Goal: Task Accomplishment & Management: Manage account settings

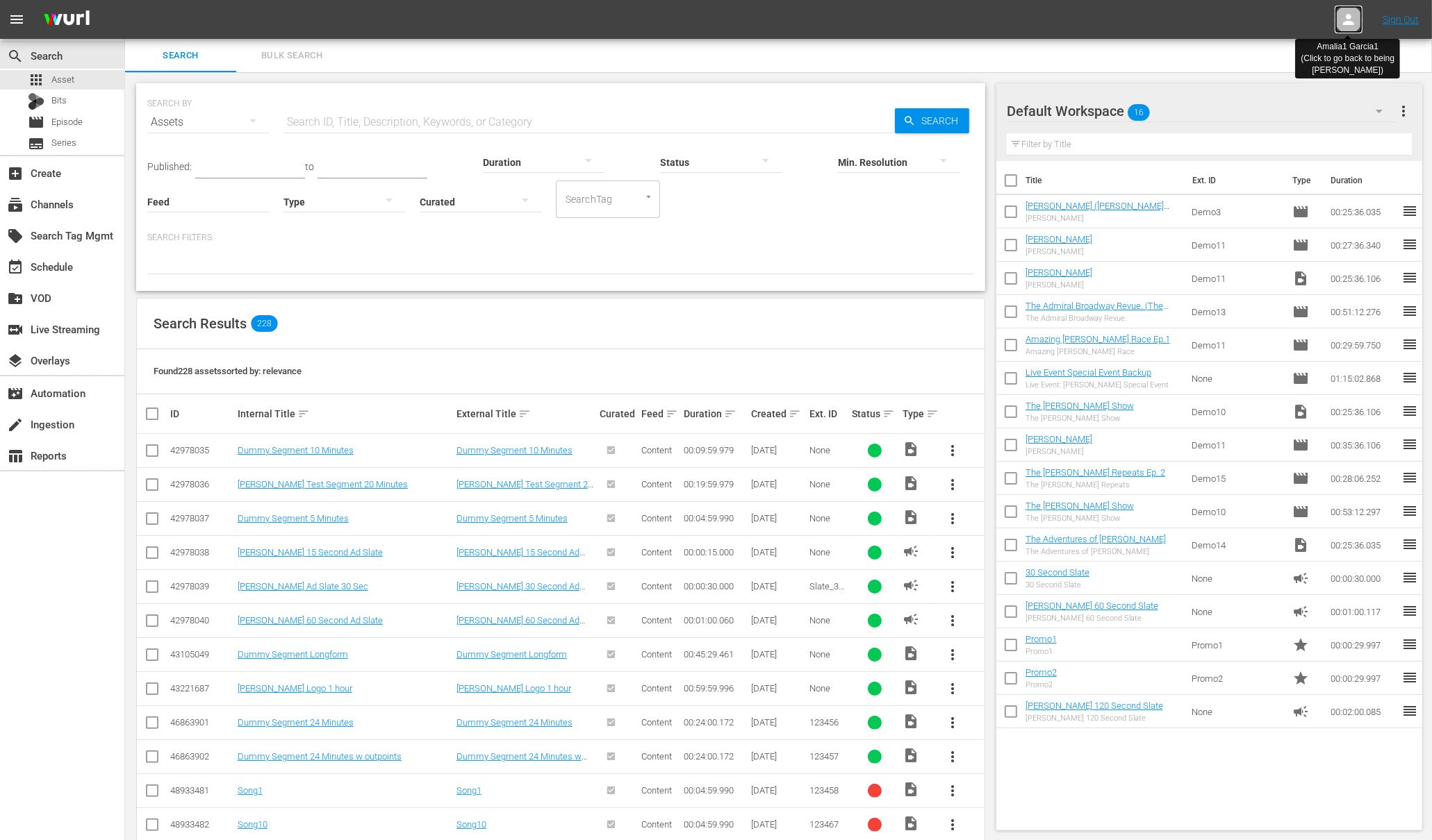
click at [1348, 16] on icon at bounding box center [1348, 19] width 11 height 11
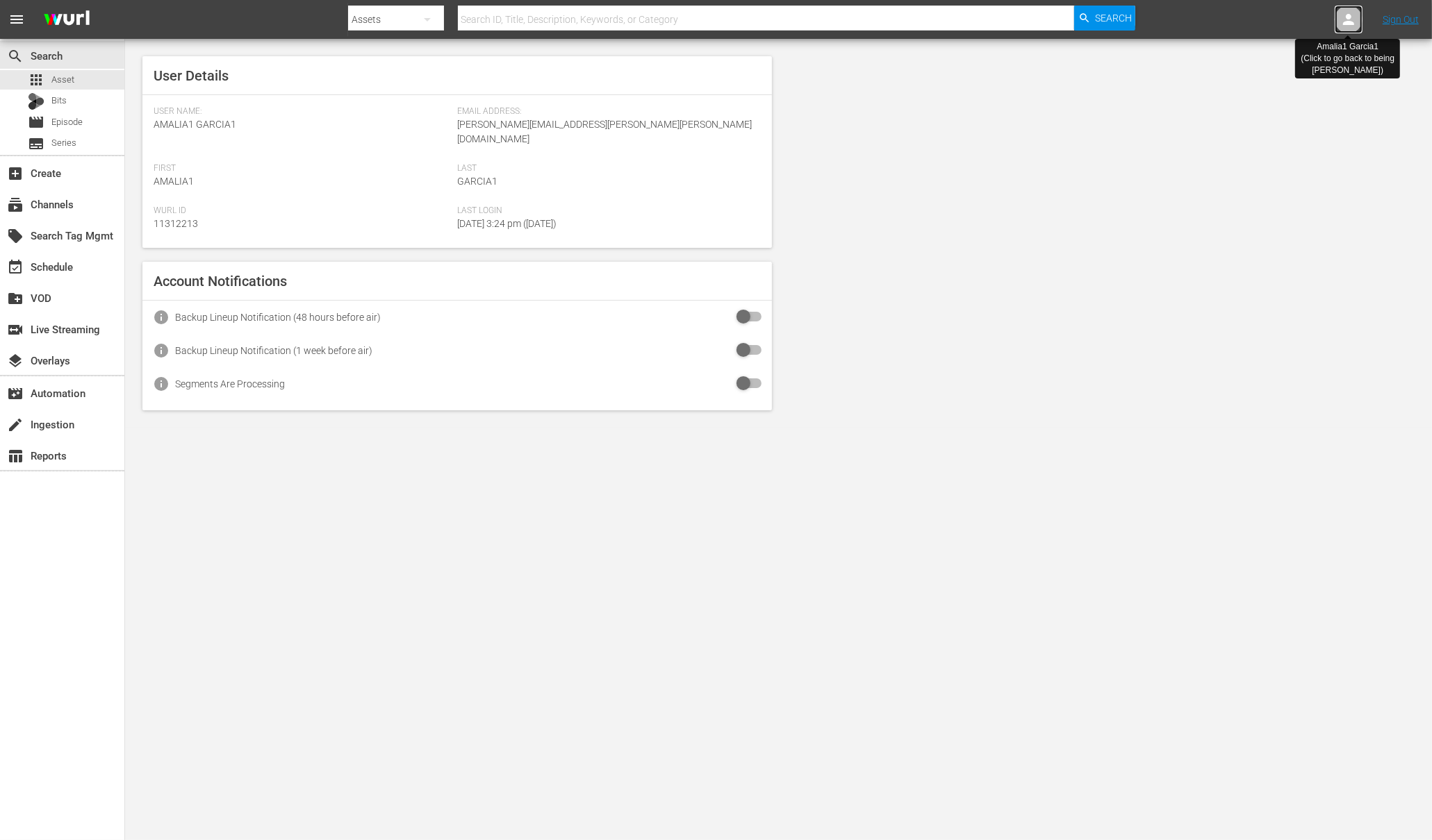
click at [1348, 16] on icon at bounding box center [1348, 19] width 11 height 11
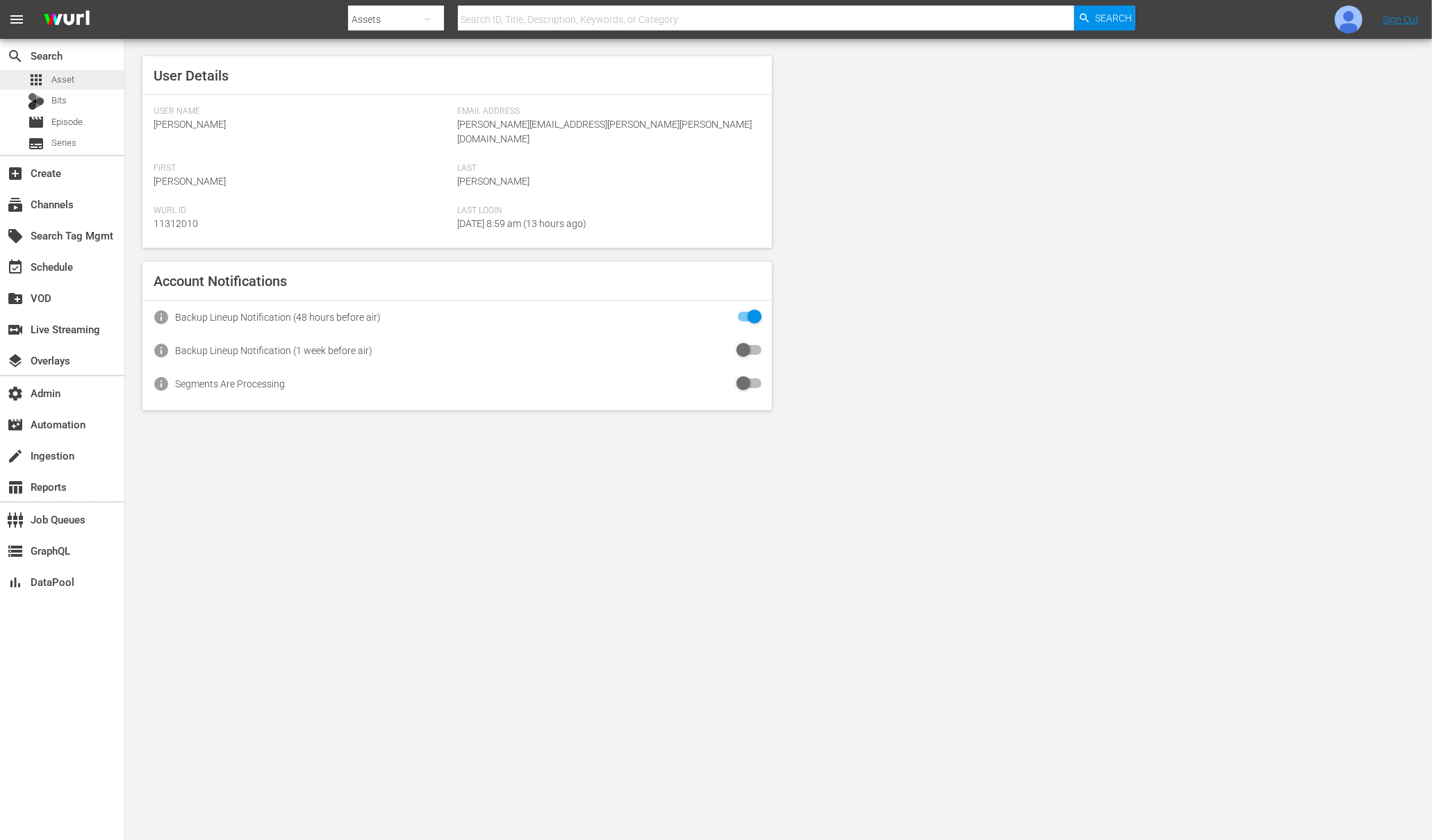
click at [84, 84] on div "apps Asset" at bounding box center [62, 80] width 124 height 20
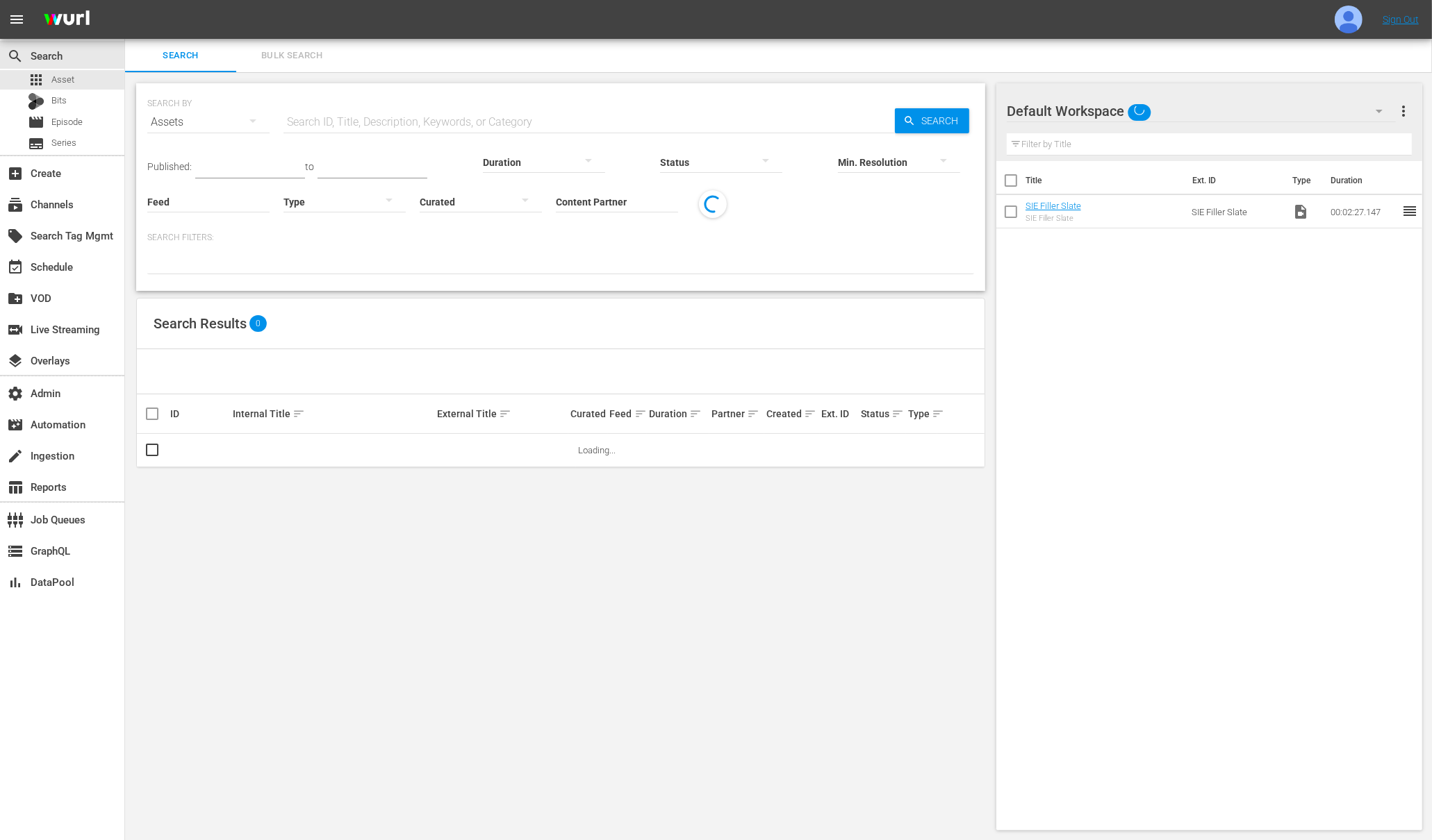
click at [438, 122] on input "text" at bounding box center [589, 122] width 611 height 34
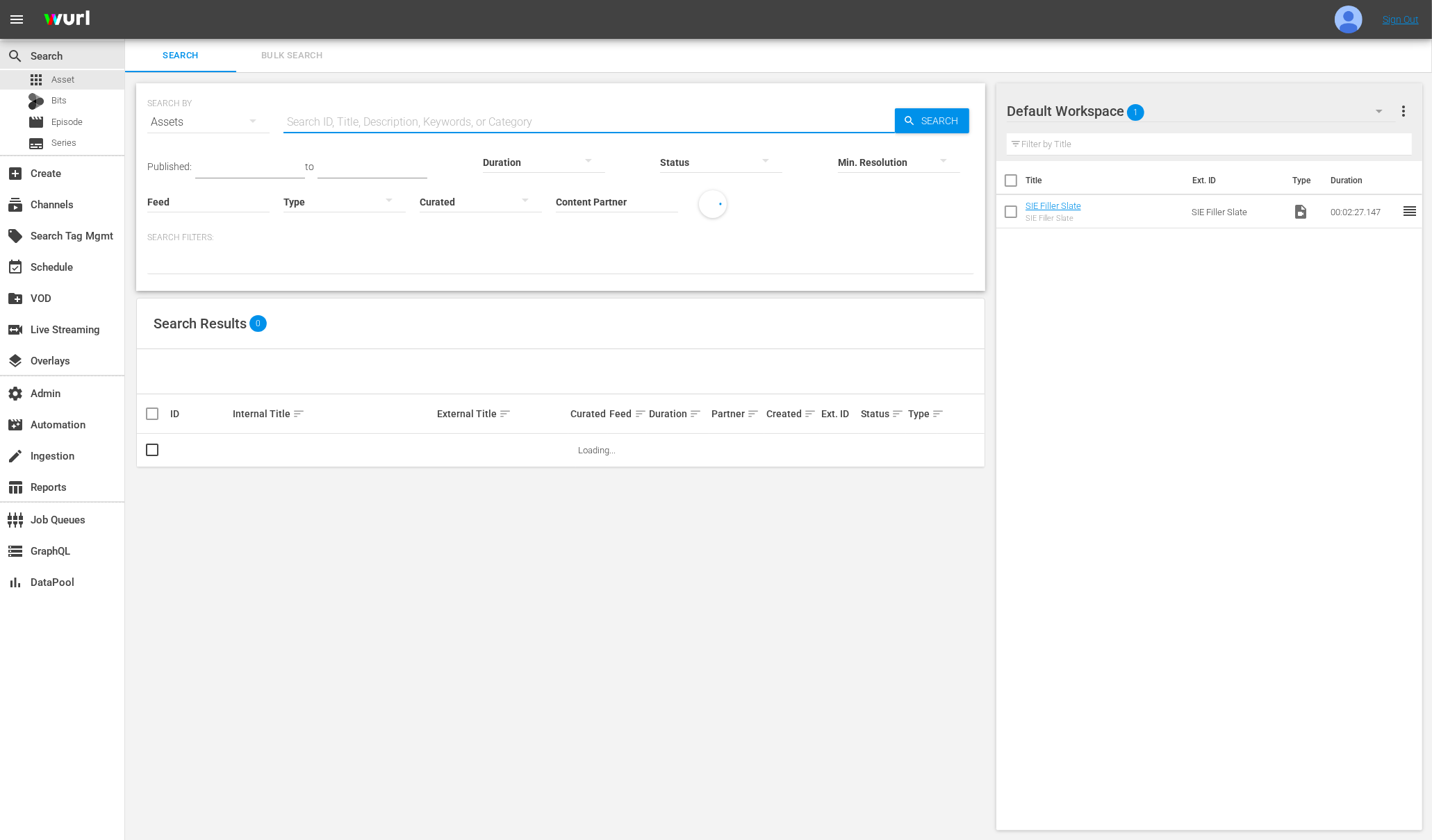
type input "i"
type input "l"
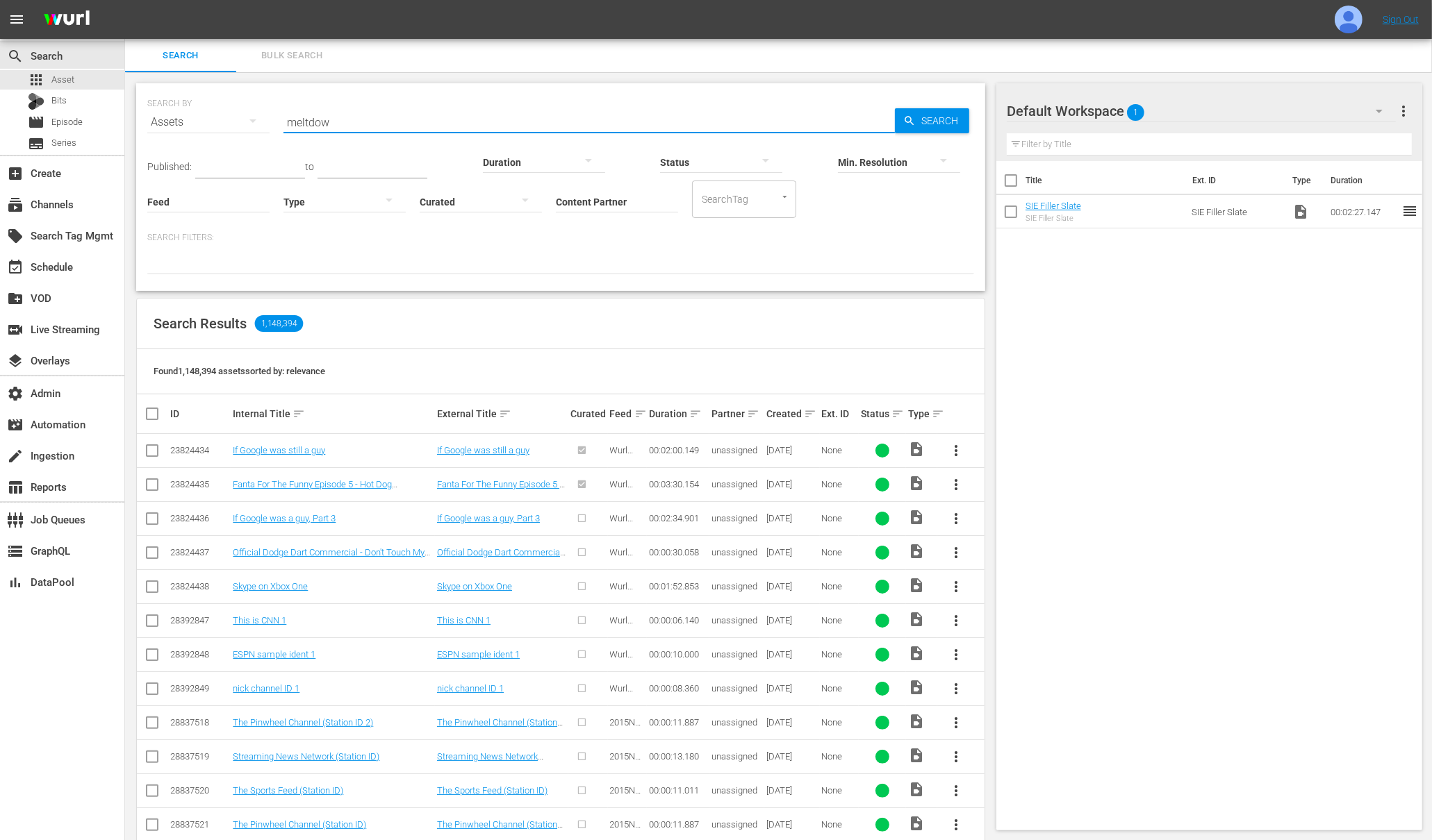
type input "meltdown"
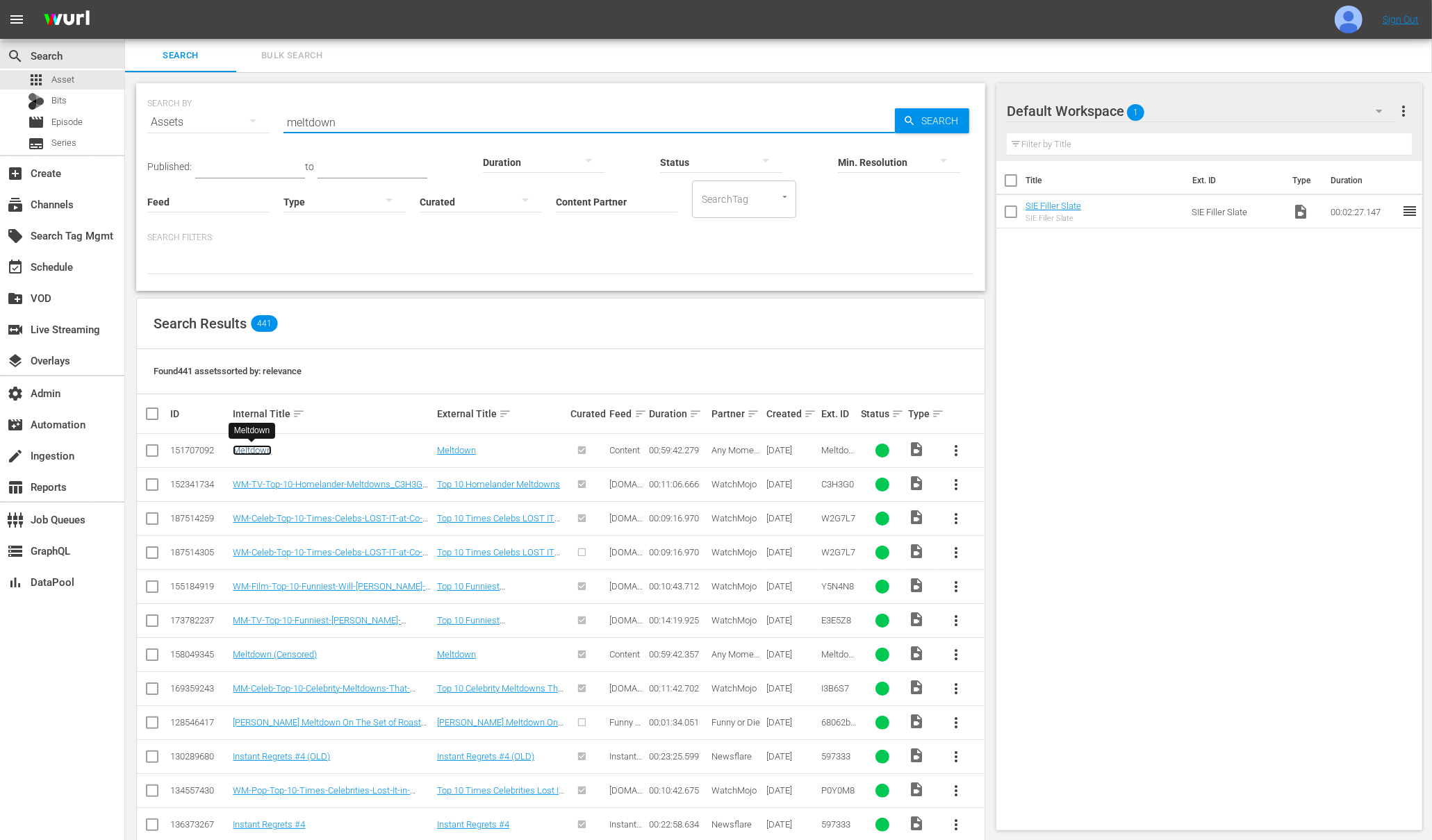
click at [246, 449] on link "Meltdown" at bounding box center [252, 450] width 39 height 10
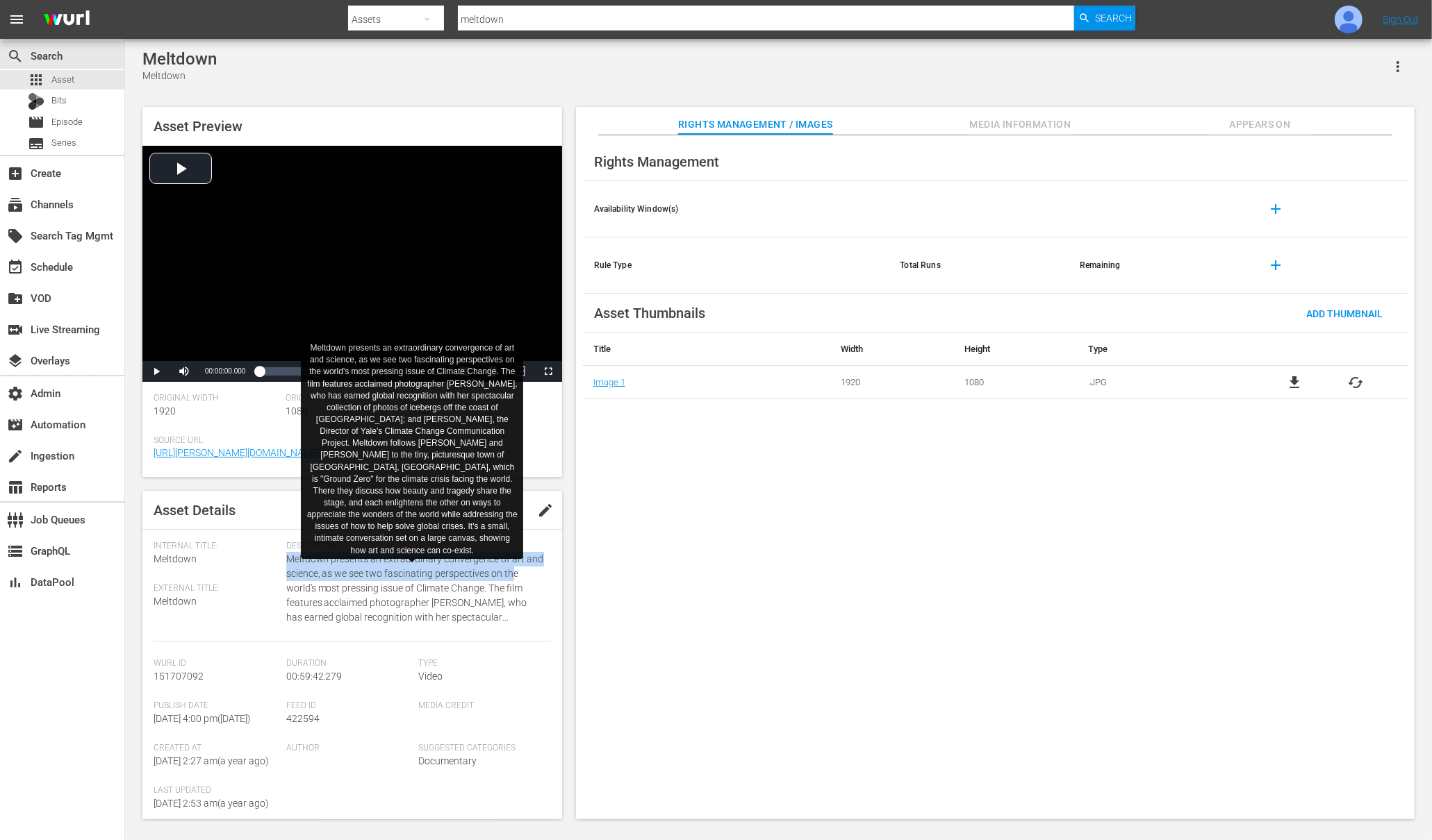
drag, startPoint x: 285, startPoint y: 560, endPoint x: 513, endPoint y: 573, distance: 228.4
click at [513, 573] on span "Meltdown presents an extraordinary convergence of art and science, as we see tw…" at bounding box center [415, 588] width 258 height 73
click at [300, 569] on span "Meltdown presents an extraordinary convergence of art and science, as we see tw…" at bounding box center [415, 588] width 258 height 73
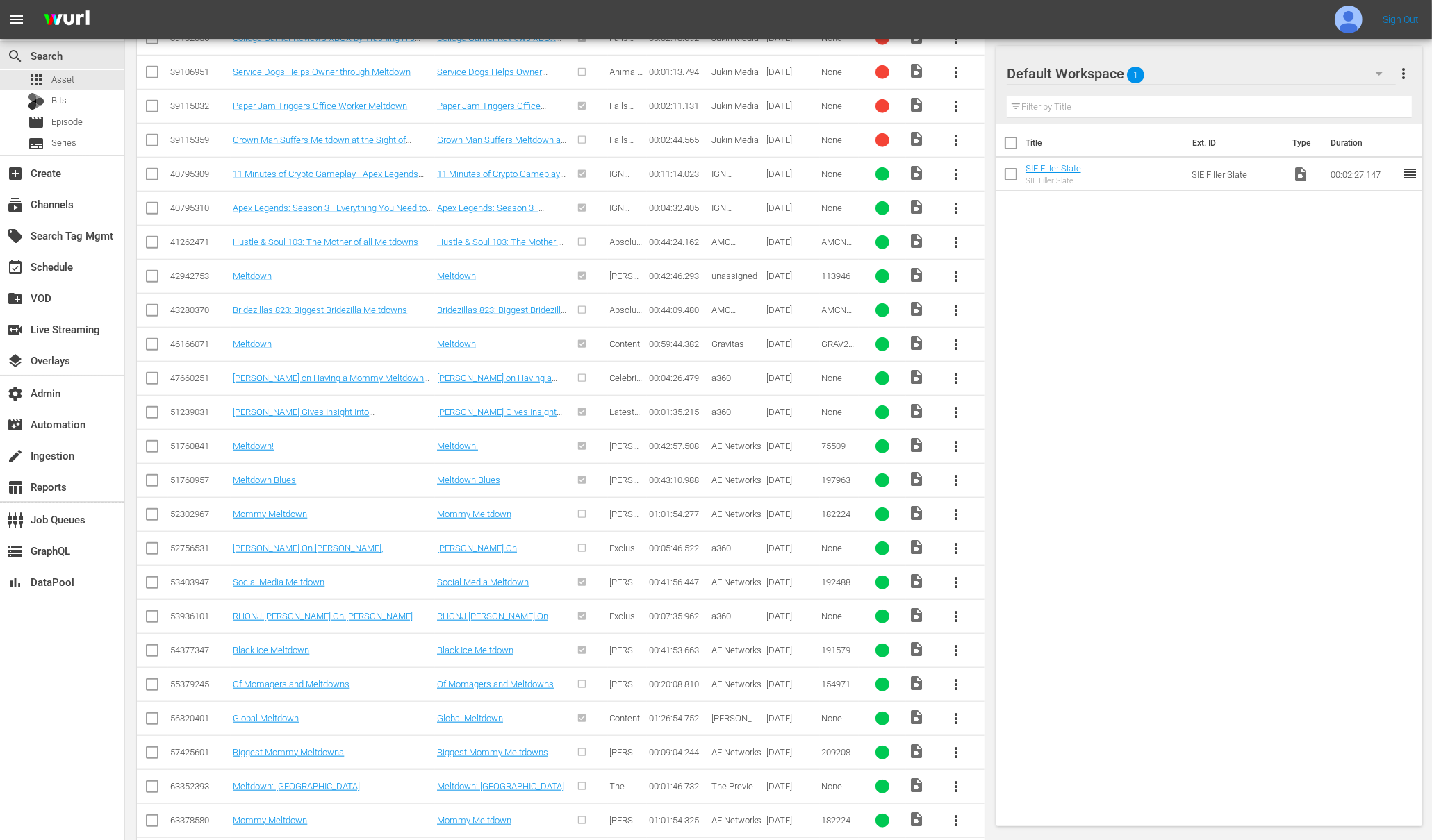
scroll to position [1313, 0]
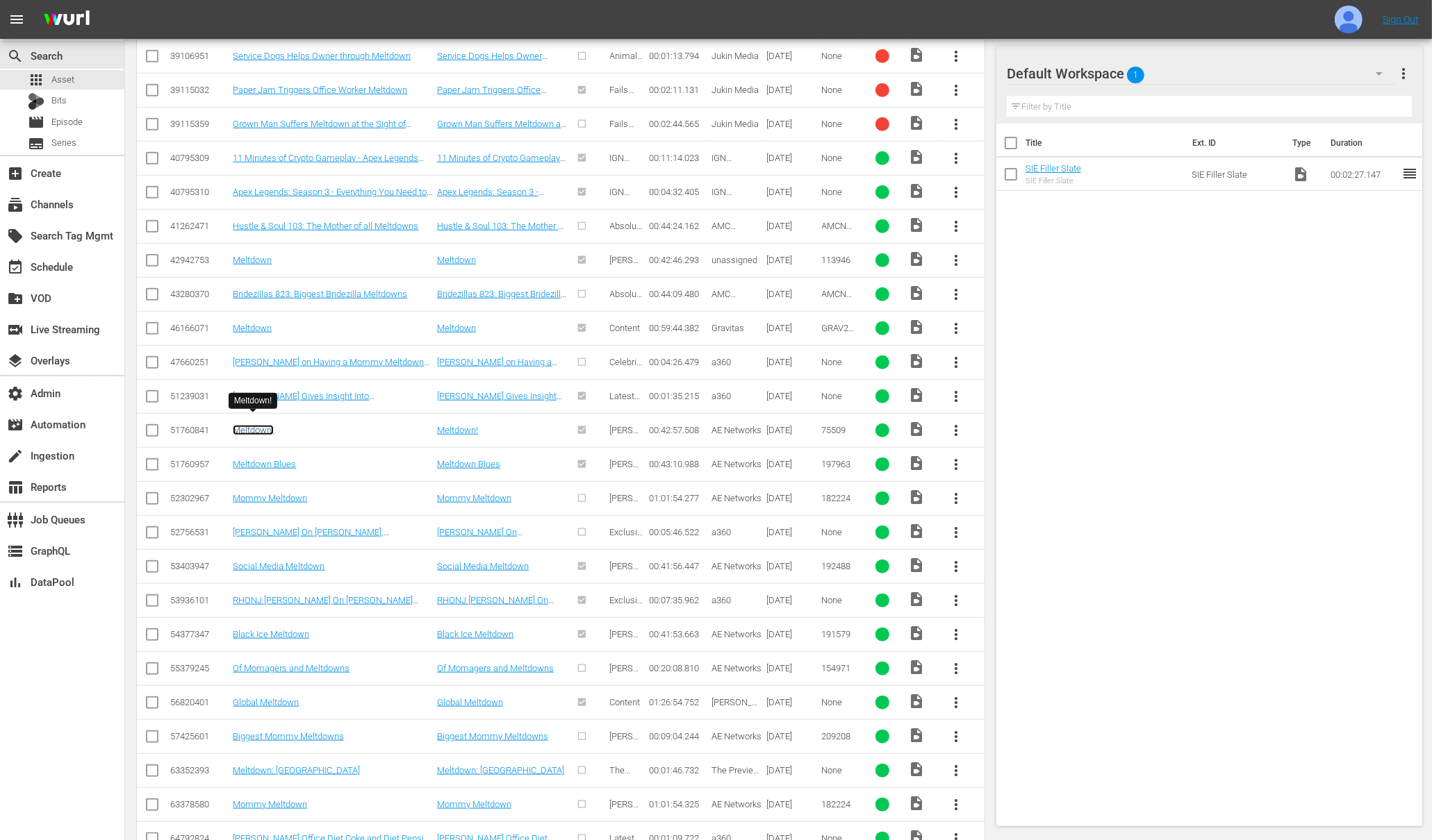
click at [251, 425] on link "Meltdown!" at bounding box center [253, 430] width 41 height 10
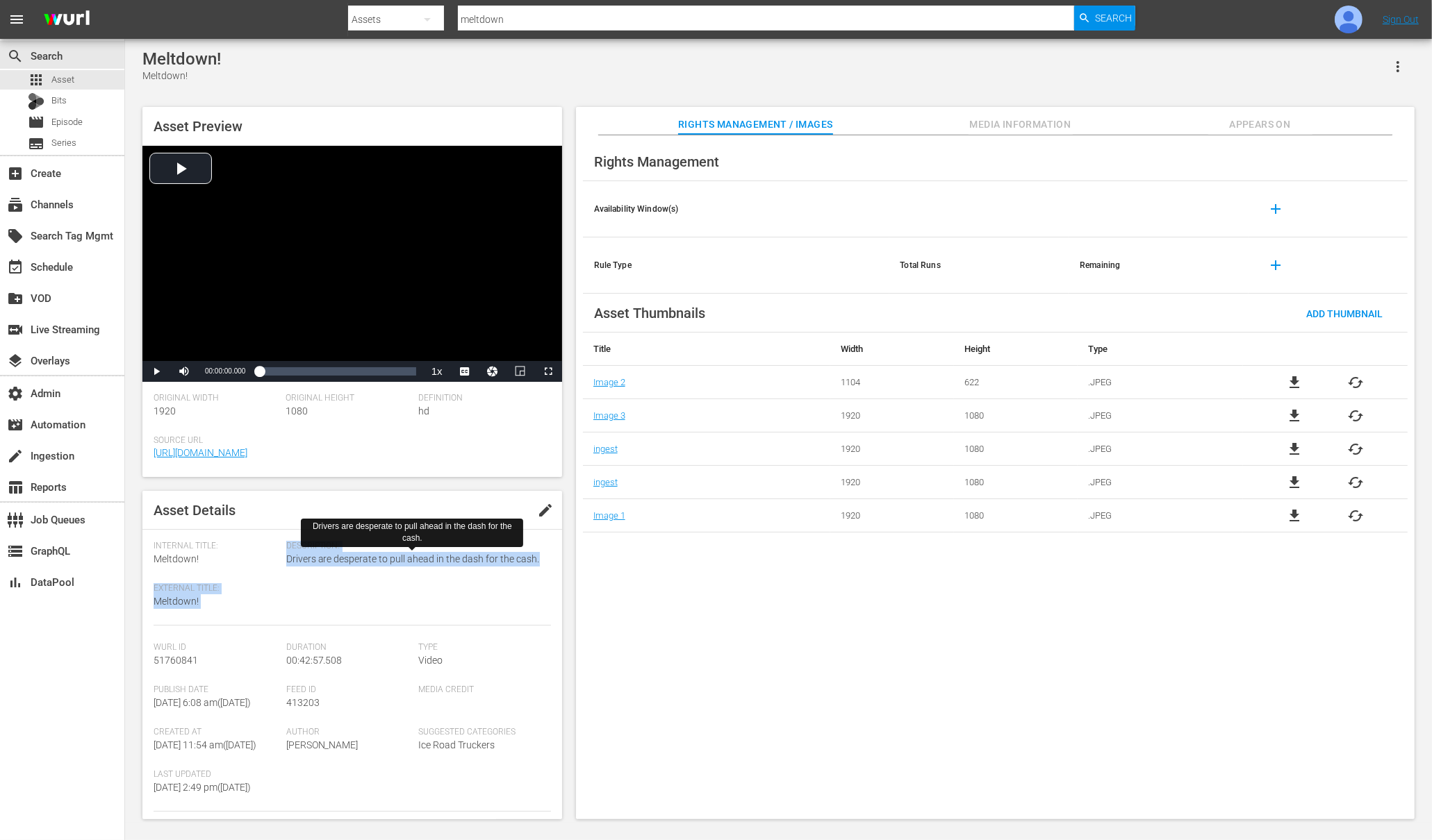
drag, startPoint x: 537, startPoint y: 560, endPoint x: 284, endPoint y: 564, distance: 253.0
click at [286, 564] on span "Drivers are desperate to pull ahead in the dash for the cash." at bounding box center [415, 559] width 258 height 15
click at [294, 557] on span "Drivers are desperate to pull ahead in the dash for the cash." at bounding box center [415, 559] width 258 height 15
drag, startPoint x: 284, startPoint y: 558, endPoint x: 407, endPoint y: 572, distance: 123.8
click at [407, 572] on div "Description: Drivers are desperate to pull ahead in the dash for the cash." at bounding box center [419, 583] width 265 height 85
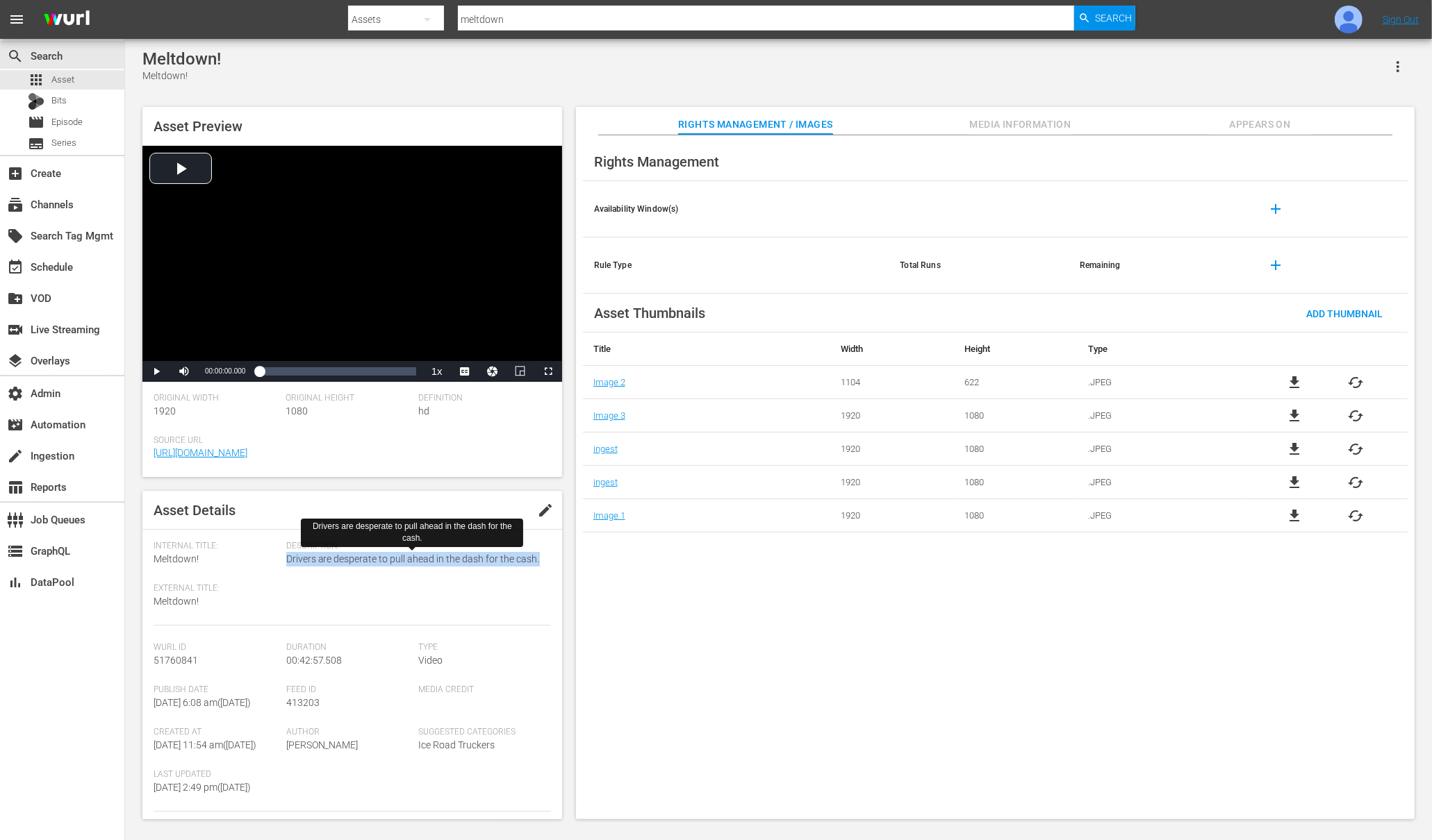
drag, startPoint x: 538, startPoint y: 560, endPoint x: 286, endPoint y: 561, distance: 252.0
click at [286, 561] on span "Drivers are desperate to pull ahead in the dash for the cash." at bounding box center [415, 559] width 258 height 15
copy span "Drivers are desperate to pull ahead in the dash for the cash."
click at [1292, 378] on span "file_download" at bounding box center [1295, 383] width 17 height 17
click at [1295, 379] on span "file_download" at bounding box center [1295, 383] width 17 height 17
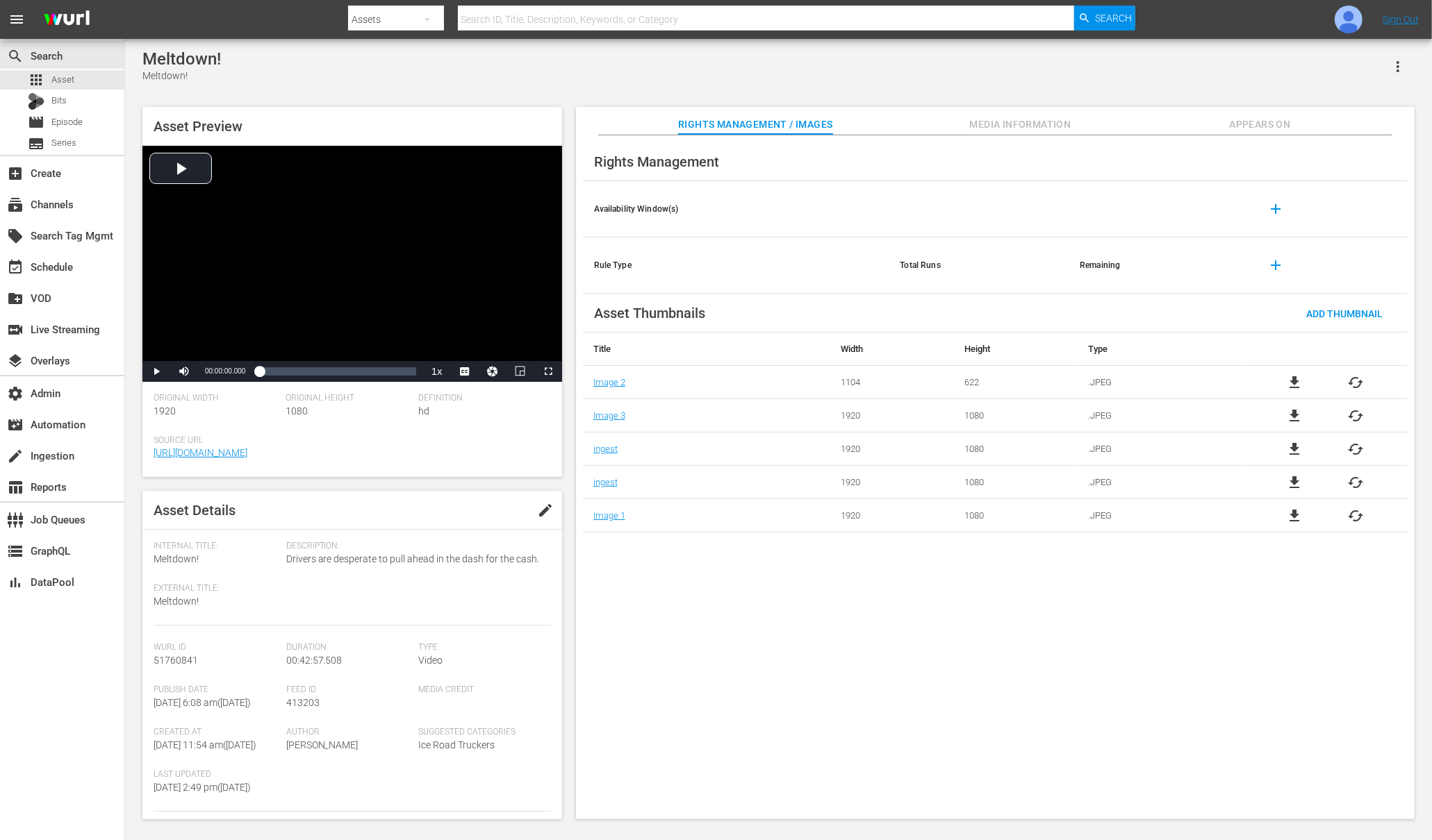
click at [1243, 121] on span "Appears On" at bounding box center [1260, 124] width 104 height 18
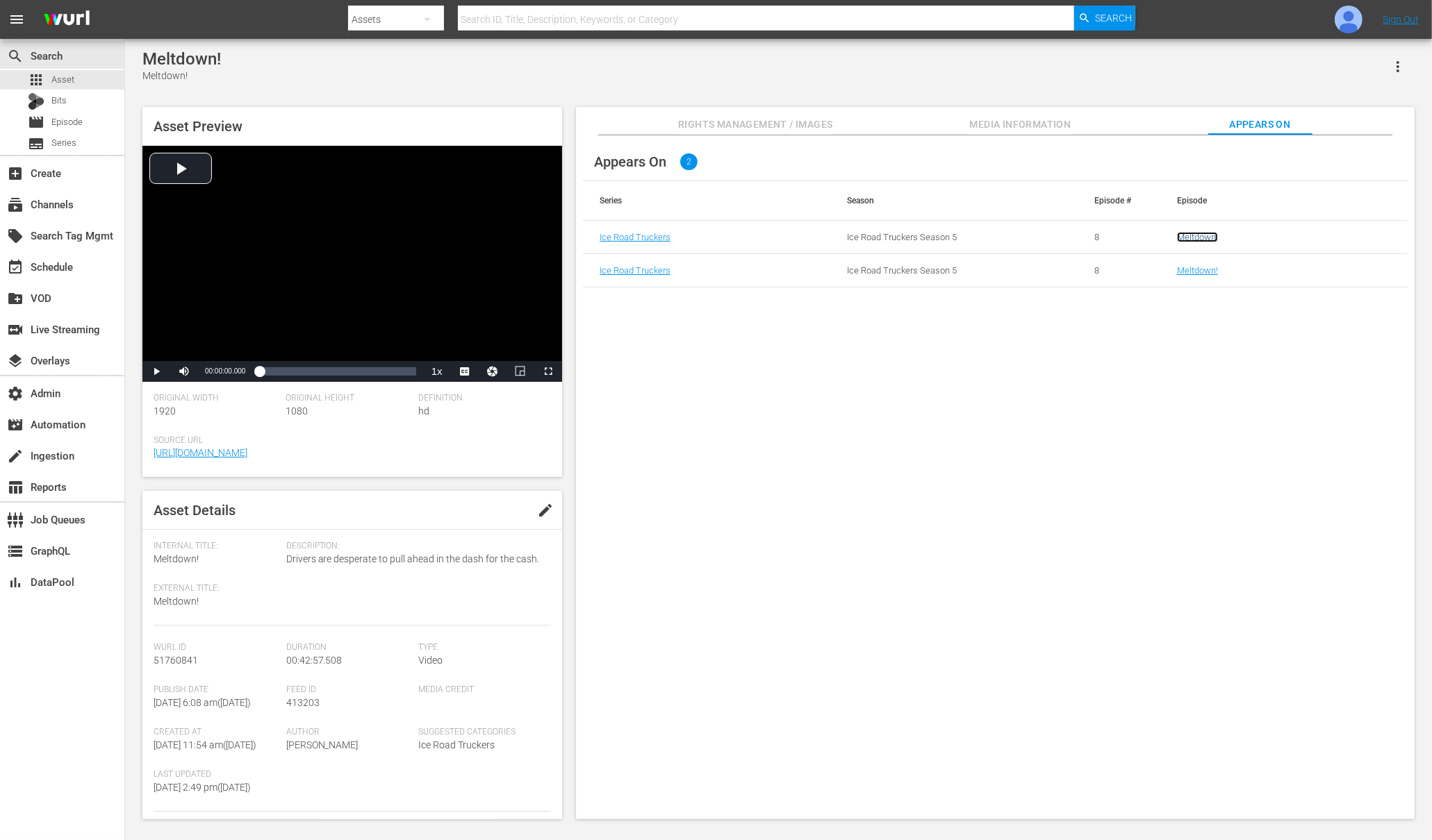
click at [1186, 236] on link "Meltdown!" at bounding box center [1198, 237] width 41 height 10
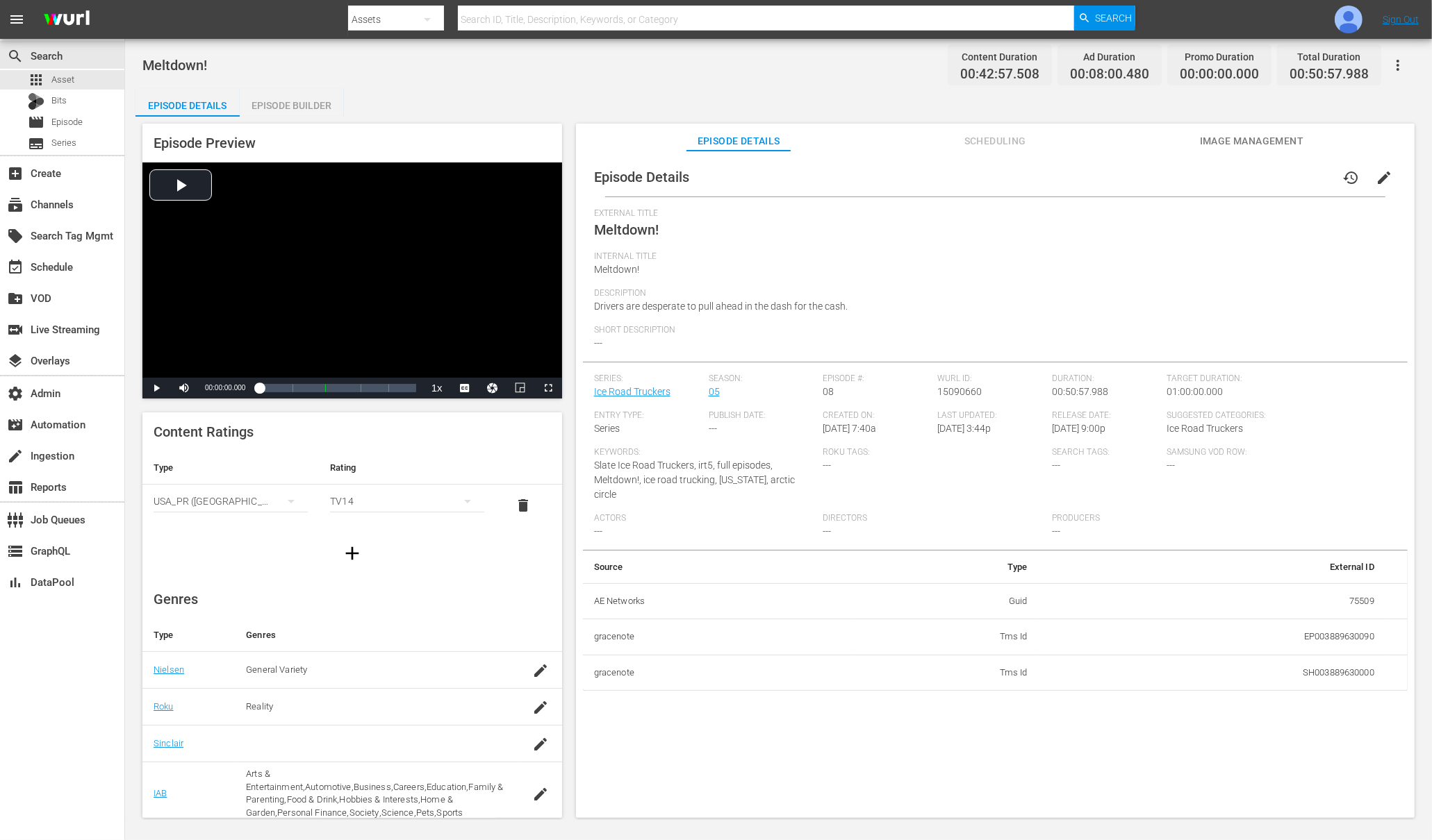
click at [310, 103] on div "Episode Builder" at bounding box center [291, 105] width 104 height 34
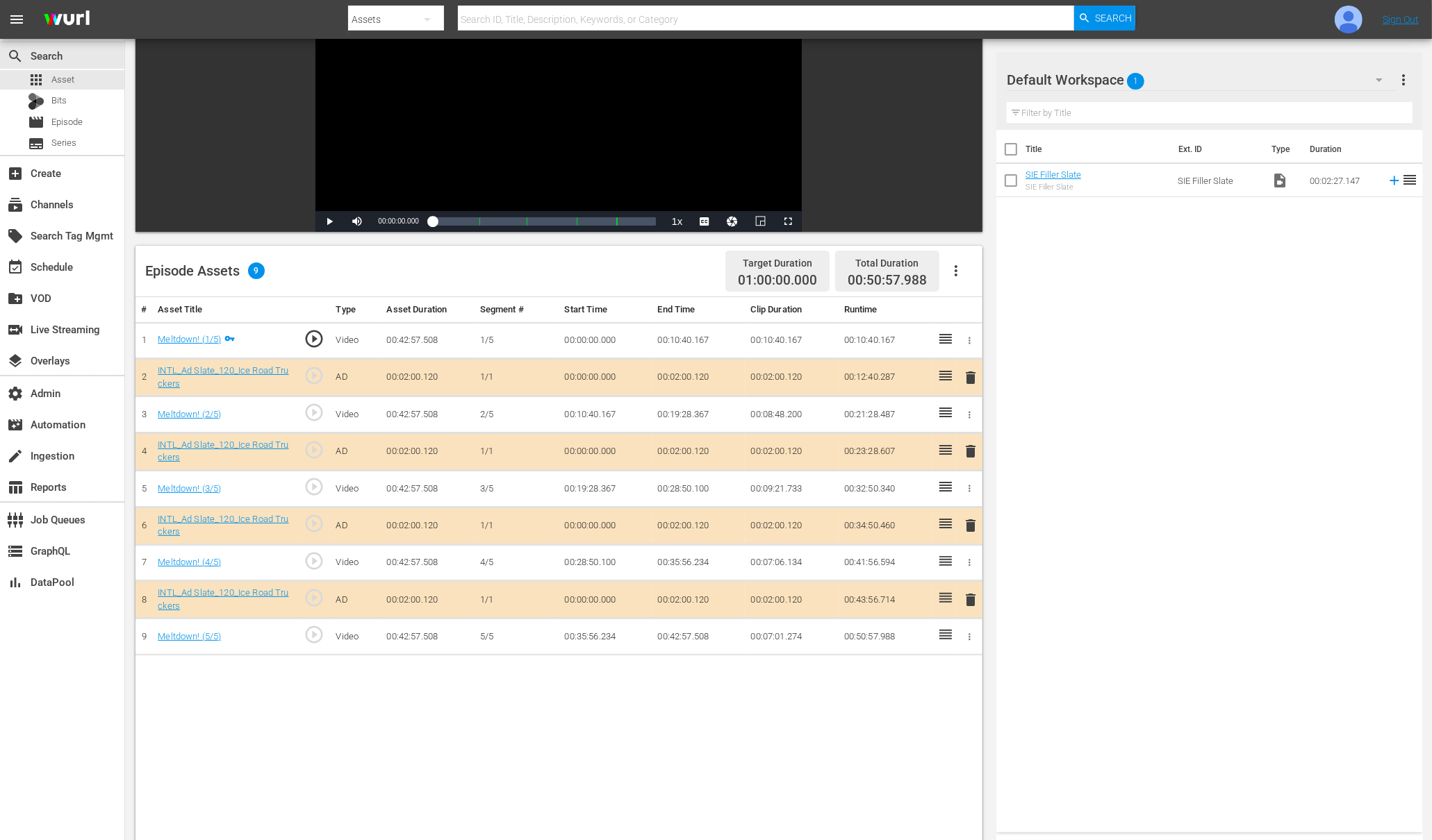
scroll to position [160, 0]
drag, startPoint x: 712, startPoint y: 336, endPoint x: 659, endPoint y: 334, distance: 53.0
click at [659, 334] on td "00:10:40.167" at bounding box center [698, 338] width 93 height 37
copy td "00:10:40.167"
drag, startPoint x: 715, startPoint y: 408, endPoint x: 660, endPoint y: 409, distance: 55.0
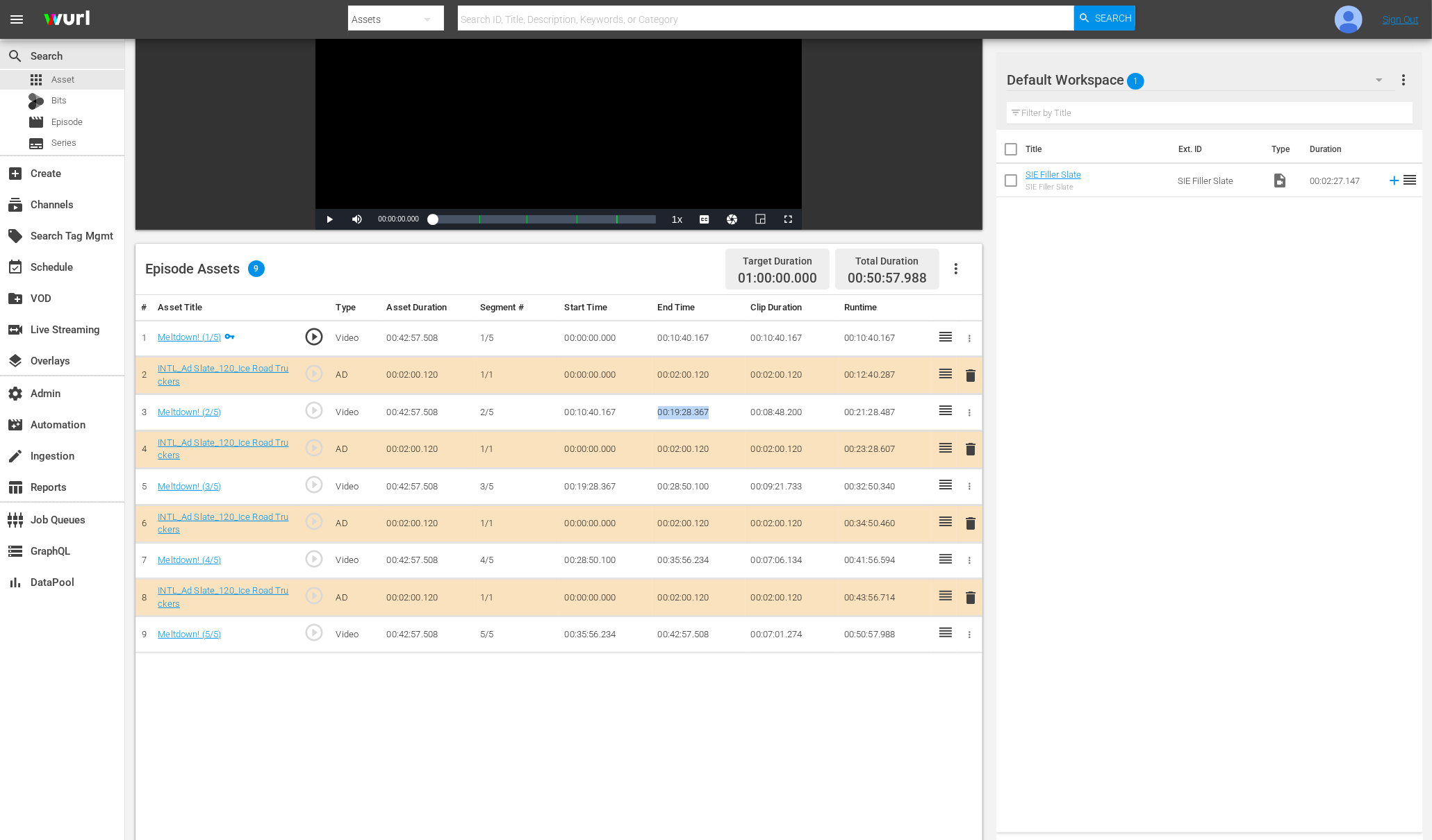
click at [660, 409] on td "00:19:28.367" at bounding box center [698, 413] width 93 height 37
copy td "00:19:28.367"
drag, startPoint x: 714, startPoint y: 481, endPoint x: 660, endPoint y: 480, distance: 54.0
click at [660, 480] on td "00:28:50.100" at bounding box center [698, 487] width 93 height 37
copy td "00:28:50.100"
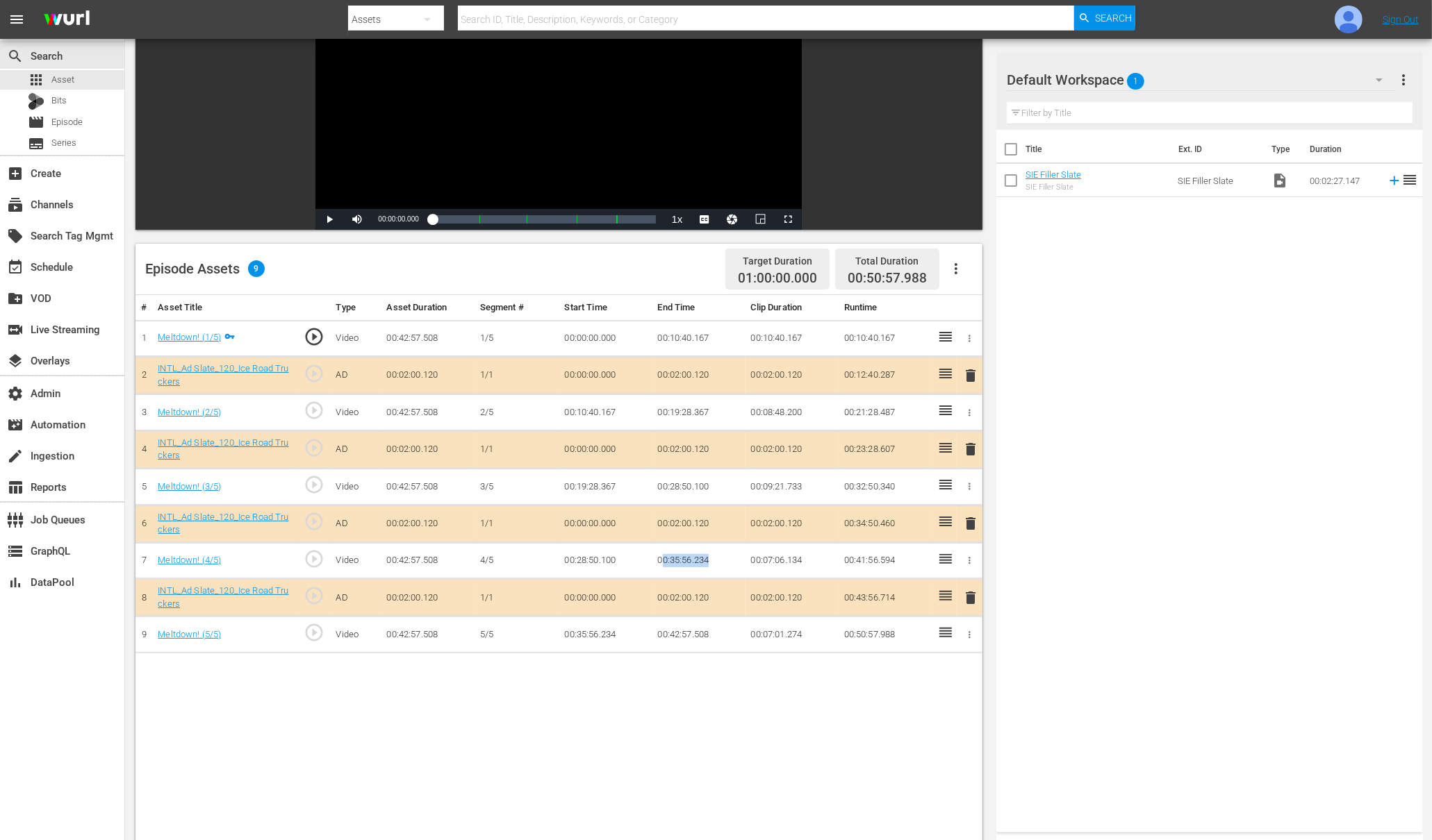
drag, startPoint x: 712, startPoint y: 556, endPoint x: 660, endPoint y: 557, distance: 52.0
click at [660, 557] on td "00:35:56.234" at bounding box center [698, 560] width 93 height 37
copy td "0:35:56.234"
click at [715, 557] on td "00:35:56.234" at bounding box center [698, 560] width 93 height 37
drag, startPoint x: 712, startPoint y: 554, endPoint x: 658, endPoint y: 555, distance: 54.0
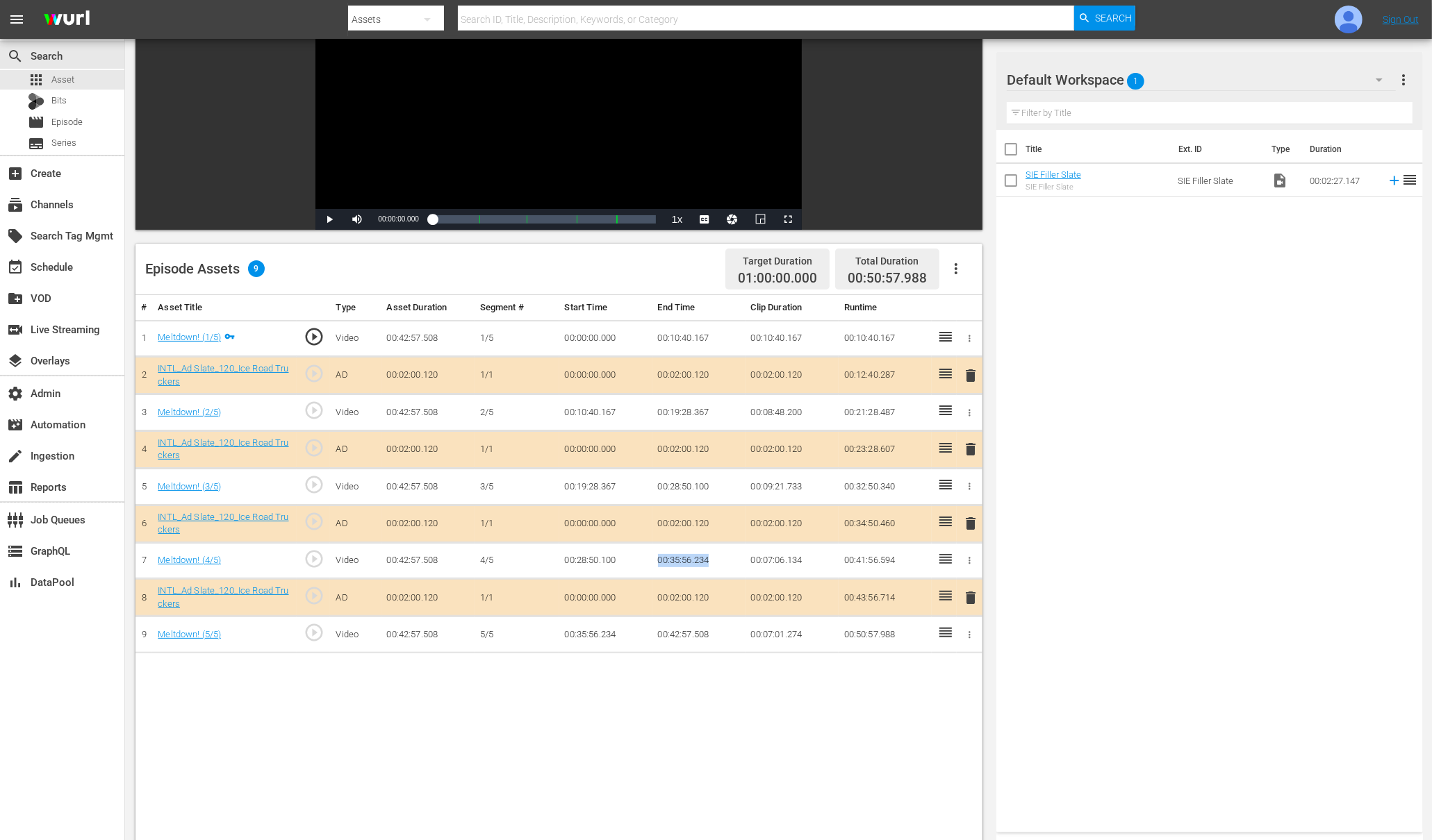
click at [658, 555] on td "00:35:56.234" at bounding box center [698, 560] width 93 height 37
copy td "00:35:56.234"
drag, startPoint x: 710, startPoint y: 631, endPoint x: 658, endPoint y: 631, distance: 52.0
click at [658, 631] on td "00:42:57.508" at bounding box center [698, 635] width 93 height 37
copy td "00:42:57.508"
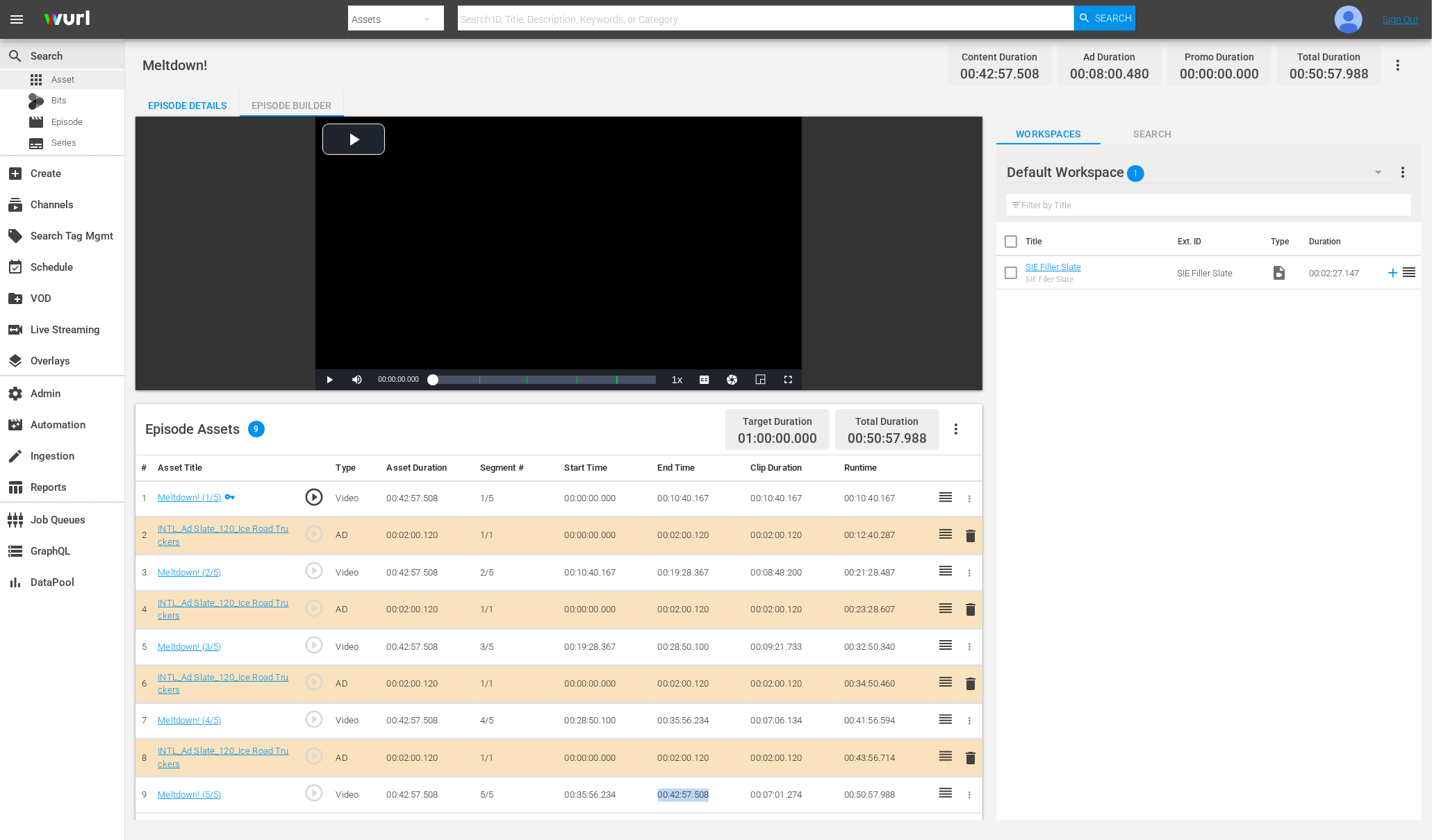
click at [65, 77] on span "Asset" at bounding box center [62, 80] width 23 height 14
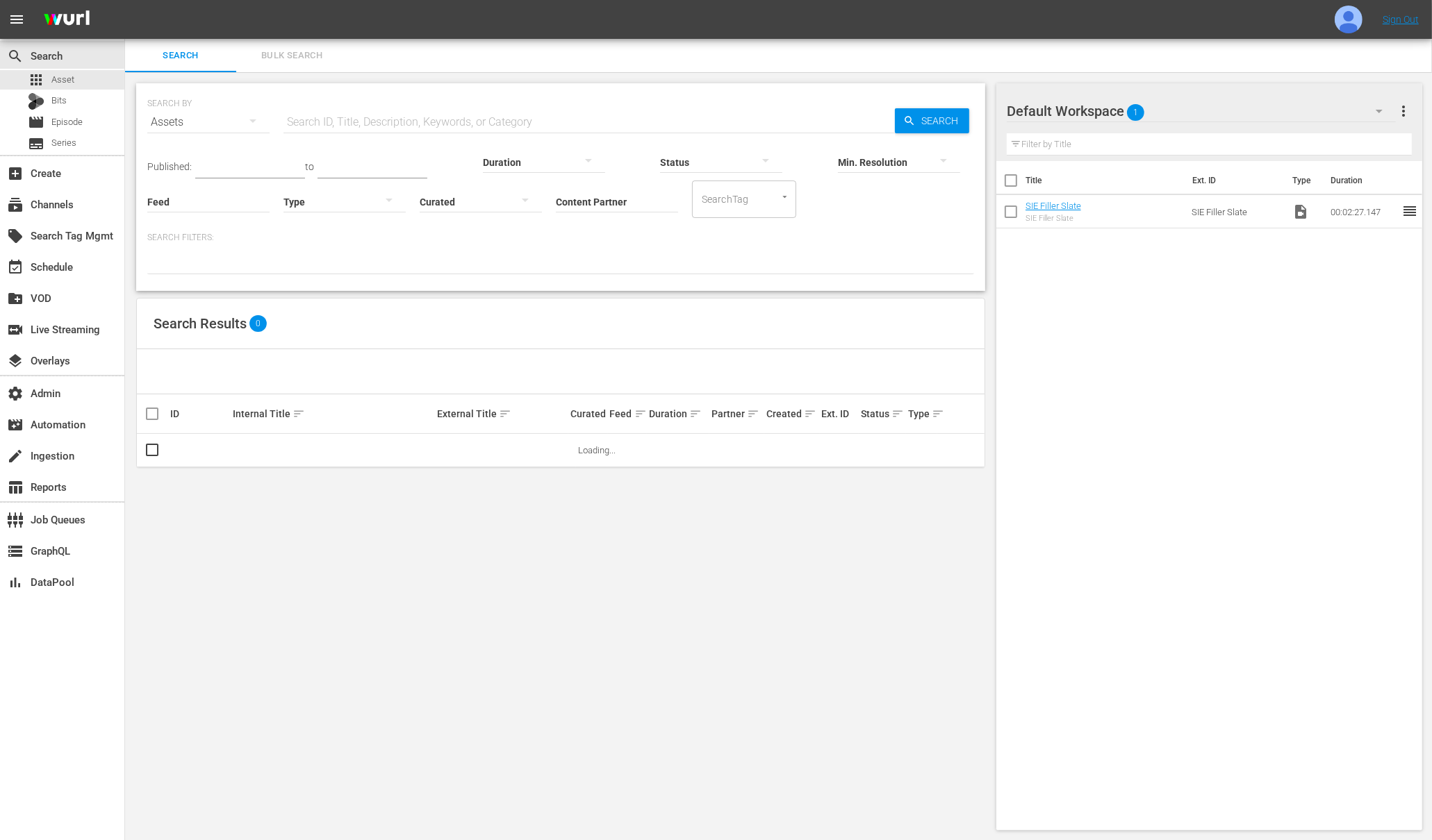
click at [324, 116] on input "text" at bounding box center [589, 122] width 611 height 34
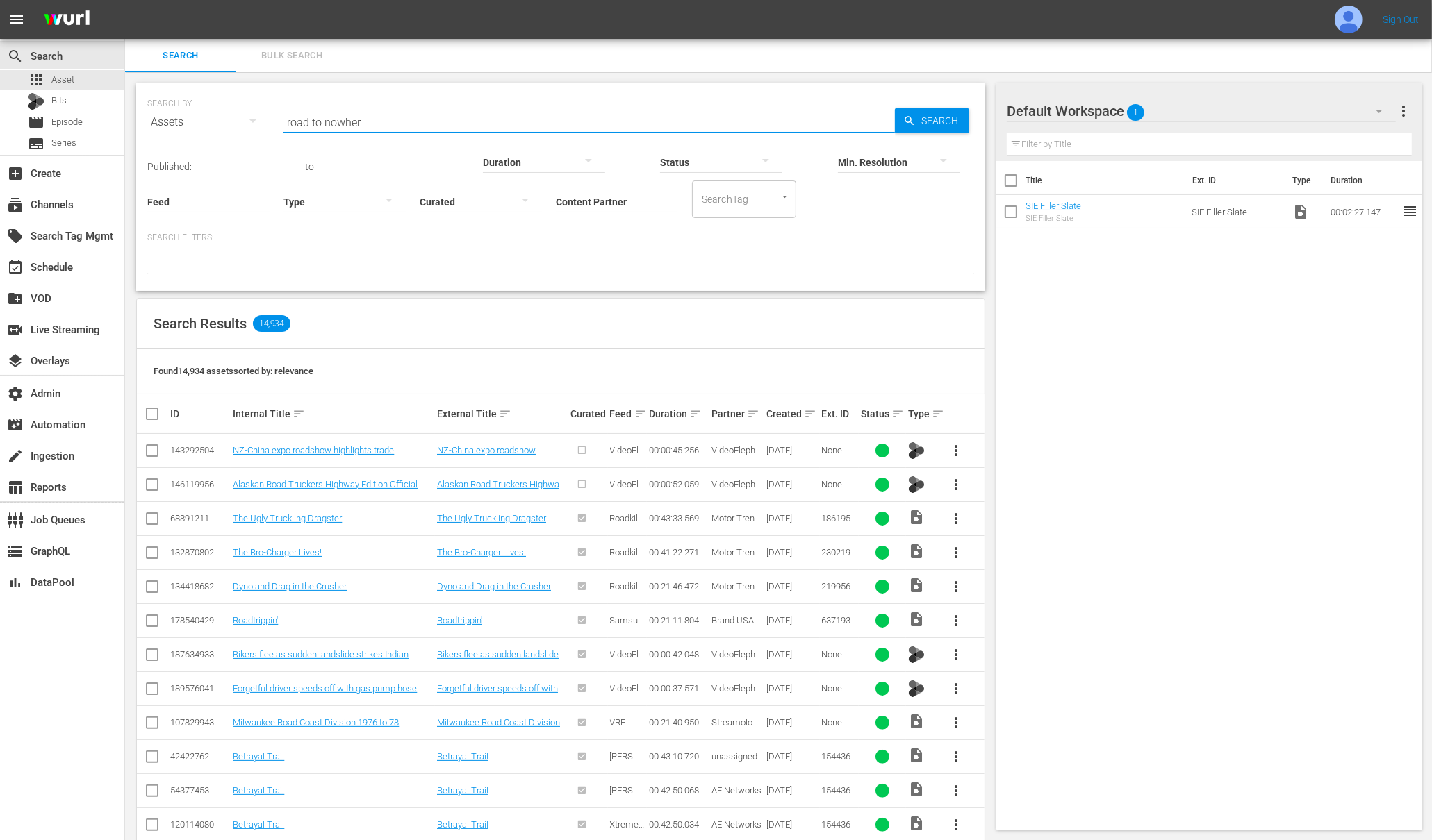
type input "road to nowhere"
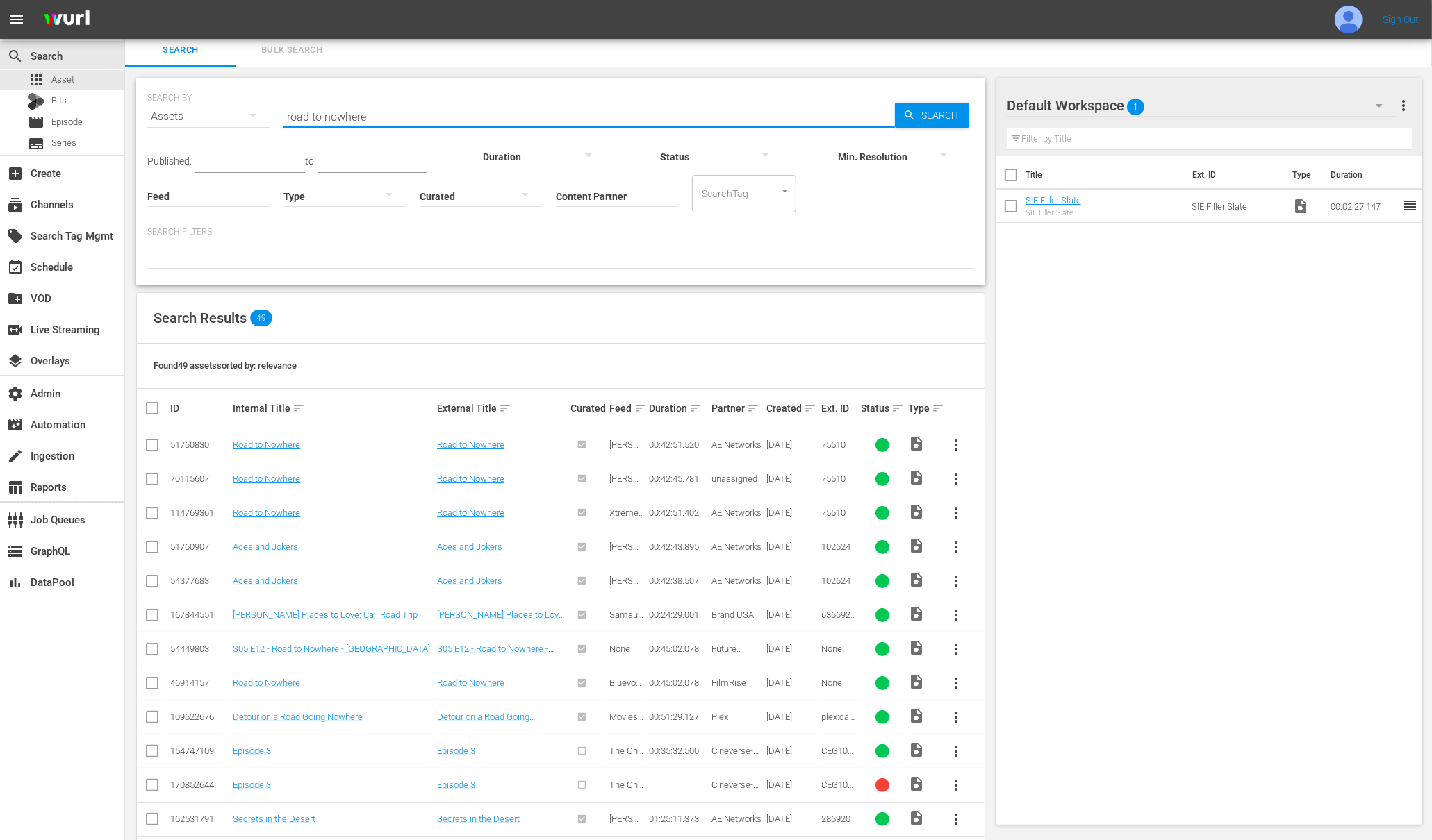
scroll to position [20, 0]
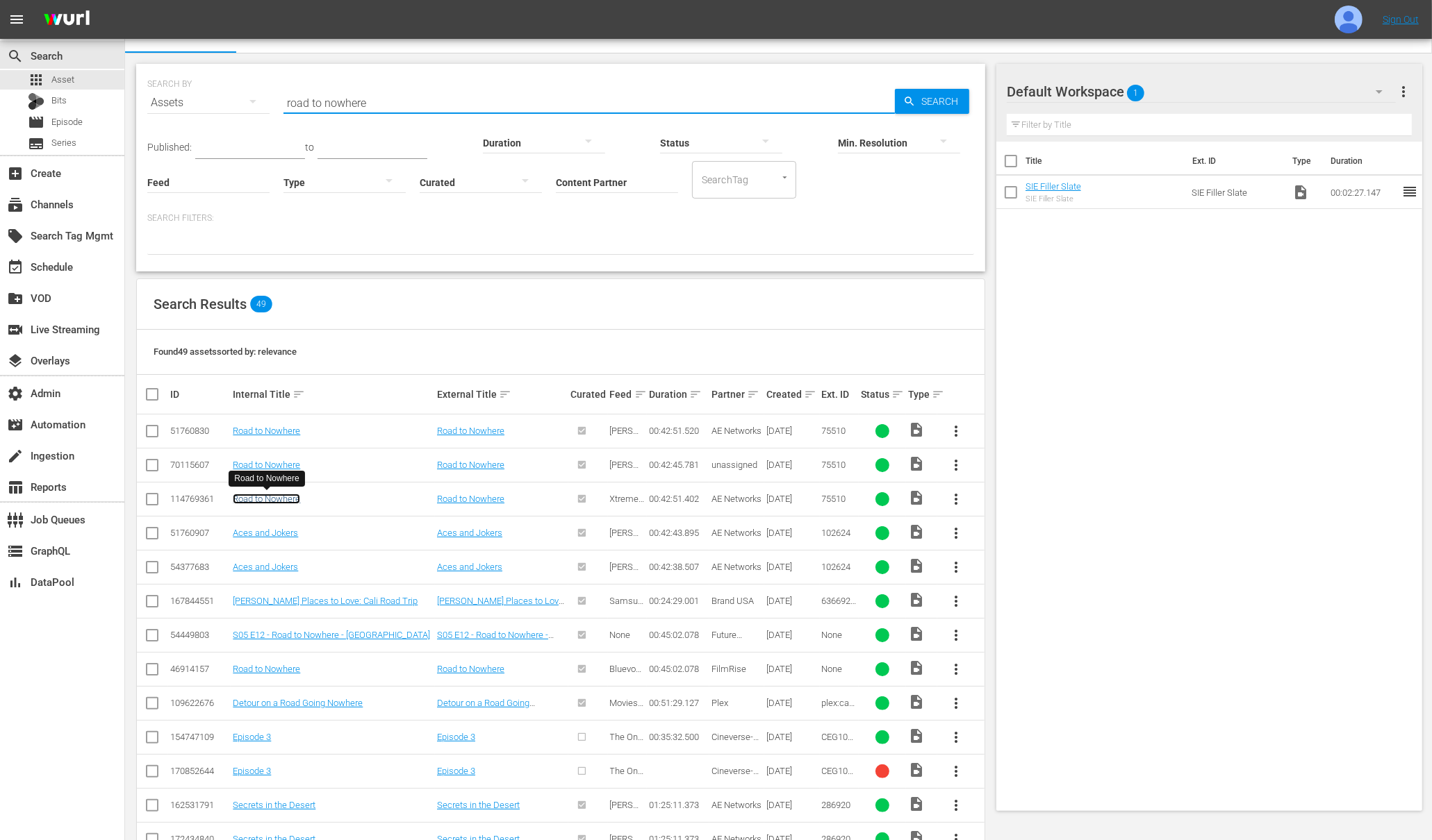
click at [261, 500] on link "Road to Nowhere" at bounding box center [266, 499] width 67 height 10
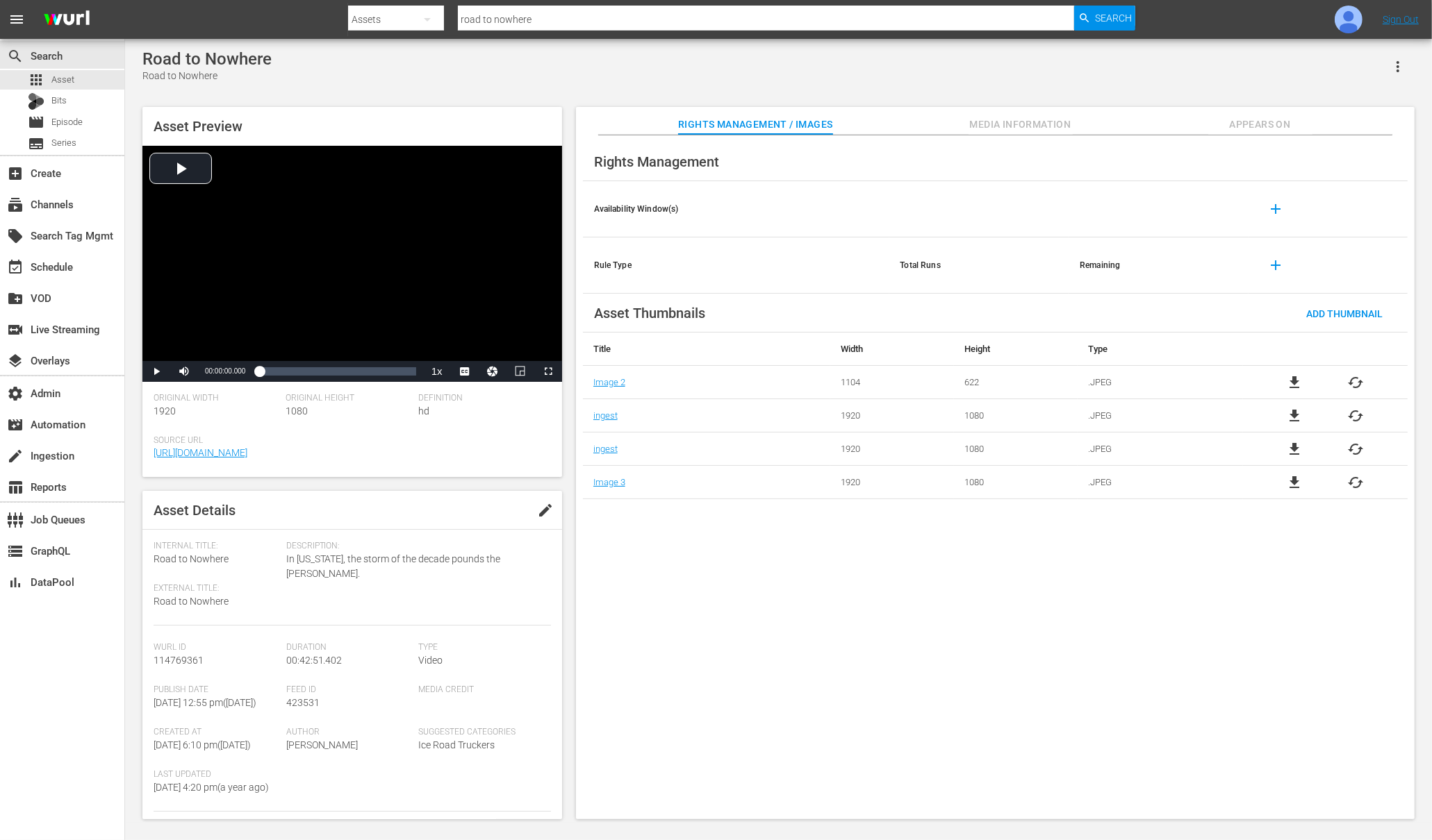
click at [1265, 116] on span "Appears On" at bounding box center [1260, 124] width 104 height 18
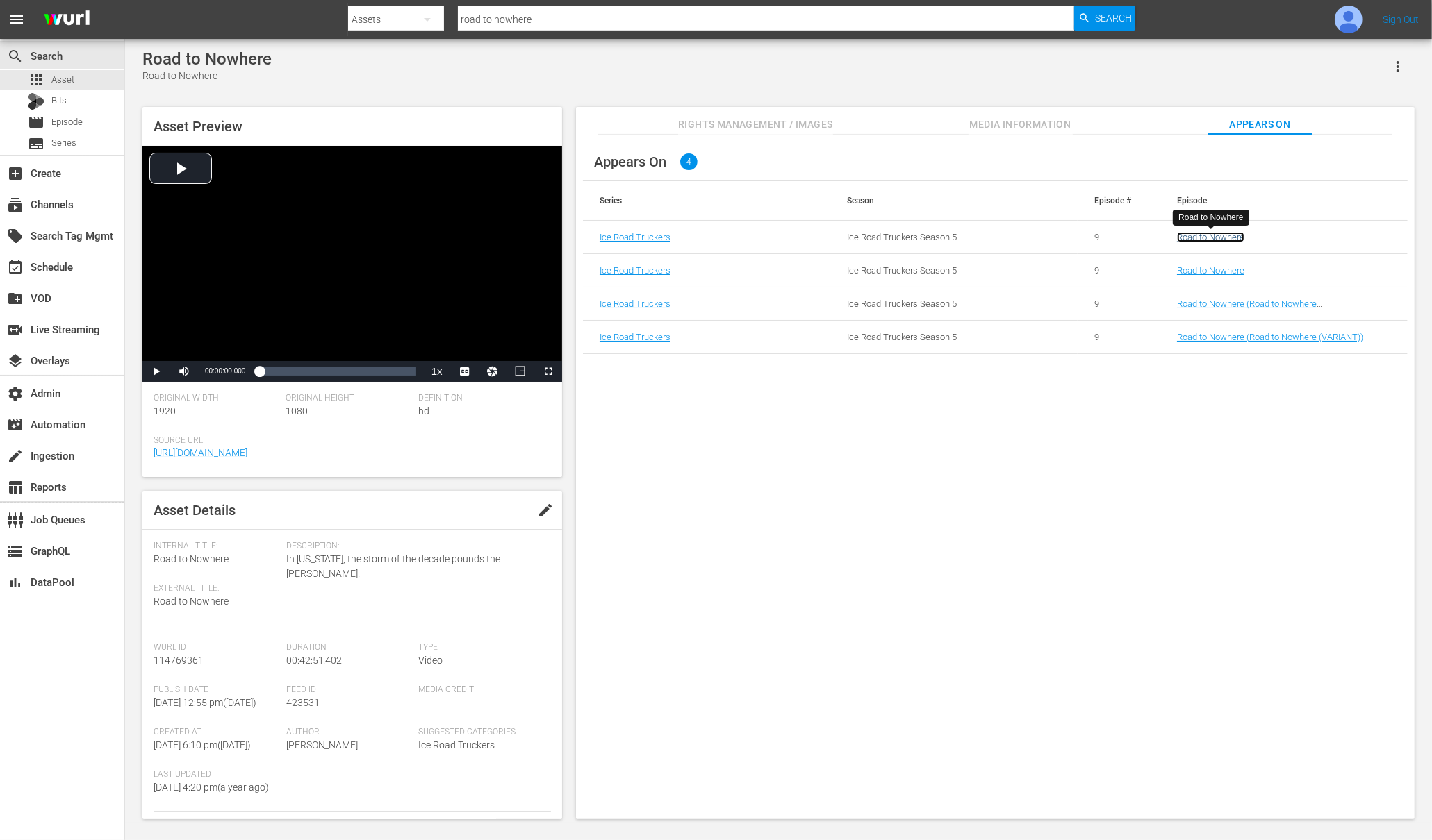
click at [1212, 235] on link "Road to Nowhere" at bounding box center [1211, 237] width 67 height 10
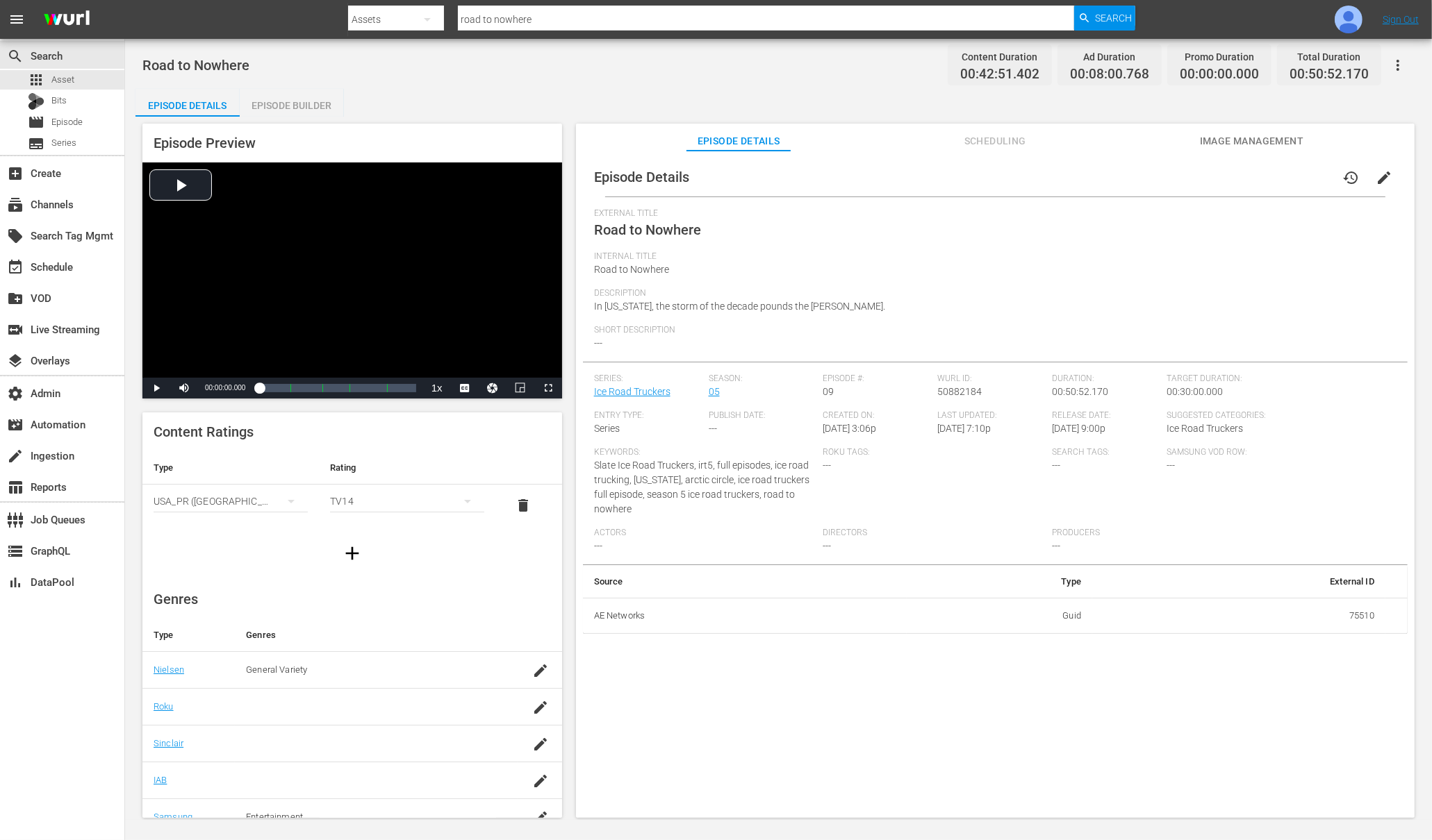
click at [297, 102] on div "Episode Builder" at bounding box center [291, 105] width 104 height 34
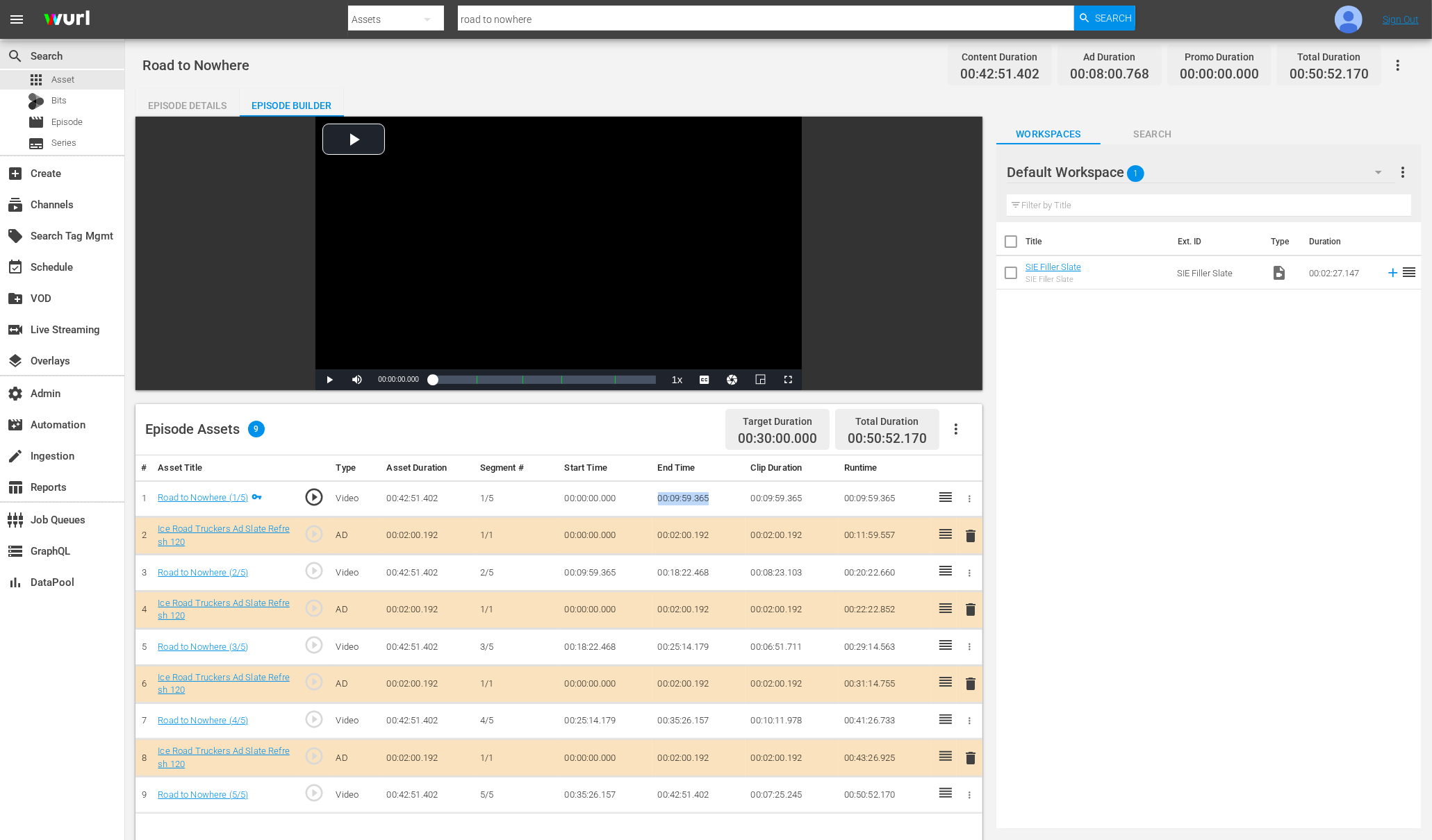
drag, startPoint x: 713, startPoint y: 494, endPoint x: 656, endPoint y: 495, distance: 57.0
click at [656, 495] on td "00:09:59.365" at bounding box center [698, 499] width 93 height 37
copy td "00:09:59.365"
drag, startPoint x: 709, startPoint y: 571, endPoint x: 660, endPoint y: 571, distance: 49.0
click at [660, 571] on td "00:18:22.468" at bounding box center [698, 573] width 93 height 37
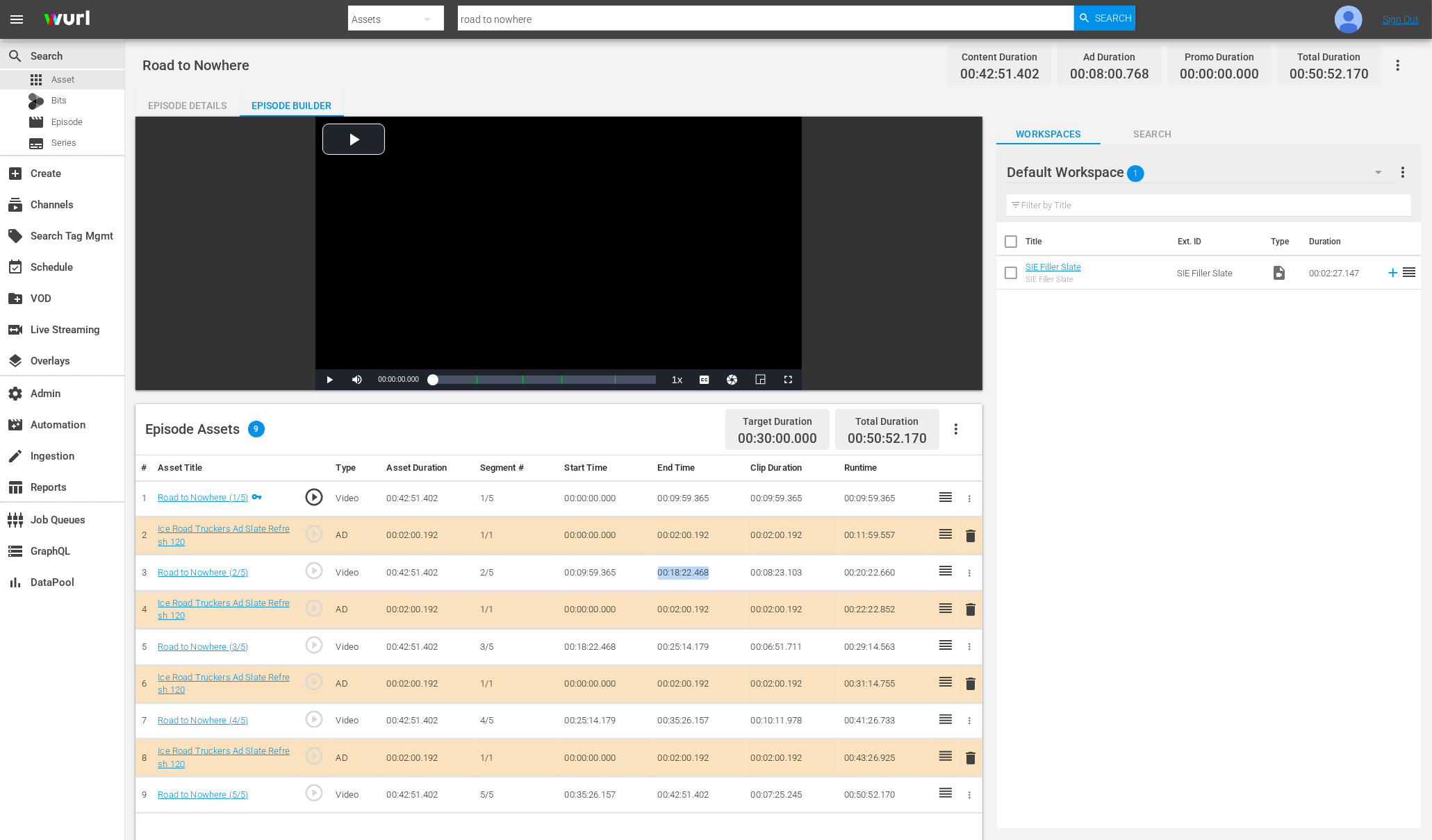
copy td "00:18:22.468"
drag, startPoint x: 712, startPoint y: 641, endPoint x: 659, endPoint y: 640, distance: 53.0
click at [659, 640] on td "00:25:14.179" at bounding box center [698, 648] width 93 height 37
copy td "00:25:14.179"
drag, startPoint x: 711, startPoint y: 716, endPoint x: 660, endPoint y: 715, distance: 51.0
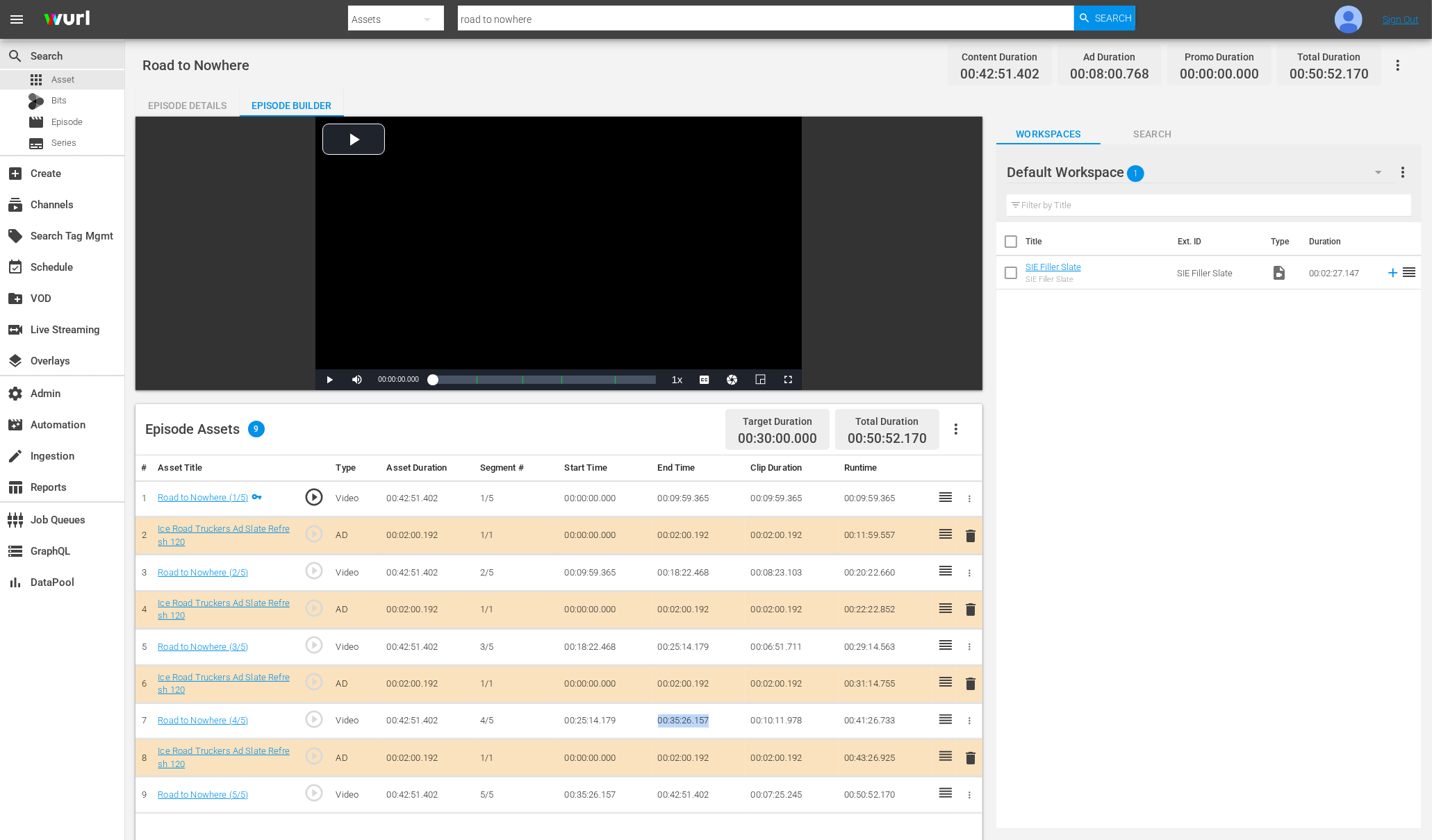
click at [660, 715] on td "00:35:26.157" at bounding box center [698, 721] width 93 height 37
copy td "00:35:26.157"
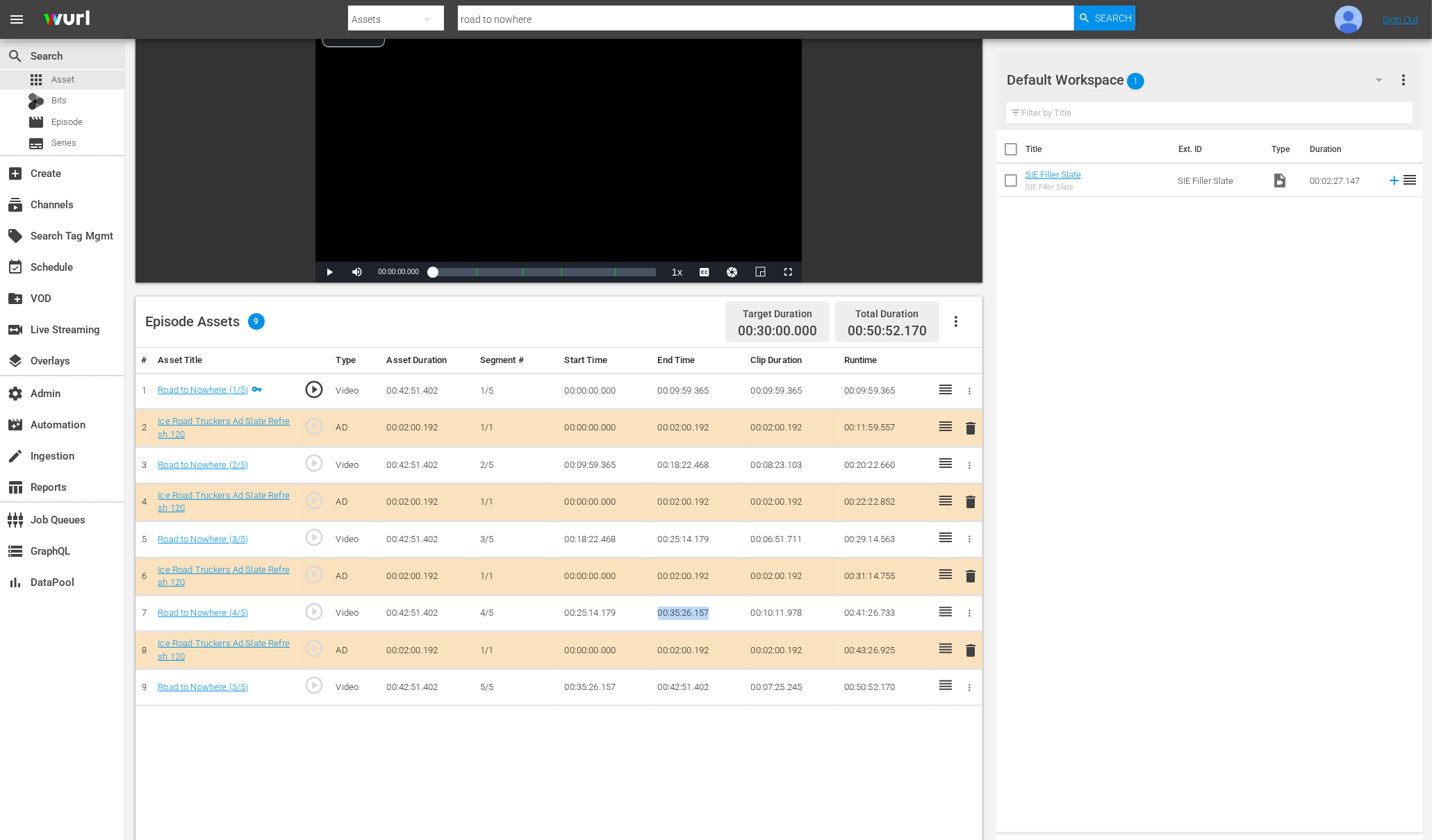
scroll to position [111, 0]
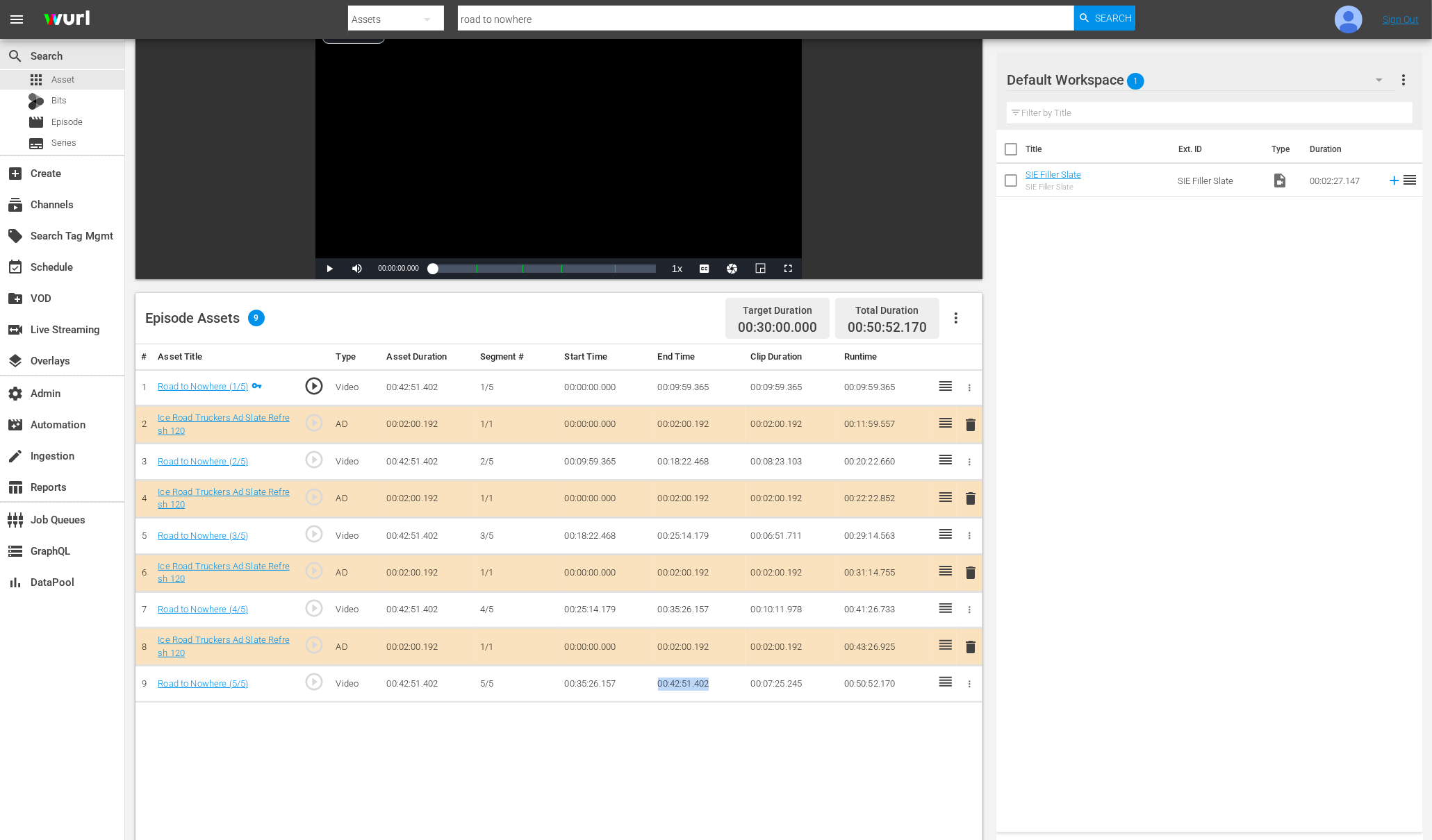
drag, startPoint x: 713, startPoint y: 678, endPoint x: 660, endPoint y: 678, distance: 53.0
click at [660, 678] on td "00:42:51.402" at bounding box center [698, 684] width 93 height 37
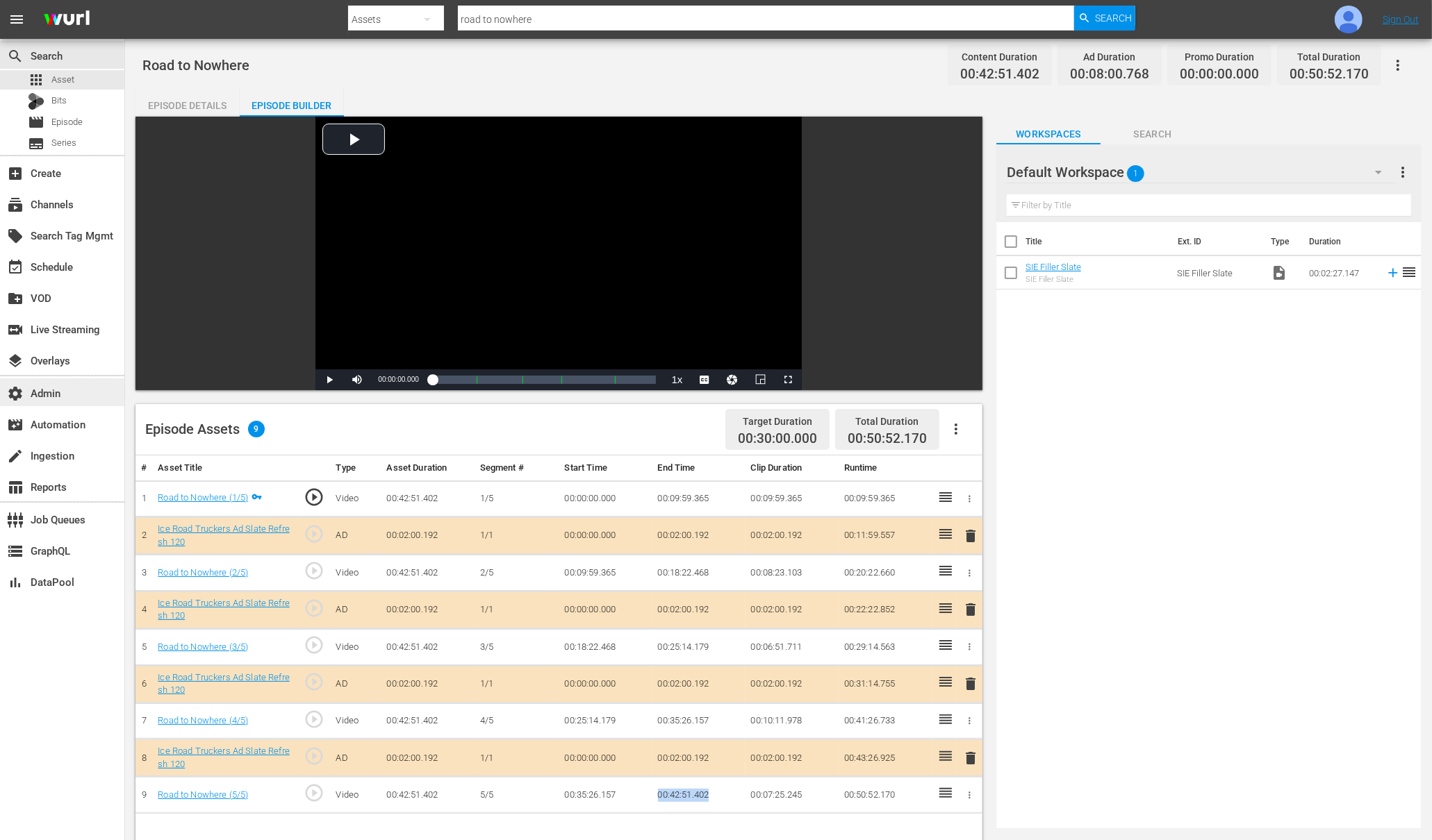
click at [55, 397] on div "settings Admin" at bounding box center [39, 391] width 78 height 12
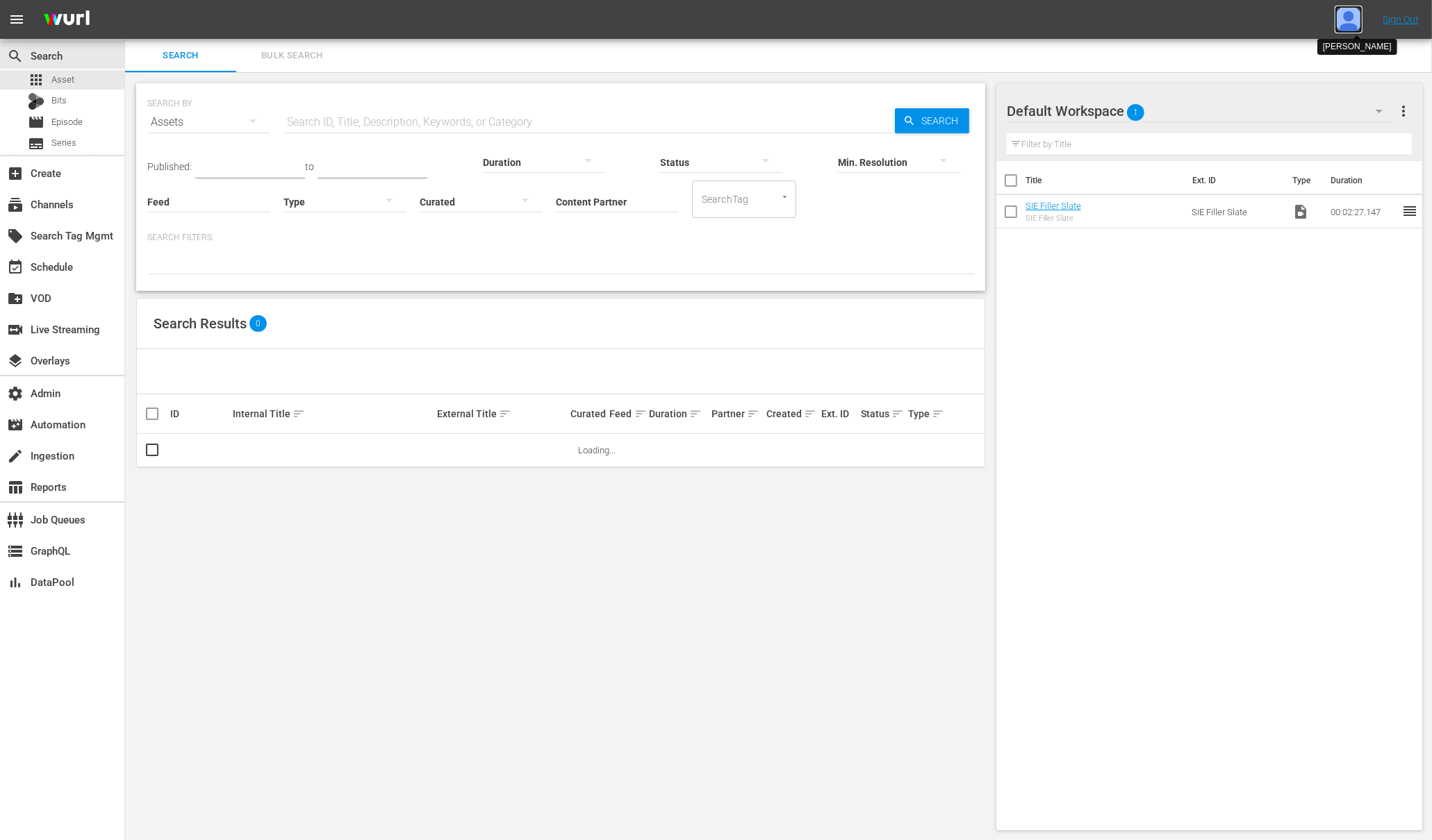
click at [1357, 15] on img at bounding box center [1349, 20] width 28 height 28
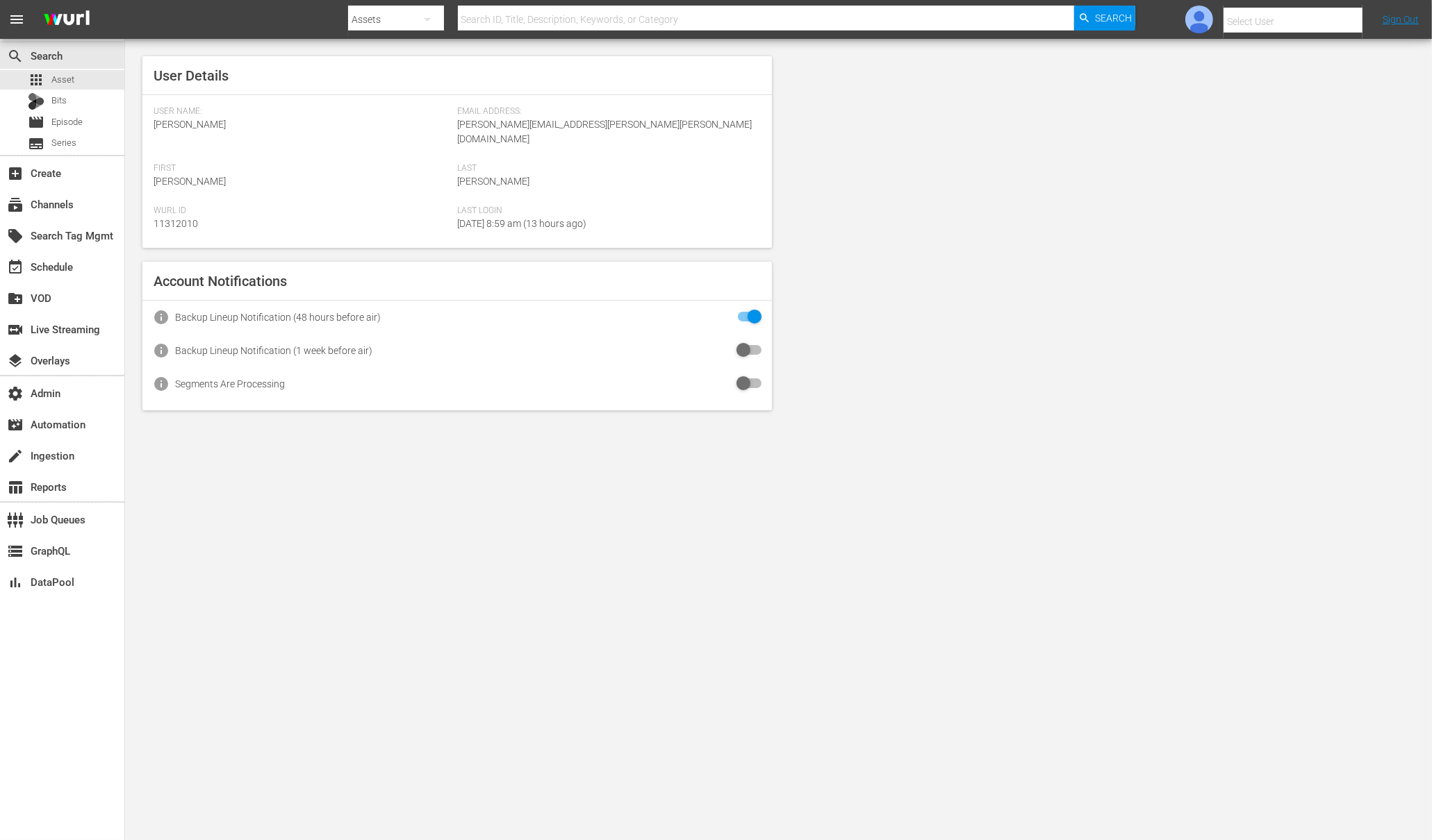
click at [1319, 20] on input "text" at bounding box center [1312, 22] width 178 height 34
click at [1294, 81] on div "Amalia1 Garcia1 <amalia.garcia+testing1@wurl.com>" at bounding box center [1282, 93] width 217 height 34
type input "Amalia1 Garcia1 (11312213)"
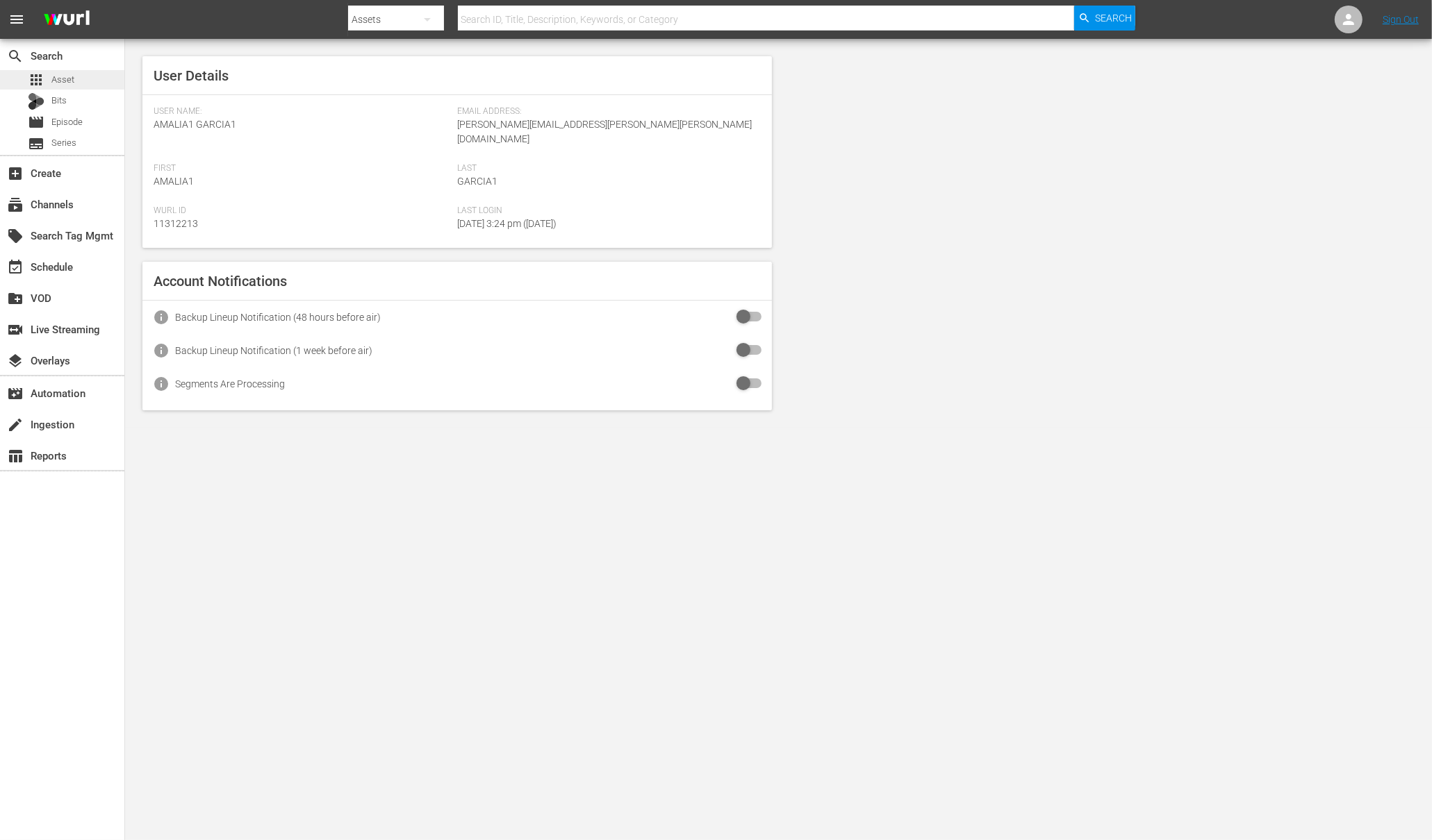
click at [70, 77] on span "Asset" at bounding box center [62, 80] width 23 height 14
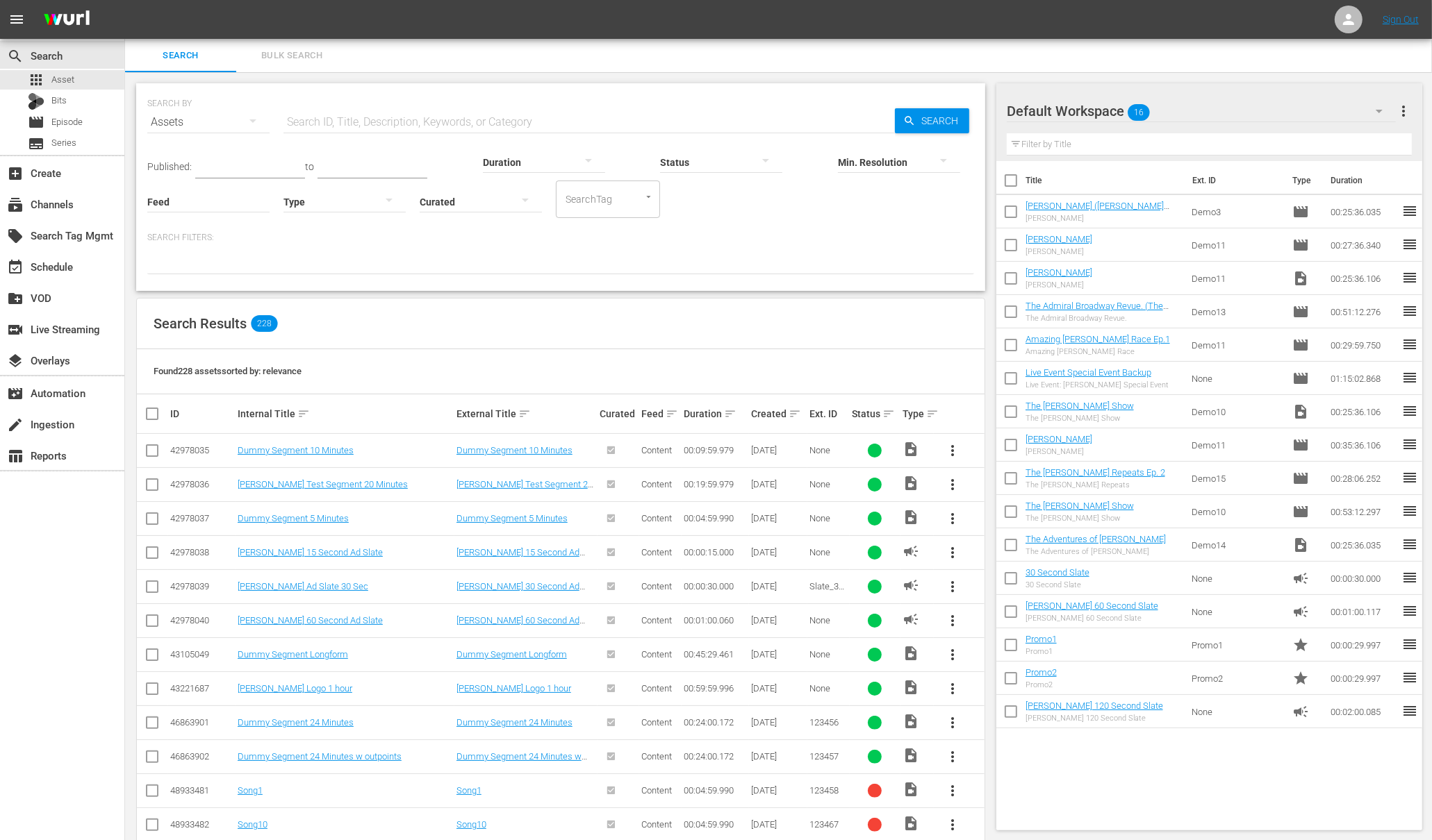
click at [348, 119] on input "text" at bounding box center [589, 122] width 611 height 34
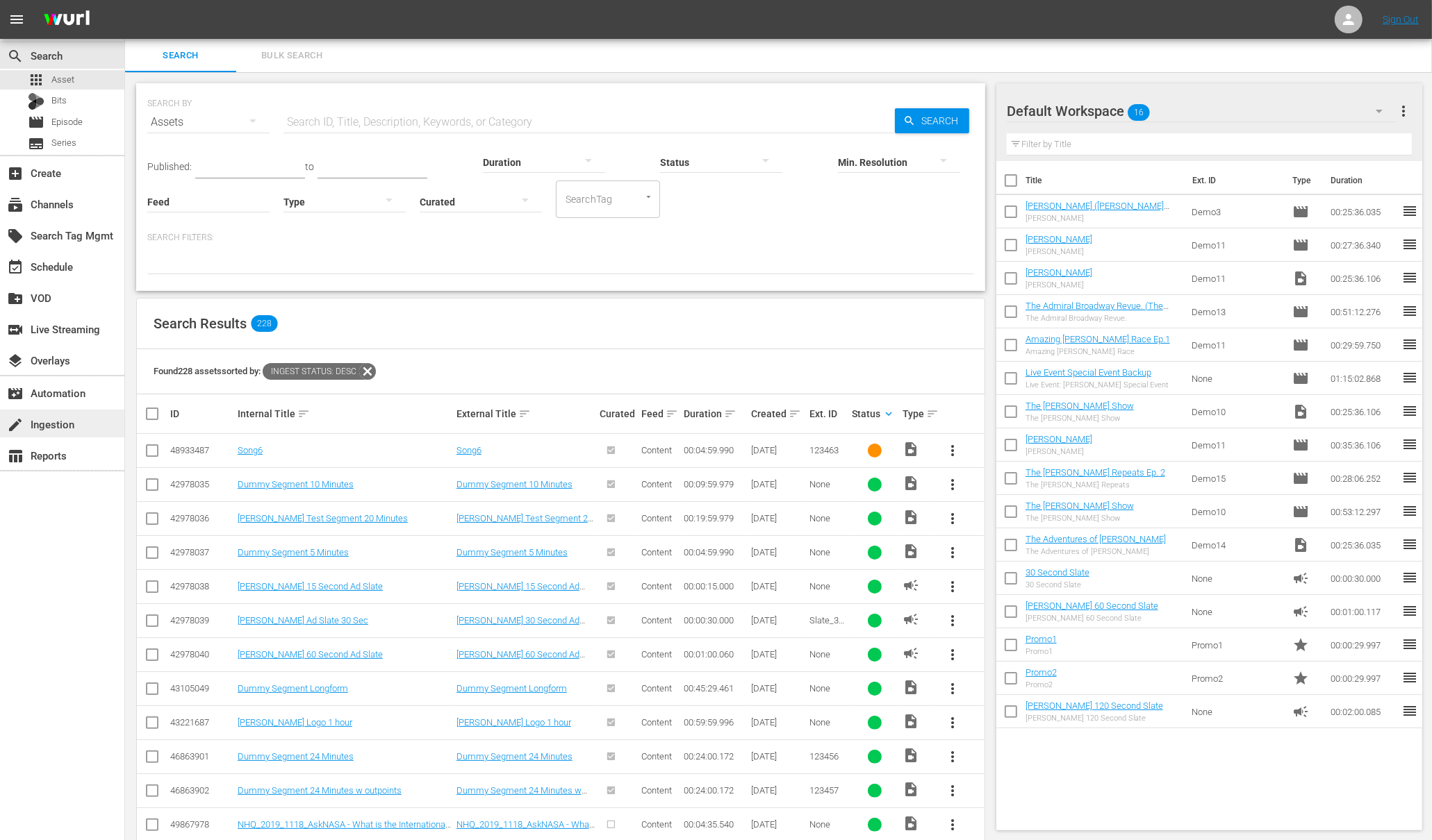
click at [59, 433] on div "create Ingestion" at bounding box center [62, 424] width 124 height 28
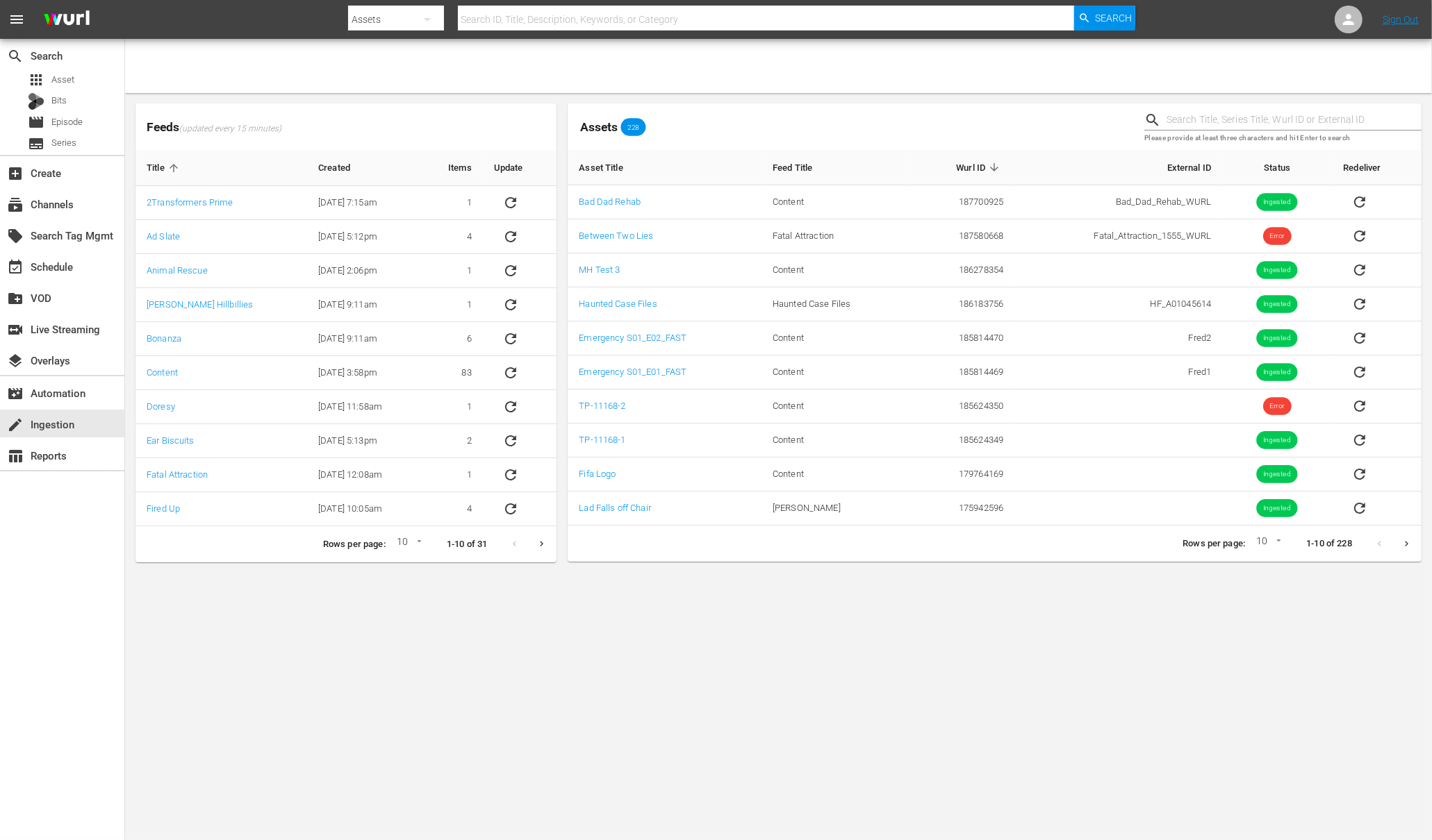
click at [1409, 535] on button "Next page" at bounding box center [1406, 544] width 27 height 27
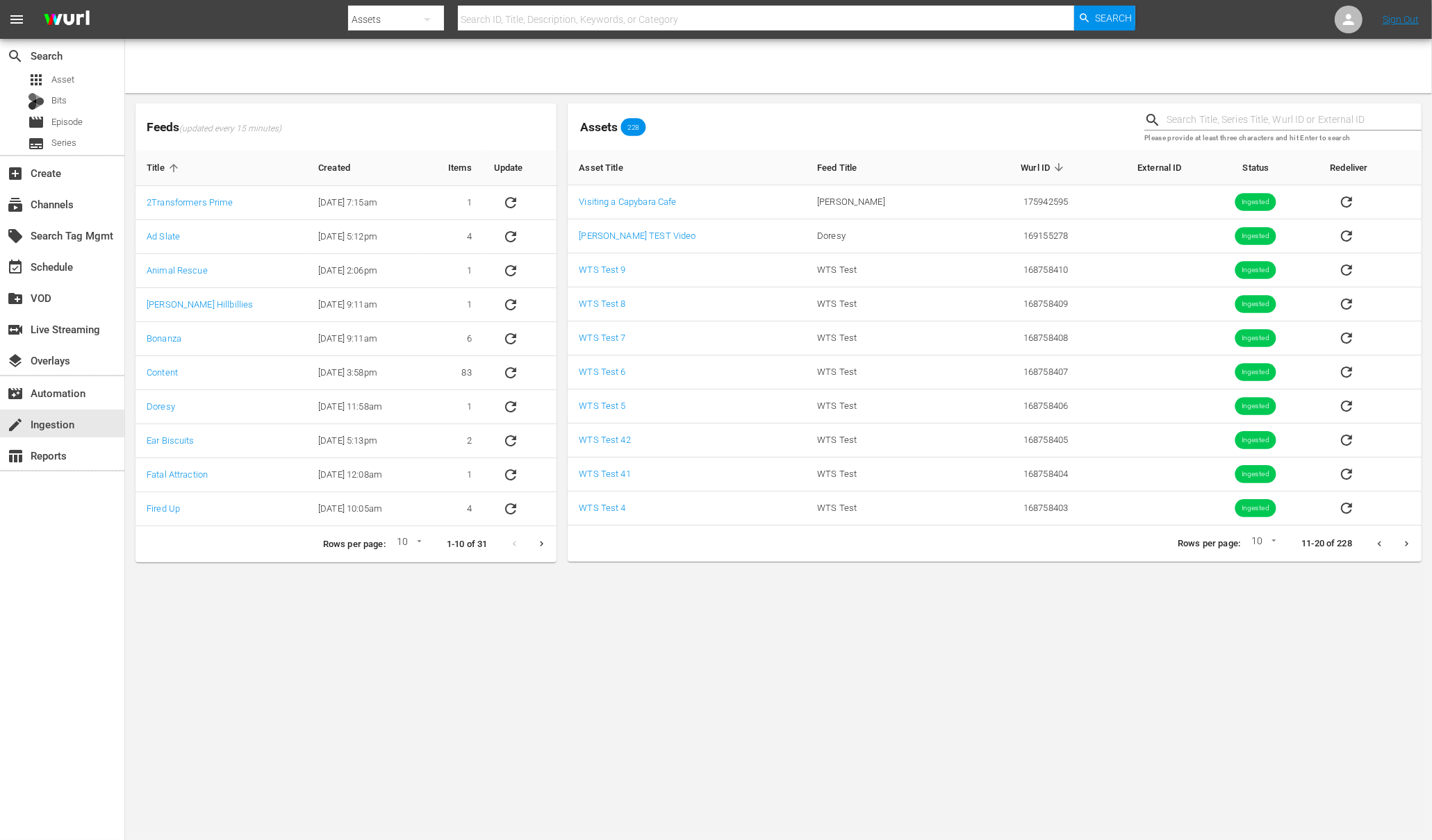
click at [1381, 545] on icon "Previous page" at bounding box center [1379, 544] width 10 height 10
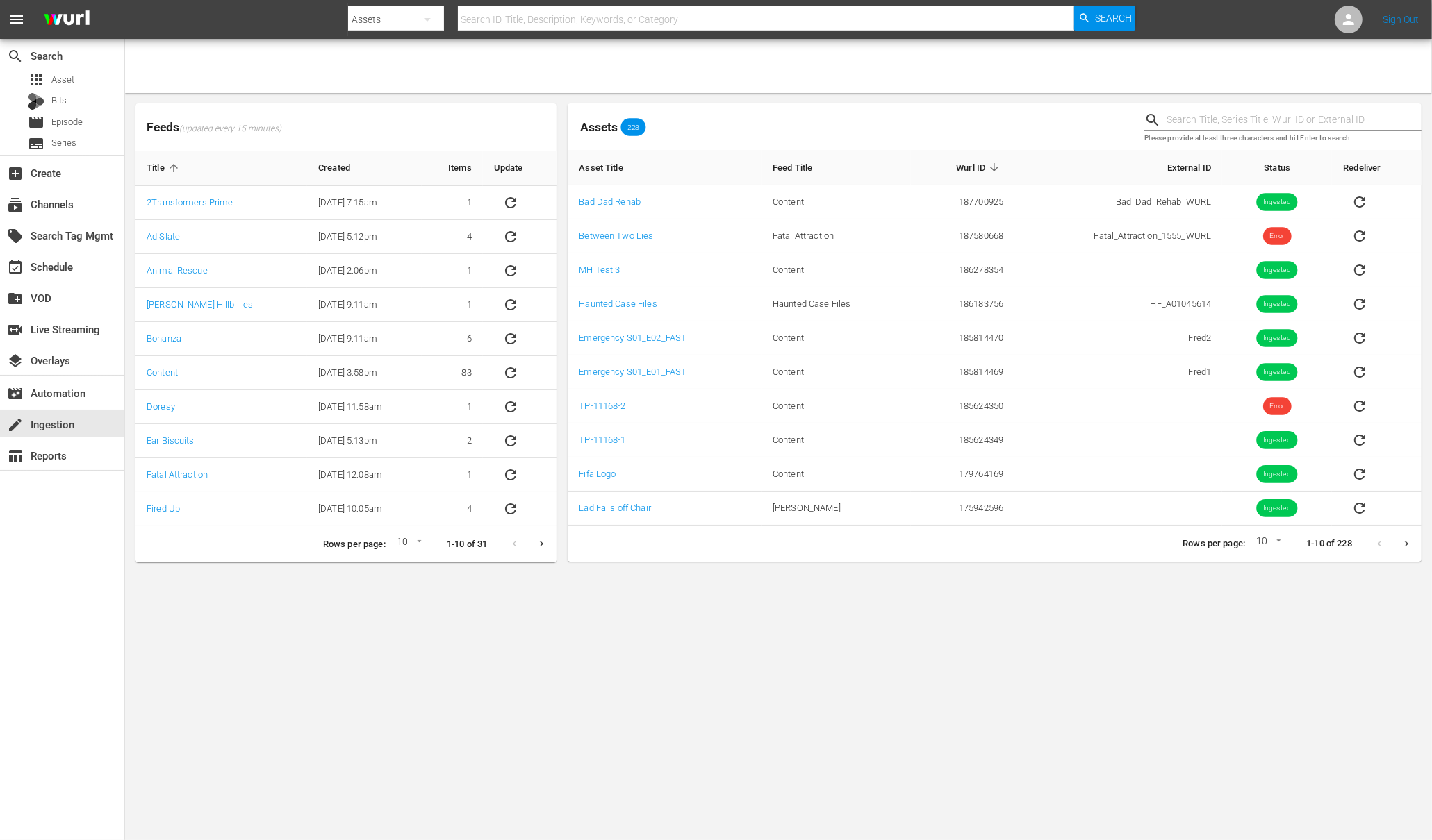
click at [173, 173] on th "Title" at bounding box center [221, 168] width 171 height 35
click at [64, 459] on div "table_chart Reports" at bounding box center [39, 453] width 78 height 12
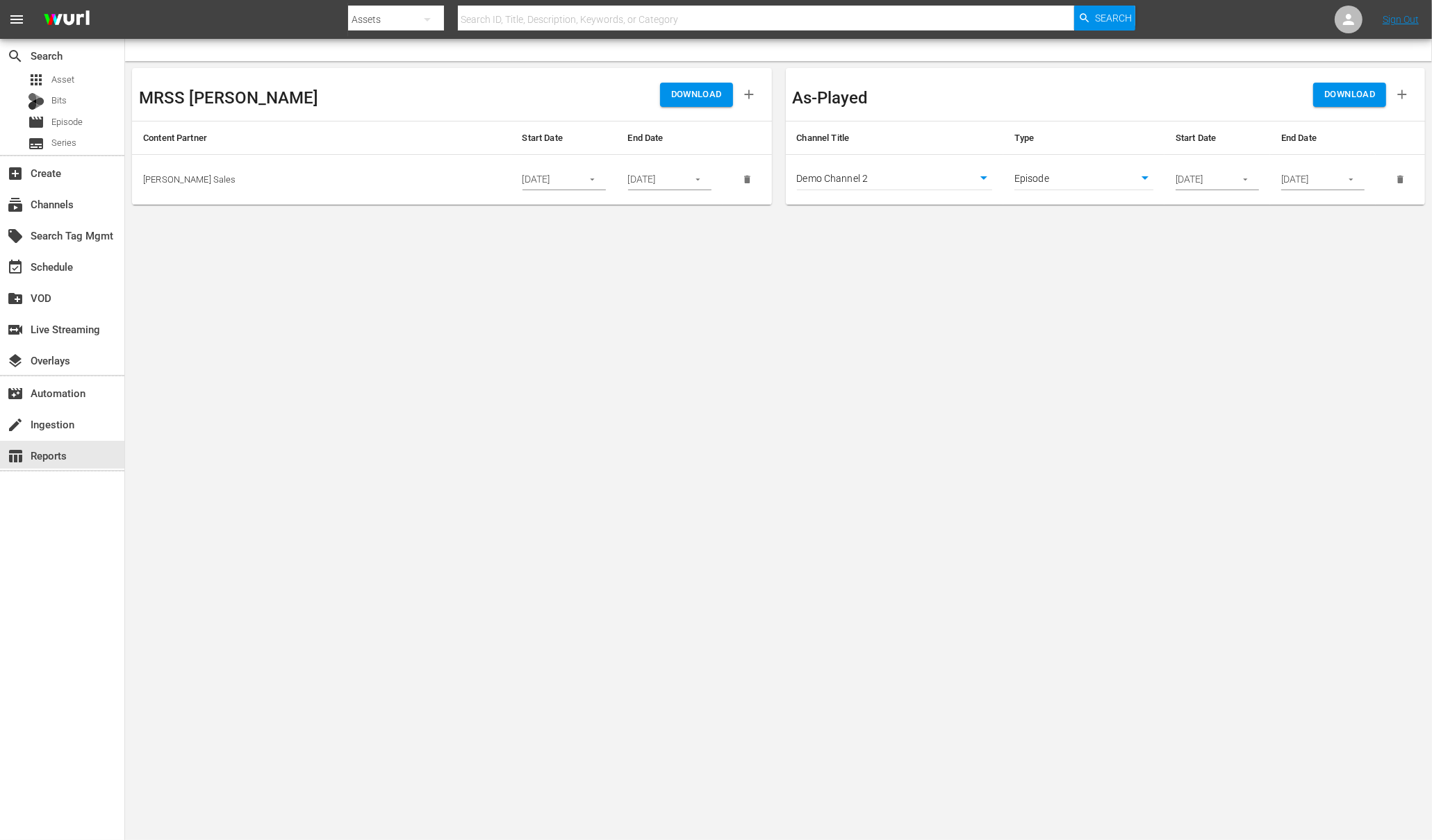
click at [591, 179] on icon "button" at bounding box center [592, 180] width 4 height 2
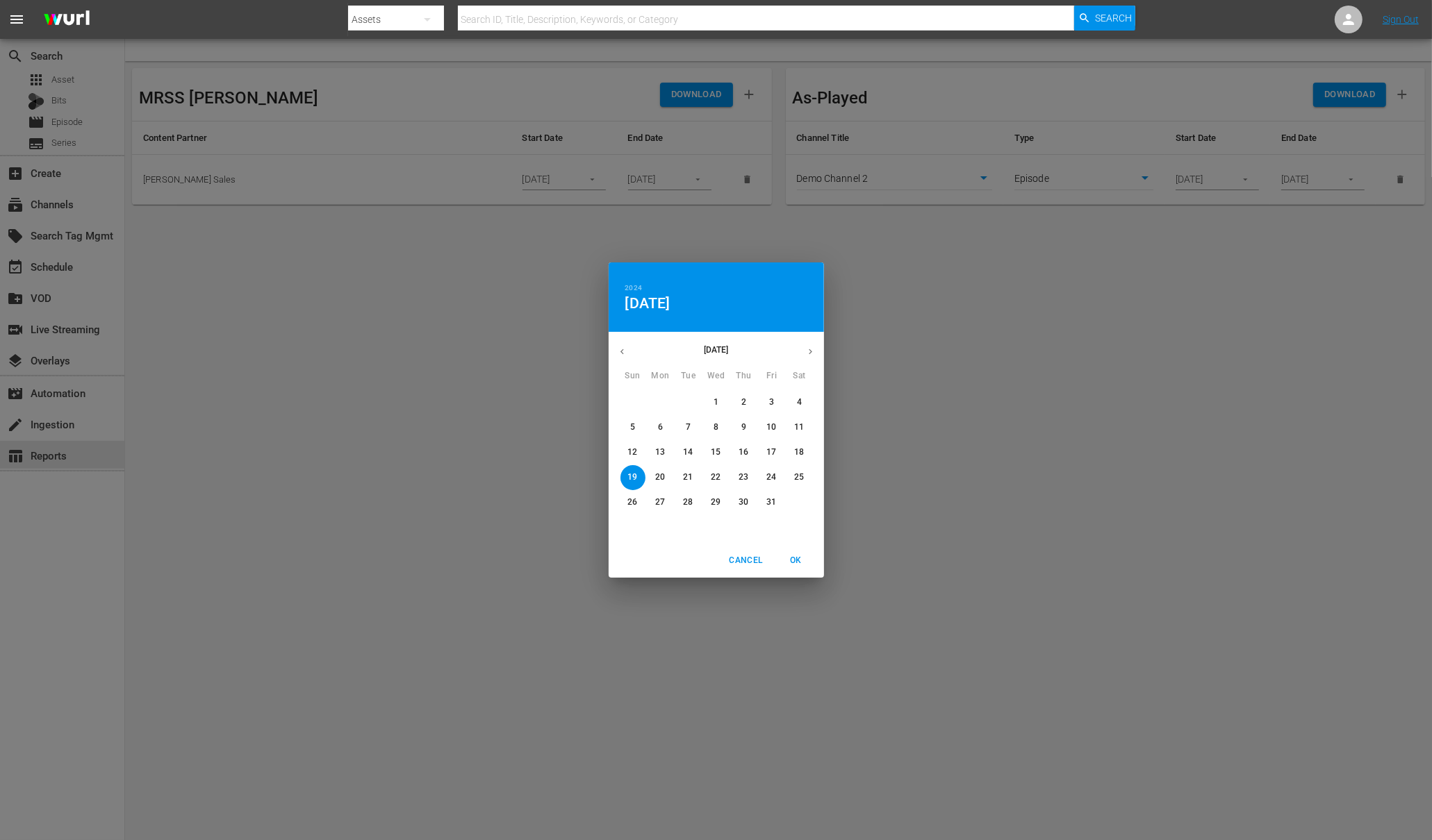
click at [809, 346] on button "button" at bounding box center [810, 351] width 27 height 27
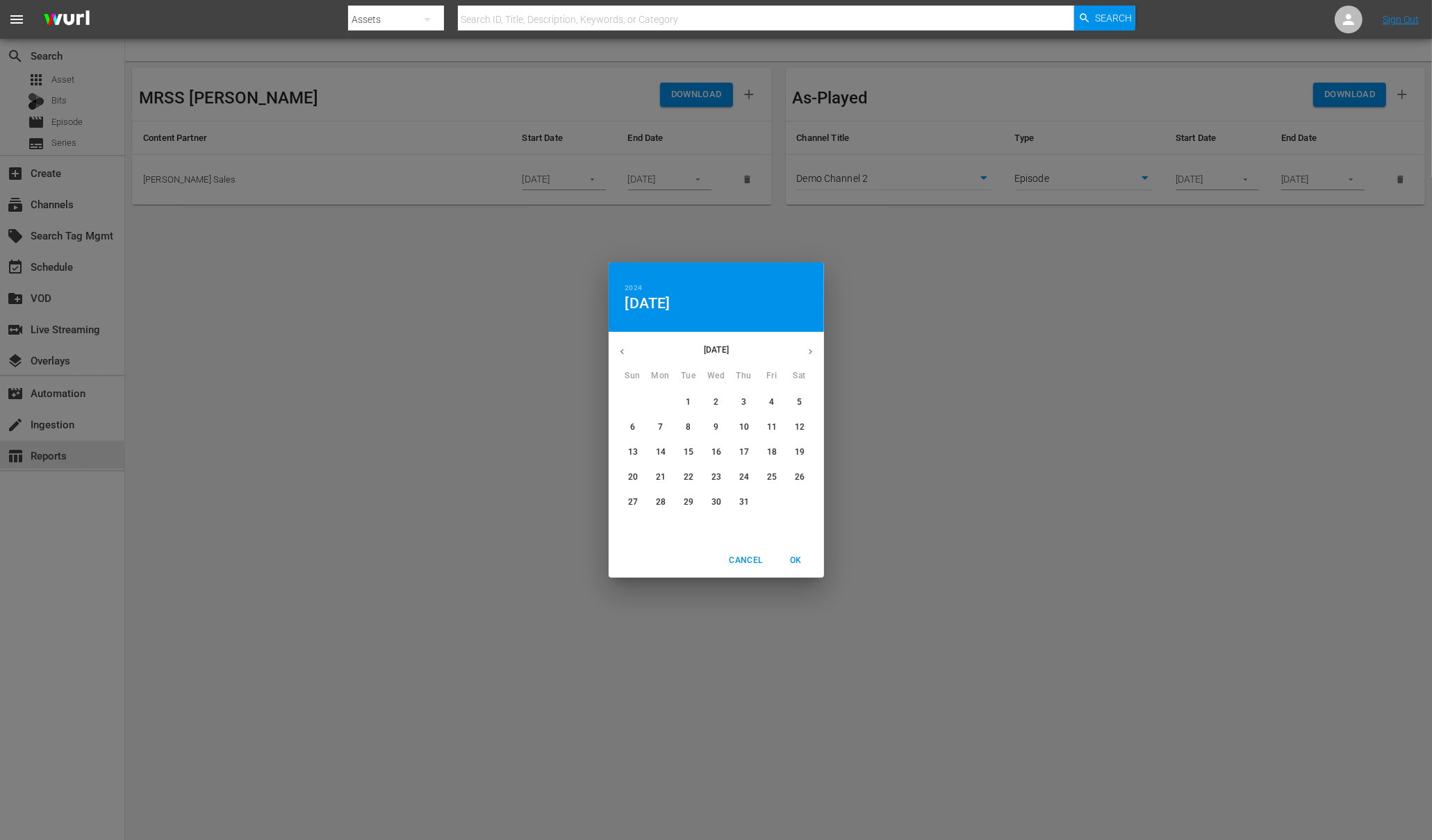
click at [809, 346] on button "button" at bounding box center [810, 351] width 27 height 27
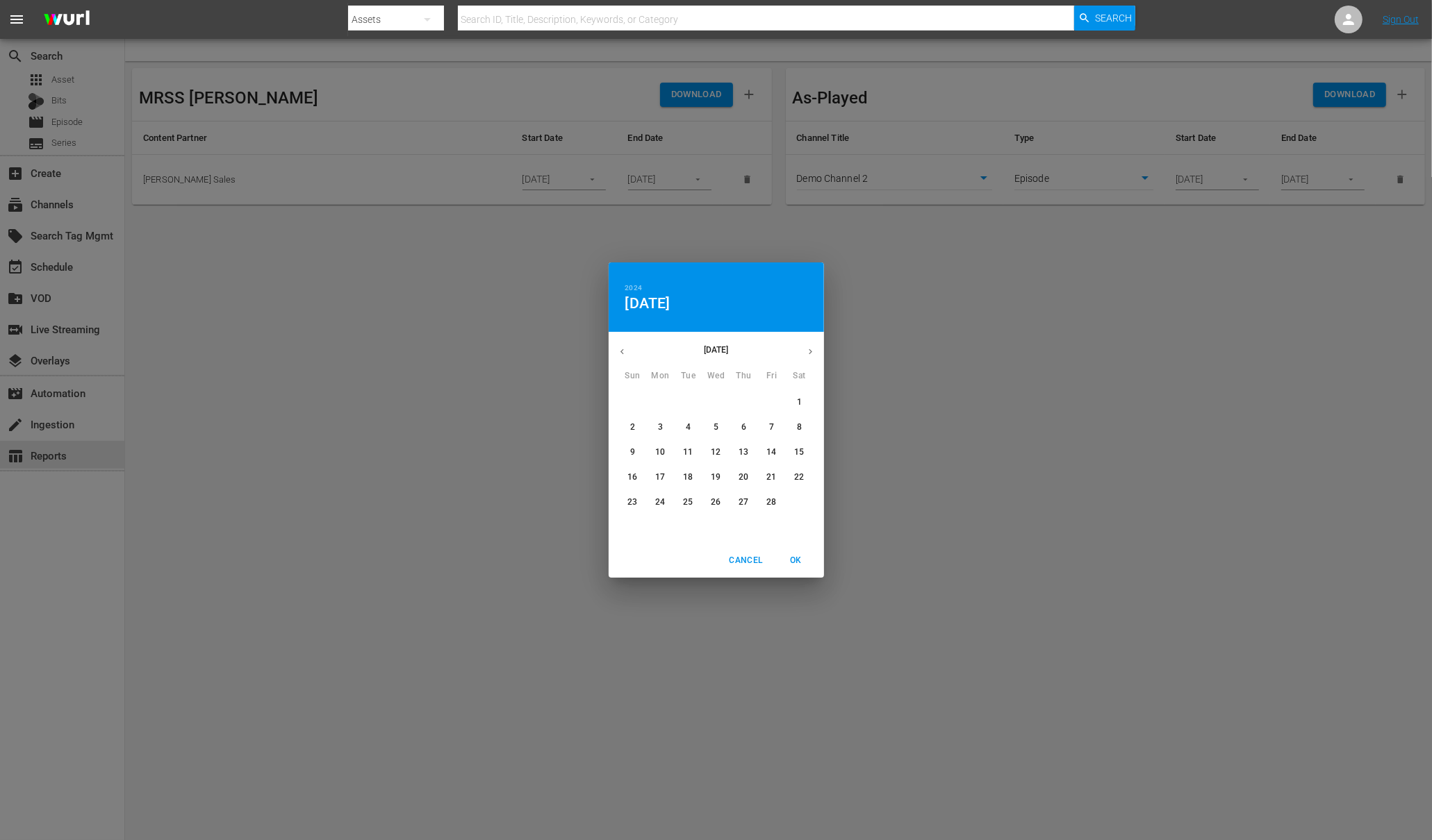
click at [809, 346] on button "button" at bounding box center [810, 351] width 27 height 27
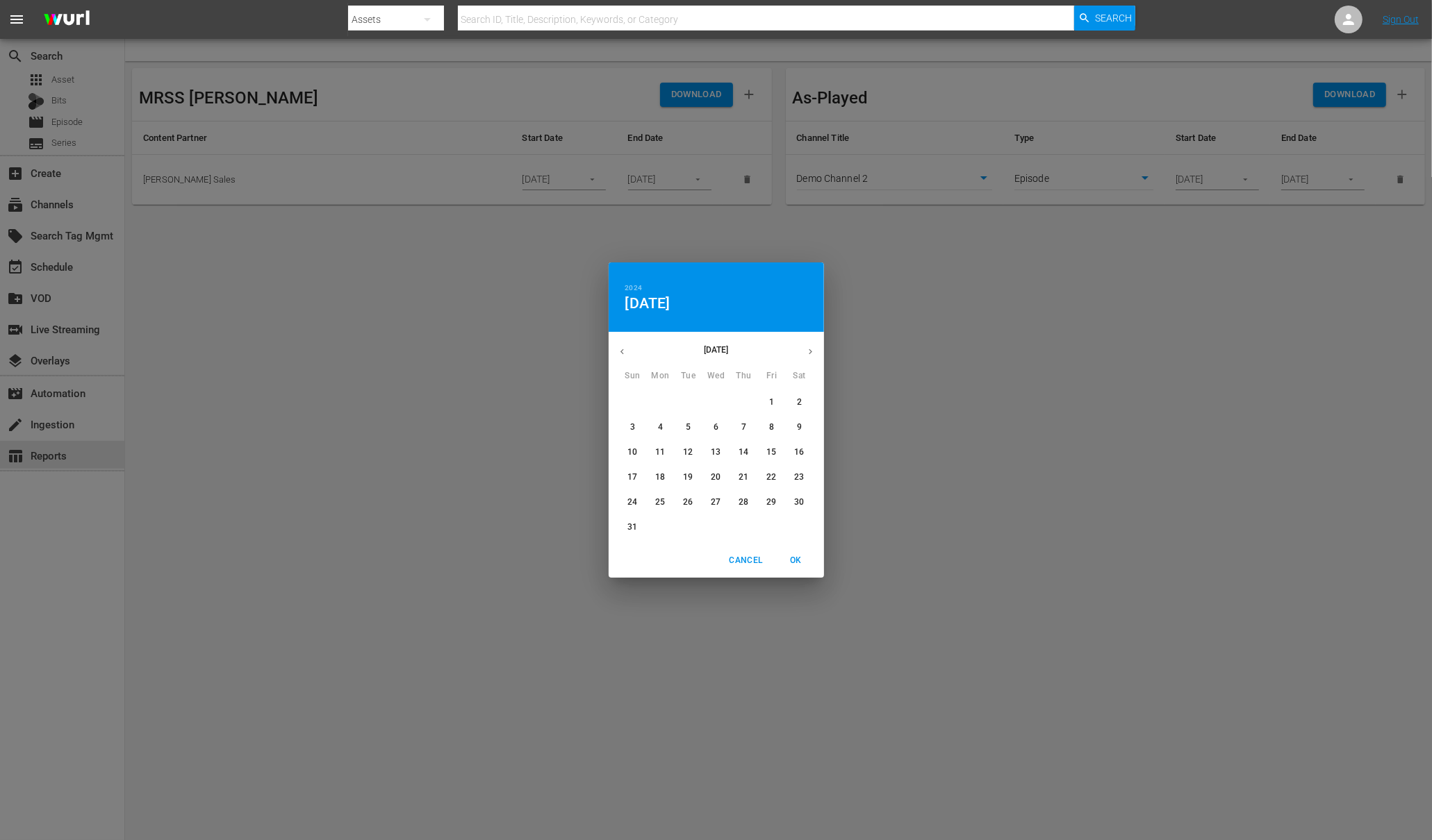
click at [809, 346] on button "button" at bounding box center [810, 351] width 27 height 27
click at [663, 400] on span "1" at bounding box center [660, 402] width 25 height 12
click at [796, 560] on span "OK" at bounding box center [797, 560] width 34 height 15
type input "09/01/2025"
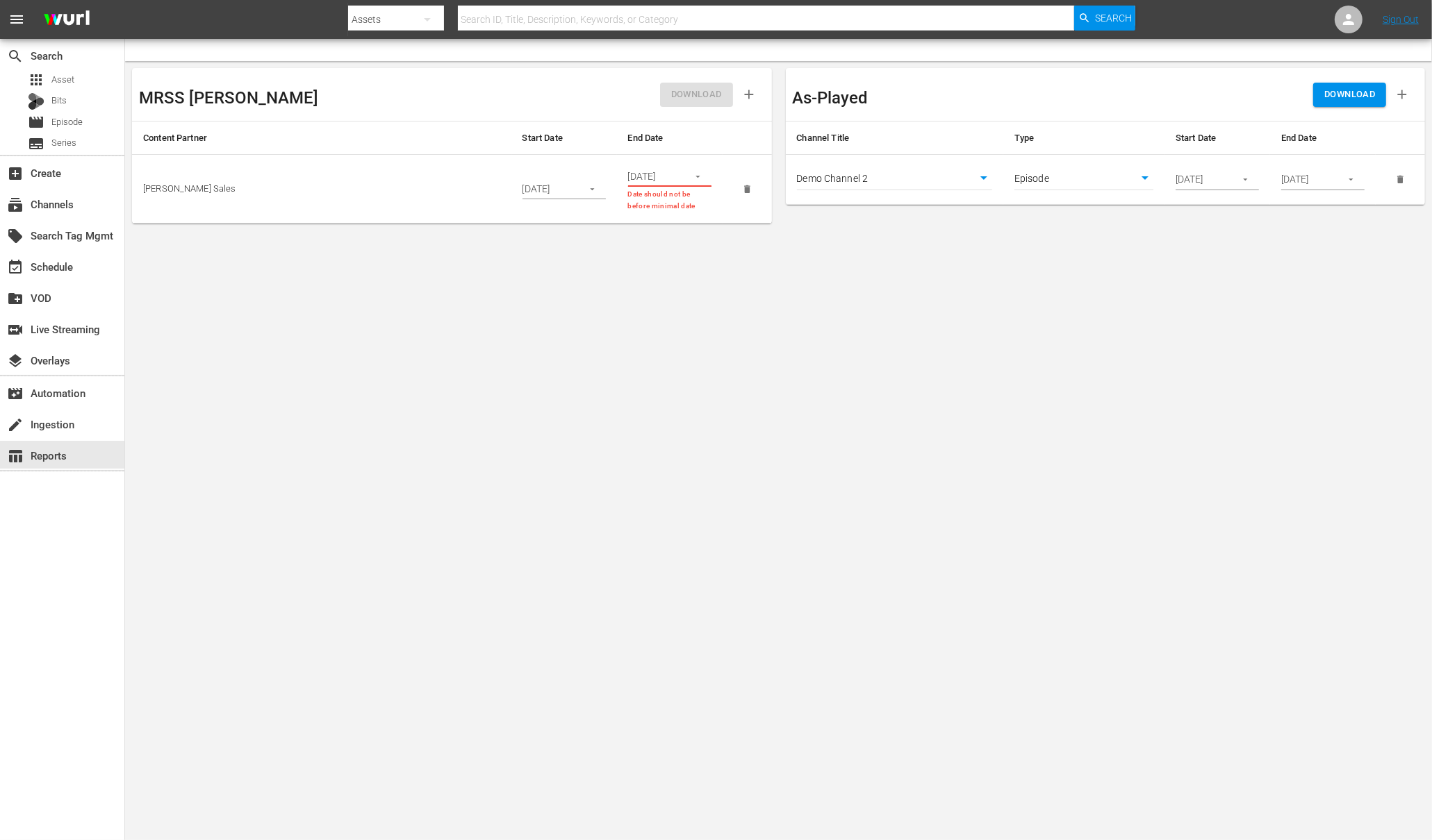
click at [698, 175] on icon "button" at bounding box center [698, 176] width 10 height 10
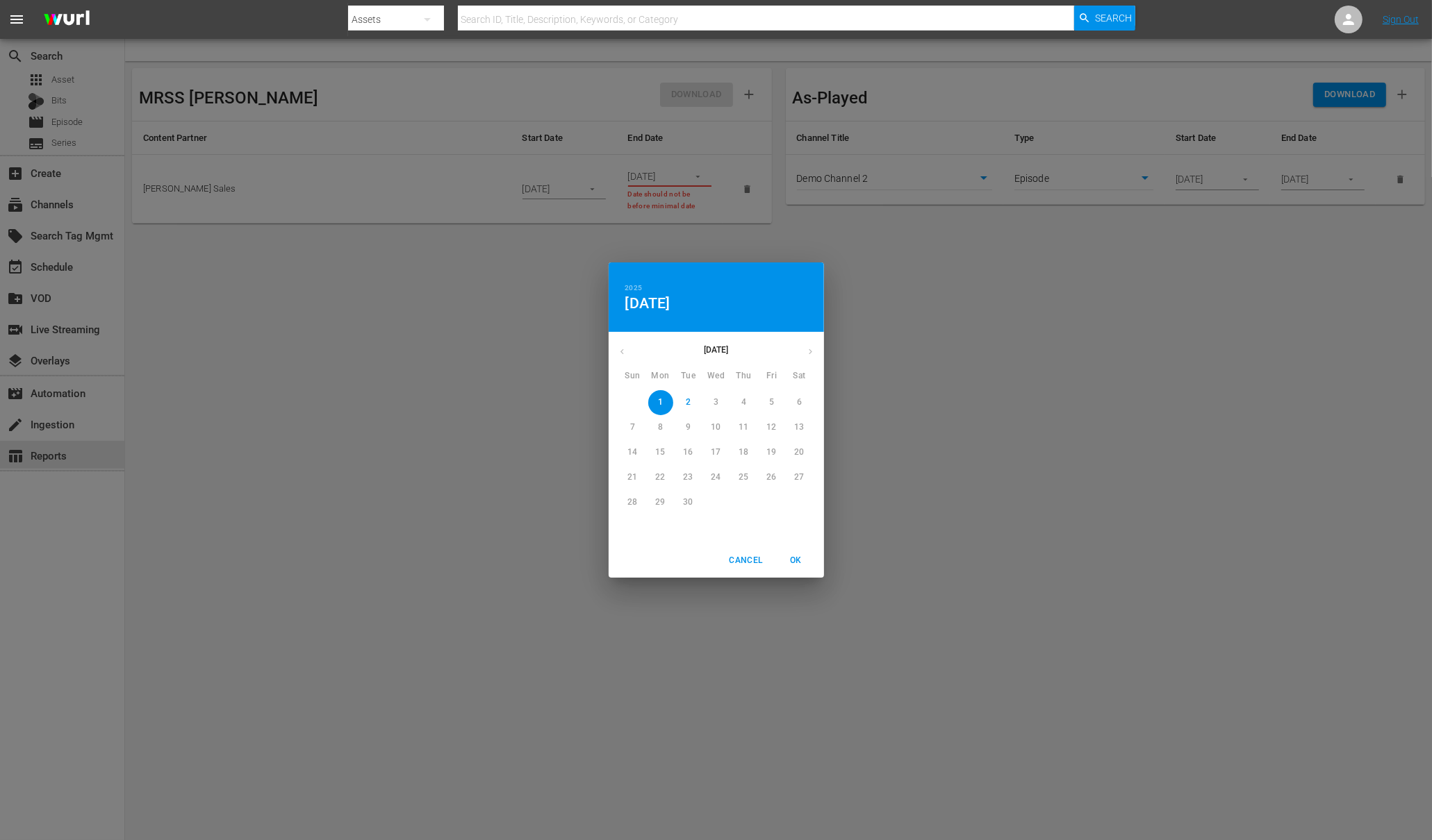
click at [805, 353] on div "September 2025" at bounding box center [716, 351] width 215 height 27
click at [690, 403] on span "2" at bounding box center [688, 402] width 25 height 12
click at [795, 554] on span "OK" at bounding box center [797, 560] width 34 height 15
type input "09/02/2025"
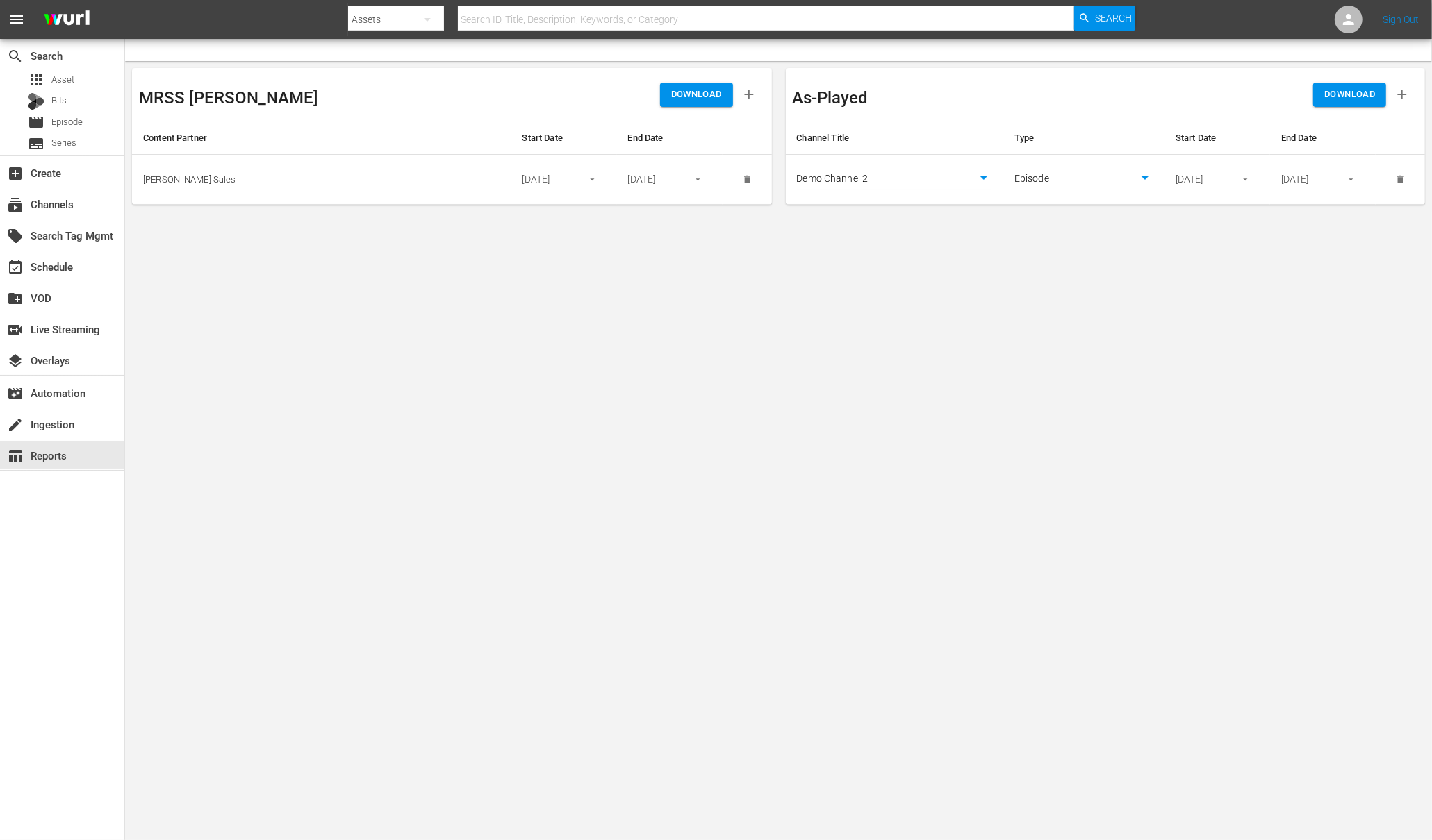
click at [706, 97] on span "DOWNLOAD" at bounding box center [696, 95] width 51 height 16
click at [49, 426] on div "create Ingestion" at bounding box center [39, 421] width 78 height 12
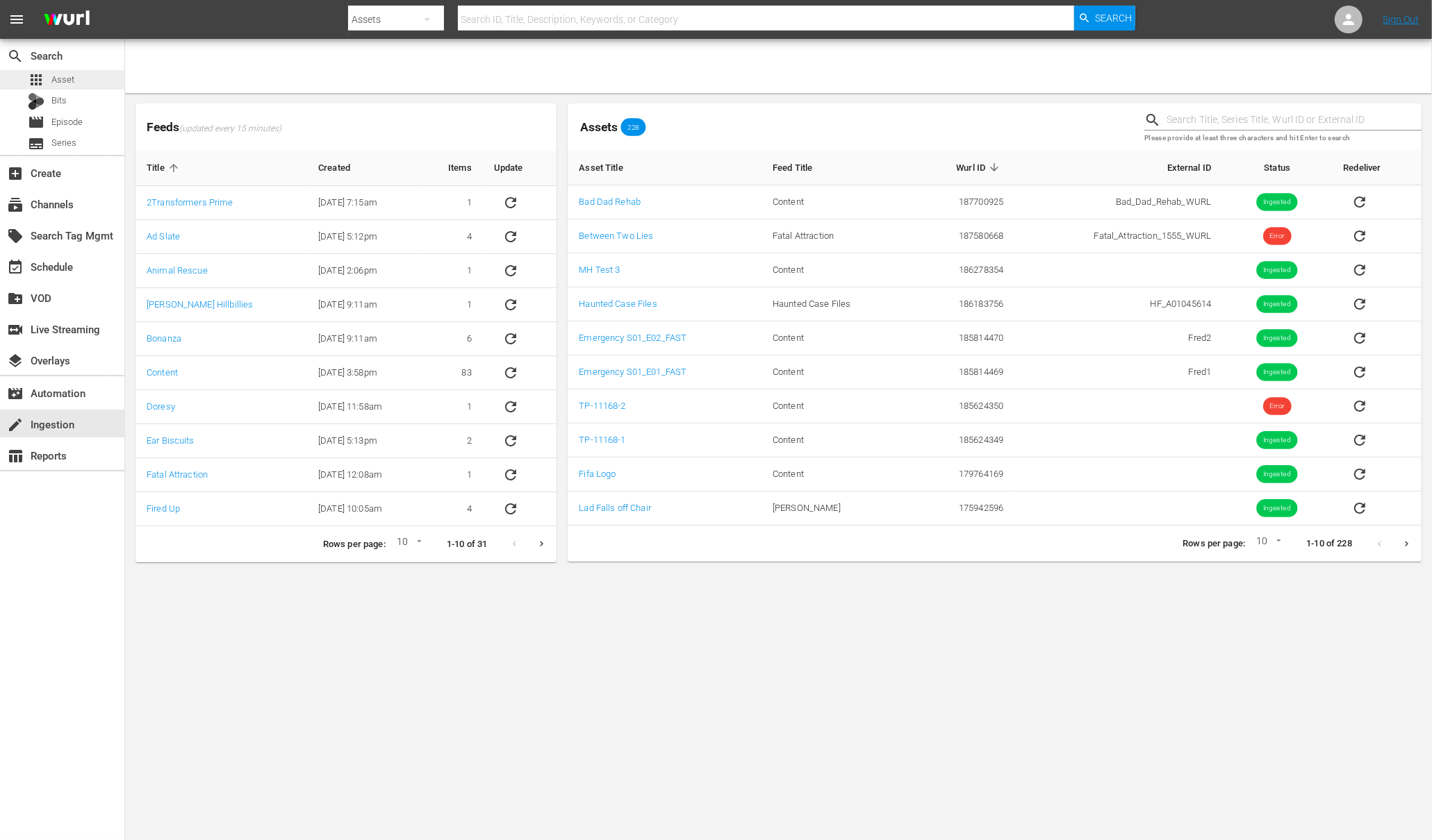
click at [62, 80] on span "Asset" at bounding box center [62, 80] width 23 height 14
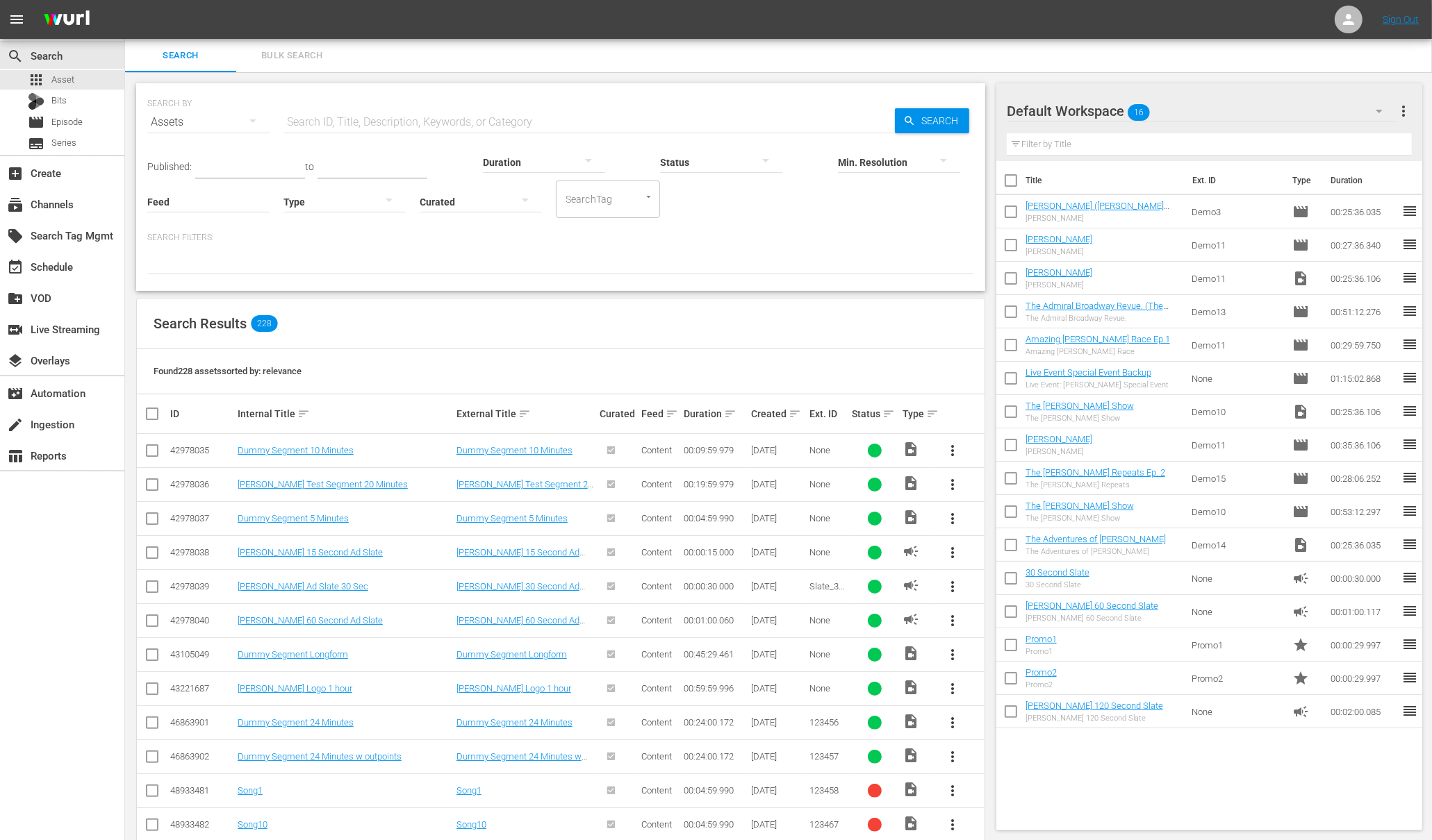
click at [370, 114] on input "text" at bounding box center [589, 122] width 611 height 34
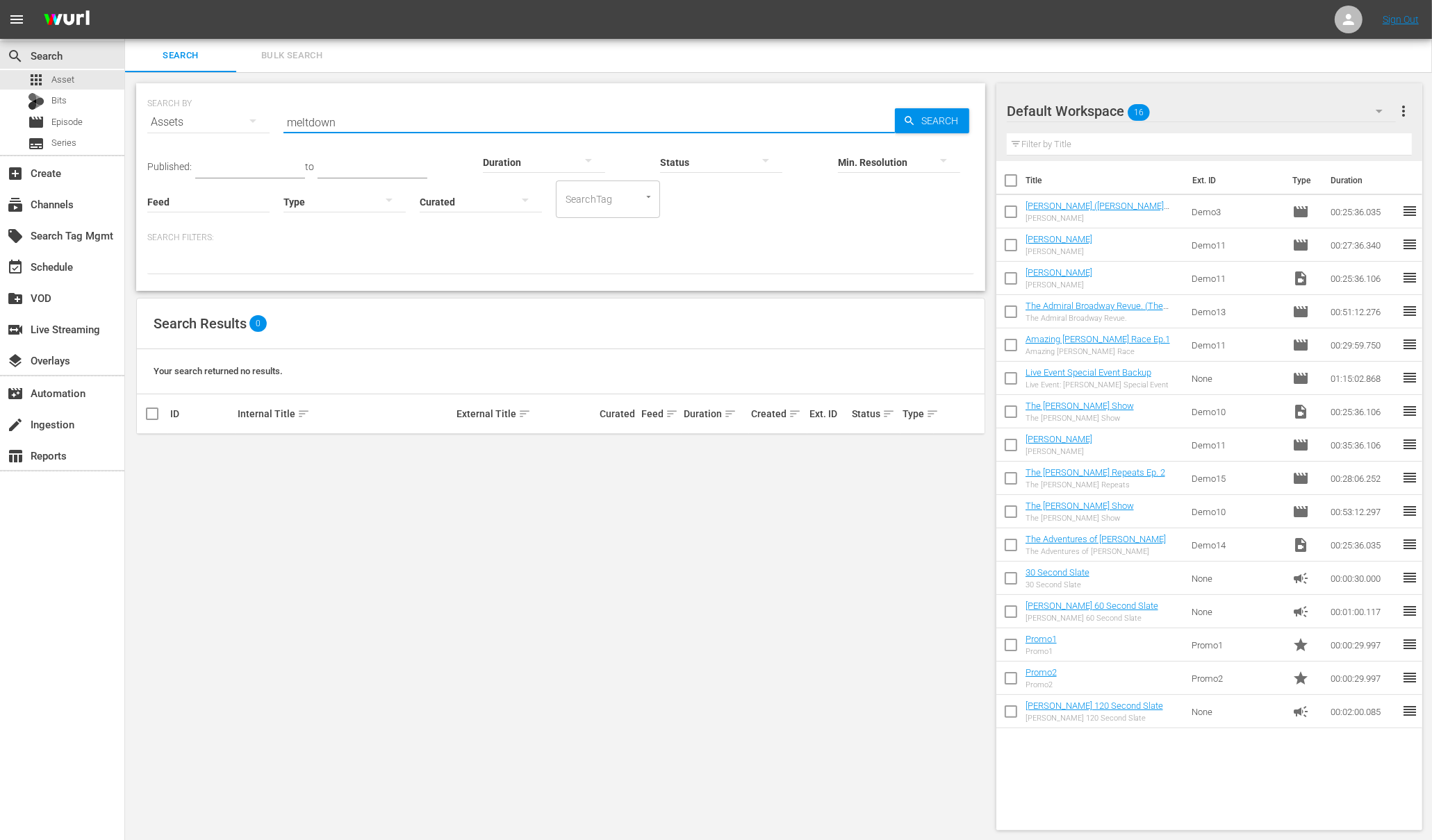
drag, startPoint x: 345, startPoint y: 124, endPoint x: 261, endPoint y: 121, distance: 84.1
click at [261, 121] on div "SEARCH BY Search By Assets Search ID, Title, Description, Keywords, or Category…" at bounding box center [560, 113] width 827 height 50
type input "road"
click at [75, 72] on div "apps Asset" at bounding box center [62, 80] width 124 height 20
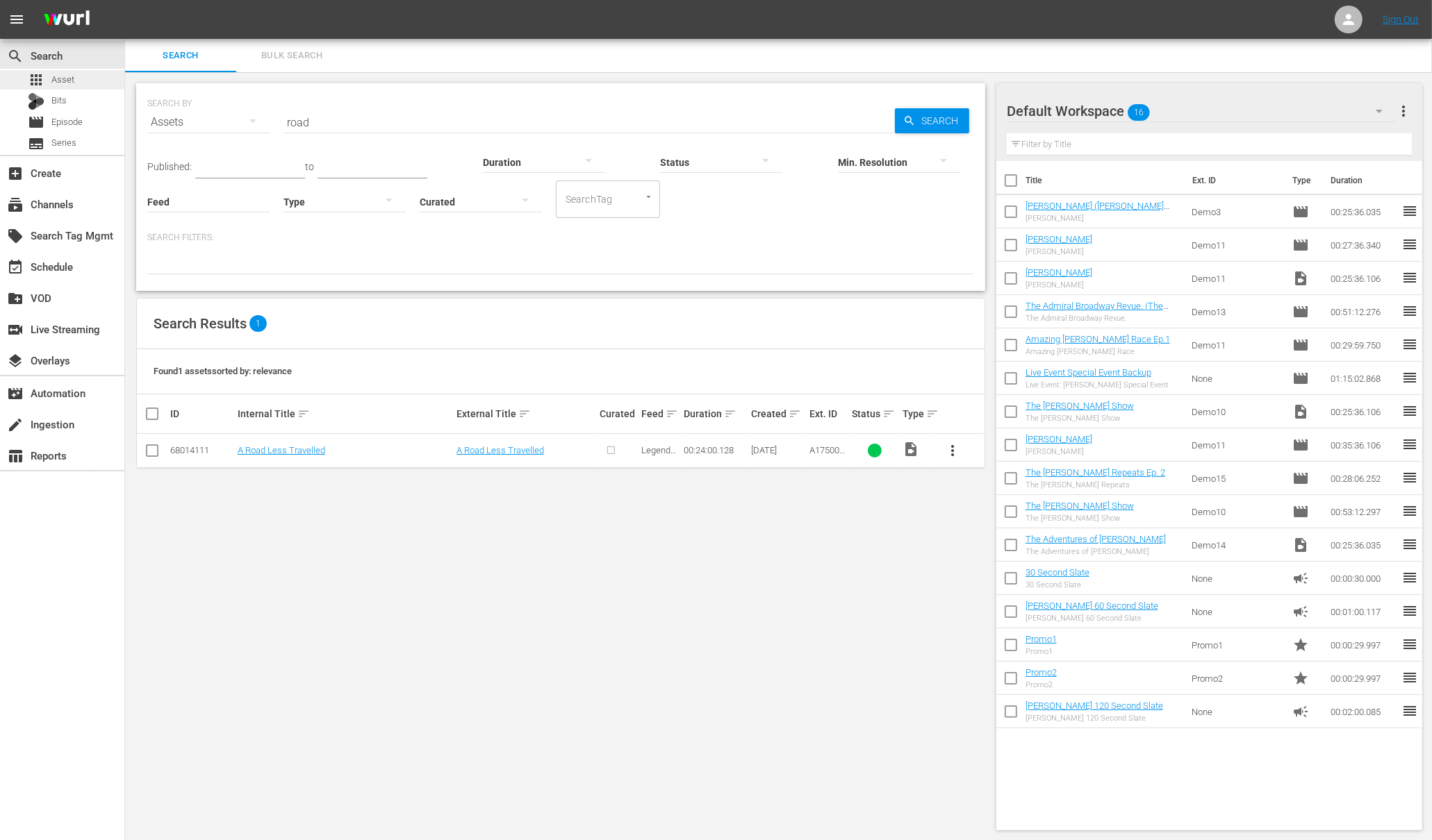
click at [63, 80] on span "Asset" at bounding box center [62, 80] width 23 height 14
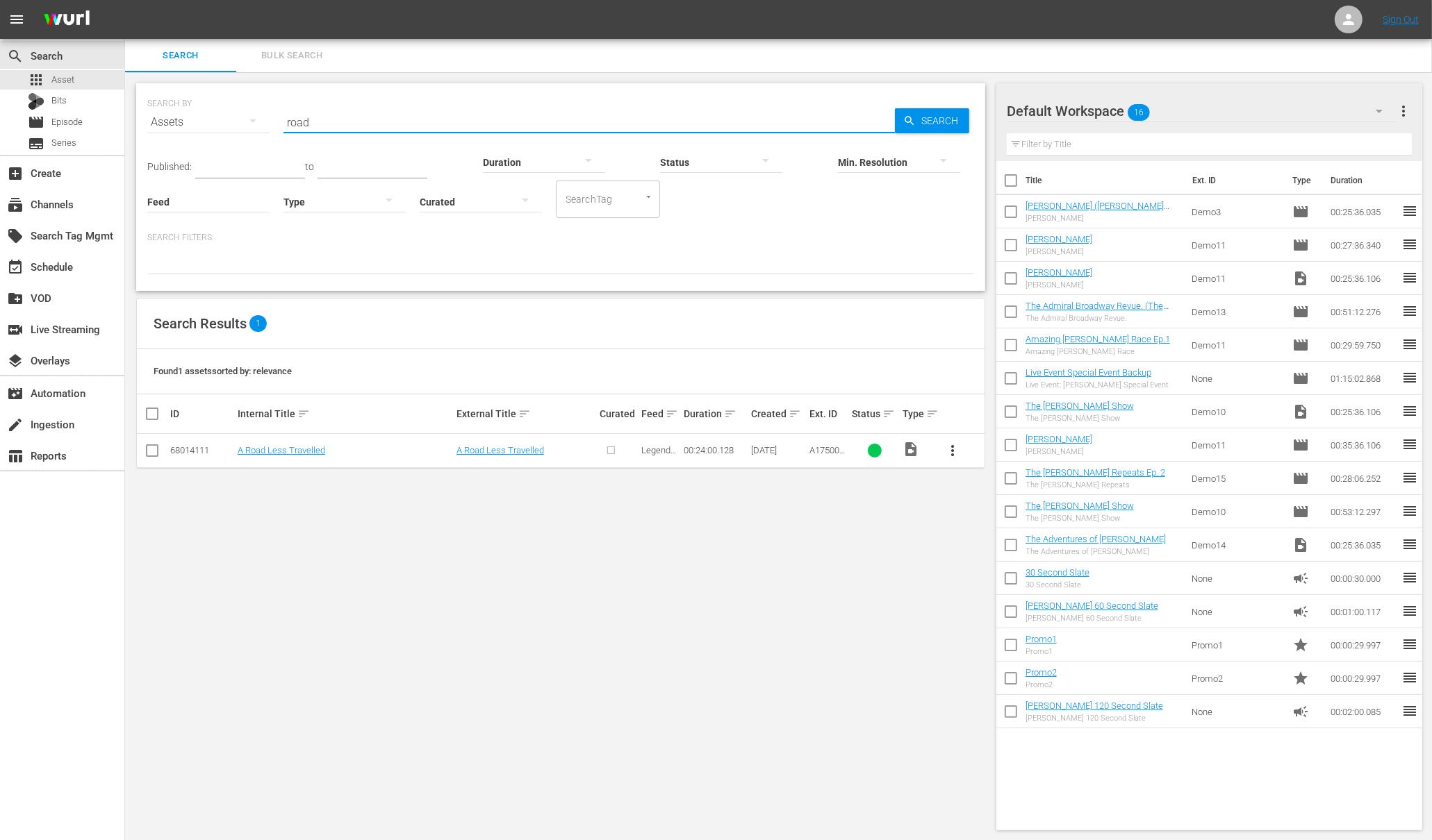
drag, startPoint x: 319, startPoint y: 119, endPoint x: 251, endPoint y: 119, distance: 68.0
click at [251, 119] on div "SEARCH BY Search By Assets Search ID, Title, Description, Keywords, or Category…" at bounding box center [560, 113] width 827 height 50
click at [74, 83] on div "apps Asset" at bounding box center [62, 80] width 124 height 20
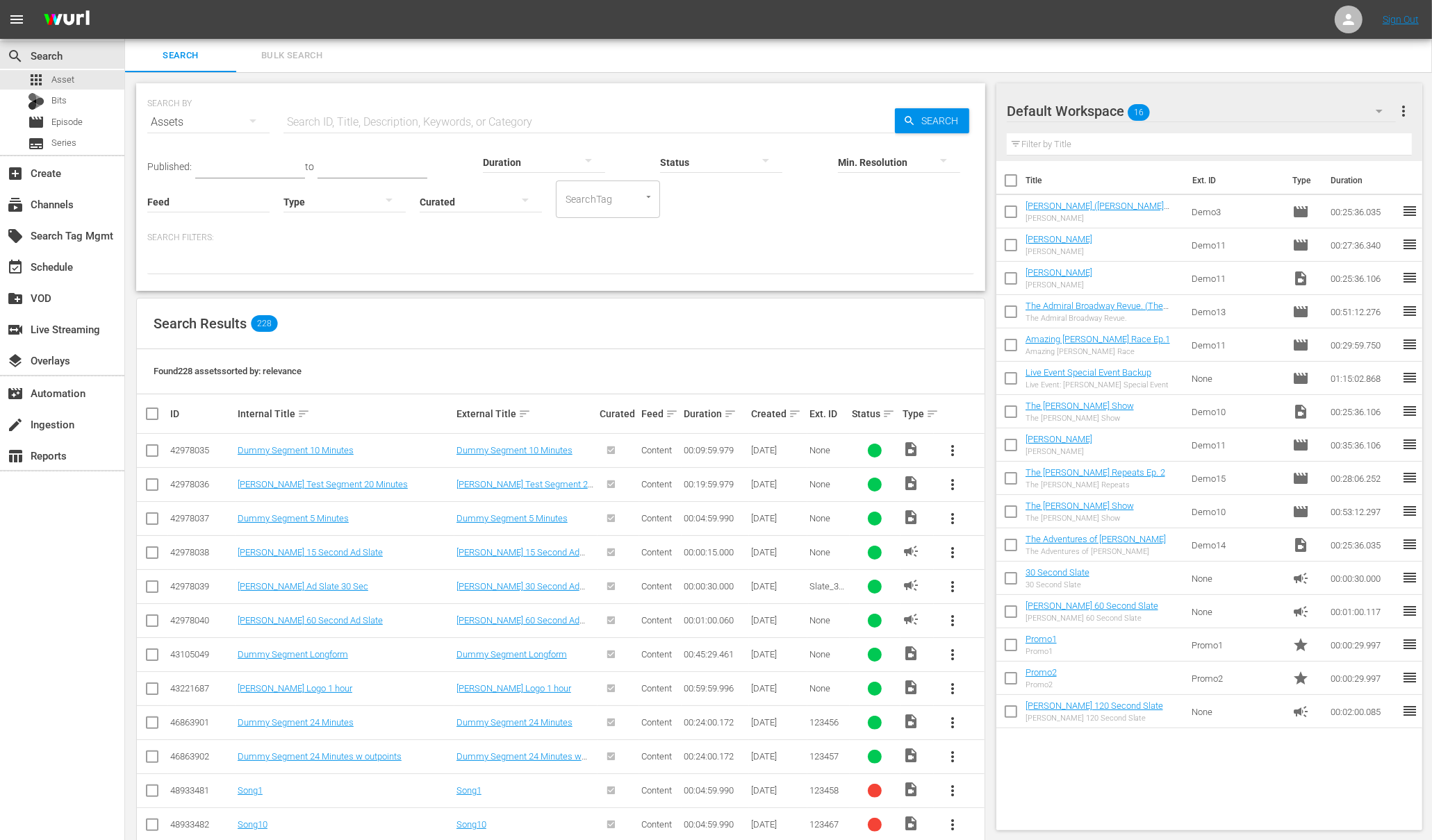
click at [781, 414] on div "Created sort" at bounding box center [778, 413] width 55 height 17
click at [385, 126] on input "text" at bounding box center [589, 122] width 611 height 34
type input "road"
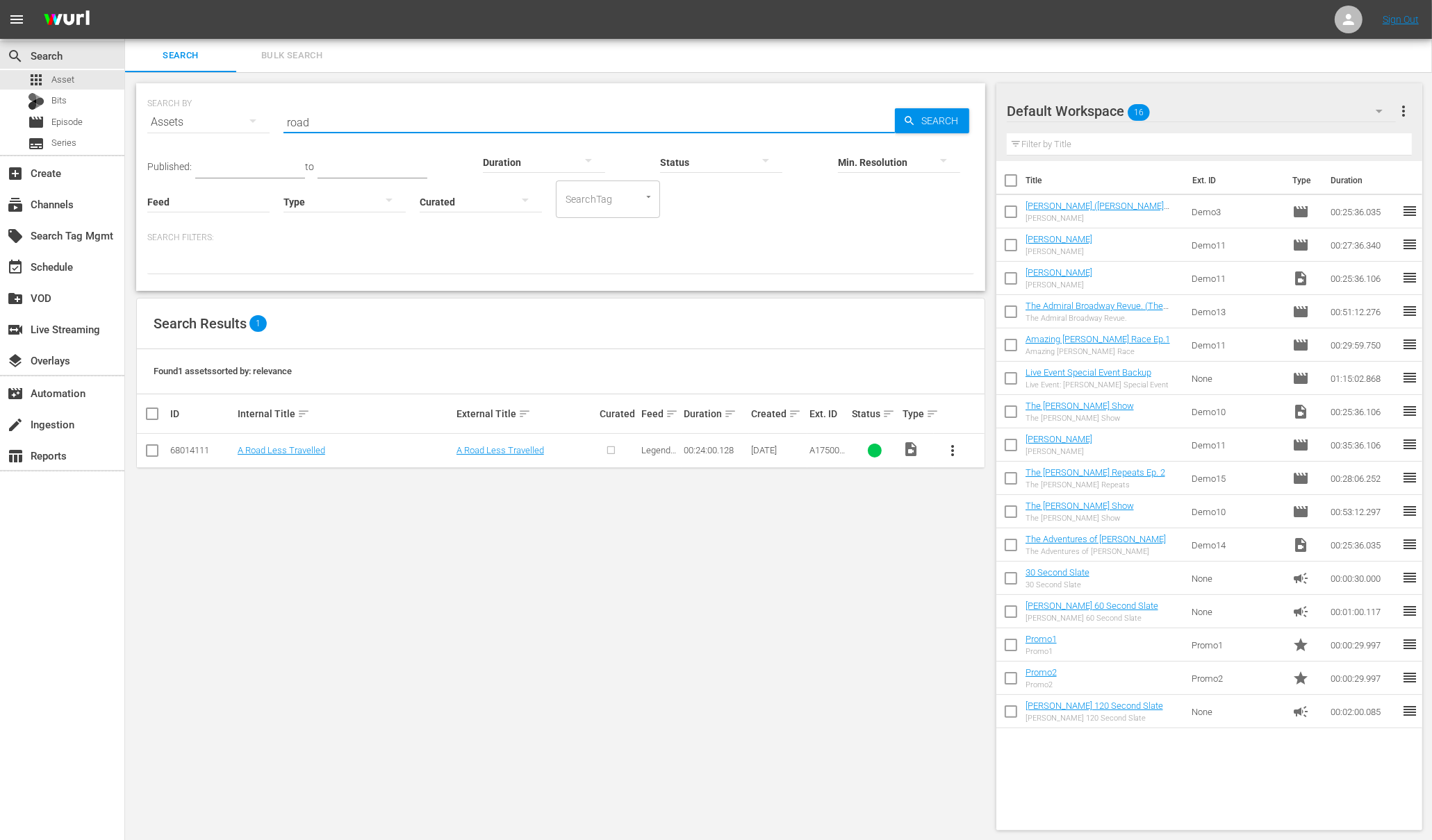
drag, startPoint x: 327, startPoint y: 125, endPoint x: 272, endPoint y: 125, distance: 55.0
click at [272, 125] on div "SEARCH BY Search By Assets Search ID, Title, Description, Keywords, or Category…" at bounding box center [560, 113] width 827 height 50
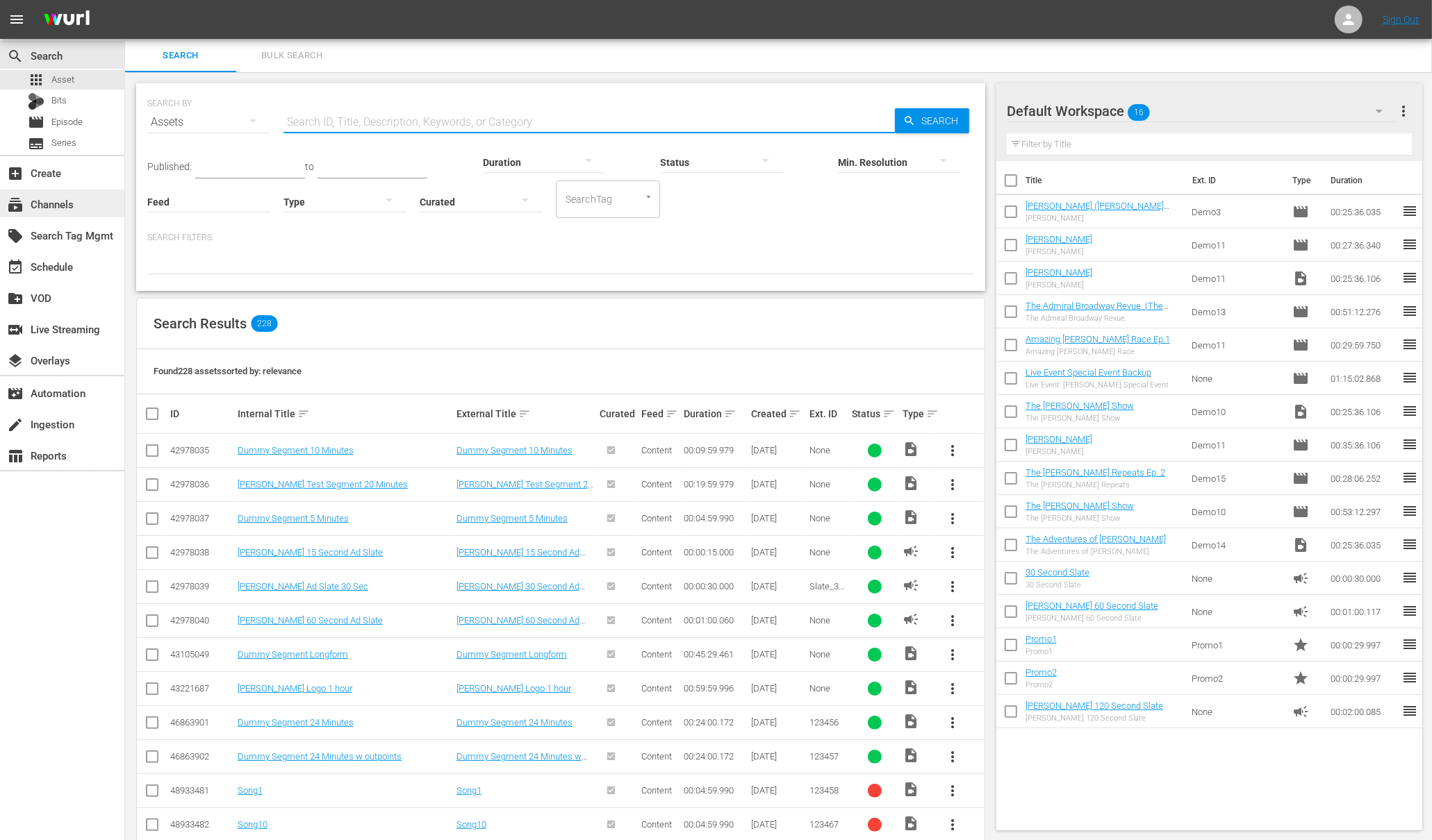
click at [63, 206] on div "subscriptions Channels" at bounding box center [39, 202] width 78 height 12
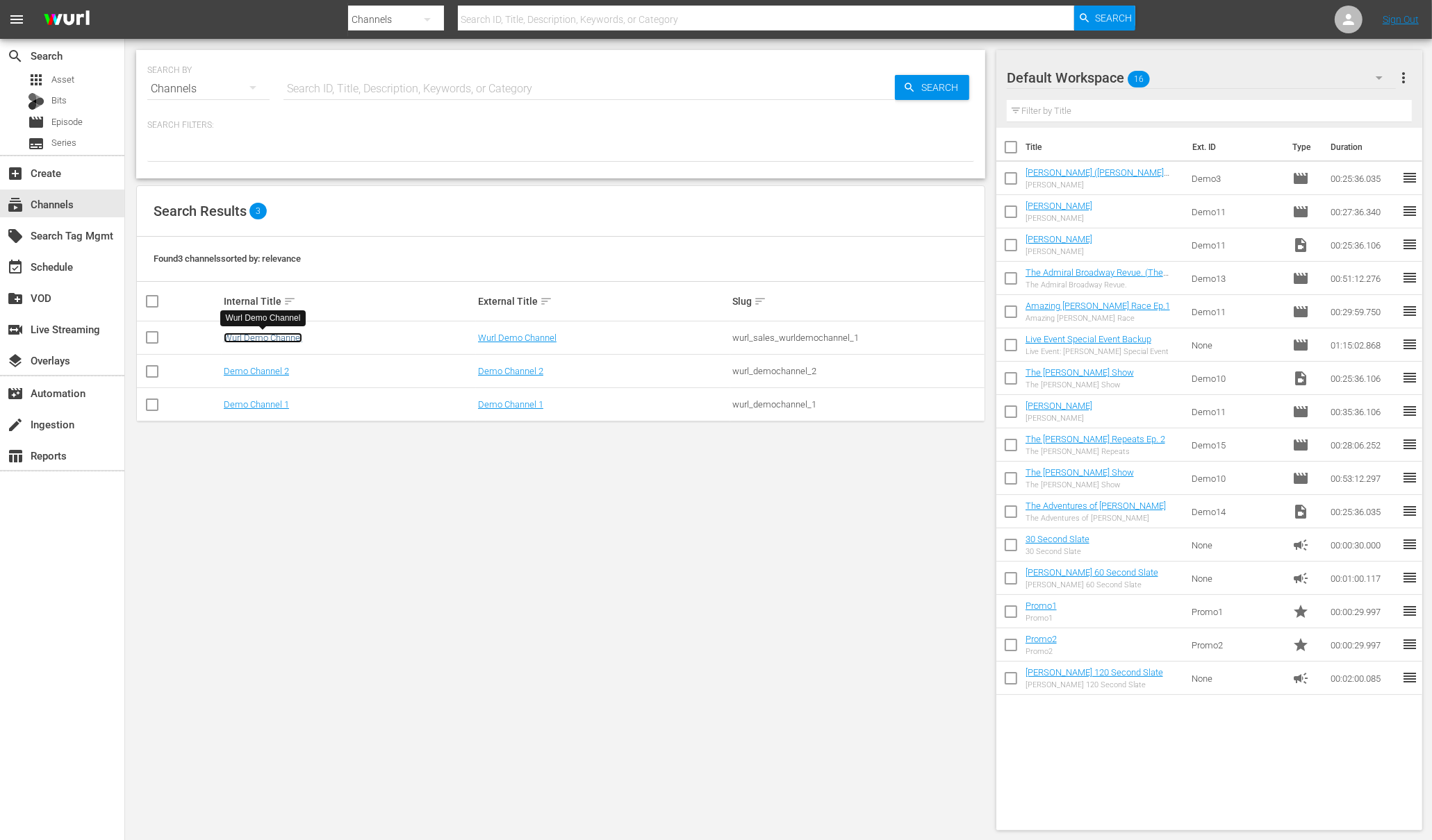
click at [278, 335] on link "Wurl Demo Channel" at bounding box center [263, 338] width 78 height 10
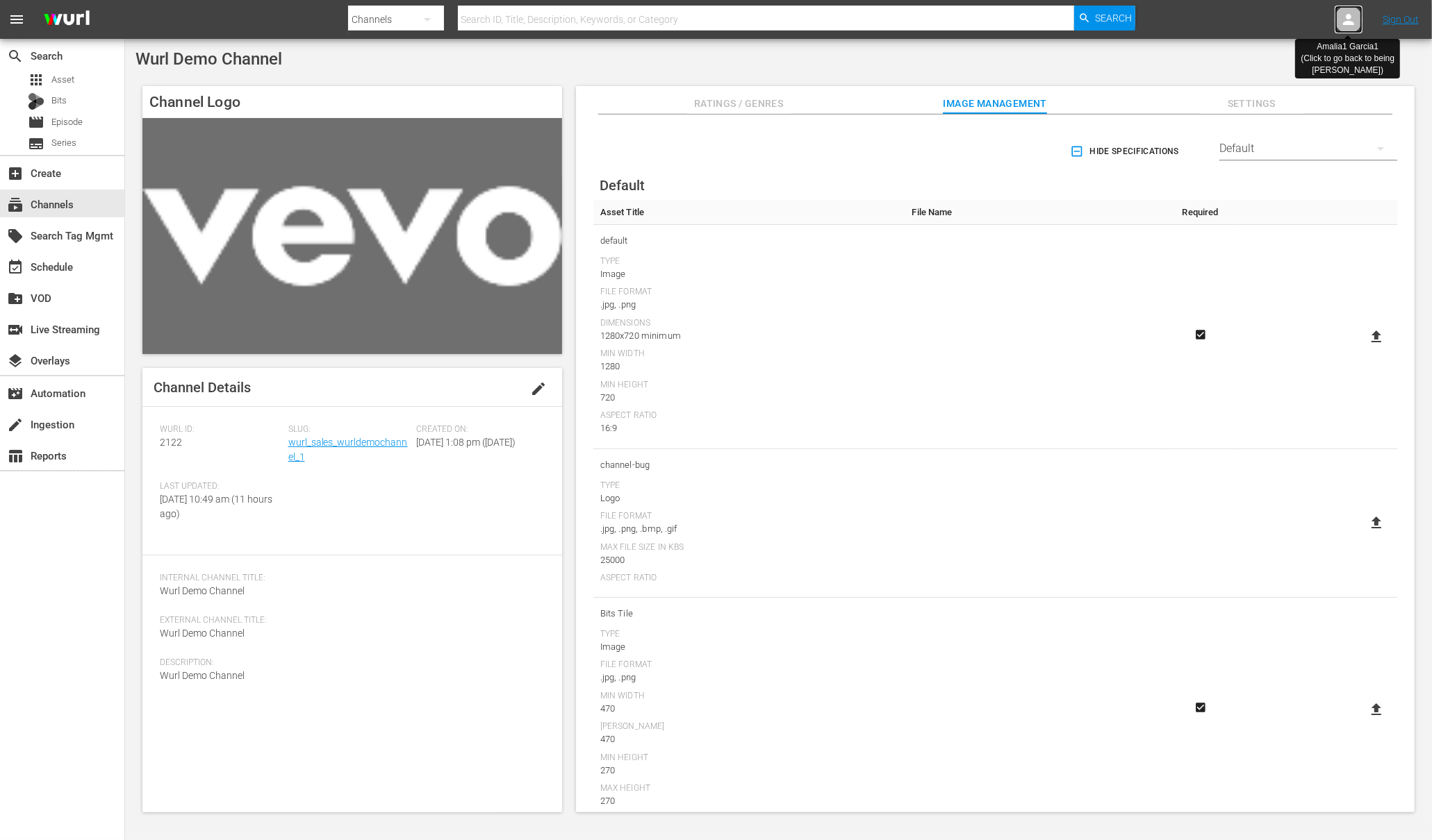
click at [1357, 15] on icon at bounding box center [1349, 19] width 17 height 17
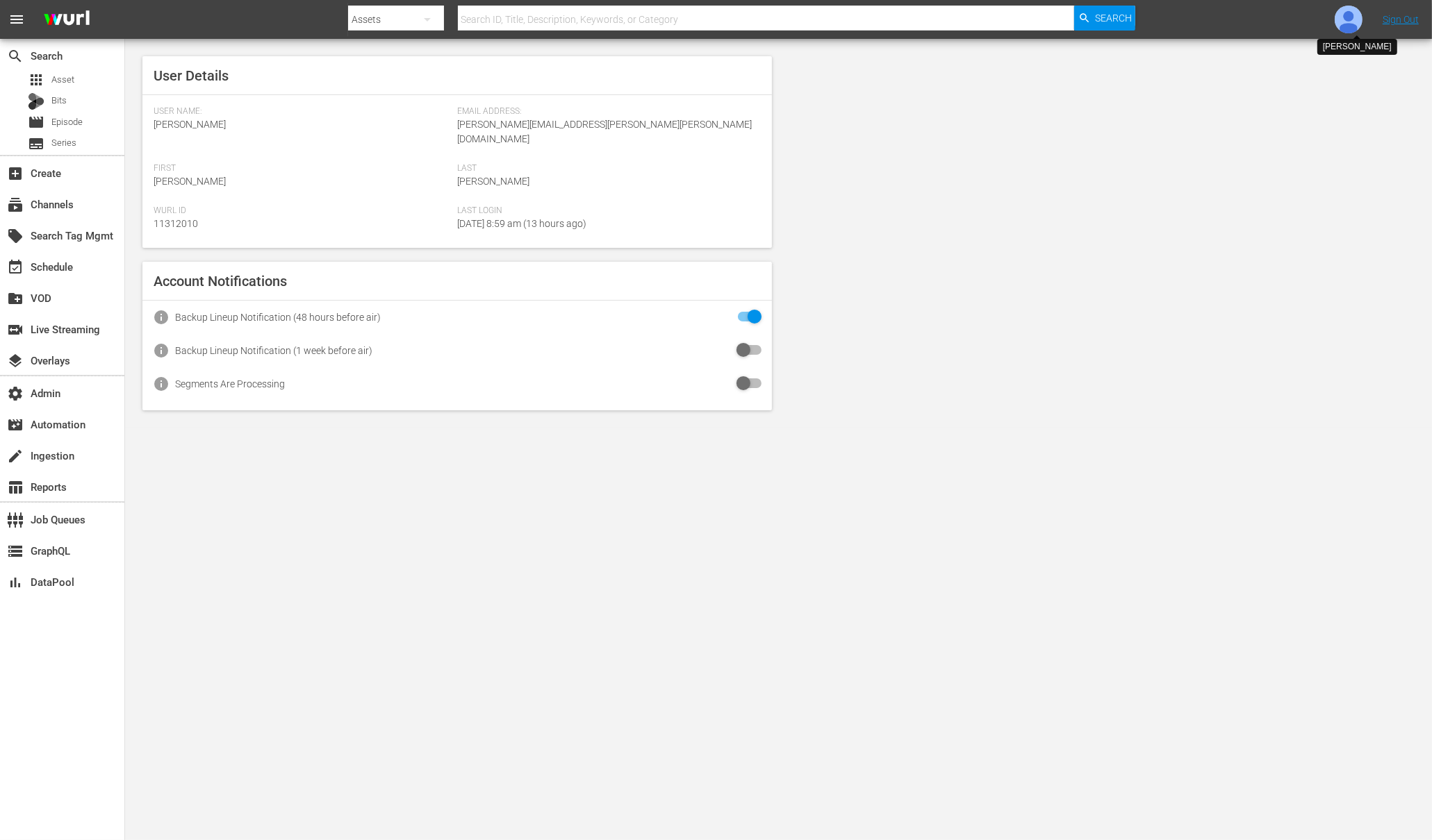
click at [1346, 22] on img at bounding box center [1349, 20] width 28 height 28
click at [1314, 22] on input "text" at bounding box center [1312, 22] width 178 height 34
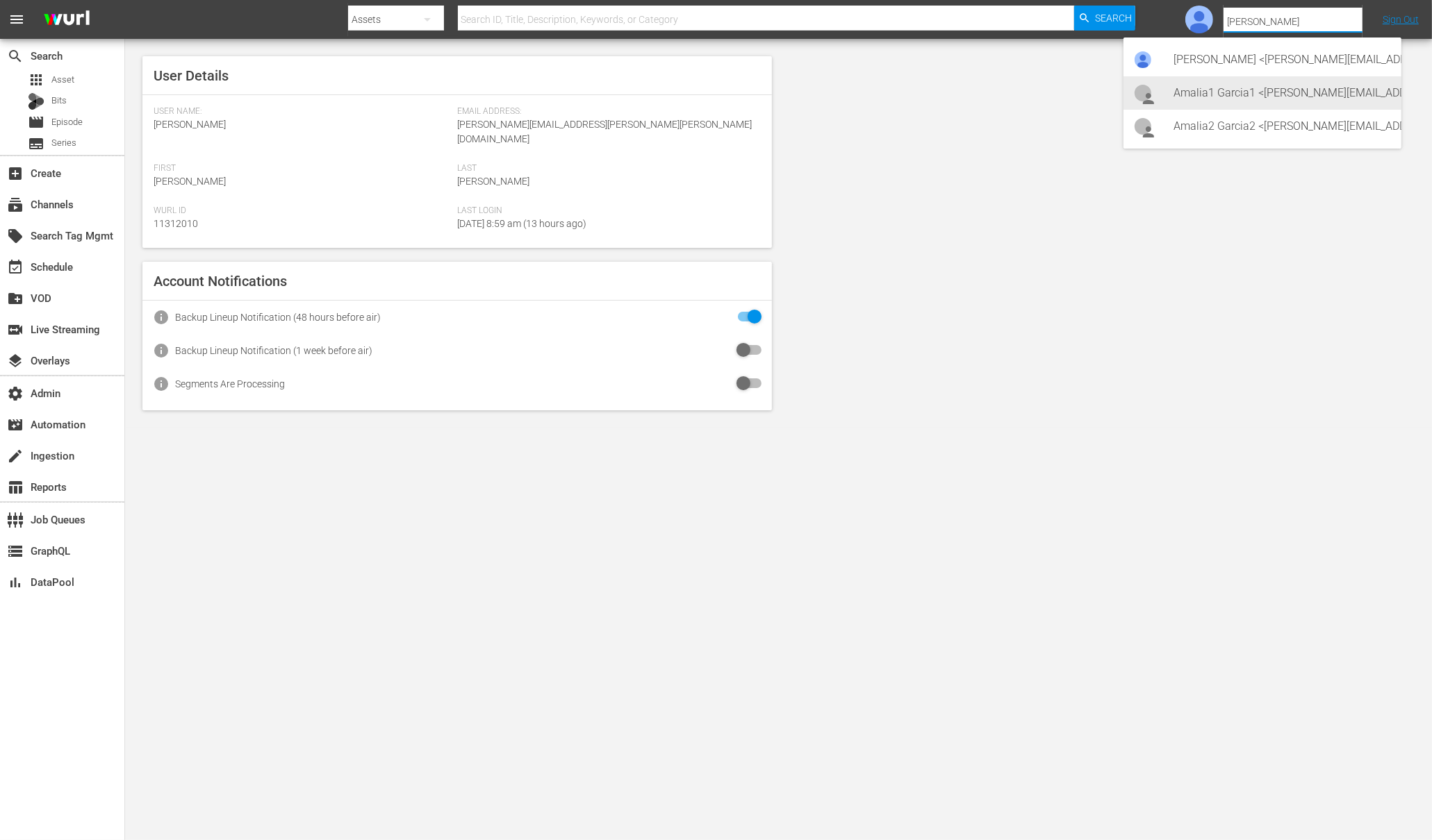
click at [1265, 91] on div "Amalia1 Garcia1 <[PERSON_NAME][EMAIL_ADDRESS][PERSON_NAME][PERSON_NAME][DOMAIN_…" at bounding box center [1282, 93] width 217 height 34
type input "Amalia1 Garcia1 (11312213)"
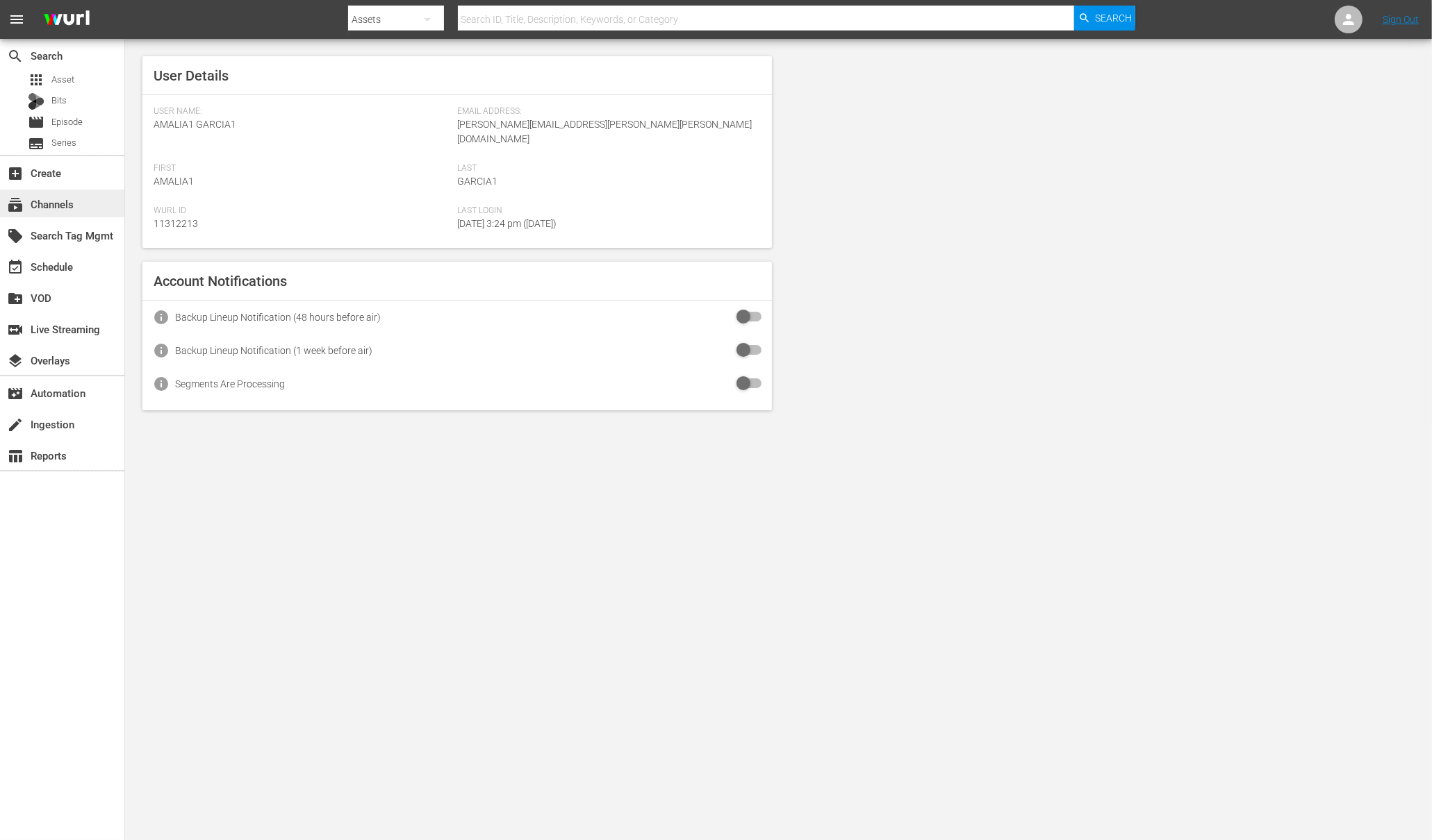
click at [75, 213] on div "subscriptions Channels" at bounding box center [62, 203] width 124 height 28
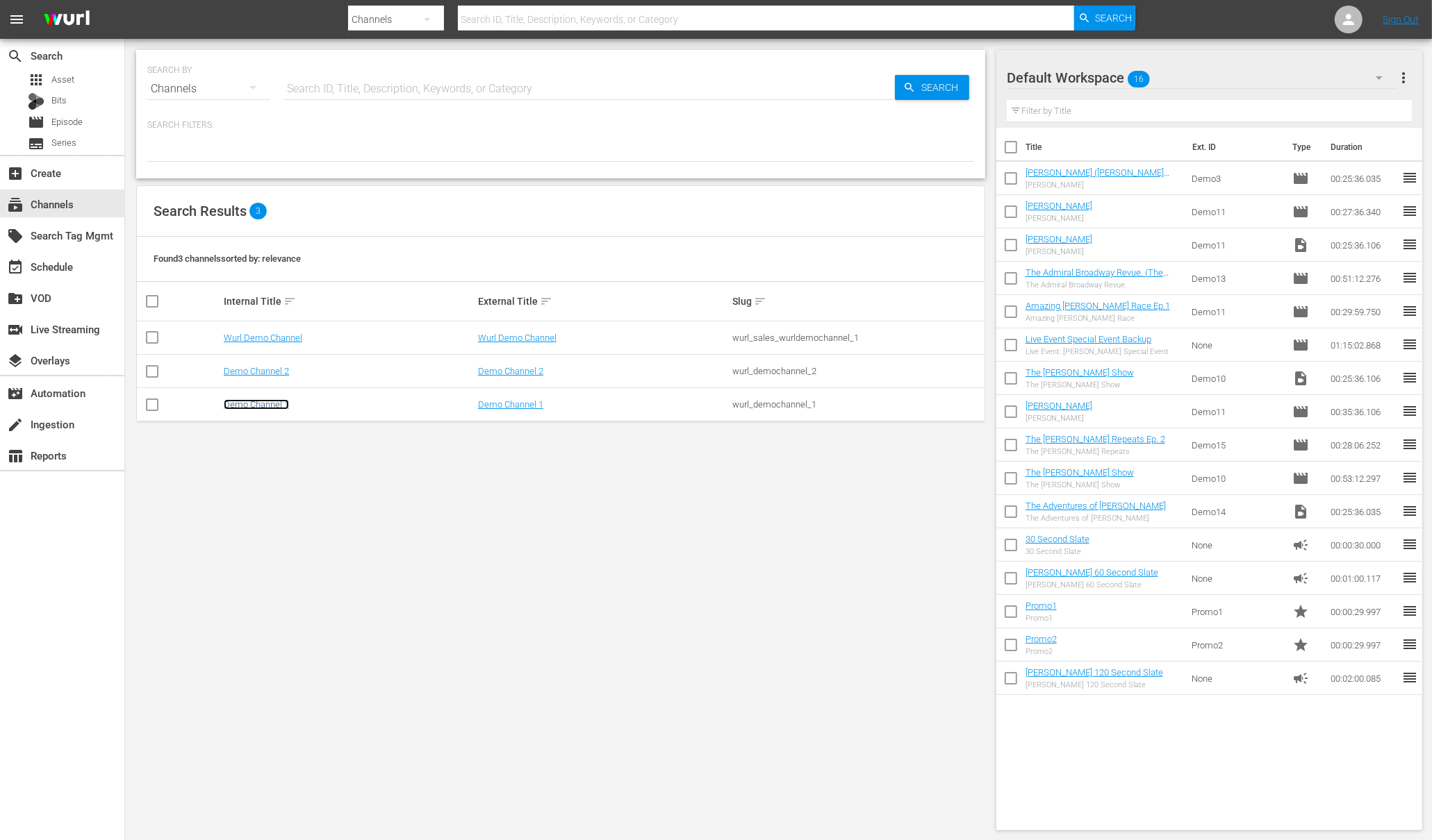
click at [266, 402] on link "Demo Channel 1" at bounding box center [256, 405] width 65 height 10
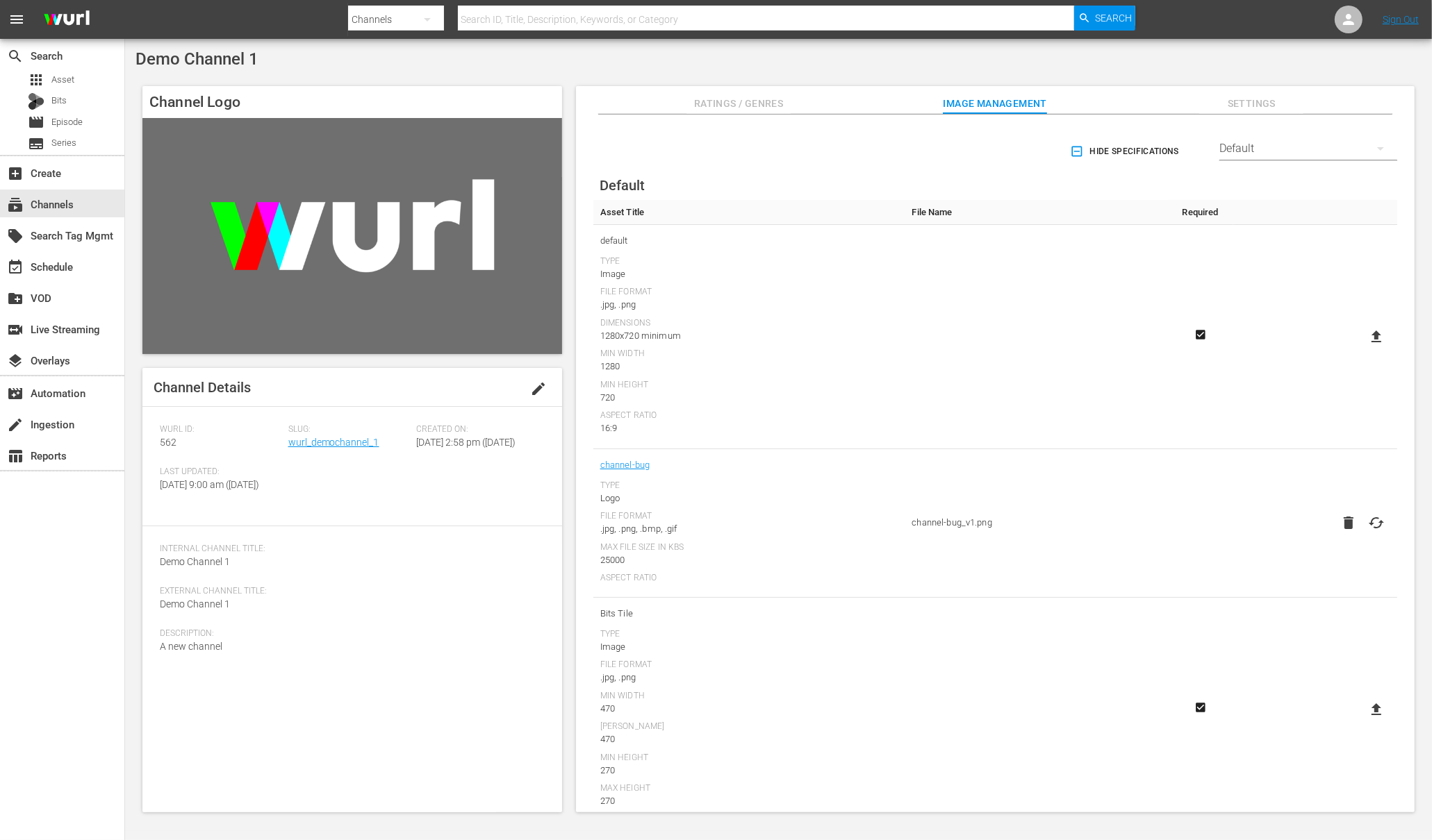
click at [389, 254] on img at bounding box center [352, 236] width 419 height 236
click at [544, 389] on span "edit" at bounding box center [538, 389] width 17 height 17
click at [432, 376] on div "Discard" at bounding box center [452, 385] width 61 height 26
click at [1372, 332] on icon at bounding box center [1376, 337] width 10 height 12
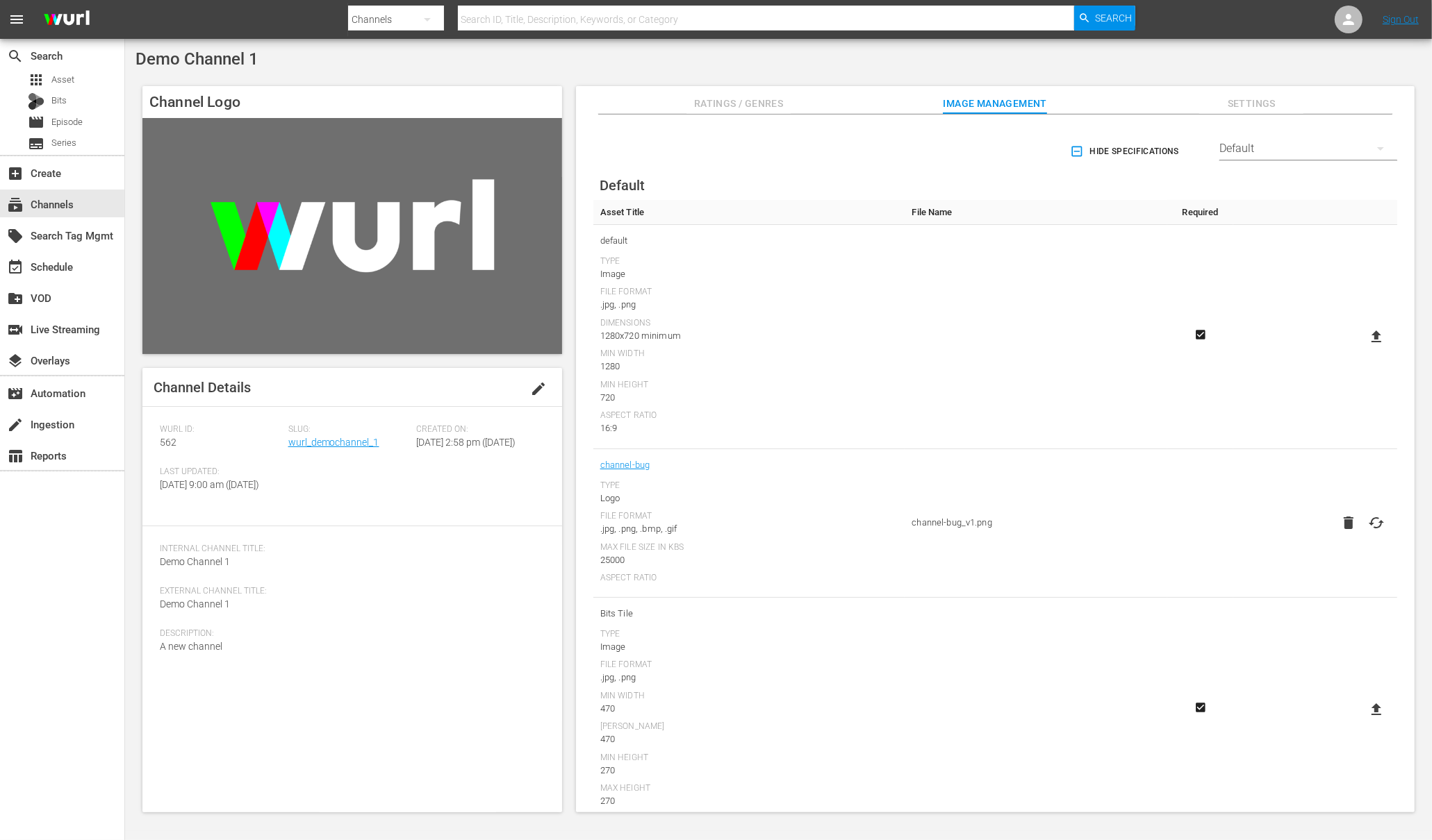
click at [1363, 348] on input "file" at bounding box center [1362, 348] width 1 height 1
click at [362, 260] on img at bounding box center [352, 236] width 419 height 236
click at [47, 202] on div "subscriptions Channels" at bounding box center [39, 202] width 78 height 12
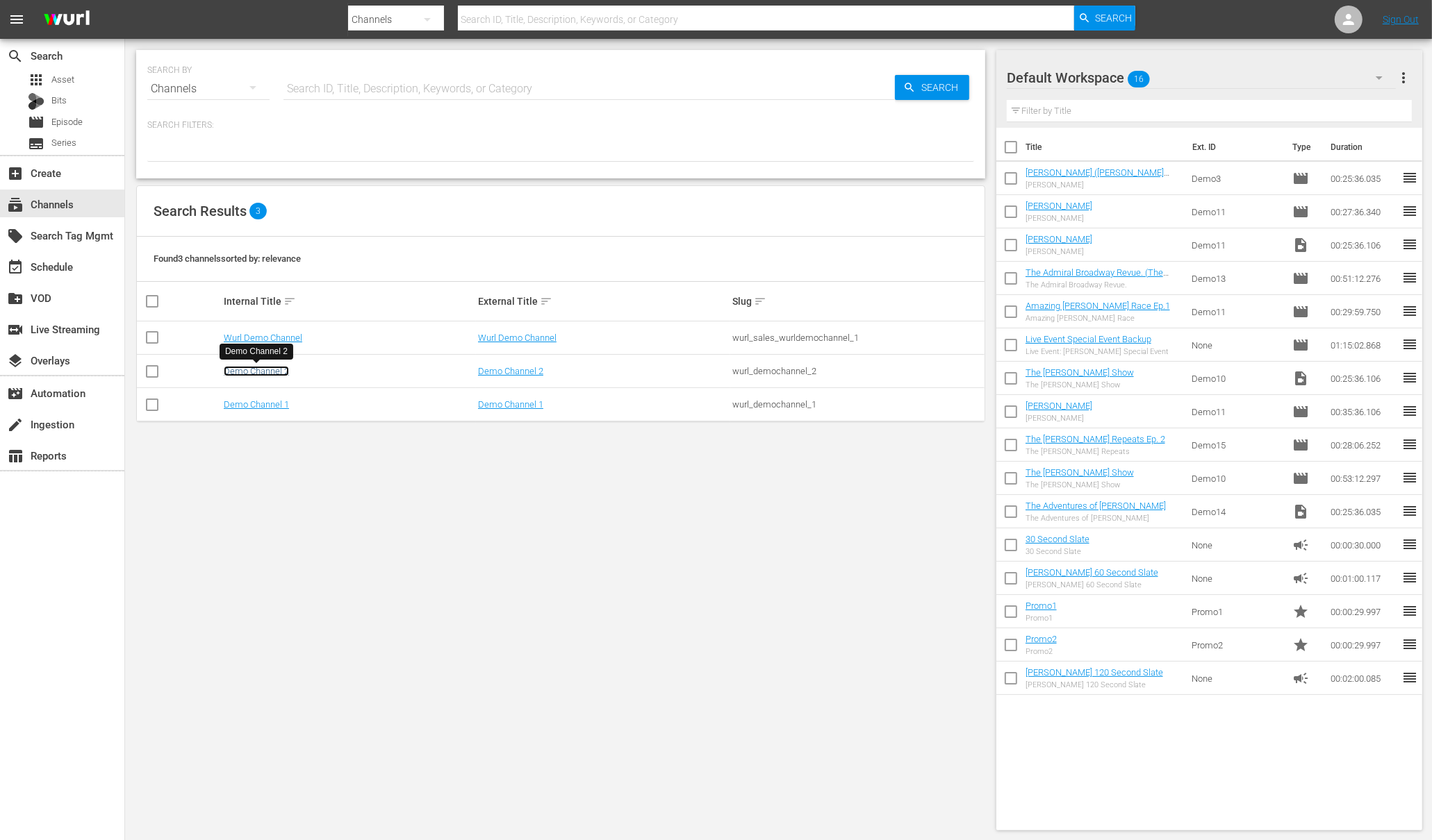
click at [247, 366] on link "Demo Channel 2" at bounding box center [256, 371] width 65 height 10
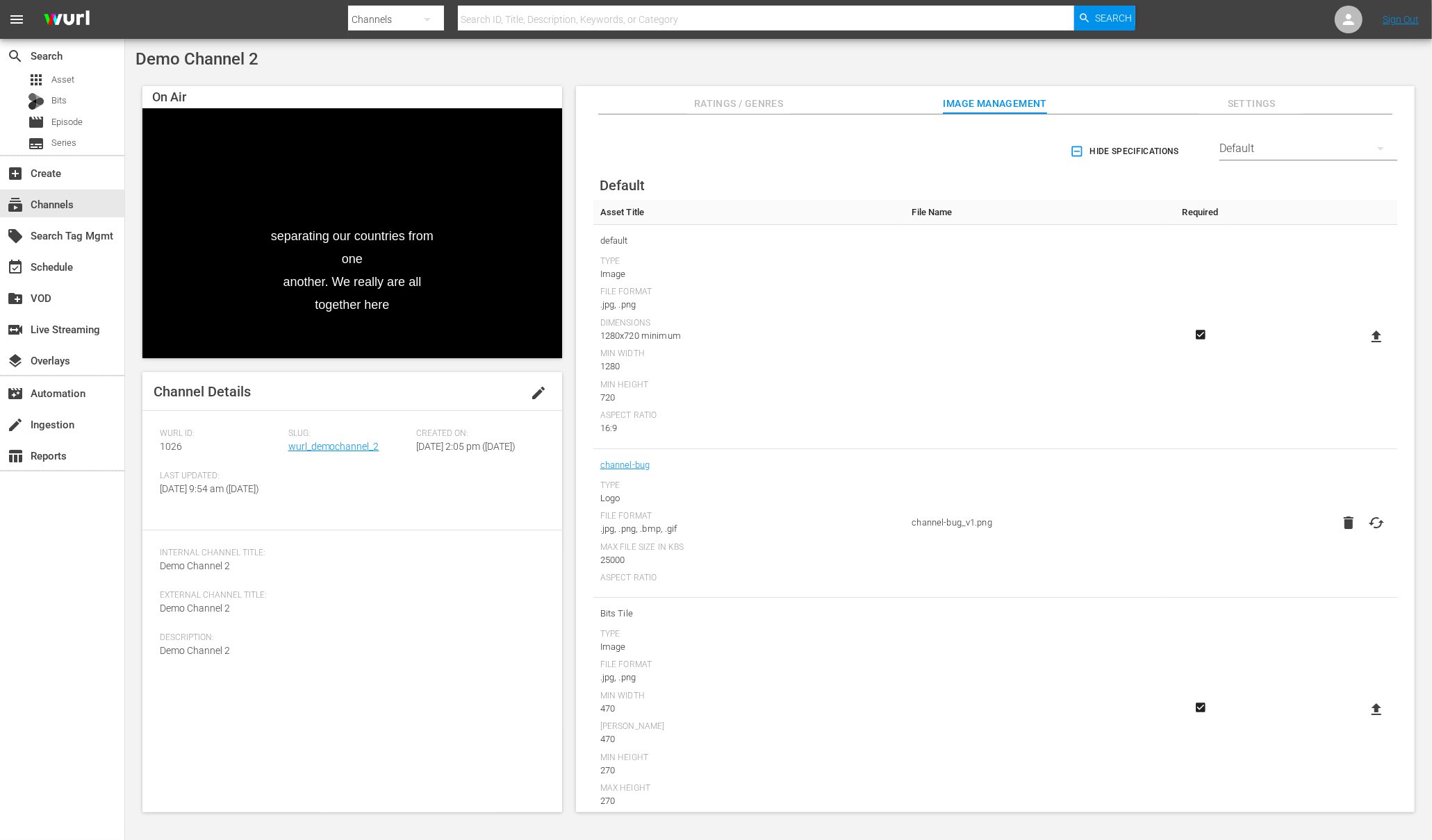
click at [657, 333] on div "1280x720 minimum" at bounding box center [749, 336] width 298 height 14
click at [1267, 152] on div "Default" at bounding box center [1308, 149] width 178 height 39
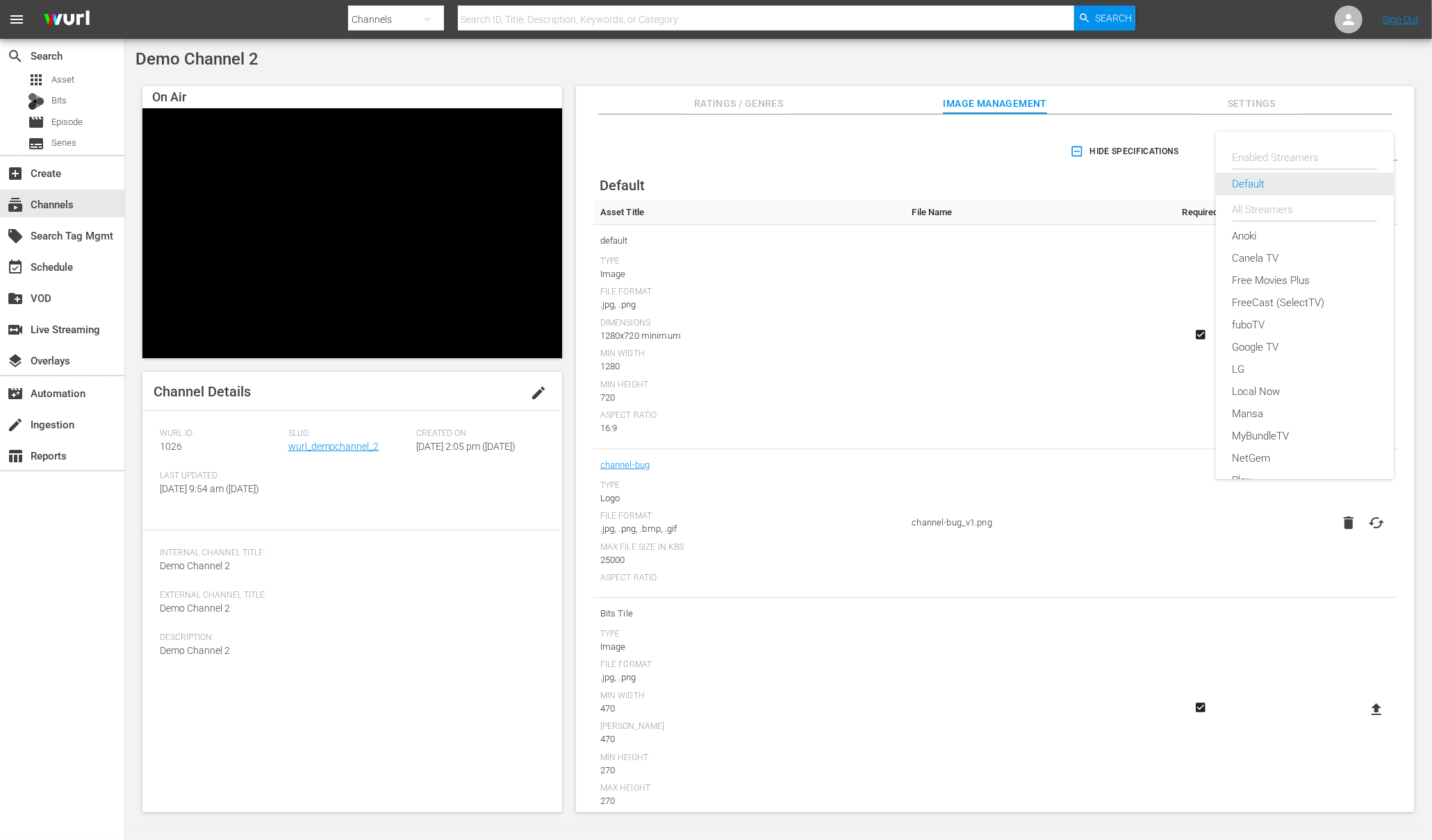
click at [1249, 183] on div "Default" at bounding box center [1305, 184] width 144 height 22
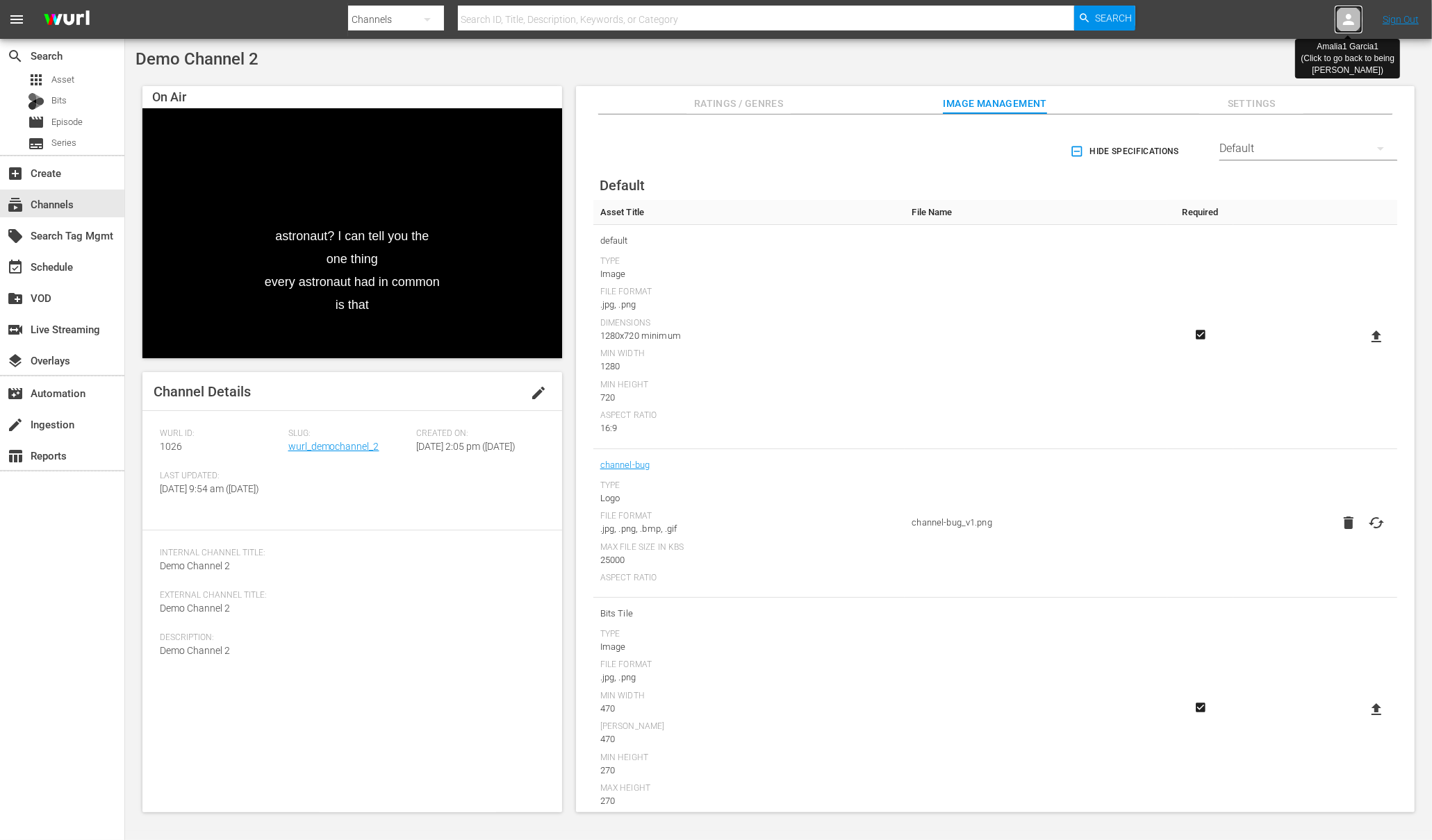
click at [1347, 18] on icon at bounding box center [1348, 19] width 11 height 11
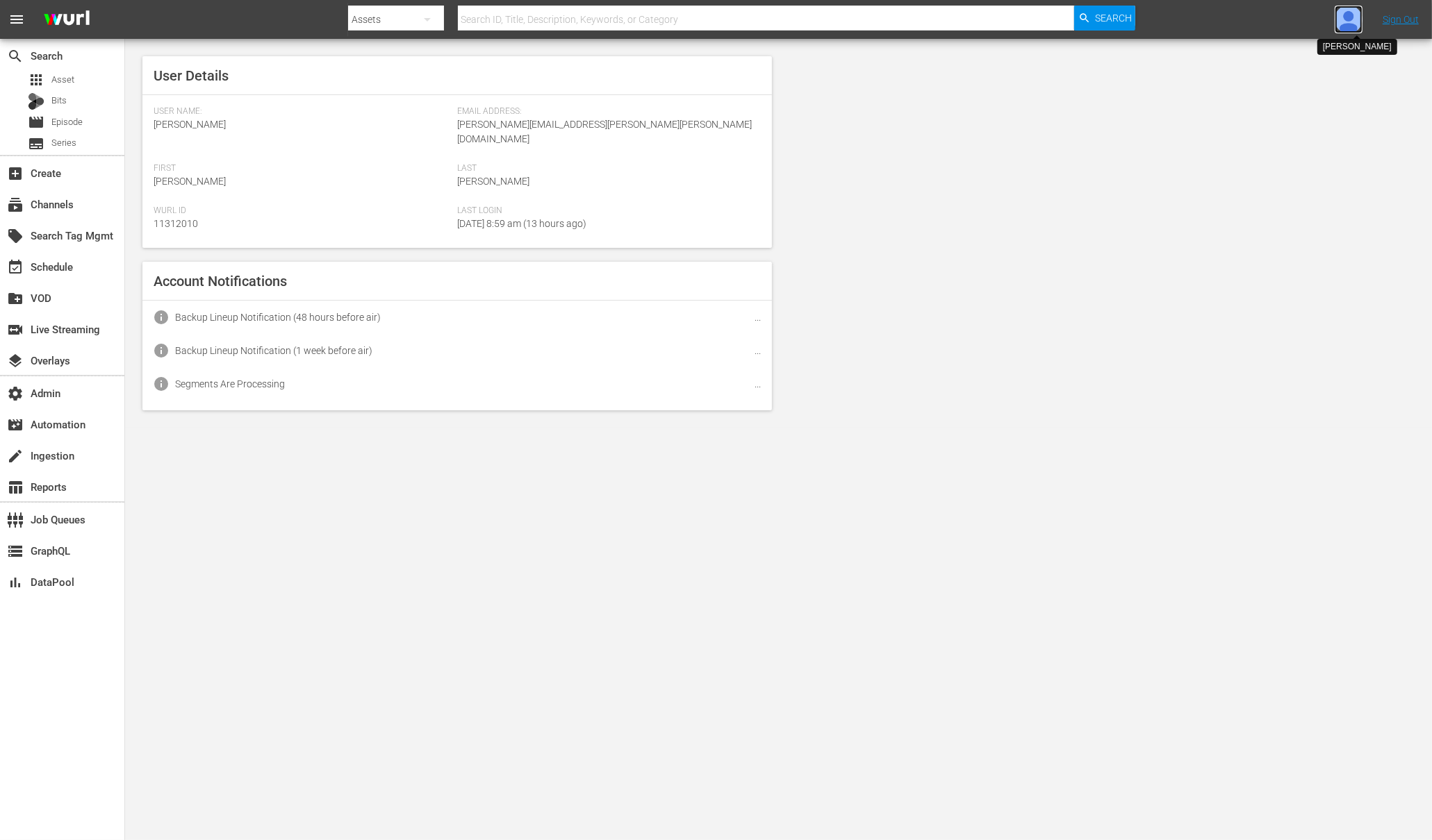
click at [1346, 26] on img at bounding box center [1349, 20] width 28 height 28
click at [67, 206] on div "subscriptions Channels" at bounding box center [39, 202] width 78 height 12
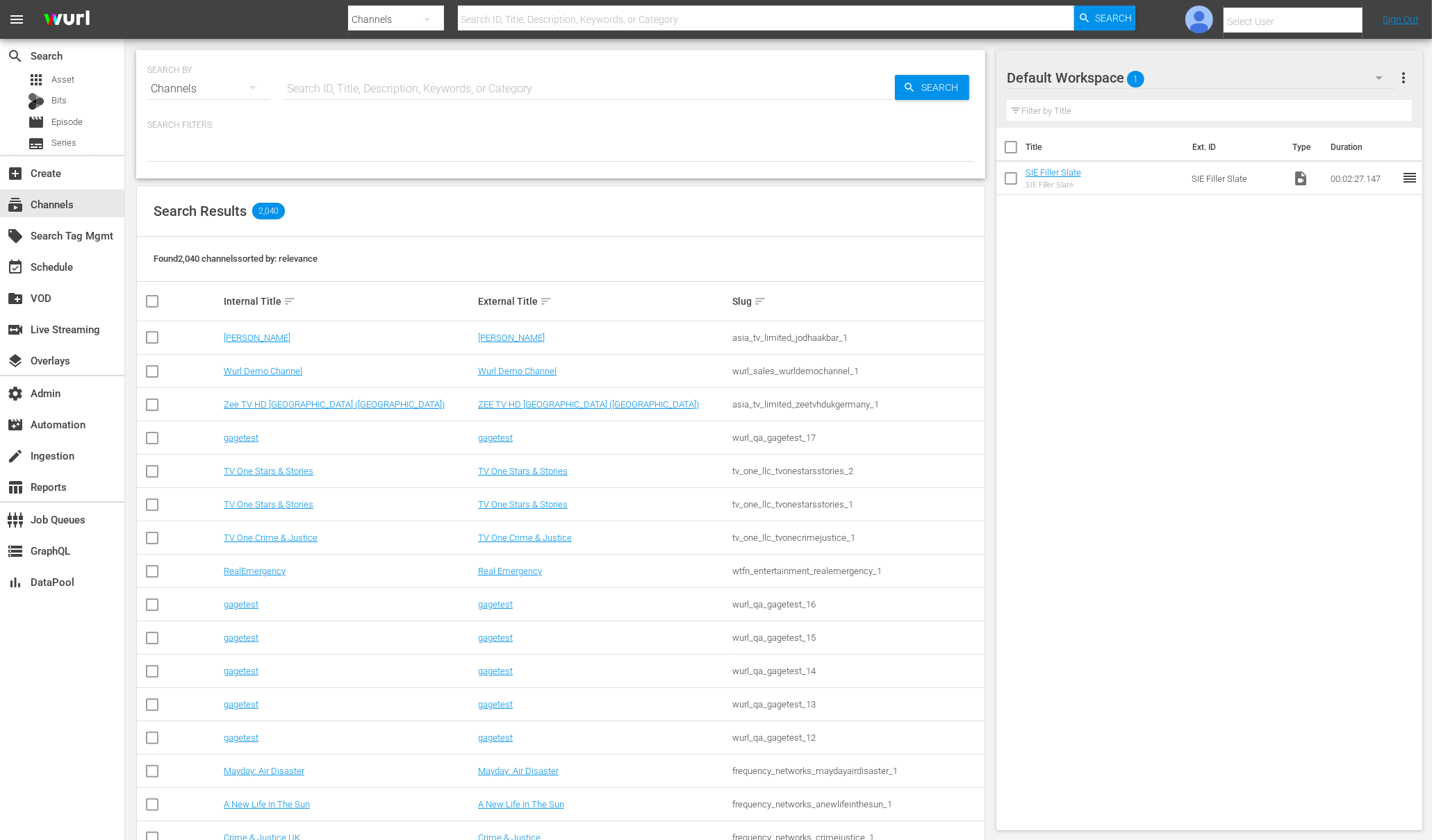
click at [360, 86] on input "text" at bounding box center [589, 89] width 611 height 34
type input "adop"
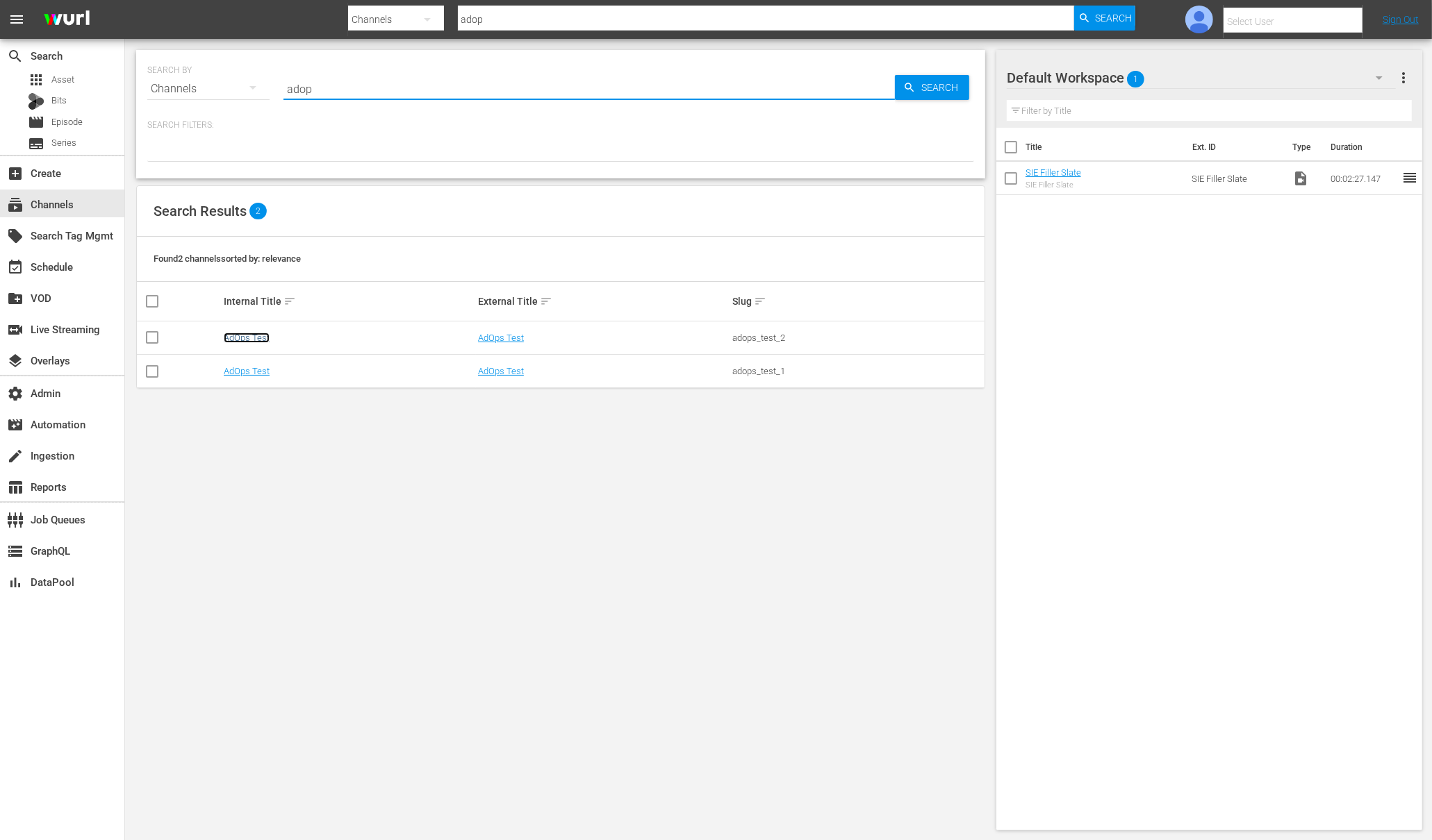
click at [266, 338] on link "AdOps Test" at bounding box center [247, 338] width 46 height 10
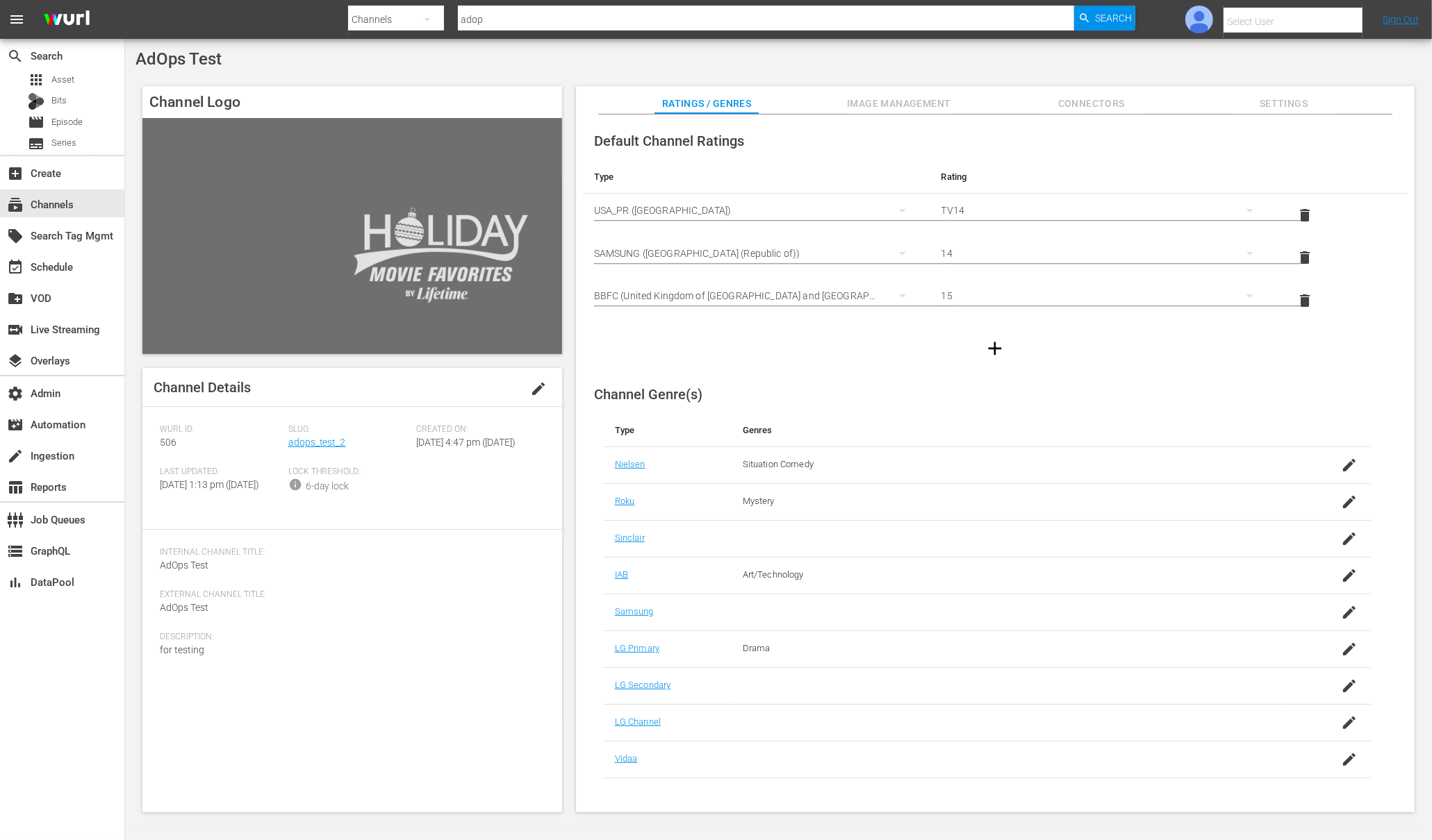
click at [903, 97] on span "Image Management" at bounding box center [899, 104] width 104 height 18
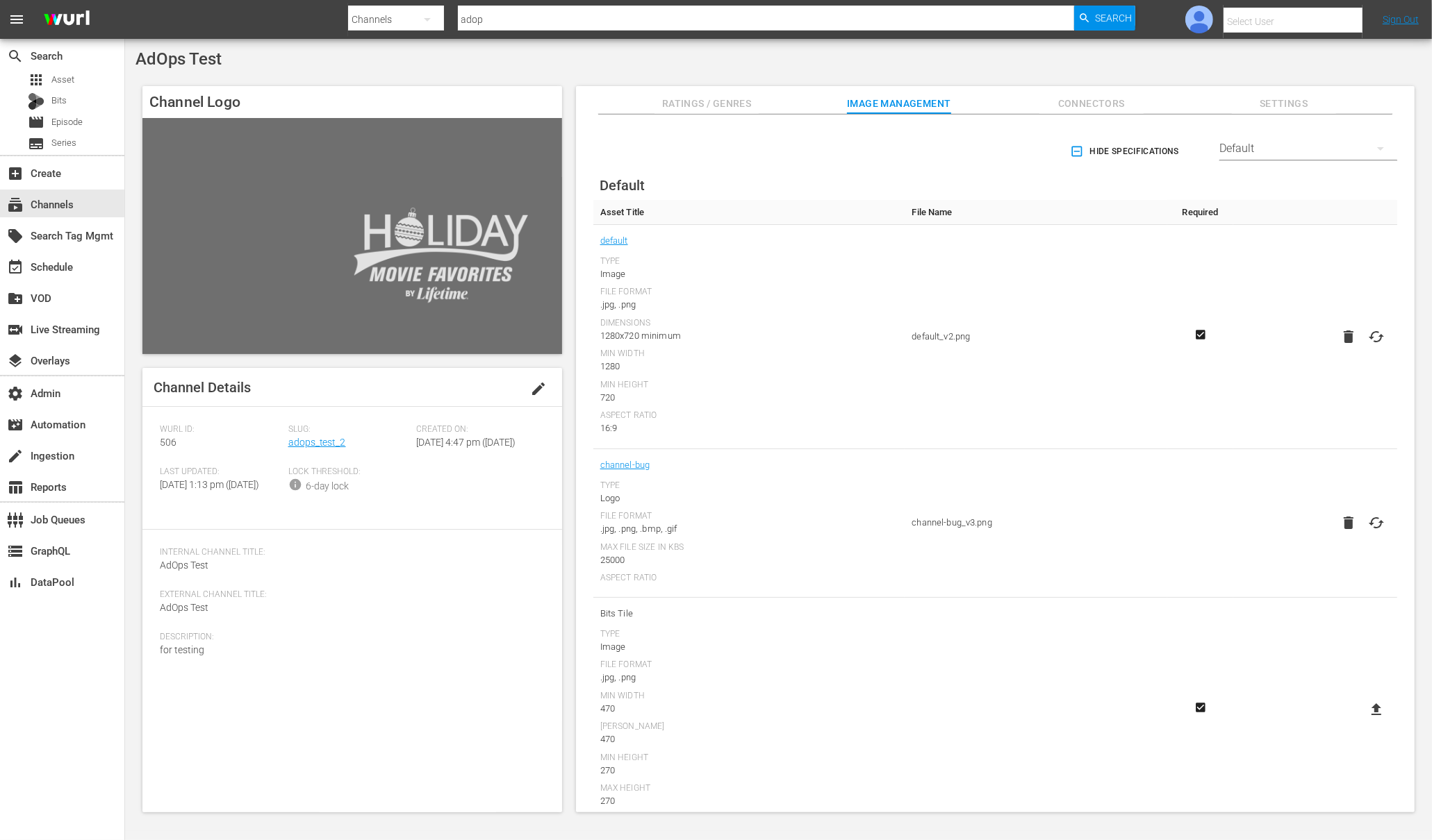
click at [1285, 151] on div "Default" at bounding box center [1308, 149] width 178 height 39
click at [1255, 234] on div "Anoki" at bounding box center [1305, 236] width 144 height 22
click at [1281, 150] on div "Anoki" at bounding box center [1308, 149] width 178 height 39
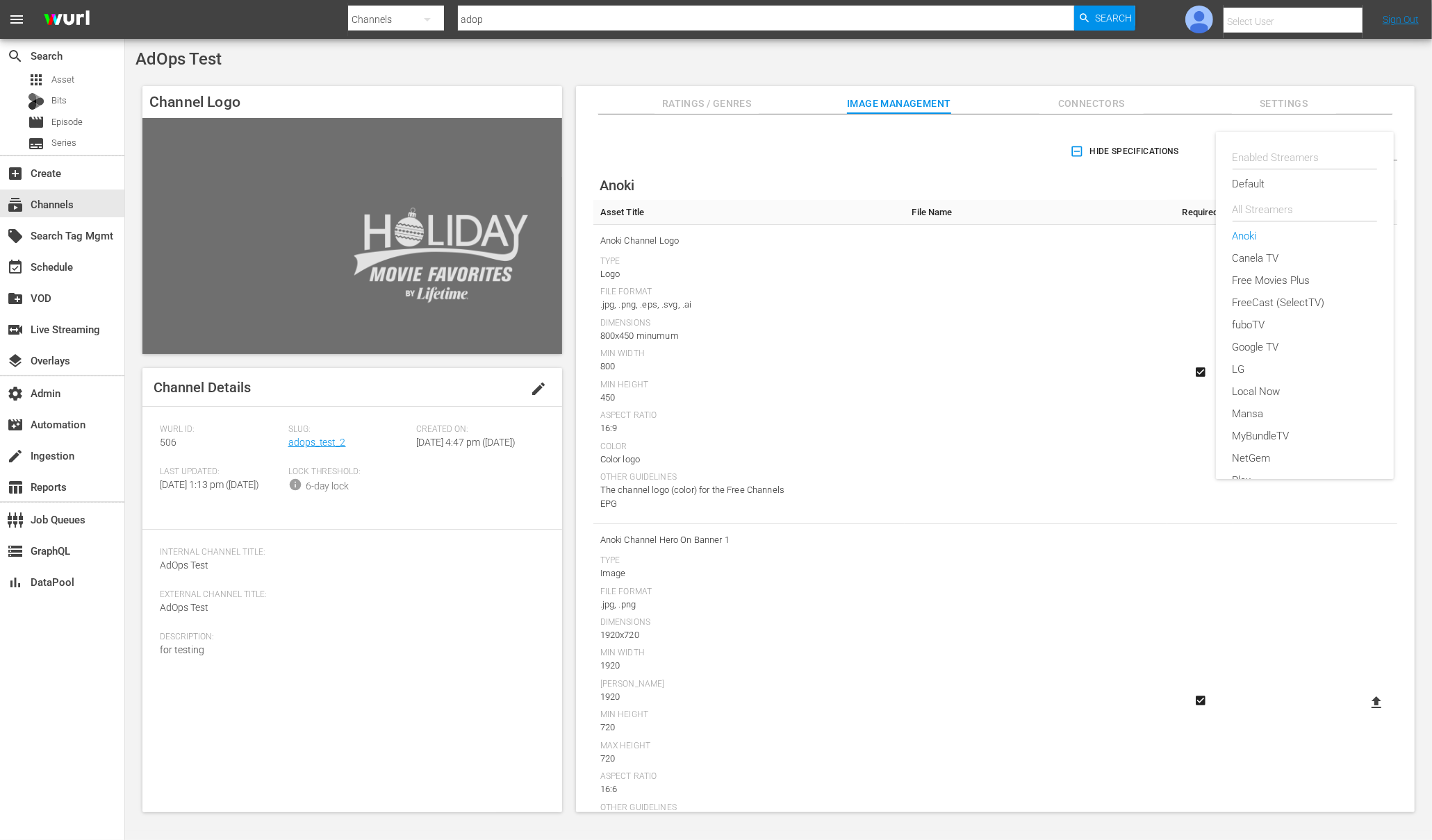
scroll to position [70, 0]
click at [1256, 293] on div "LG" at bounding box center [1305, 299] width 144 height 22
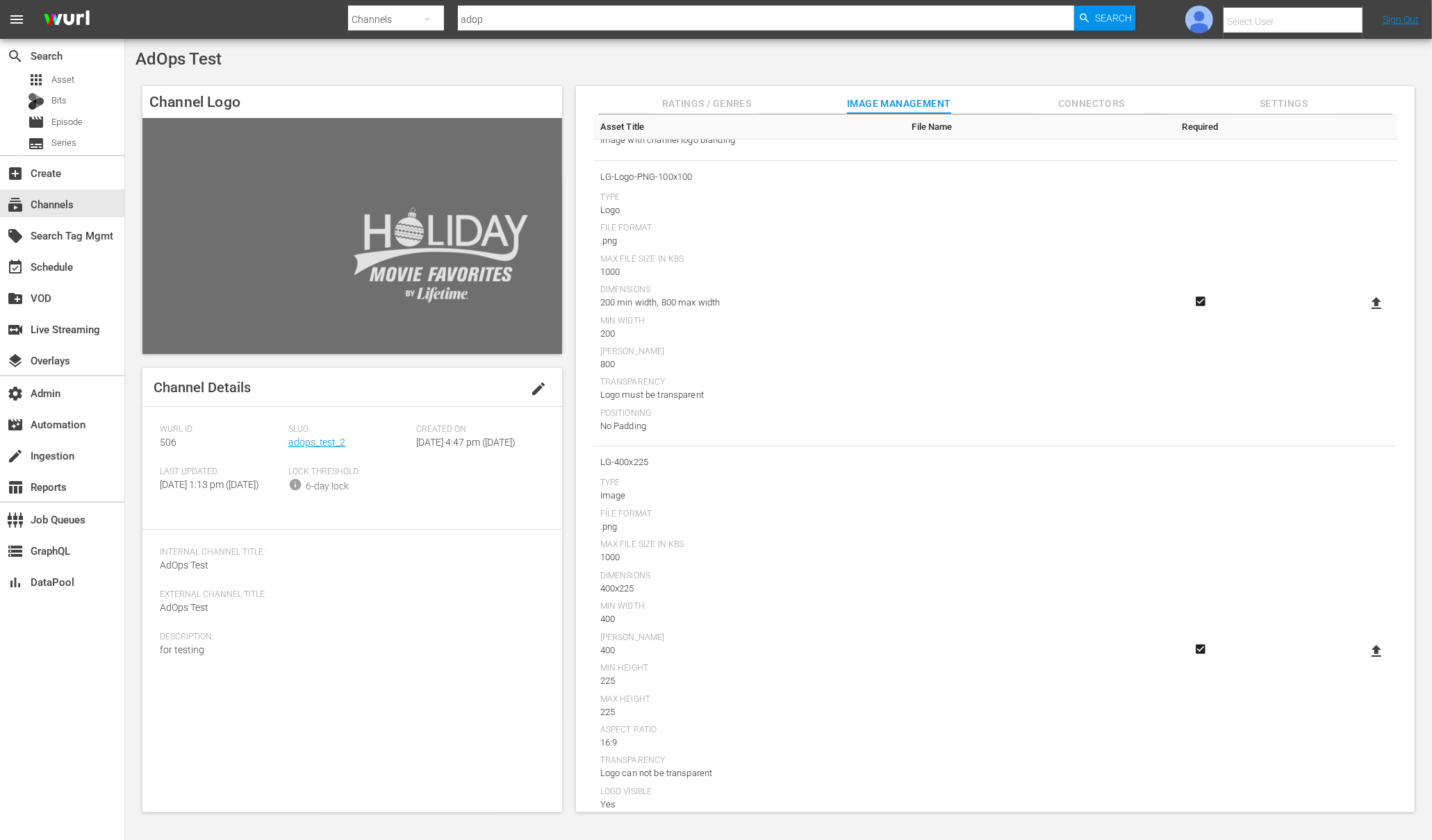
scroll to position [1759, 0]
click at [45, 205] on div "subscriptions Channels" at bounding box center [39, 202] width 78 height 12
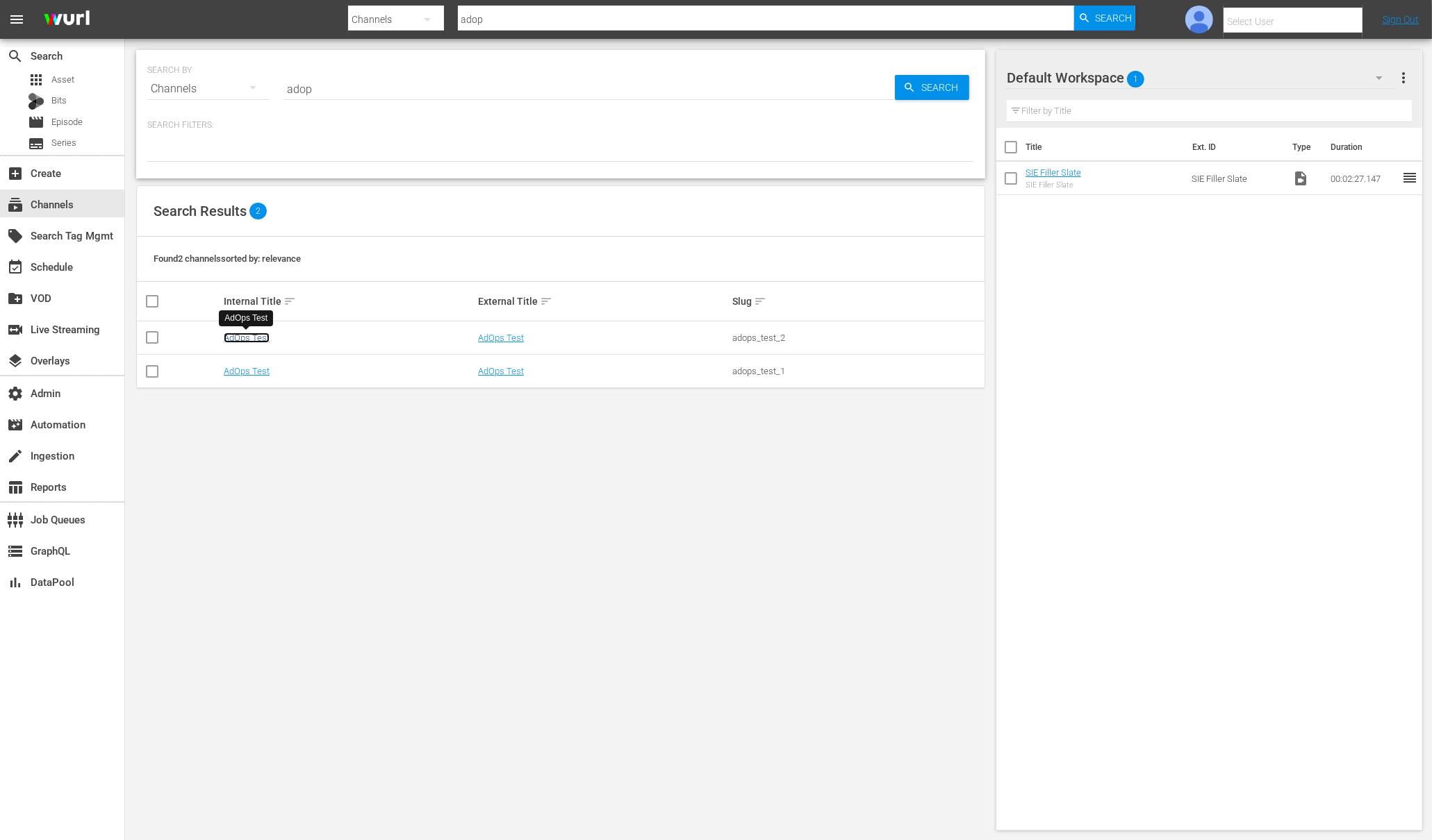
click at [252, 334] on link "AdOps Test" at bounding box center [247, 338] width 46 height 10
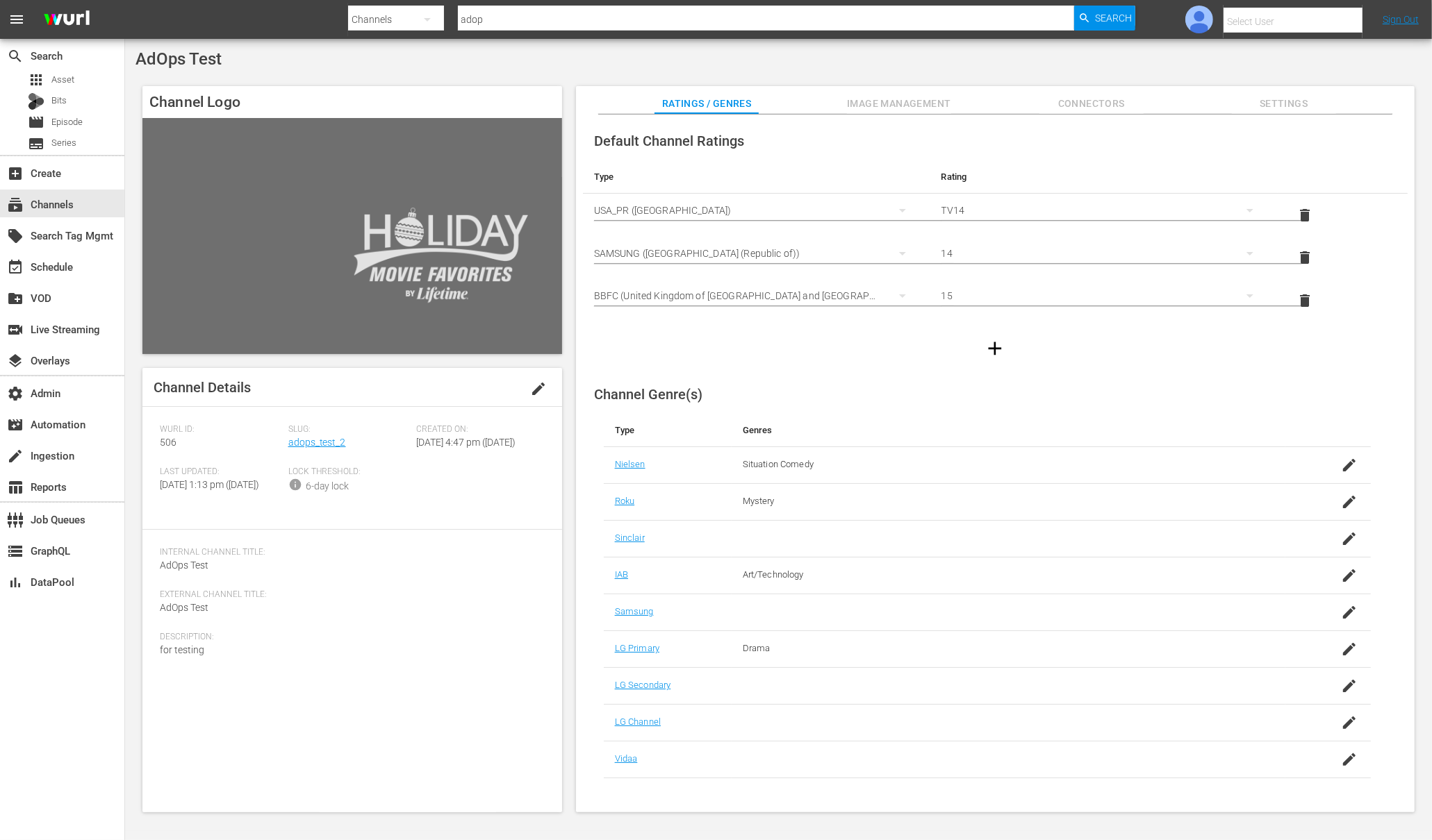
click at [929, 102] on span "Image Management" at bounding box center [899, 104] width 104 height 18
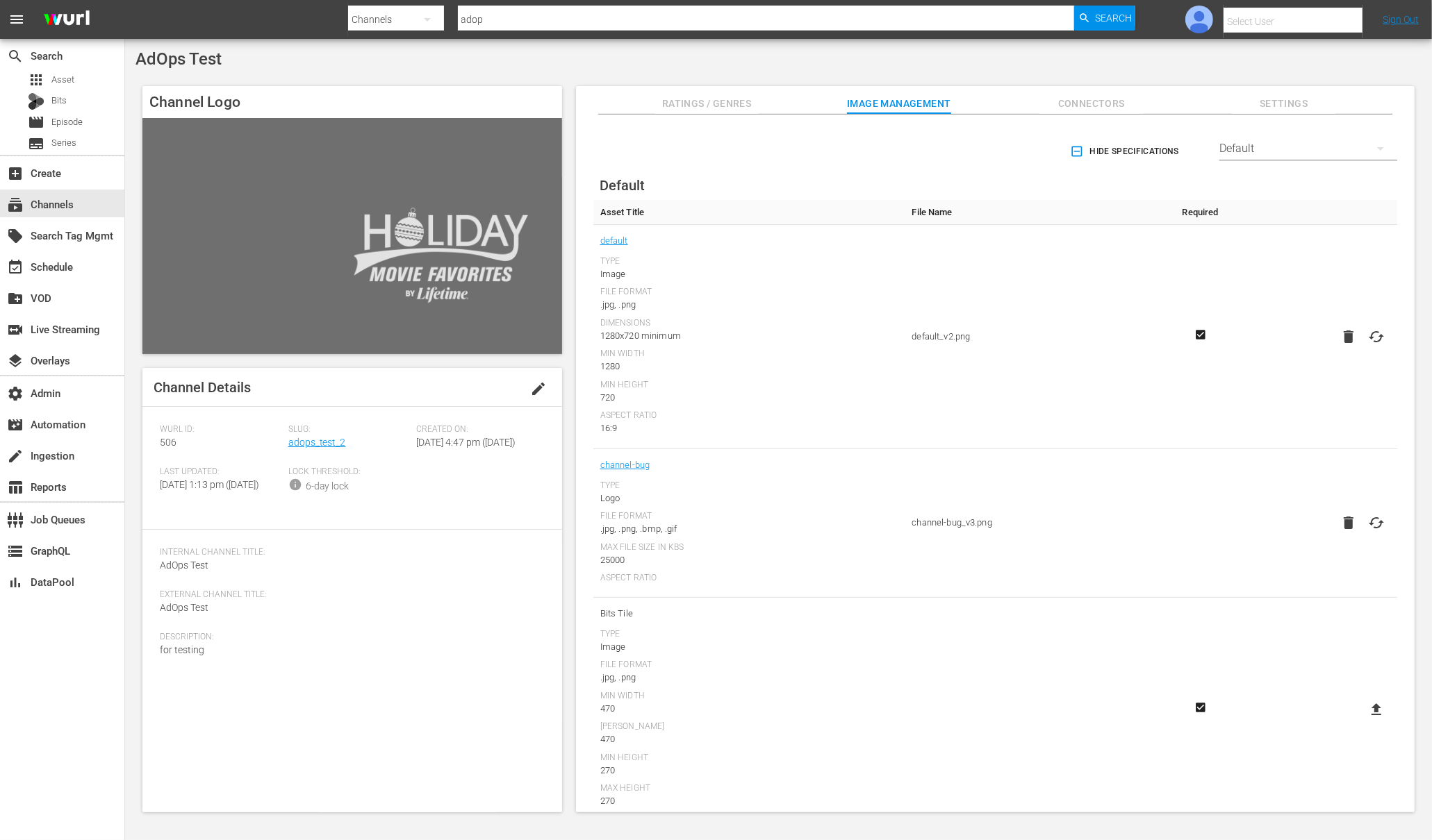
click at [1294, 138] on div "Default" at bounding box center [1308, 149] width 178 height 39
click at [1249, 371] on div "LG" at bounding box center [1305, 370] width 144 height 22
click at [1275, 151] on div "LG" at bounding box center [1308, 149] width 178 height 39
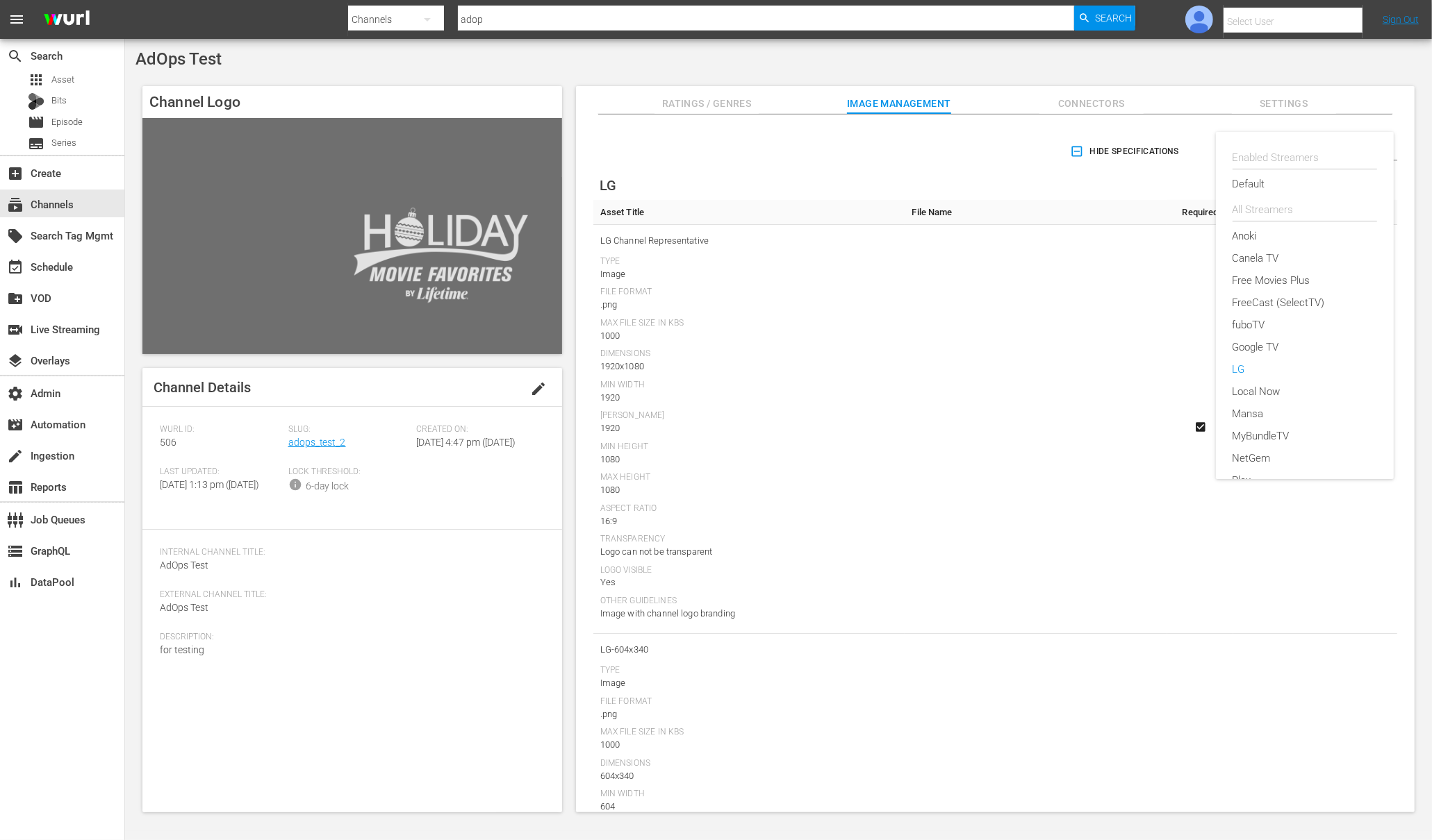
scroll to position [203, 0]
click at [62, 209] on div "Enabled Streamers Default All Streamers Anoki Canela TV Free Movies Plus FreeCa…" at bounding box center [716, 420] width 1432 height 840
click at [59, 206] on div "subscriptions Channels" at bounding box center [39, 202] width 78 height 12
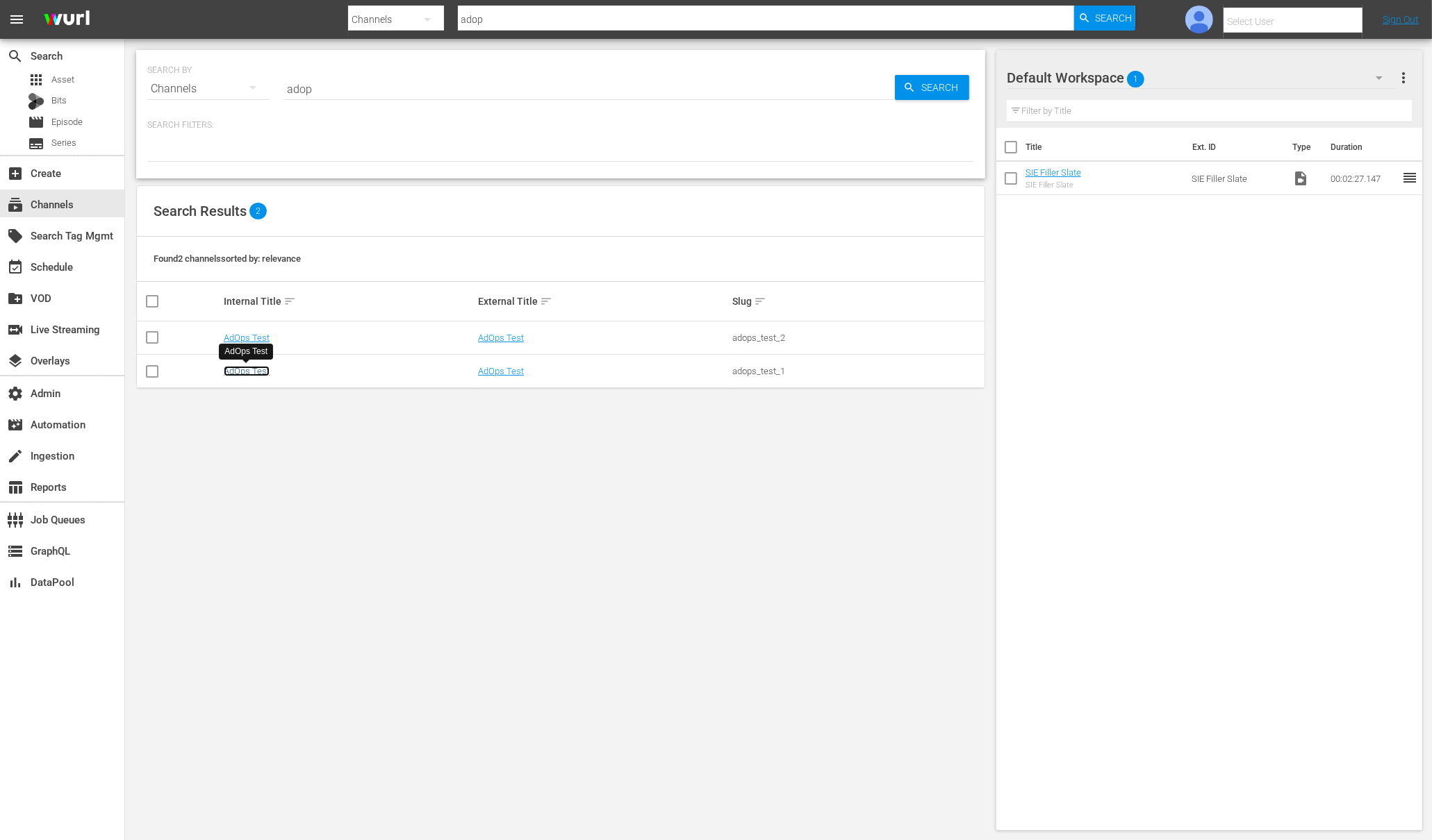
click at [251, 367] on link "AdOps Test" at bounding box center [247, 371] width 46 height 10
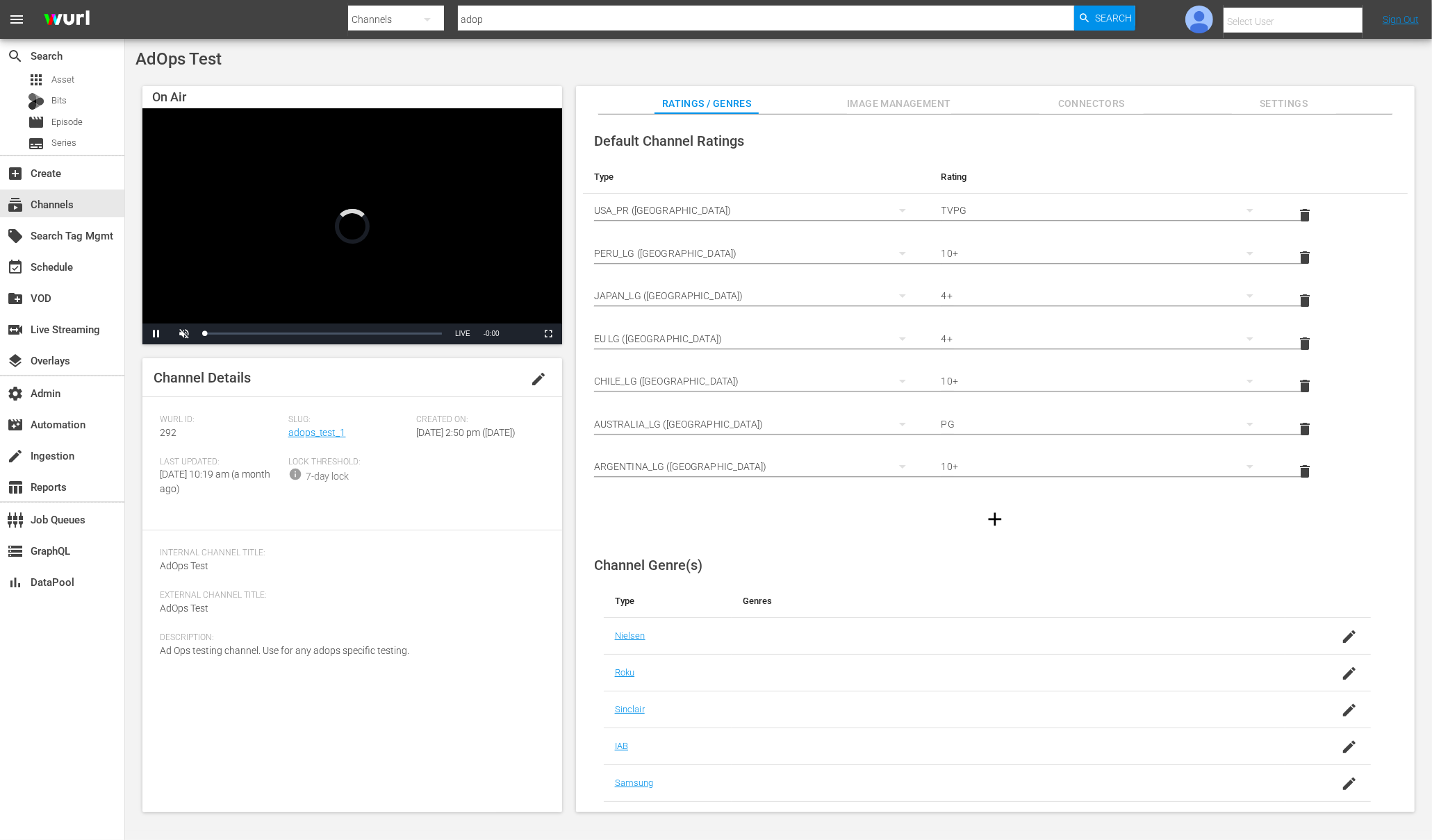
click at [926, 102] on span "Image Management" at bounding box center [899, 104] width 104 height 18
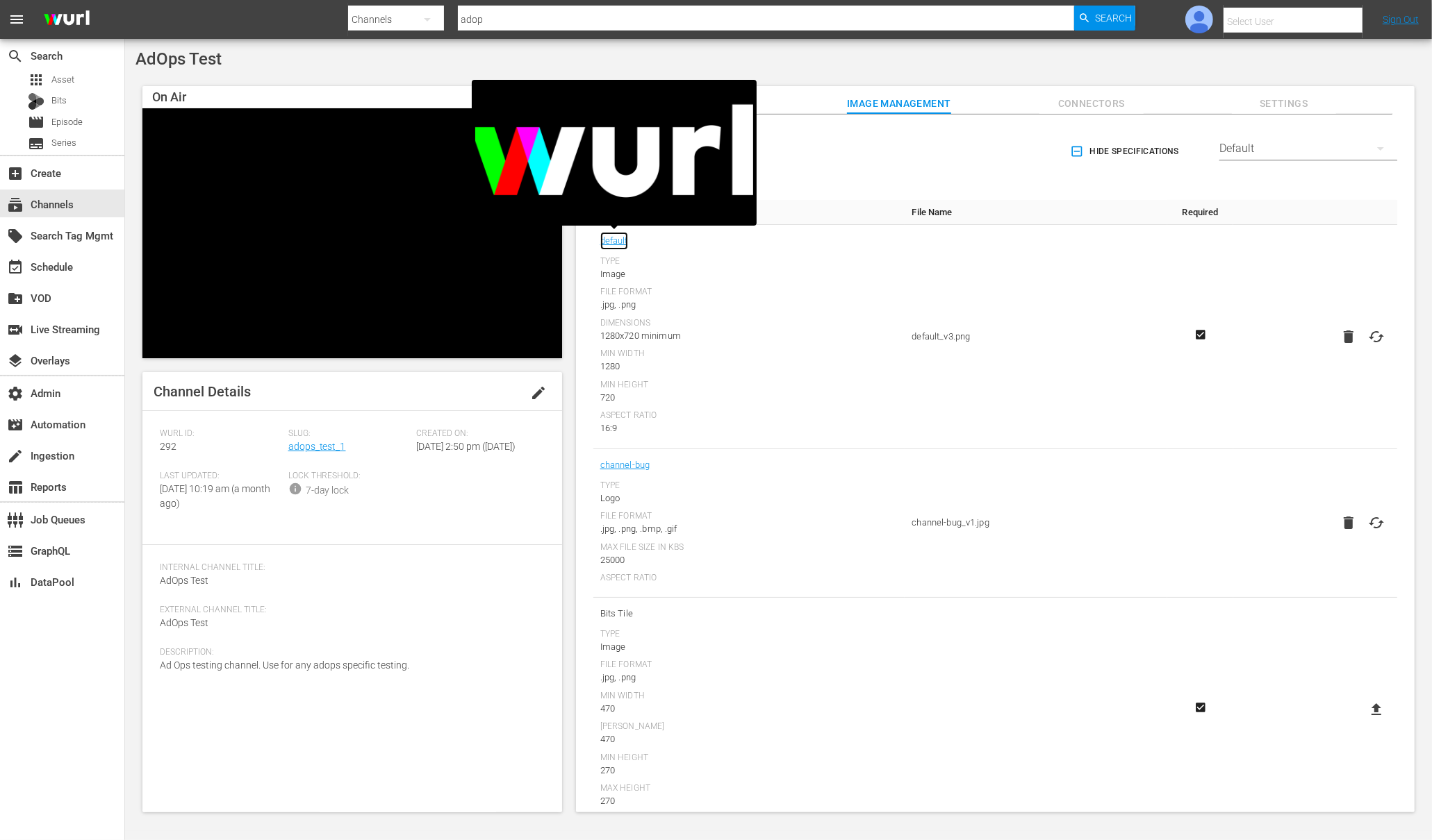
click at [615, 239] on link "default" at bounding box center [614, 241] width 28 height 18
click at [562, 57] on div "AdOps Test" at bounding box center [778, 59] width 1286 height 20
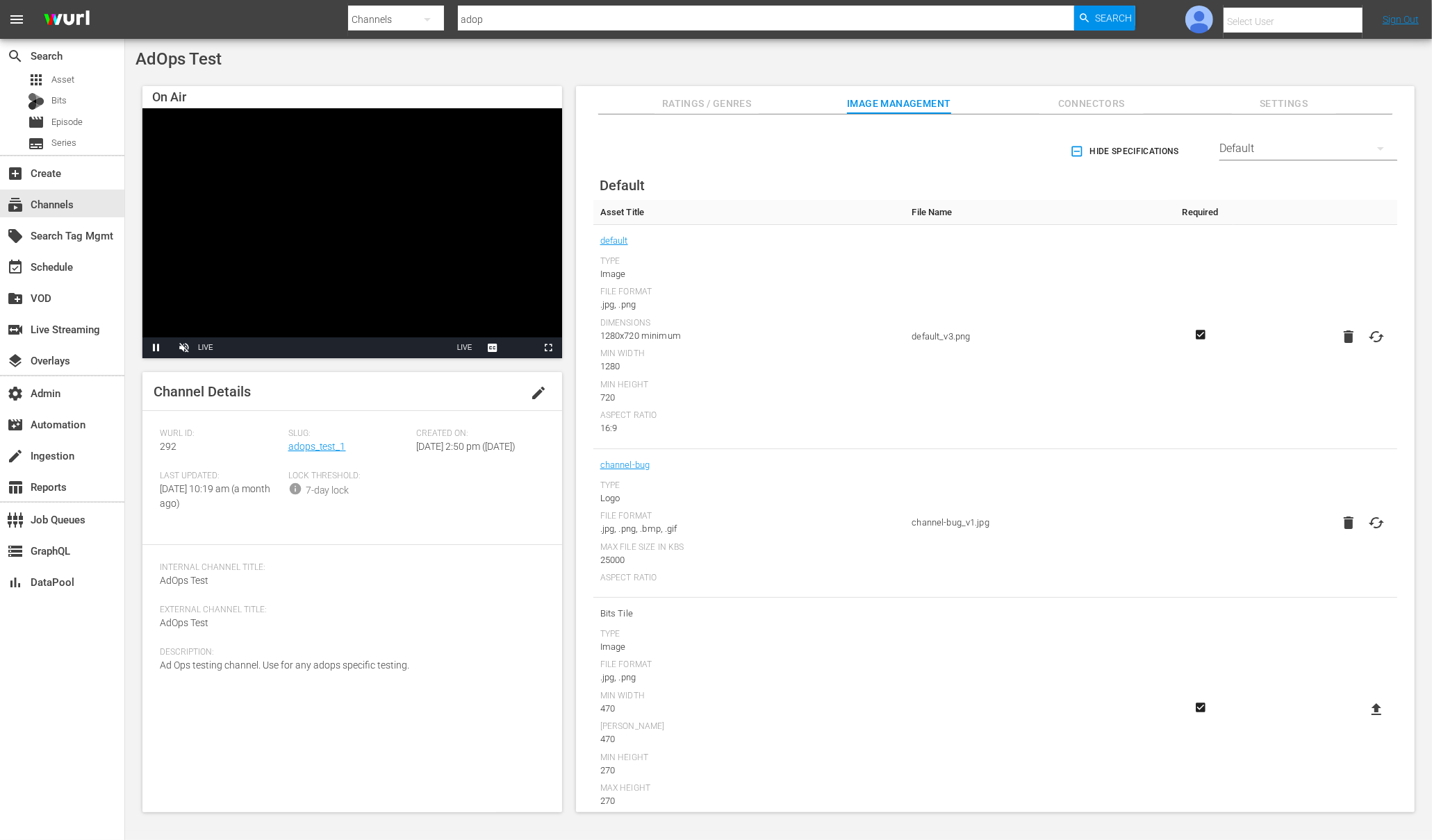
click at [1252, 18] on input "text" at bounding box center [1312, 22] width 178 height 34
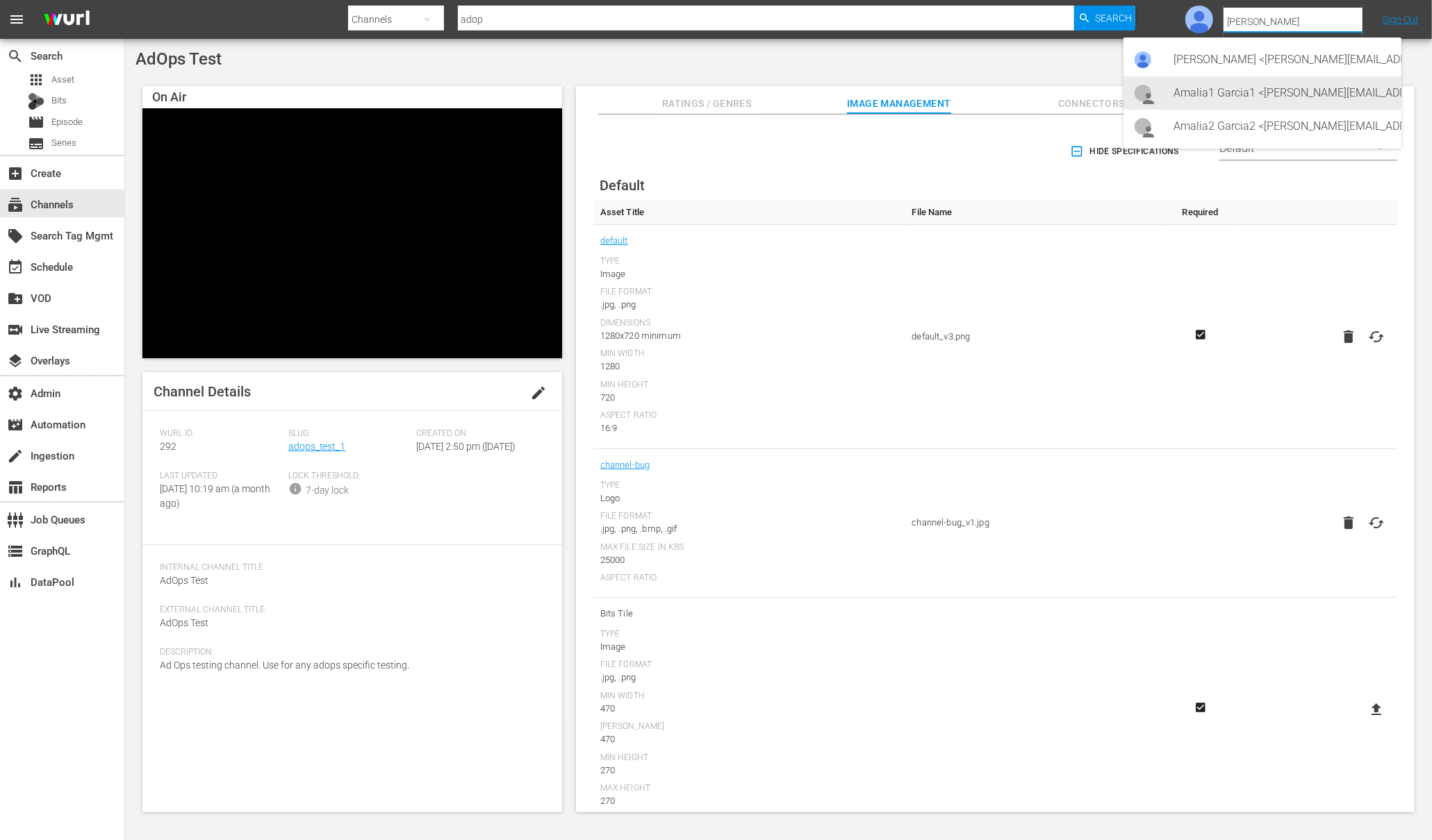
click at [1245, 92] on div "Amalia1 Garcia1 <amalia.garcia+testing1@wurl.com>" at bounding box center [1282, 93] width 217 height 34
type input "Amalia1 Garcia1 (11312213)"
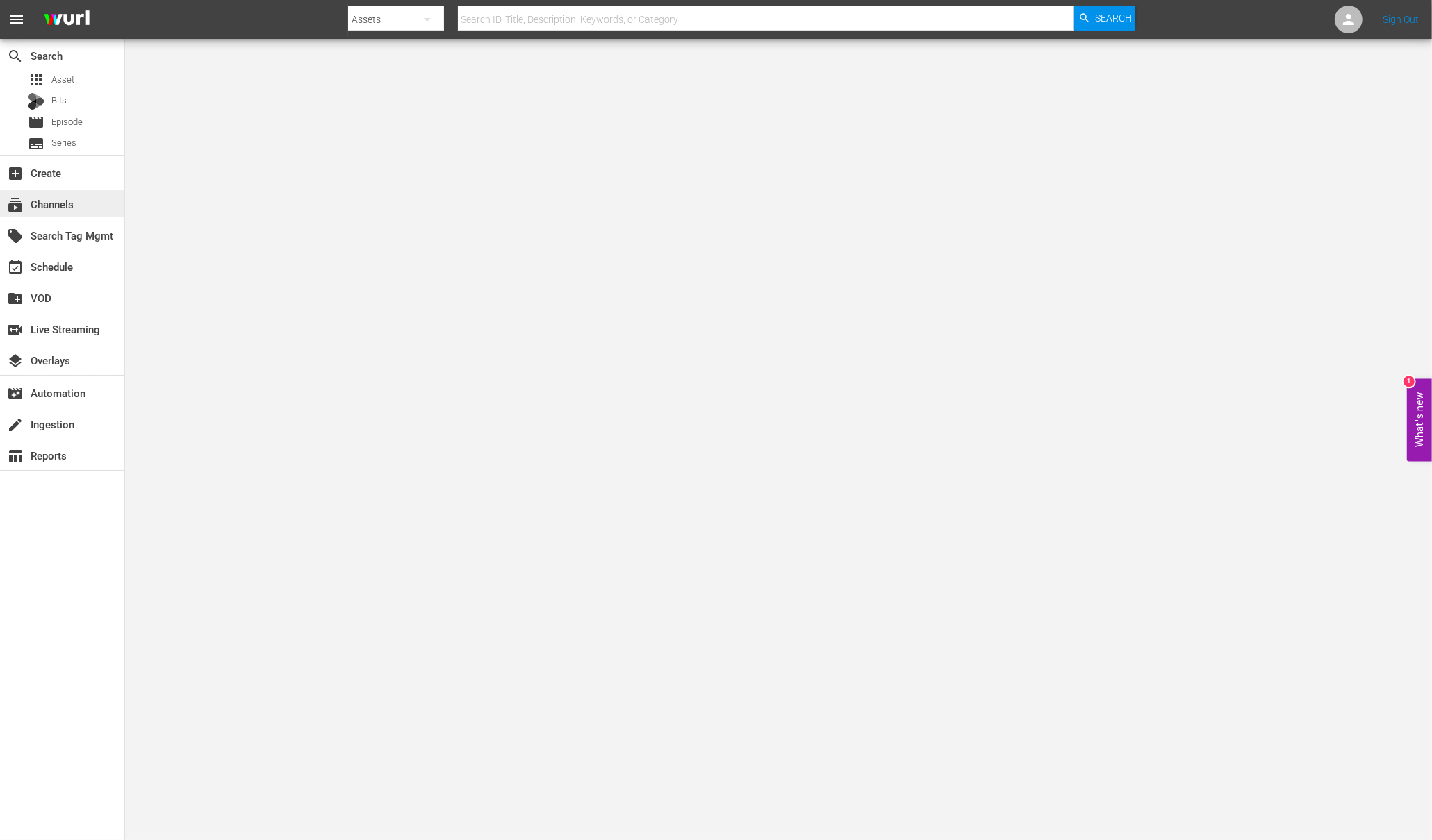
click at [65, 209] on div "subscriptions Channels" at bounding box center [39, 202] width 78 height 12
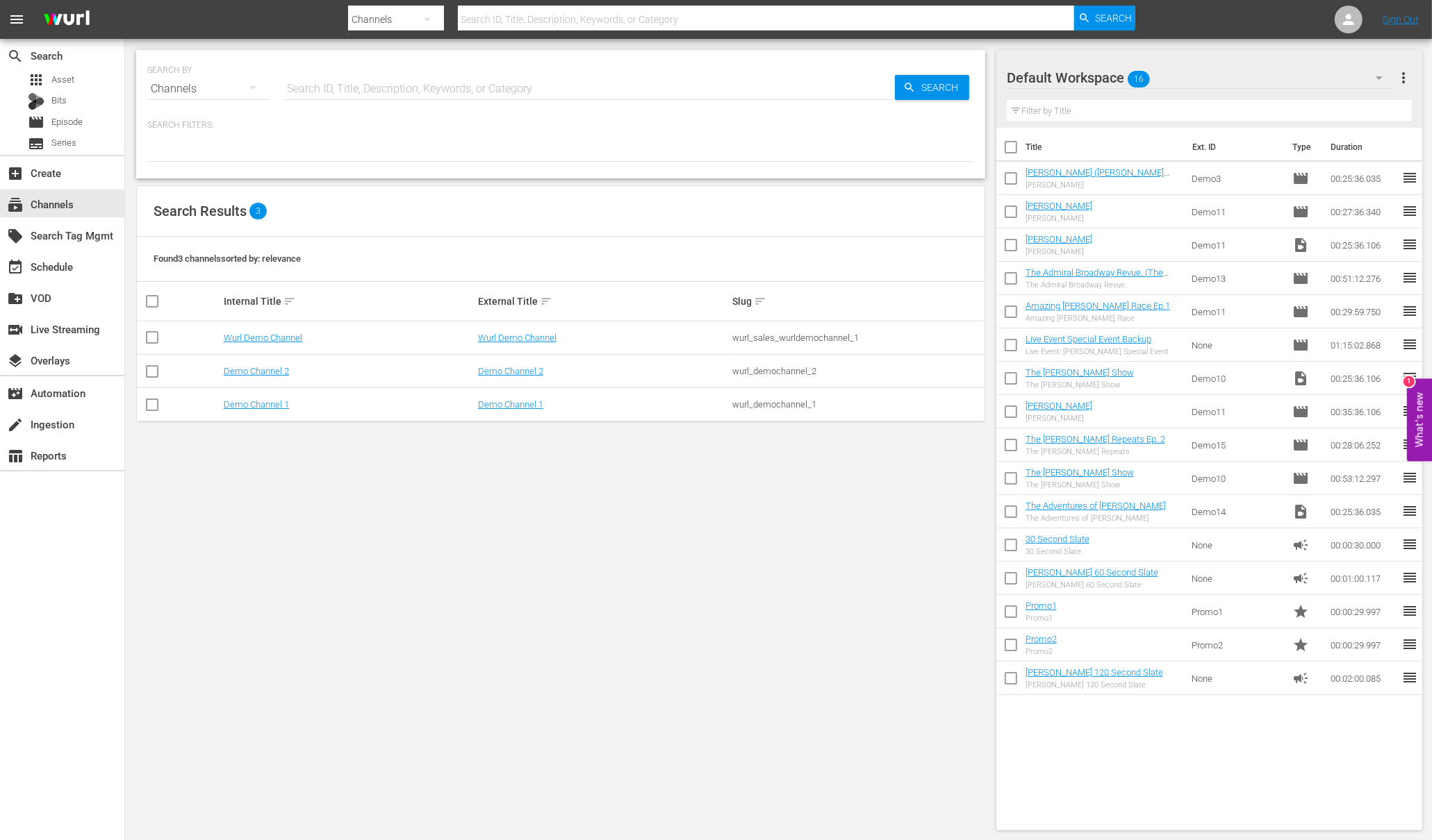
click at [1419, 414] on button "What's new 1" at bounding box center [1420, 420] width 25 height 83
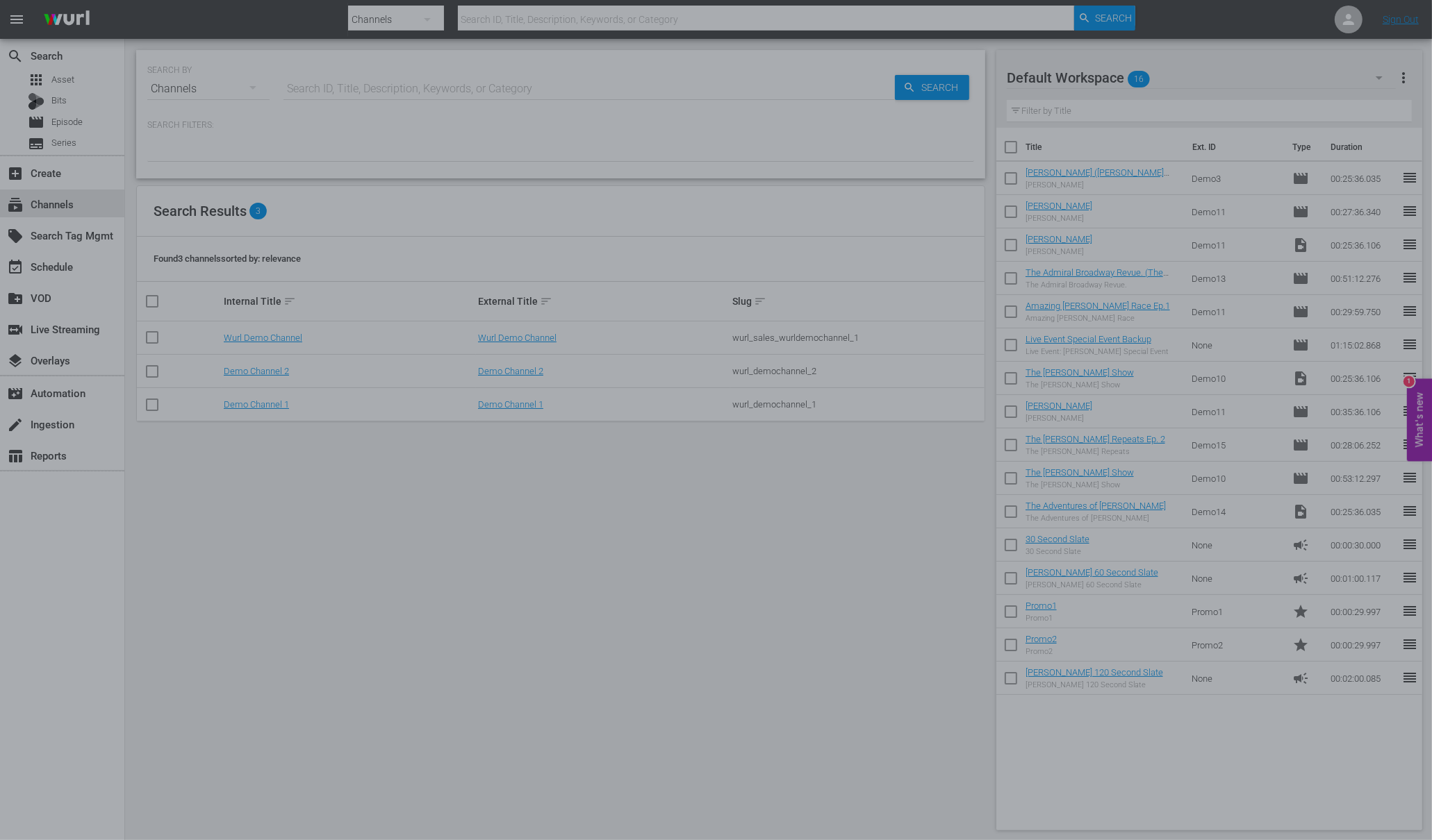
click at [674, 154] on div at bounding box center [716, 420] width 1432 height 840
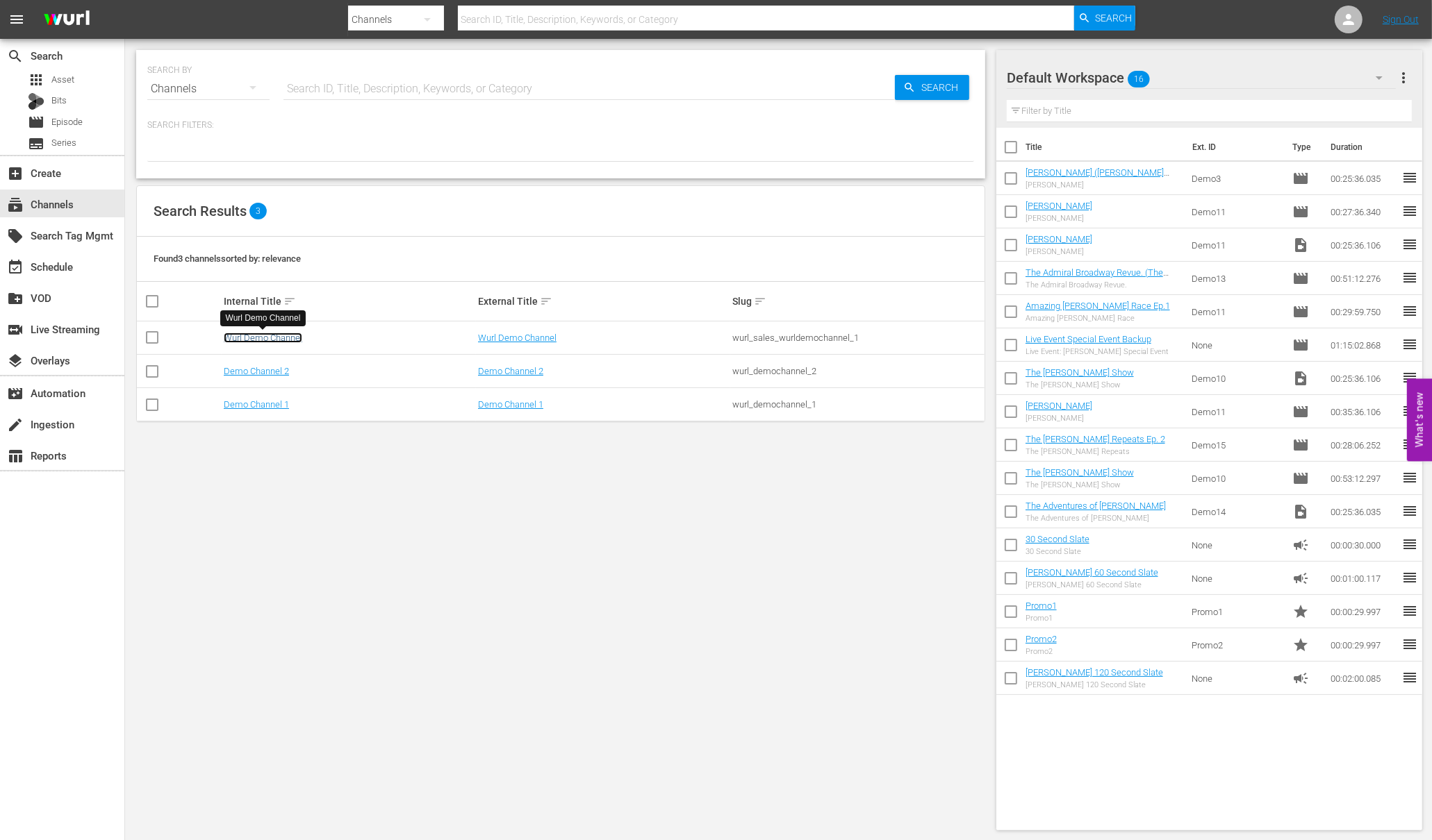
click at [259, 334] on link "Wurl Demo Channel" at bounding box center [263, 338] width 78 height 10
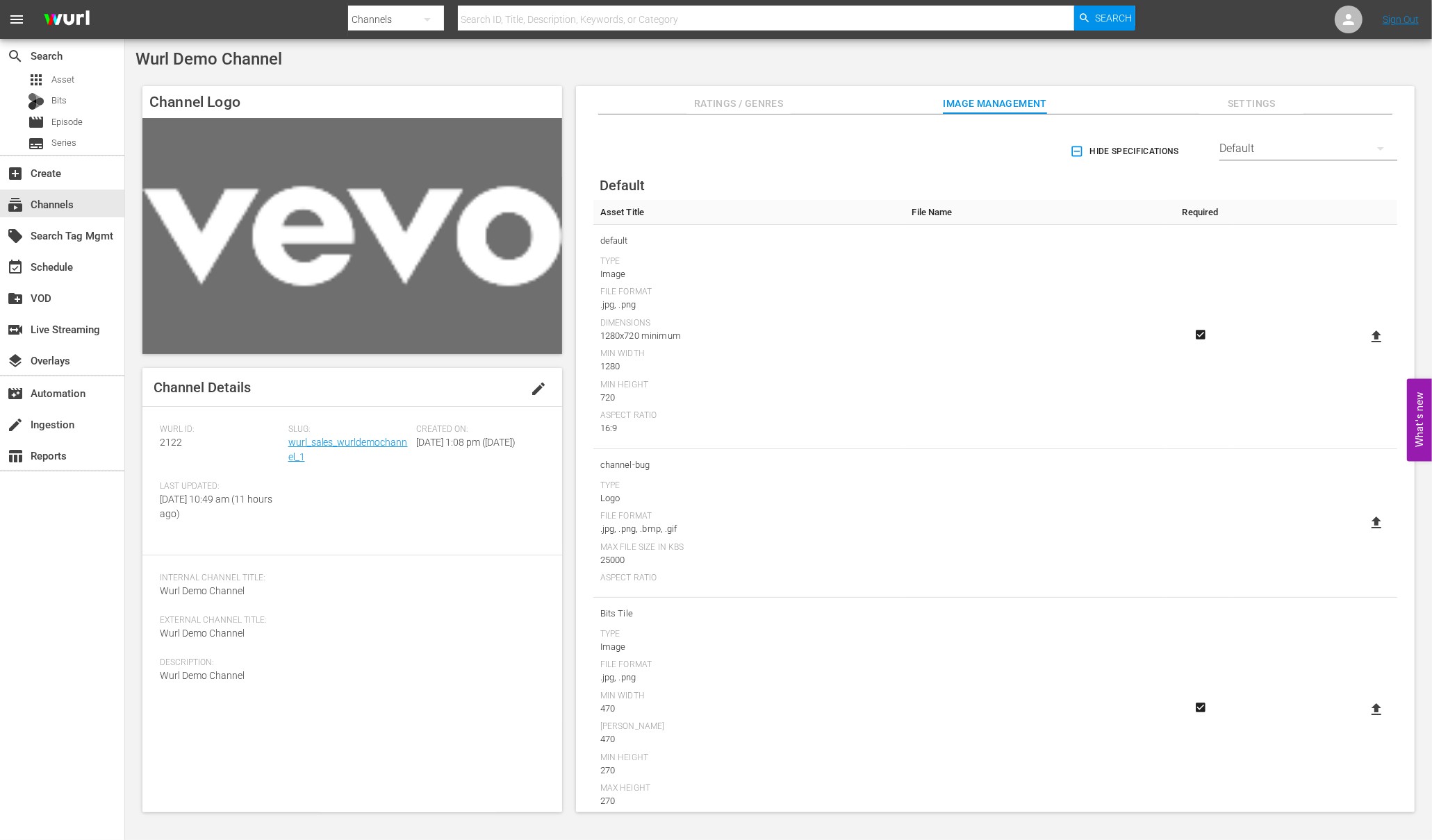
click at [1375, 335] on icon at bounding box center [1376, 337] width 17 height 17
click at [1363, 348] on input "file" at bounding box center [1362, 348] width 1 height 1
type input "C:\fakepath\wurl_default_v3.png"
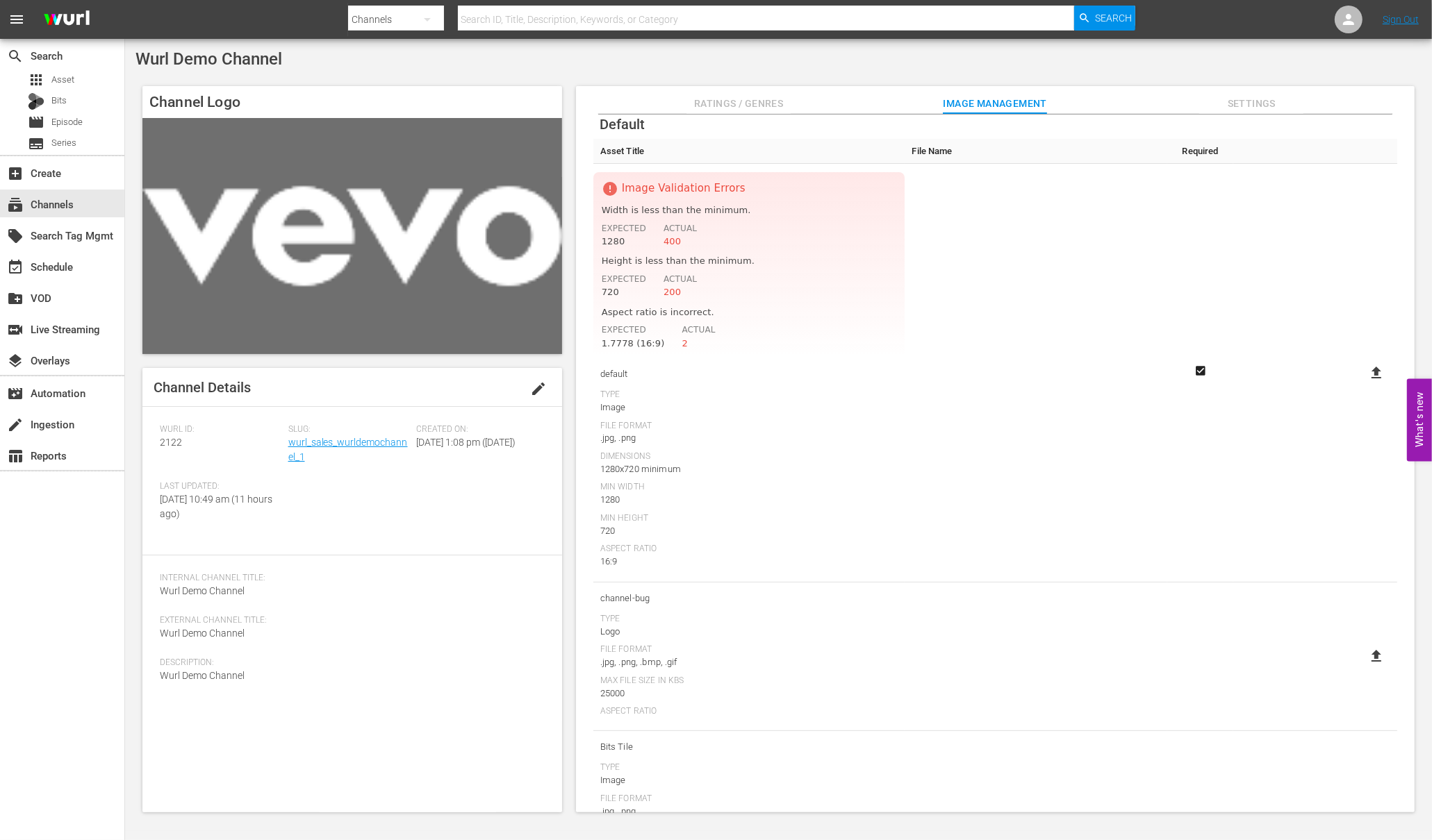
scroll to position [64, 0]
click at [1144, 286] on td at bounding box center [1036, 370] width 263 height 419
click at [64, 204] on div "subscriptions Channels" at bounding box center [39, 202] width 78 height 12
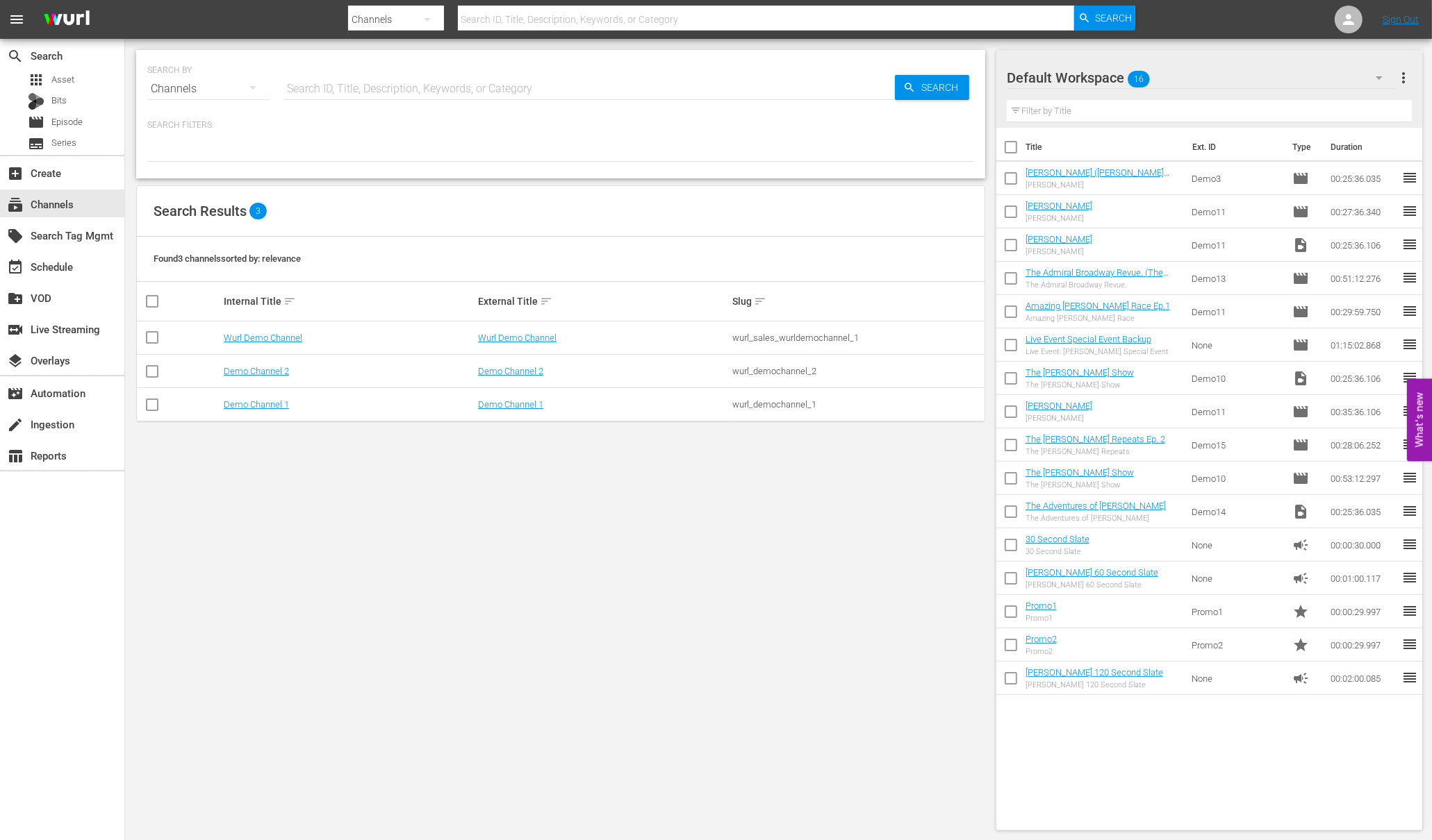
click at [258, 361] on td "Demo Channel 2" at bounding box center [348, 372] width 254 height 34
click at [258, 373] on link "Demo Channel 2" at bounding box center [256, 371] width 65 height 10
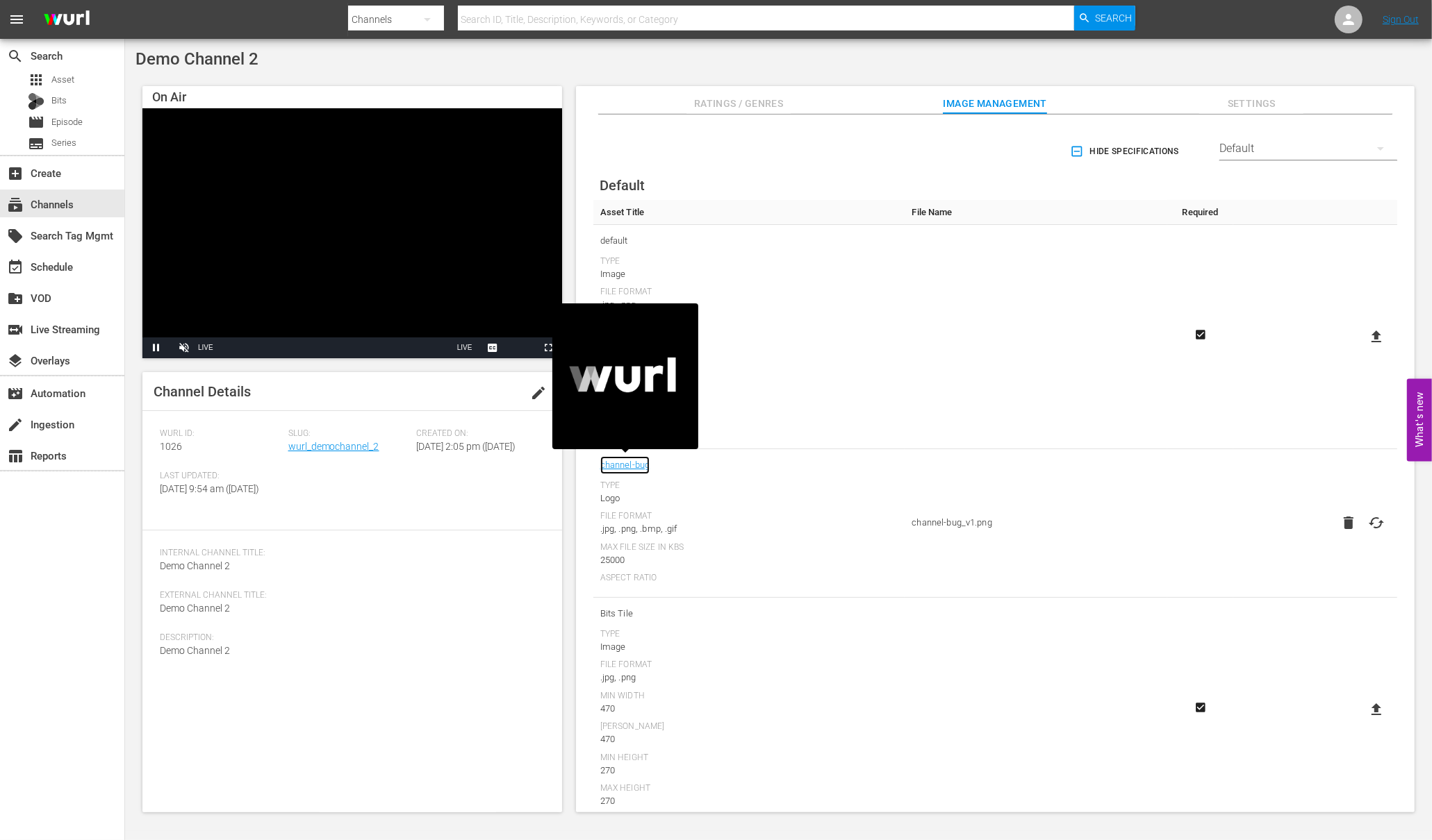
click at [638, 465] on link "channel-bug" at bounding box center [625, 465] width 50 height 18
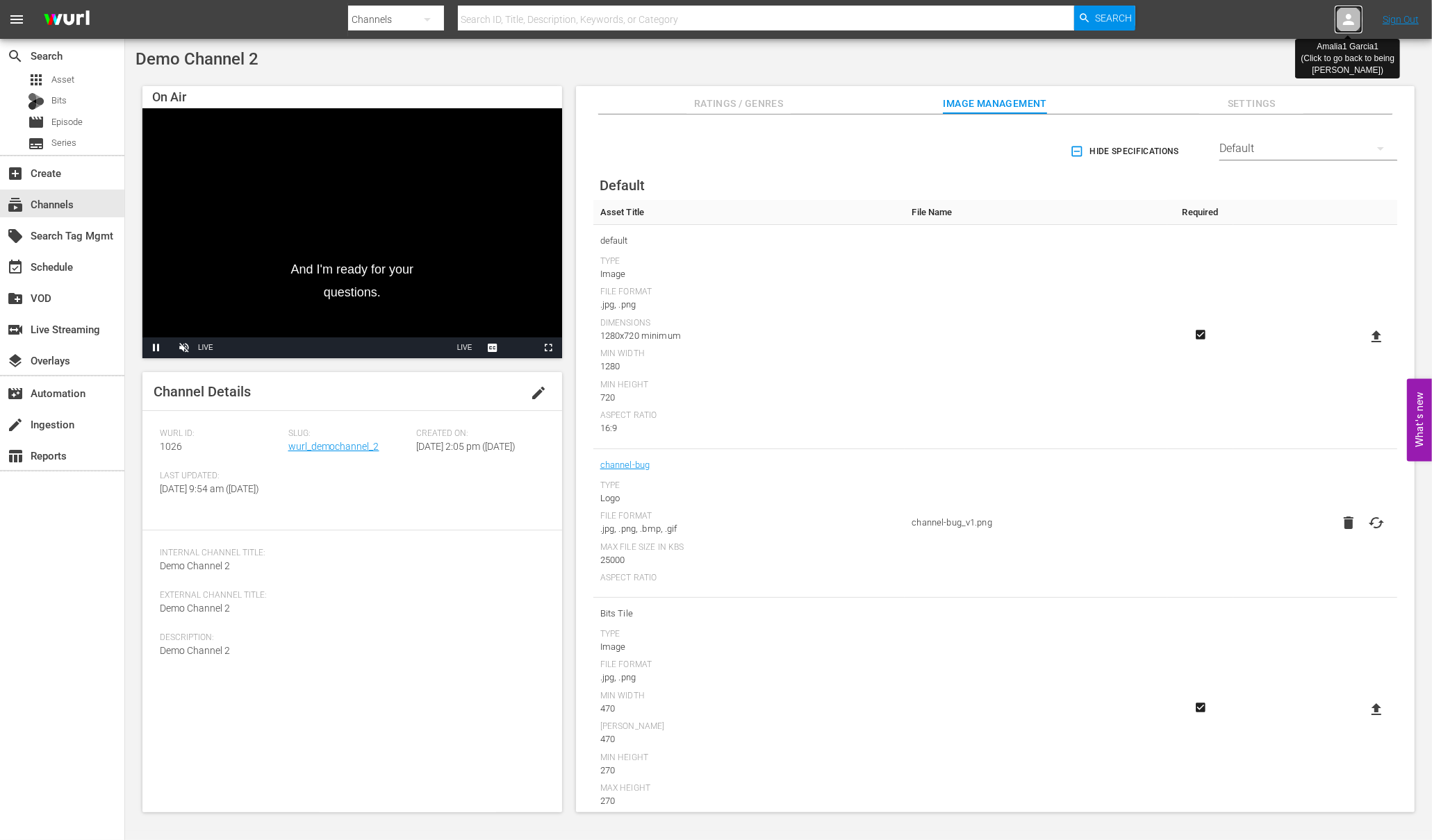
click at [1346, 28] on div at bounding box center [1349, 20] width 28 height 28
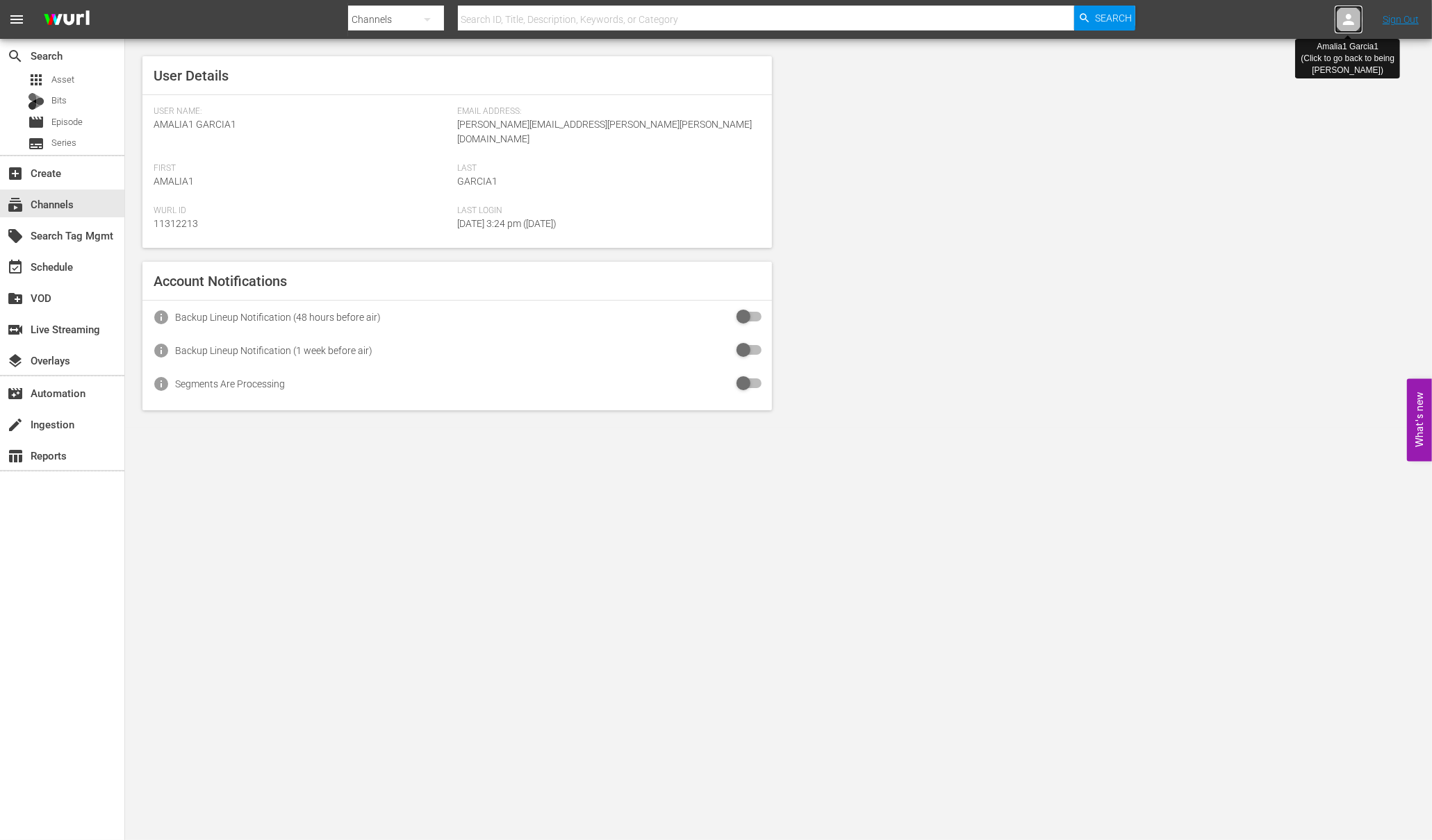
click at [1346, 28] on div at bounding box center [1349, 20] width 28 height 28
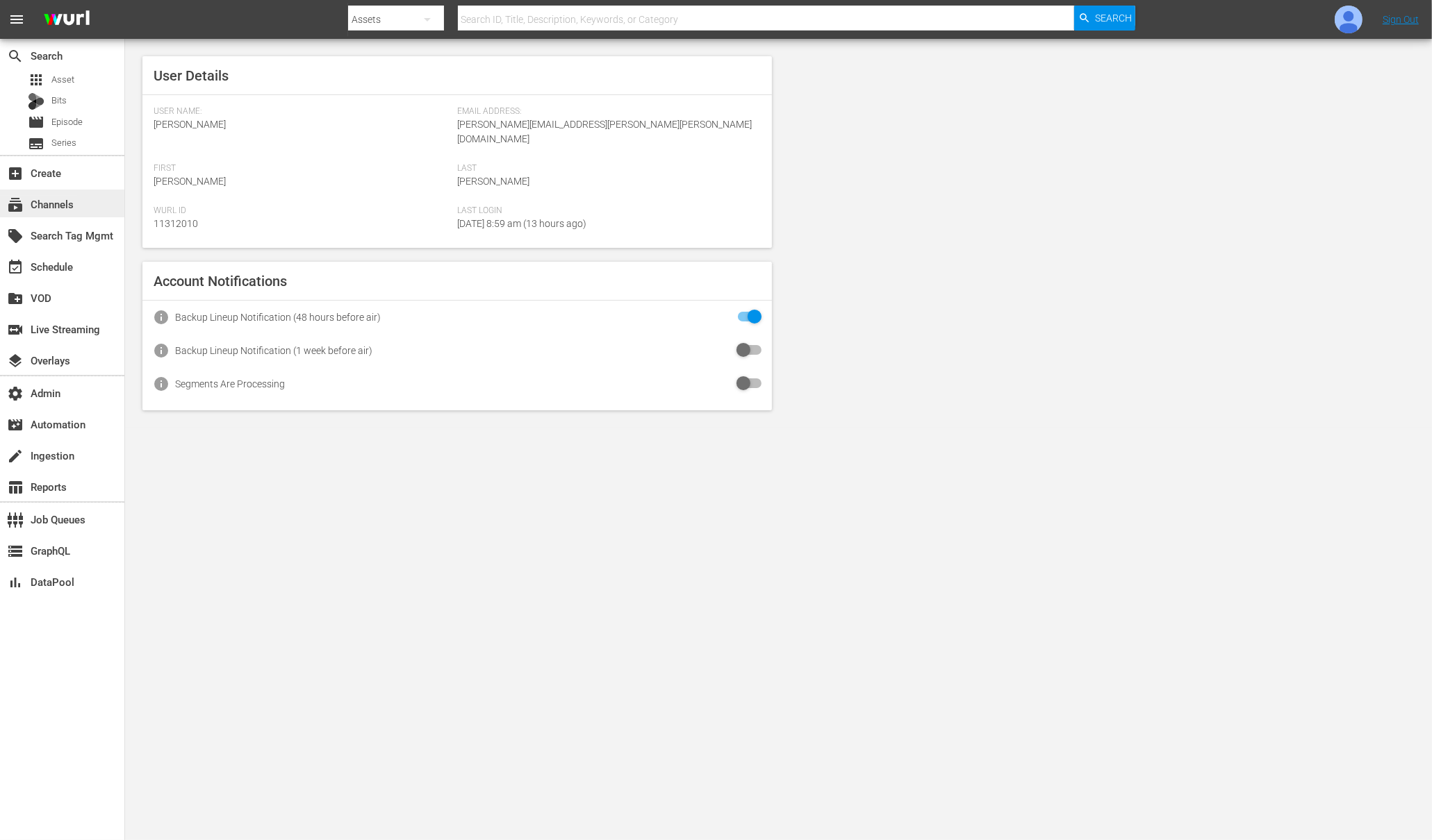
click at [63, 209] on div "subscriptions Channels" at bounding box center [39, 202] width 78 height 12
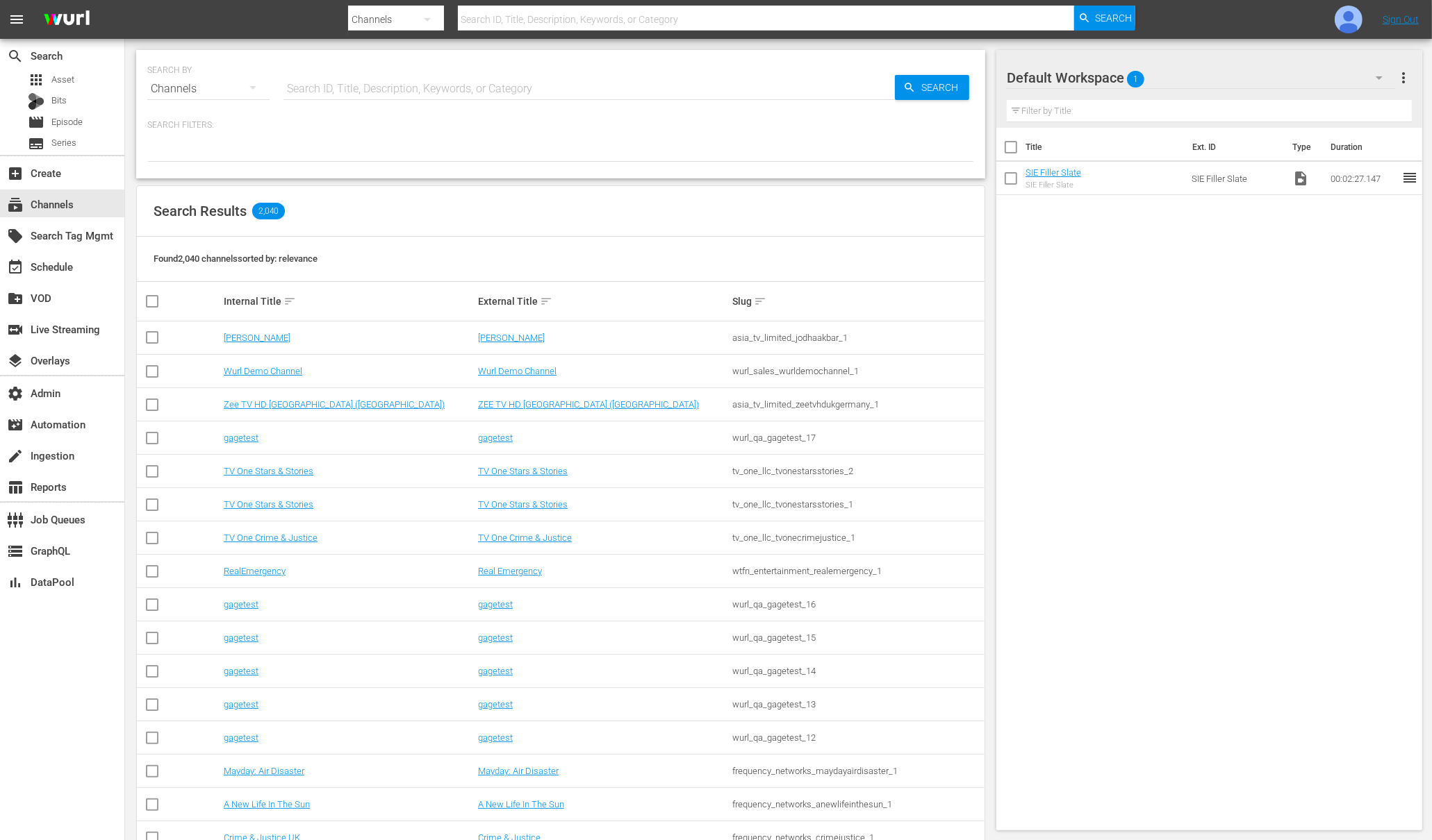
click at [349, 87] on input "text" at bounding box center [589, 89] width 611 height 34
type input "[PERSON_NAME] pro"
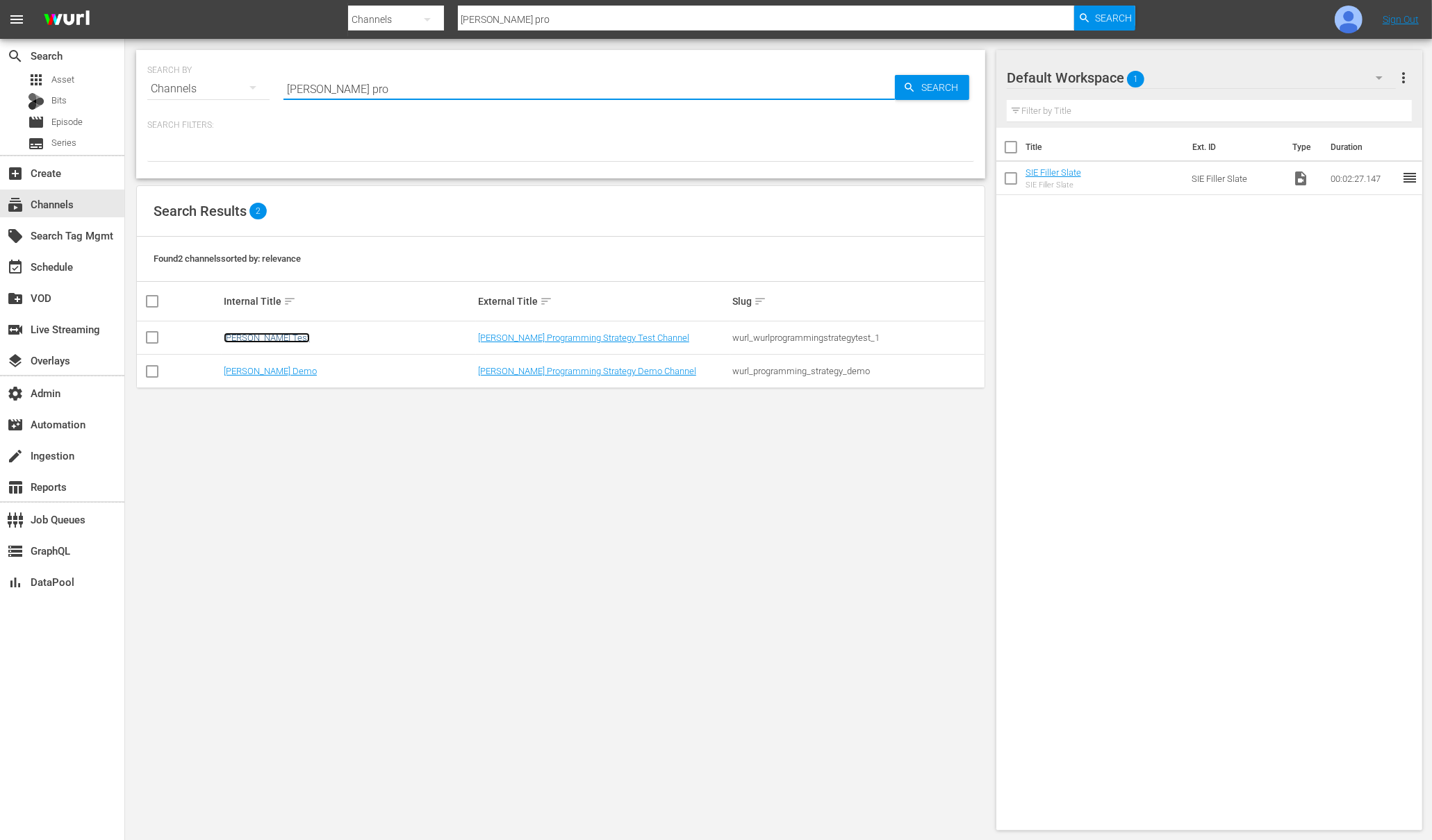
click at [258, 338] on link "[PERSON_NAME] Test" at bounding box center [267, 338] width 86 height 10
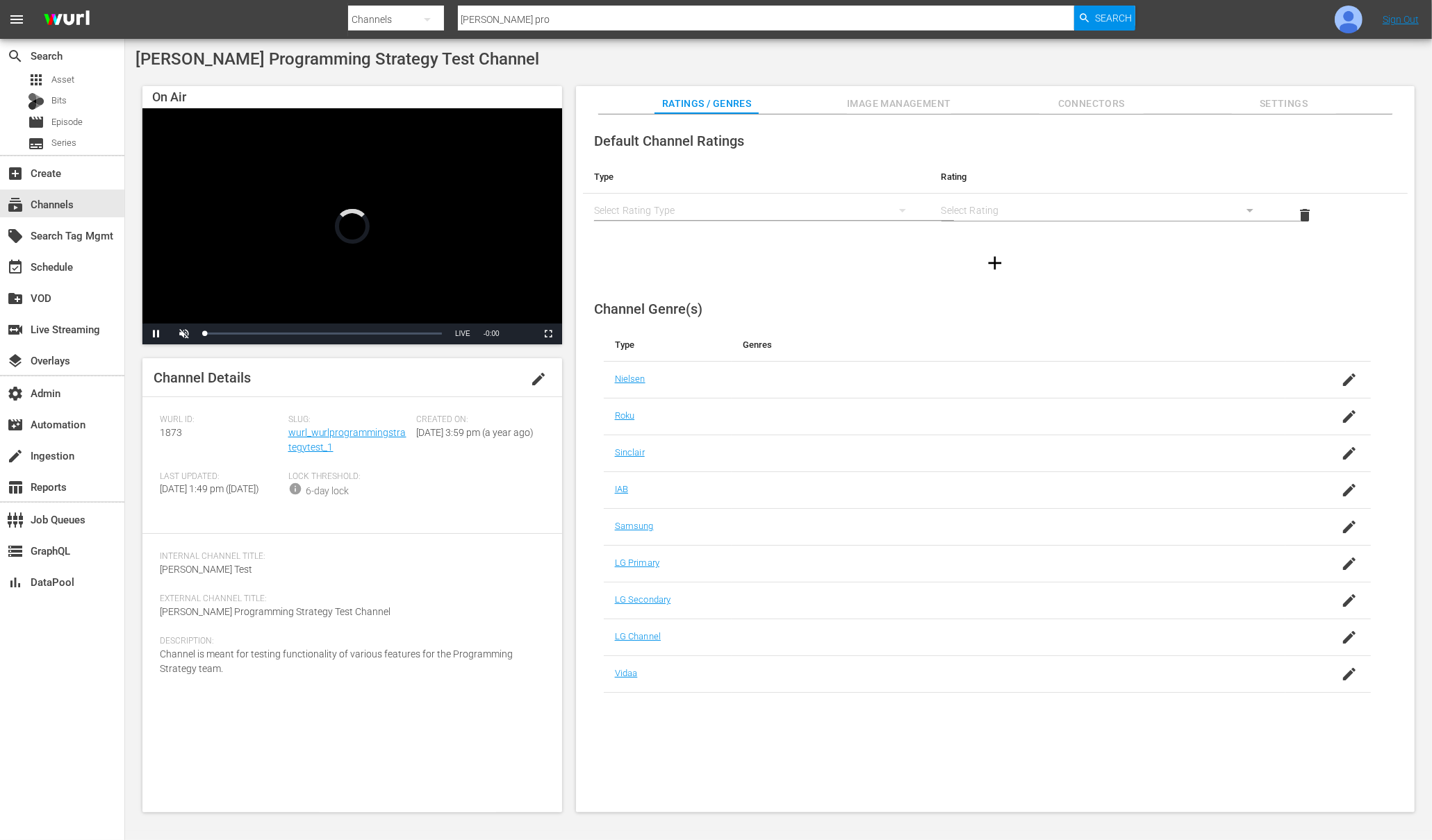
click at [894, 105] on span "Image Management" at bounding box center [899, 104] width 104 height 18
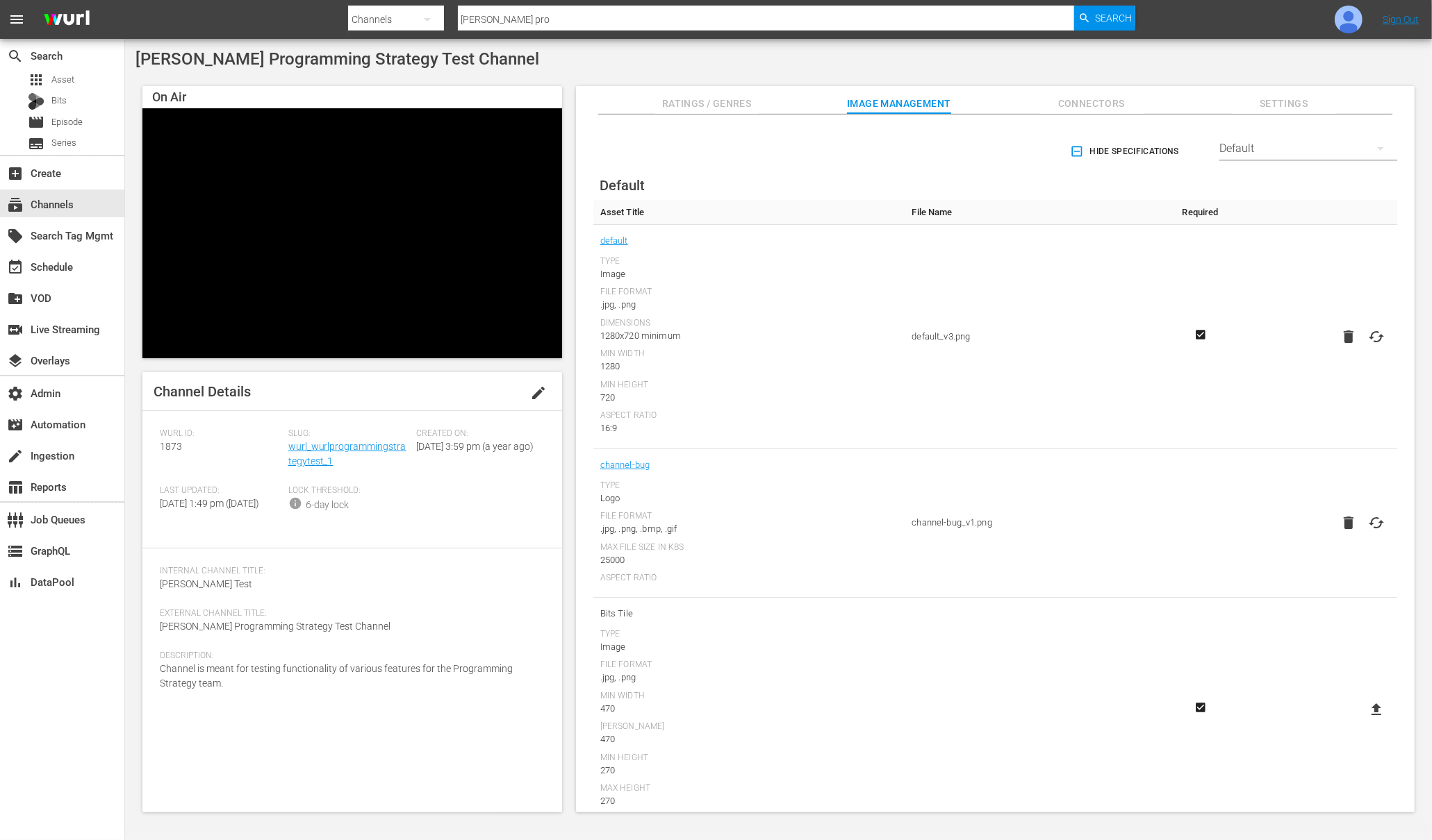
click at [1244, 143] on div "Default" at bounding box center [1308, 149] width 178 height 39
click at [1255, 364] on div "LG" at bounding box center [1305, 370] width 144 height 22
click at [64, 198] on div "subscriptions Channels" at bounding box center [39, 202] width 78 height 12
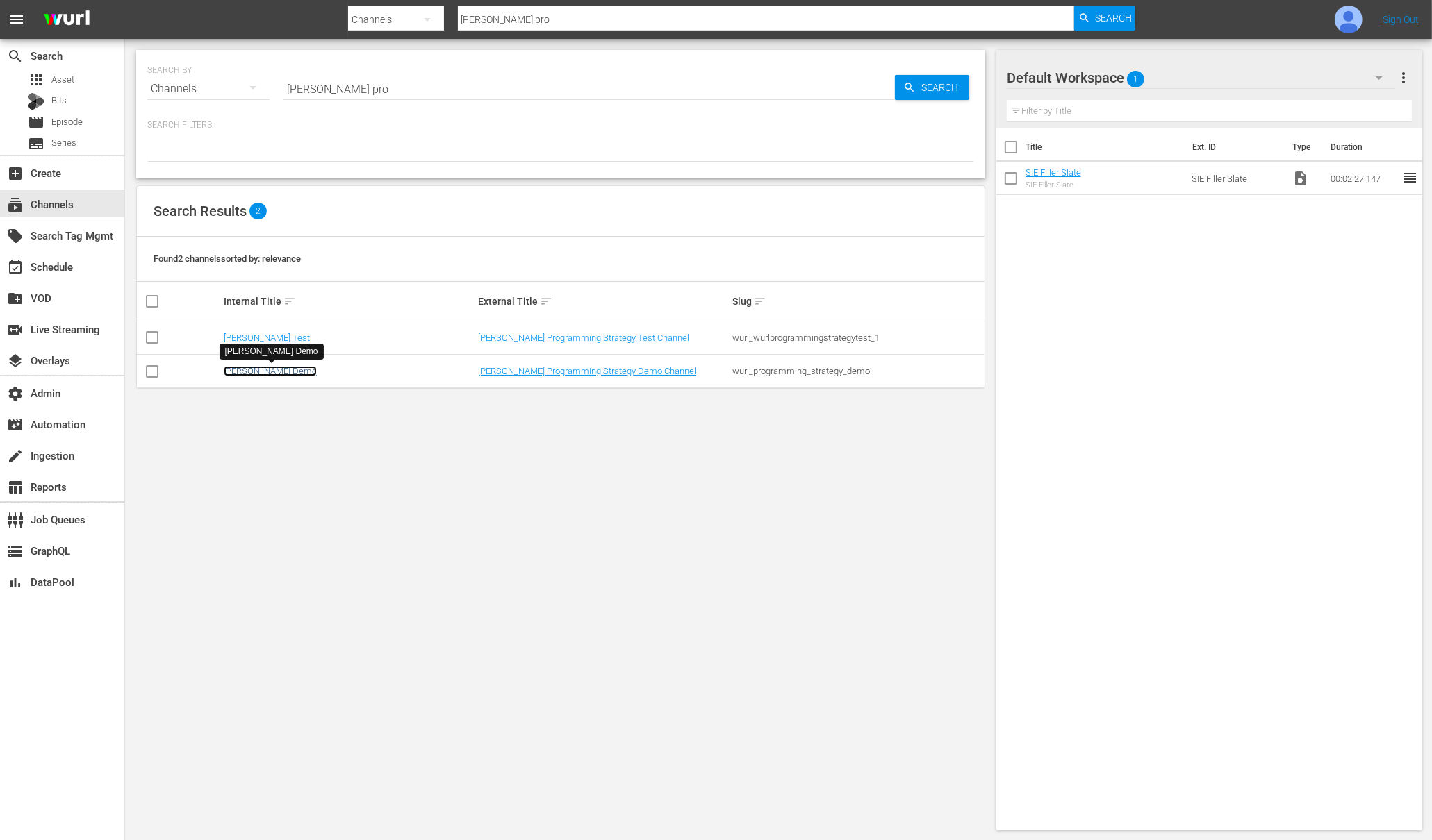
click at [258, 369] on link "Wurl PS Demo" at bounding box center [270, 371] width 93 height 10
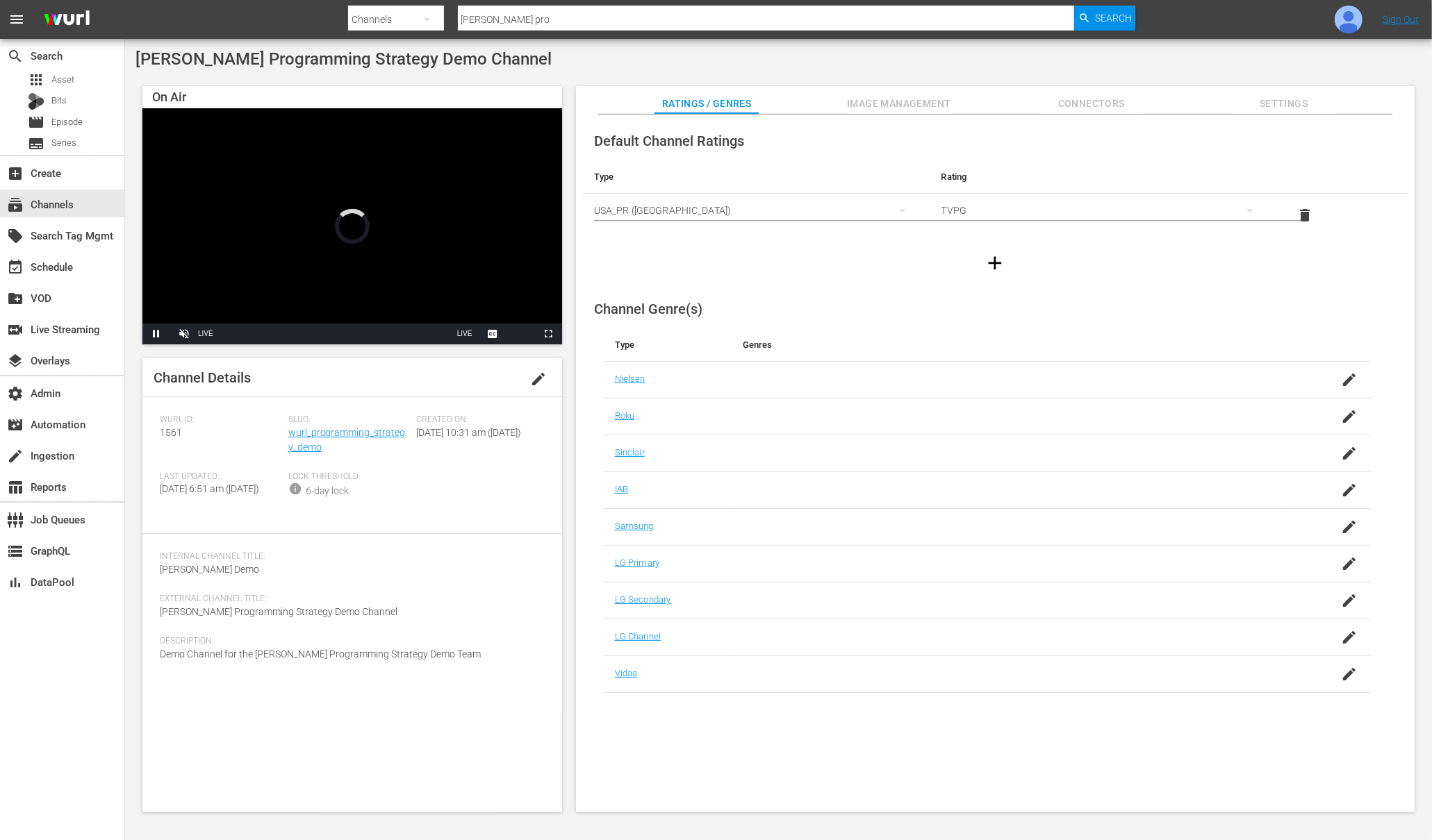
click at [898, 110] on span "Image Management" at bounding box center [899, 104] width 104 height 18
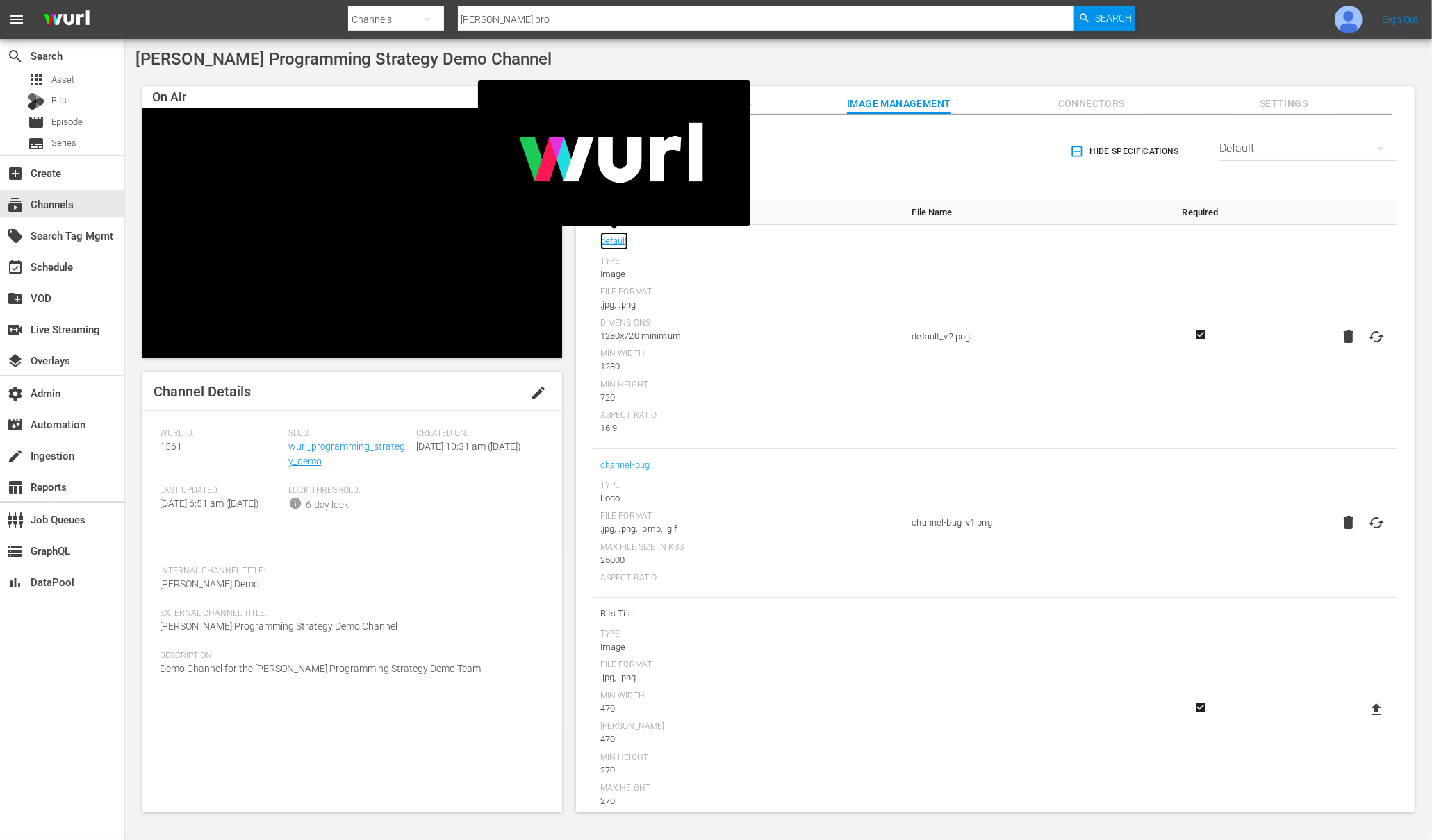
click at [619, 241] on link "default" at bounding box center [614, 241] width 28 height 18
click at [1350, 21] on img at bounding box center [1349, 20] width 28 height 28
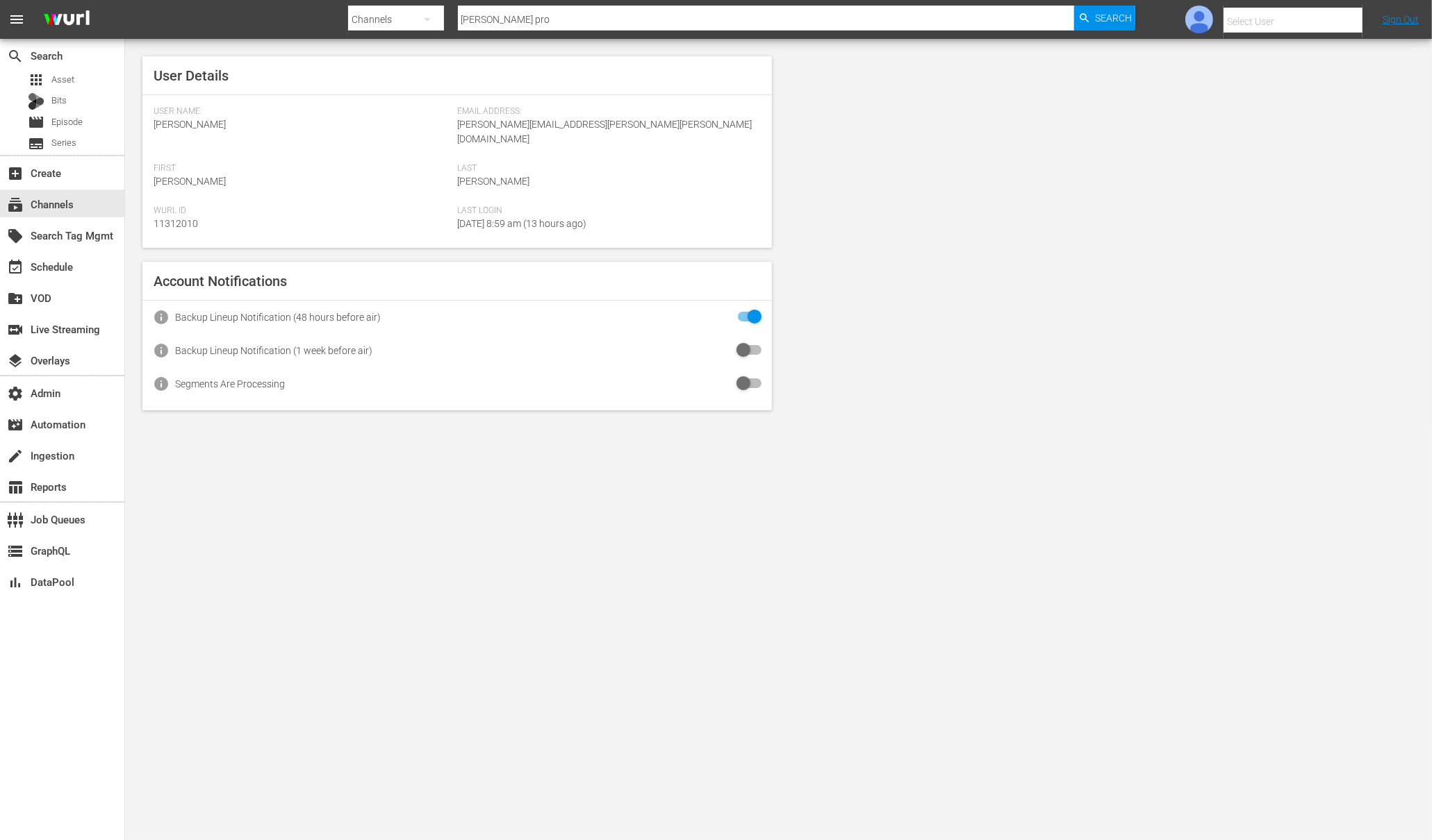
click at [1316, 20] on input "text" at bounding box center [1312, 22] width 178 height 34
click at [1284, 99] on div "Amalia1 Garcia1 <amalia.garcia+testing1@wurl.com>" at bounding box center [1282, 93] width 217 height 34
type input "Amalia1 Garcia1 (11312213)"
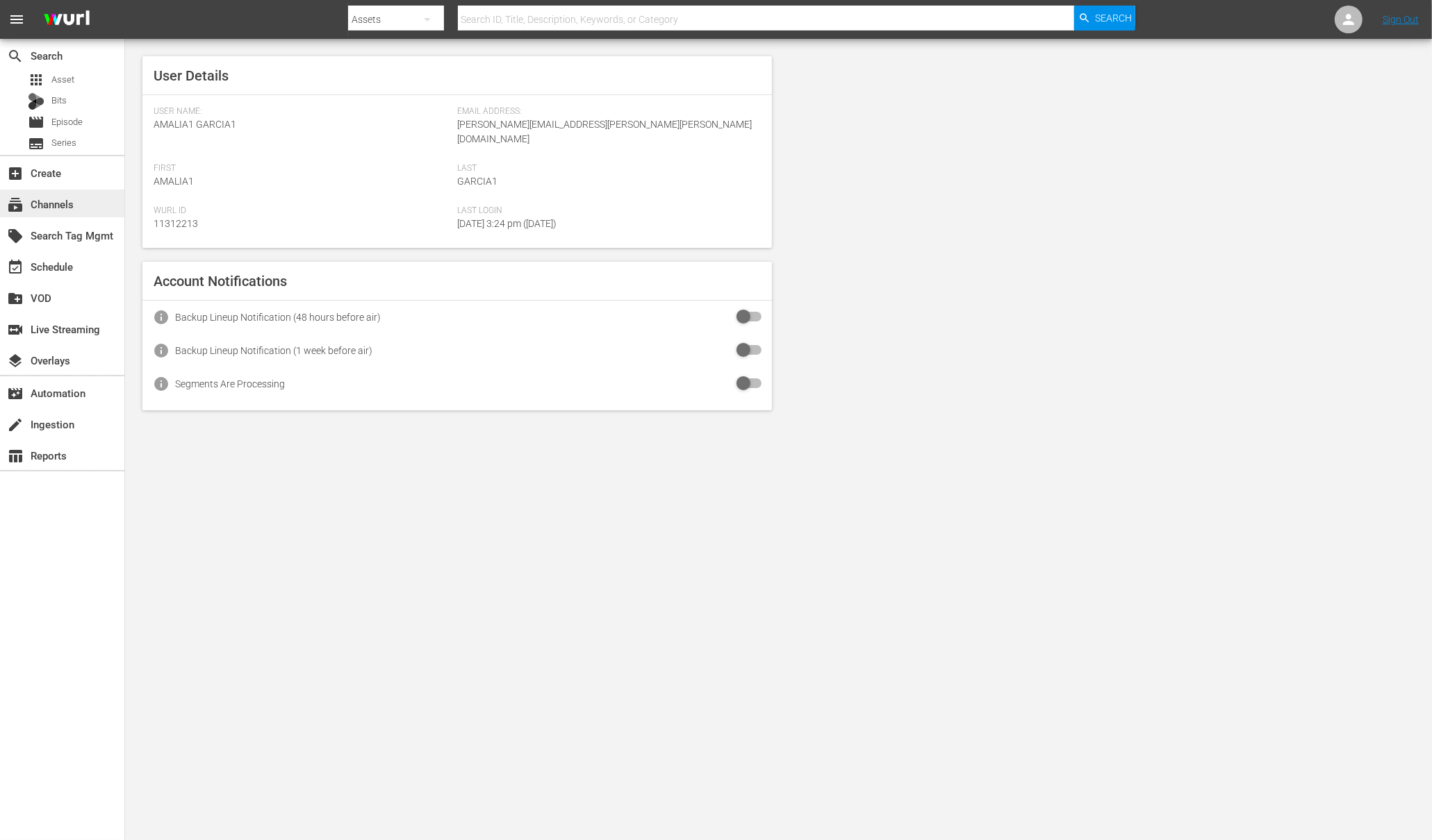
click at [62, 203] on div "subscriptions Channels" at bounding box center [39, 202] width 78 height 12
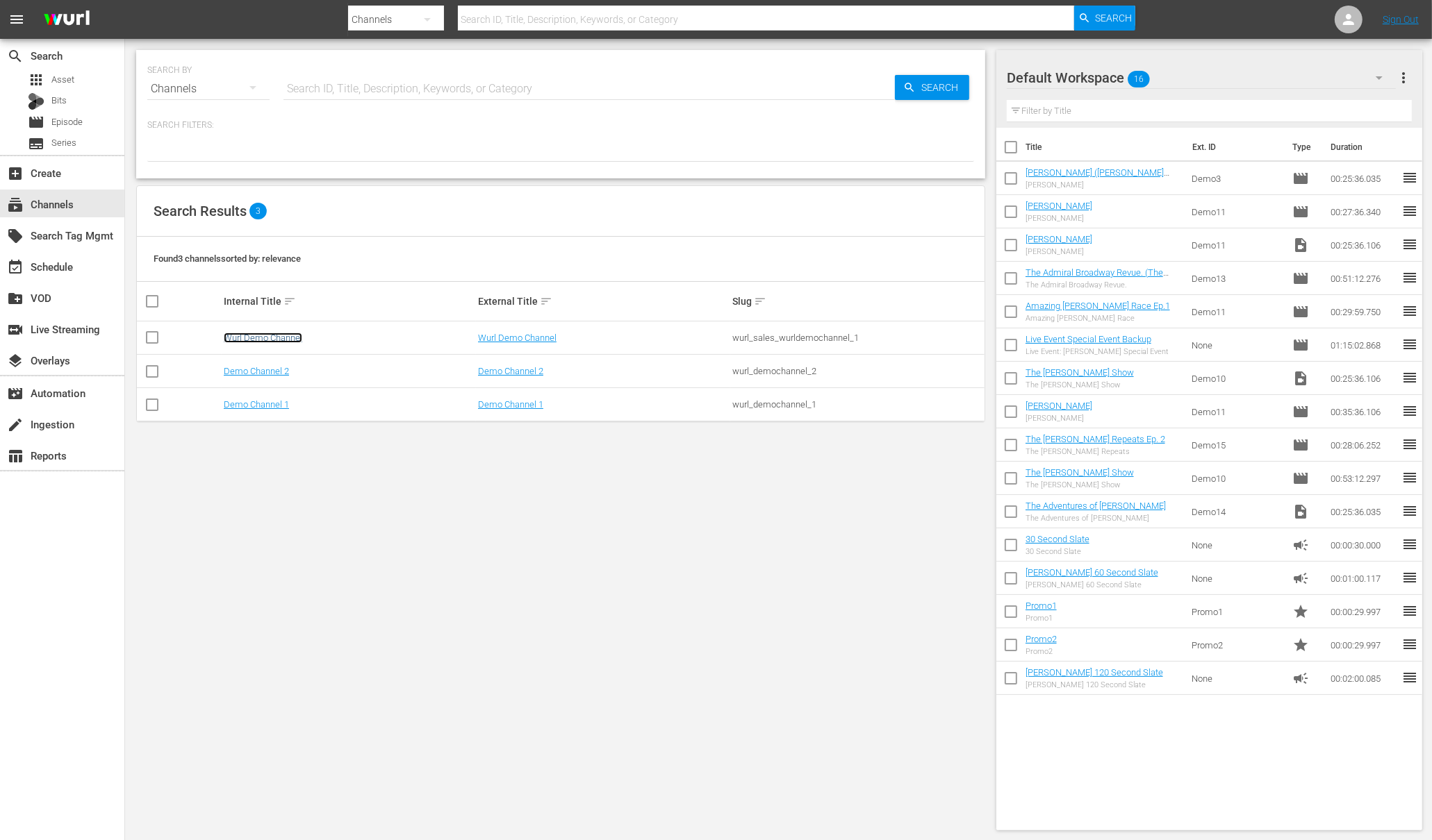
click at [277, 336] on link "Wurl Demo Channel" at bounding box center [263, 338] width 78 height 10
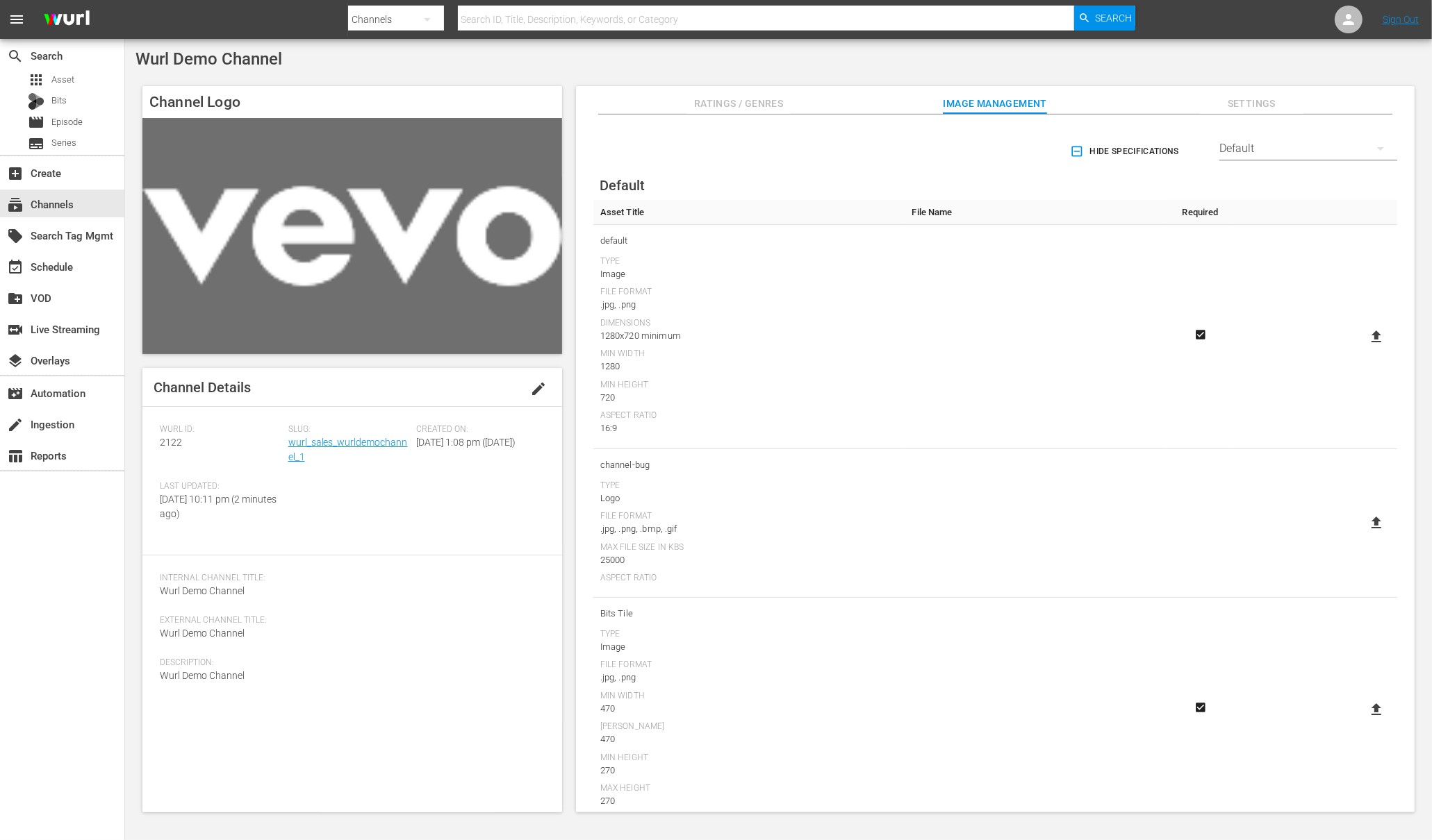
click at [1373, 336] on icon at bounding box center [1376, 337] width 10 height 12
click at [1363, 348] on input "file" at bounding box center [1362, 348] width 1 height 1
type input "C:\fakepath\wurl_default_v2.png"
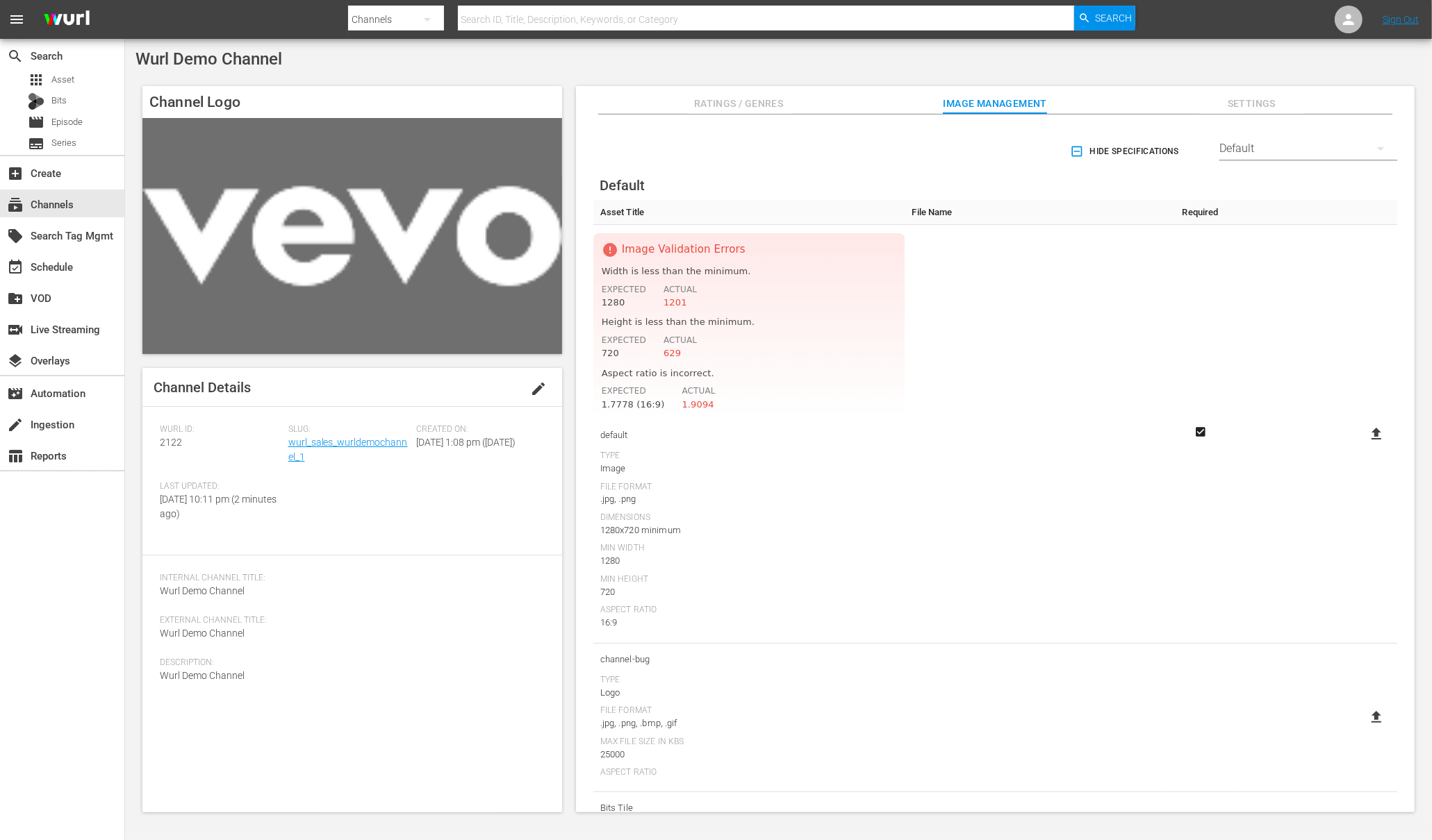
click at [957, 150] on div "Hide Specifications Select Streamer Default" at bounding box center [995, 151] width 804 height 39
click at [916, 162] on div "Hide Specifications Select Streamer Default" at bounding box center [995, 151] width 804 height 39
click at [64, 76] on span "Asset" at bounding box center [62, 80] width 23 height 14
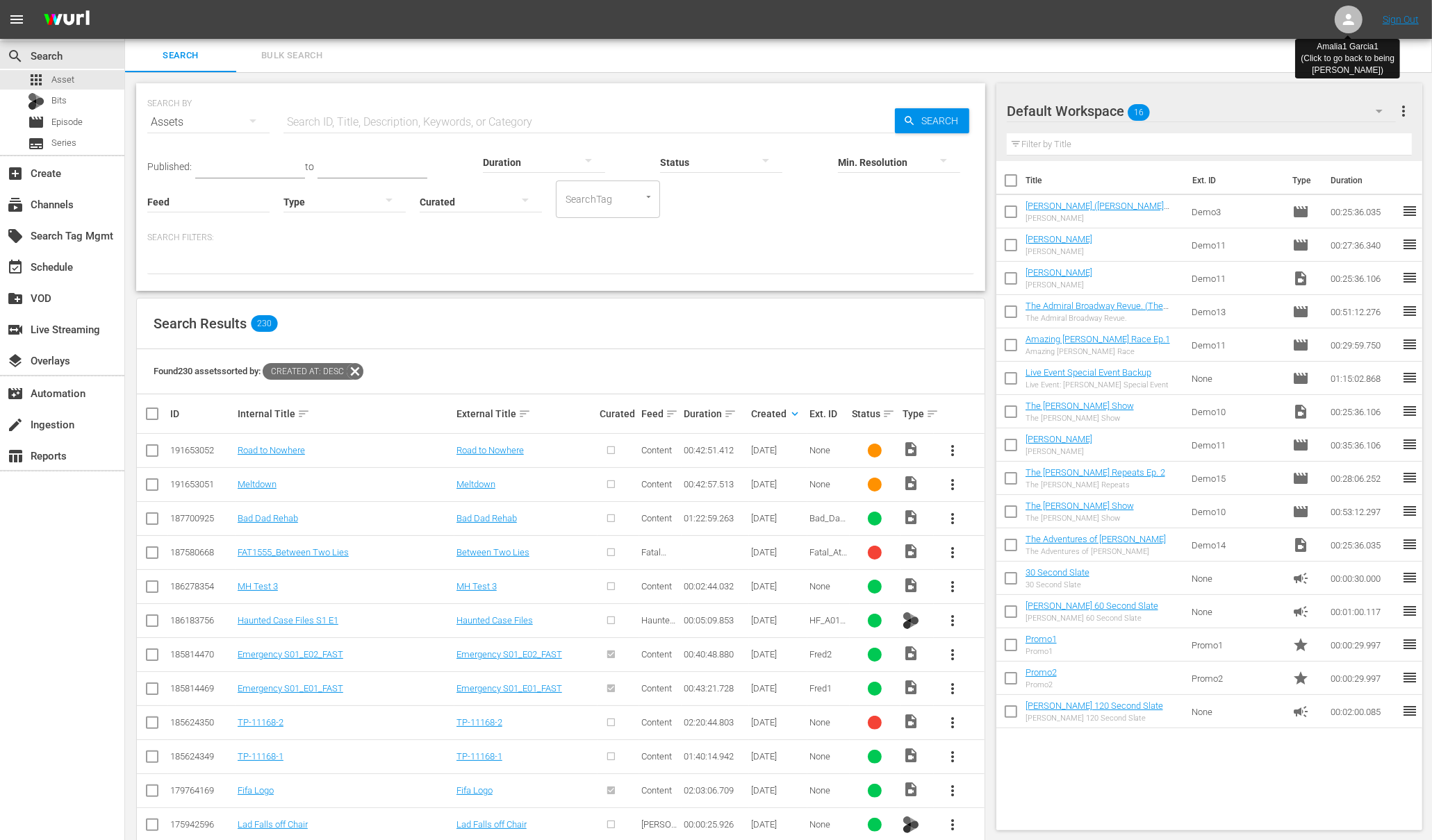
click at [1340, 16] on icon at bounding box center [1349, 19] width 17 height 17
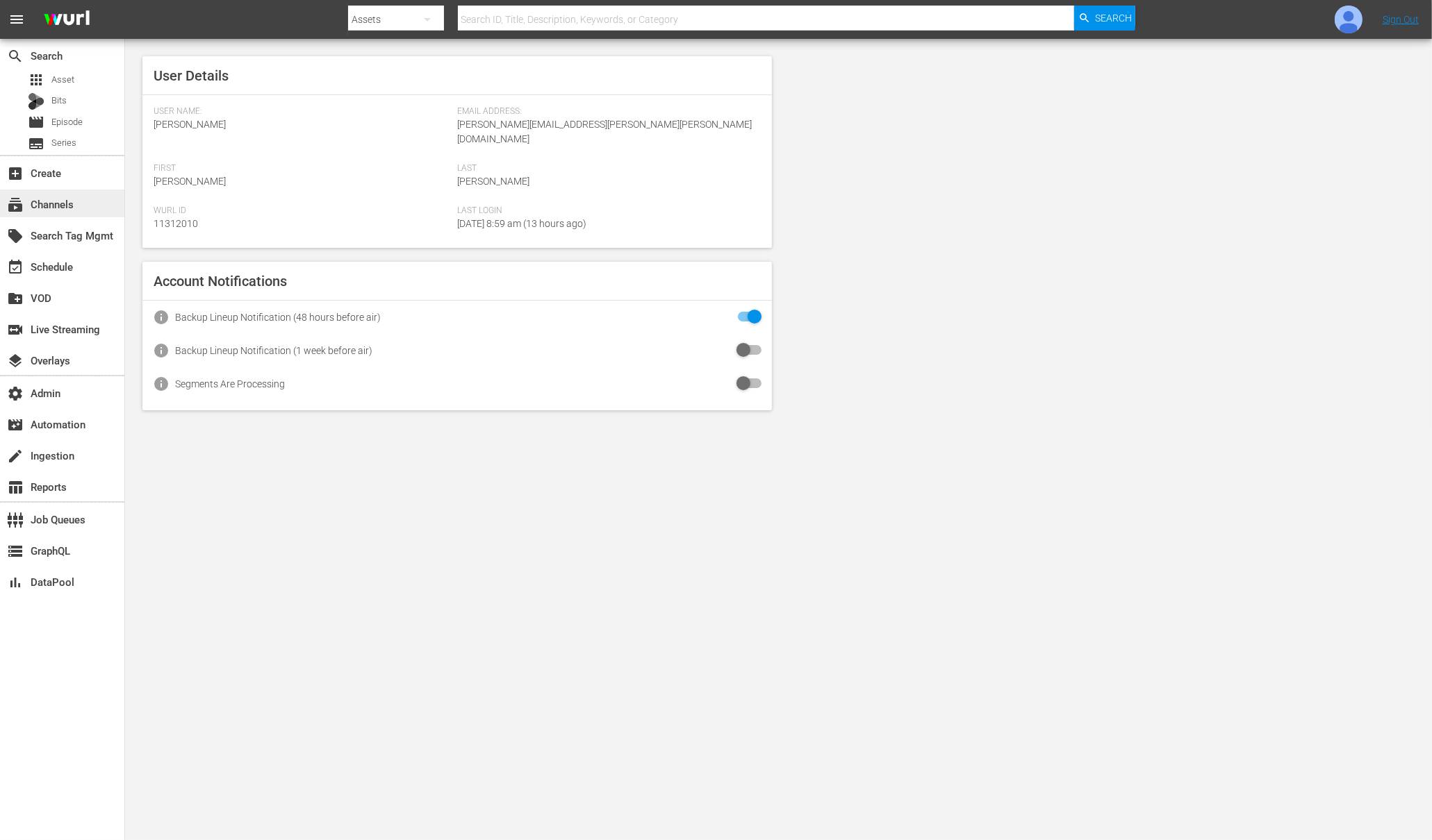
click at [60, 198] on div "subscriptions Channels" at bounding box center [39, 202] width 78 height 12
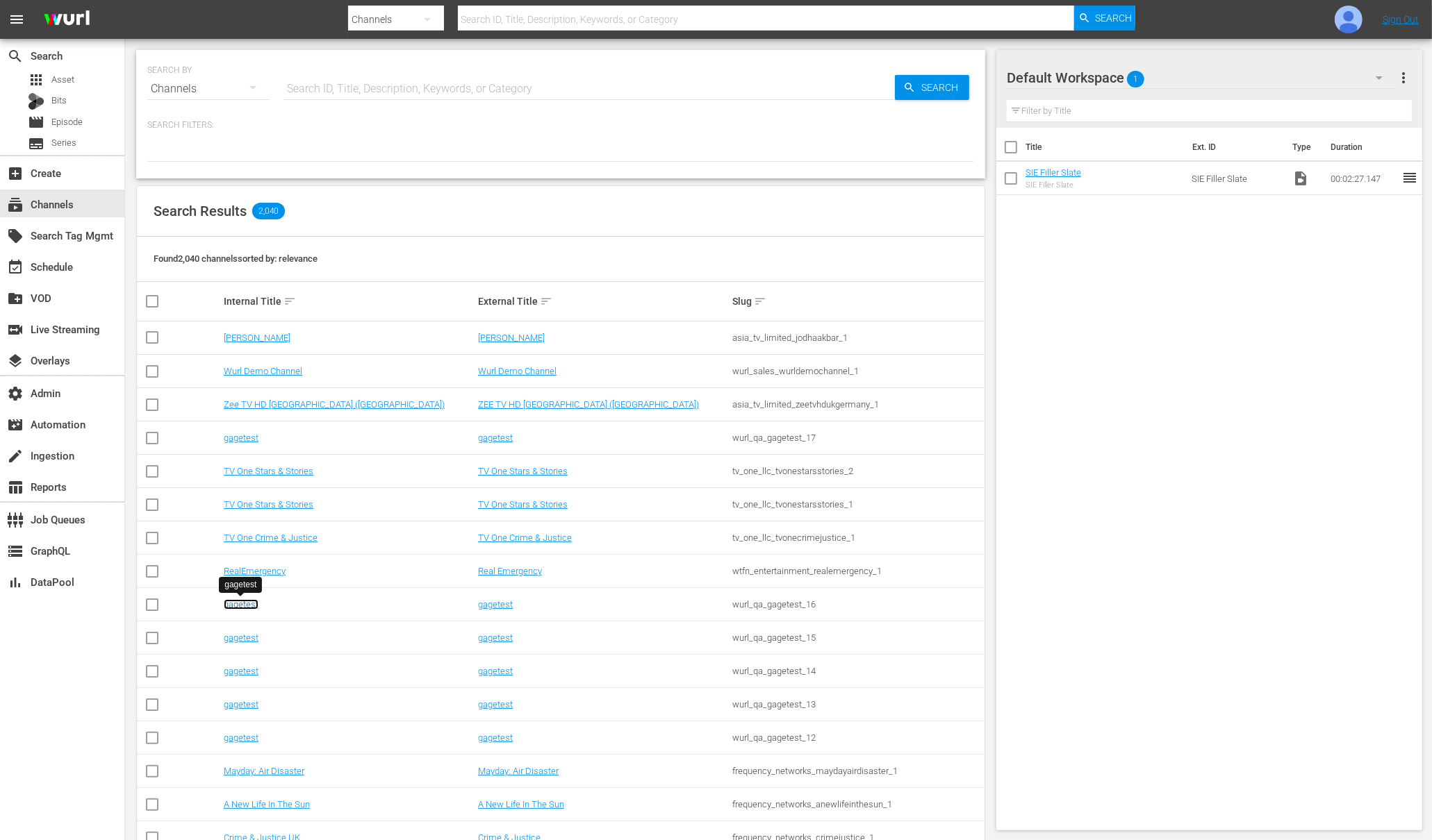
click at [244, 604] on link "gagetest" at bounding box center [241, 604] width 34 height 10
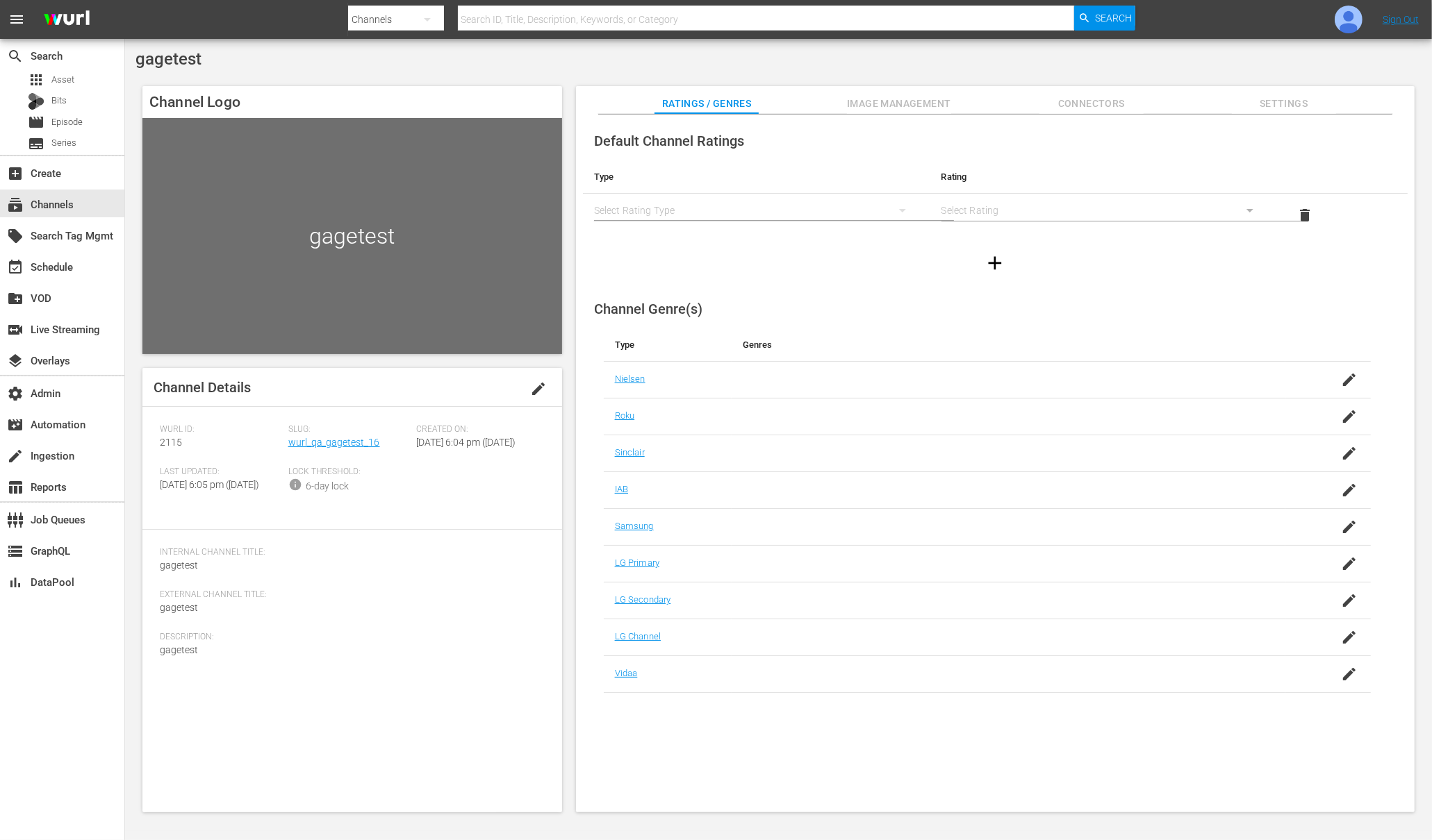
click at [904, 100] on span "Image Management" at bounding box center [899, 104] width 104 height 18
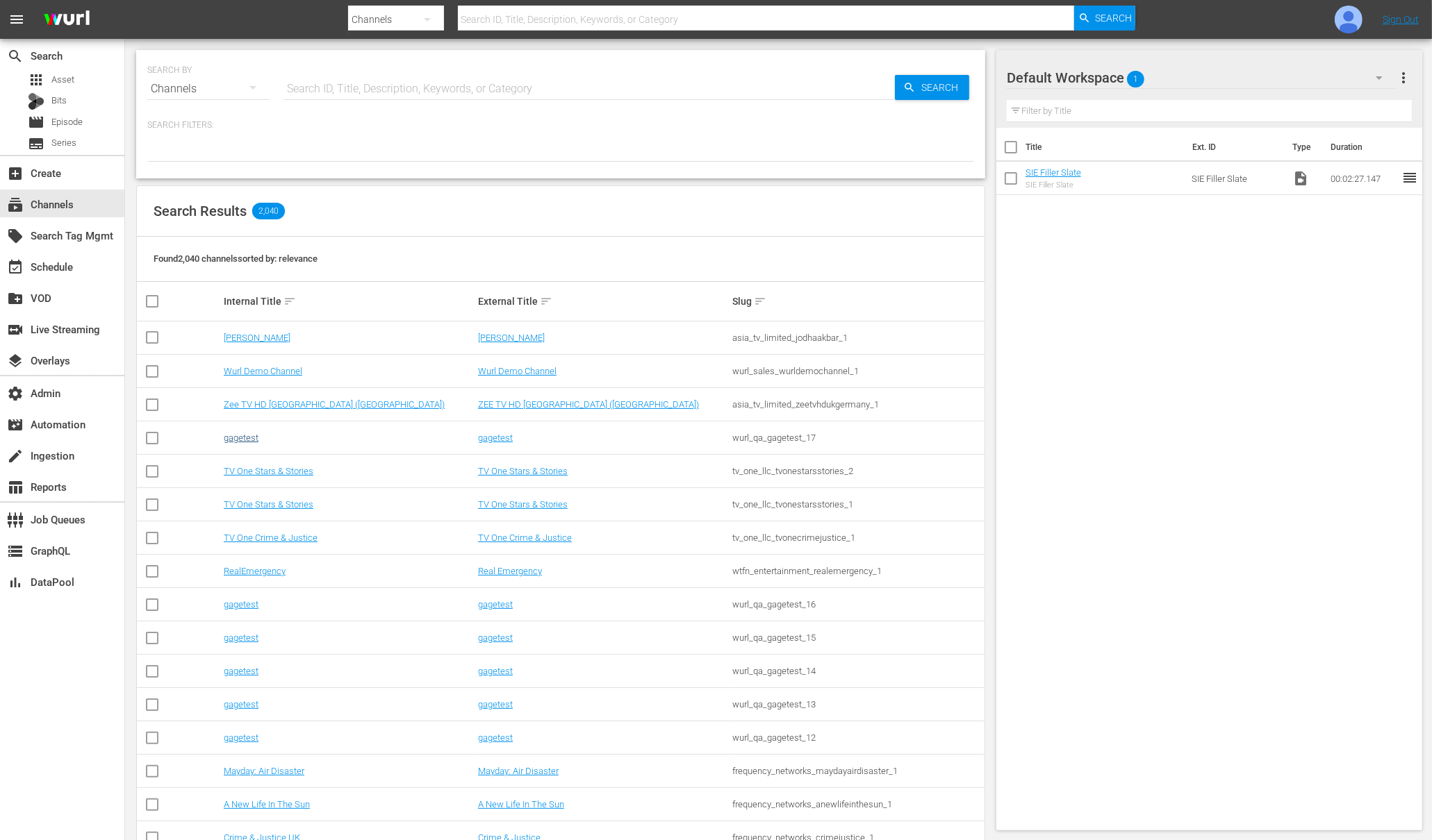
click at [242, 435] on link "gagetest" at bounding box center [241, 438] width 34 height 10
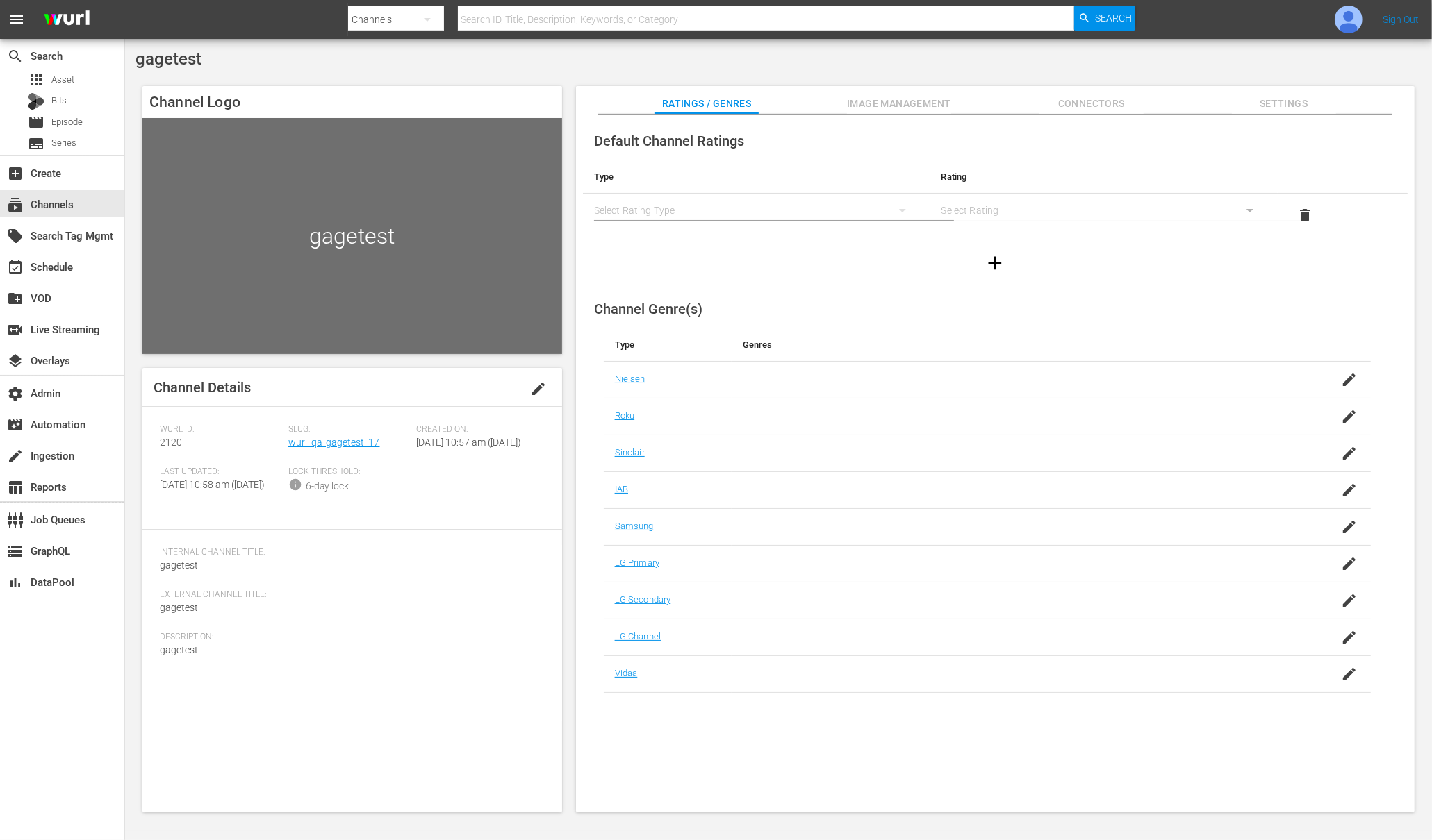
click at [908, 106] on span "Image Management" at bounding box center [899, 104] width 104 height 18
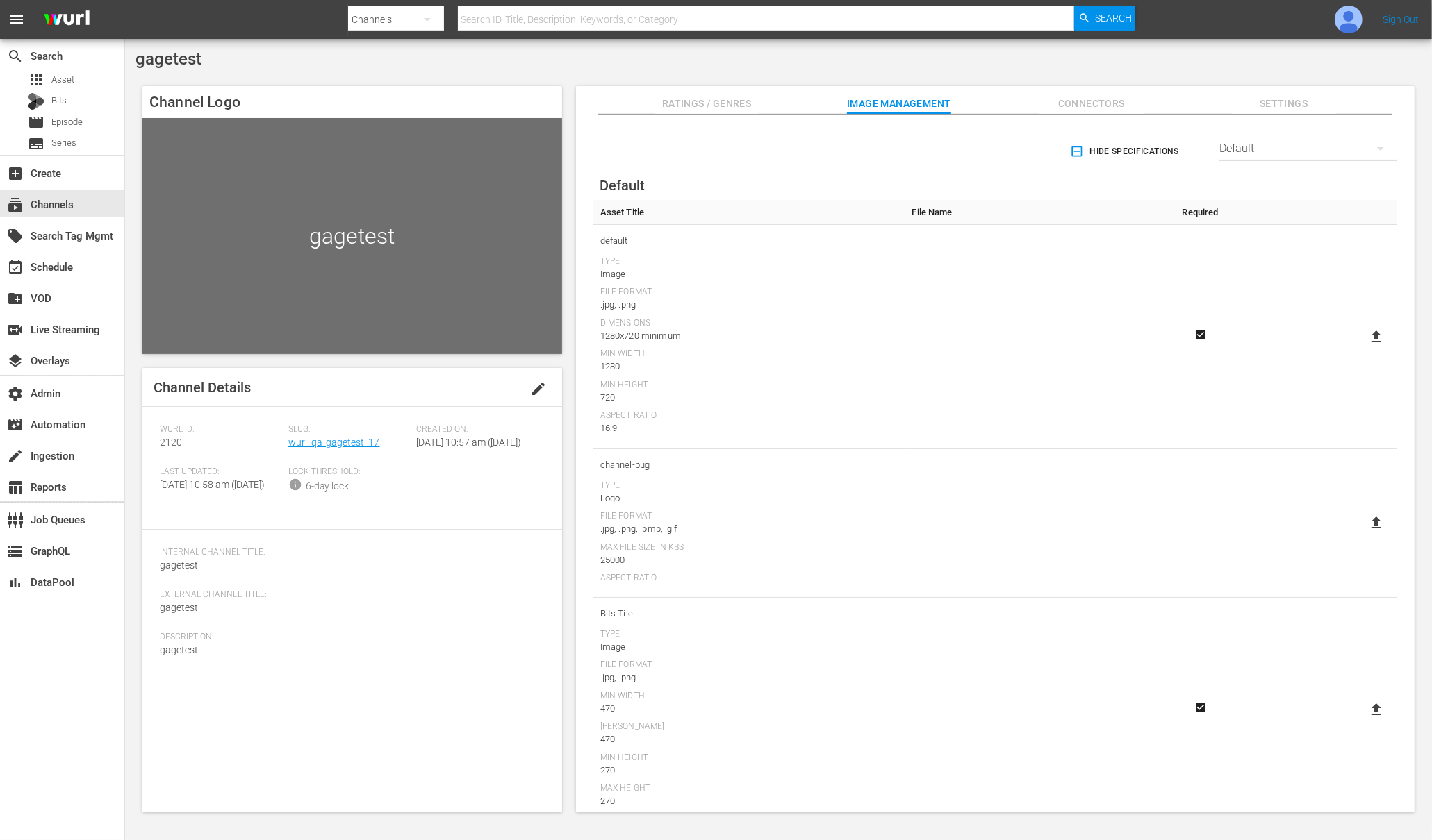
click at [810, 270] on div "Image" at bounding box center [749, 274] width 298 height 14
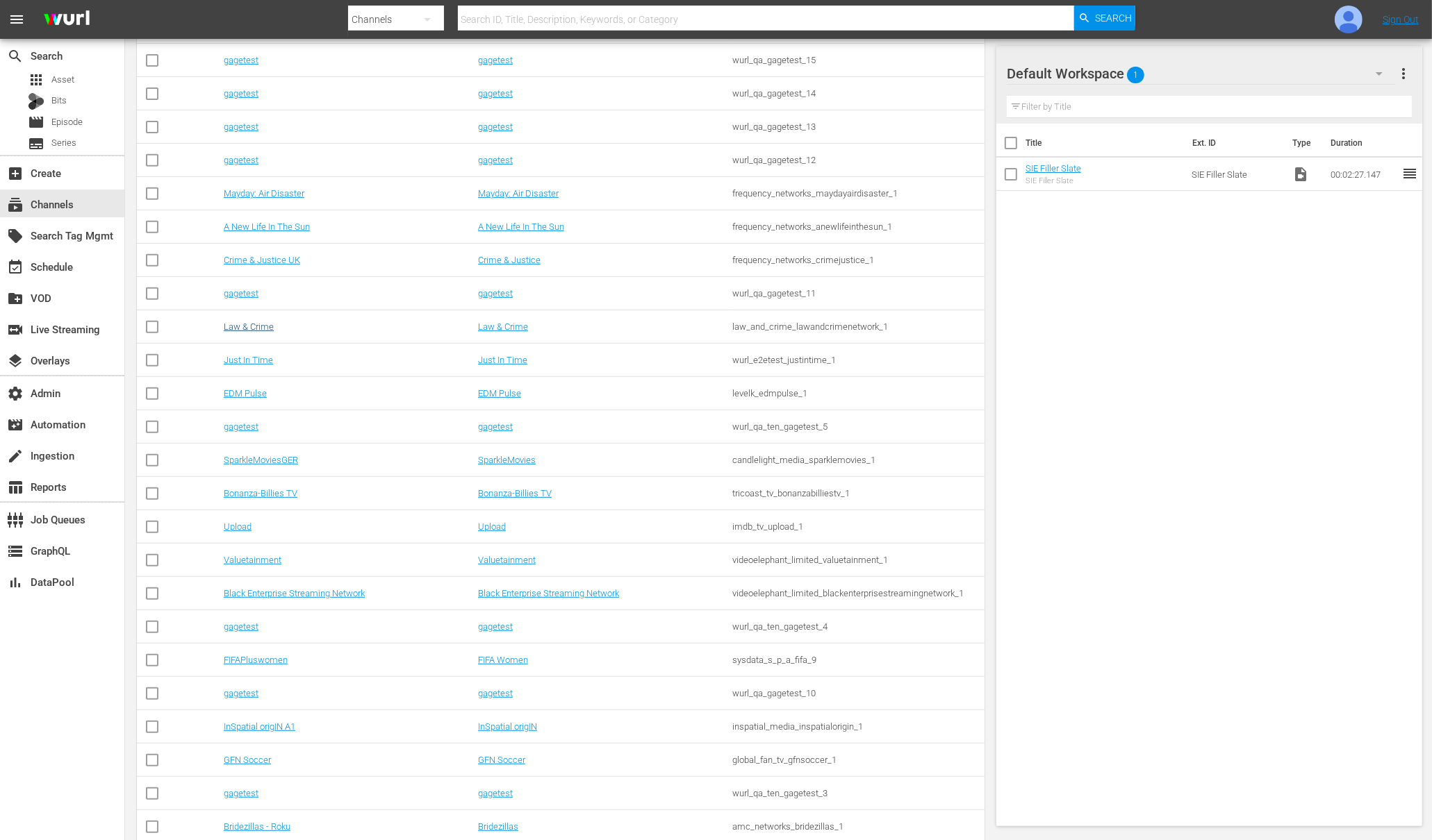
scroll to position [599, 0]
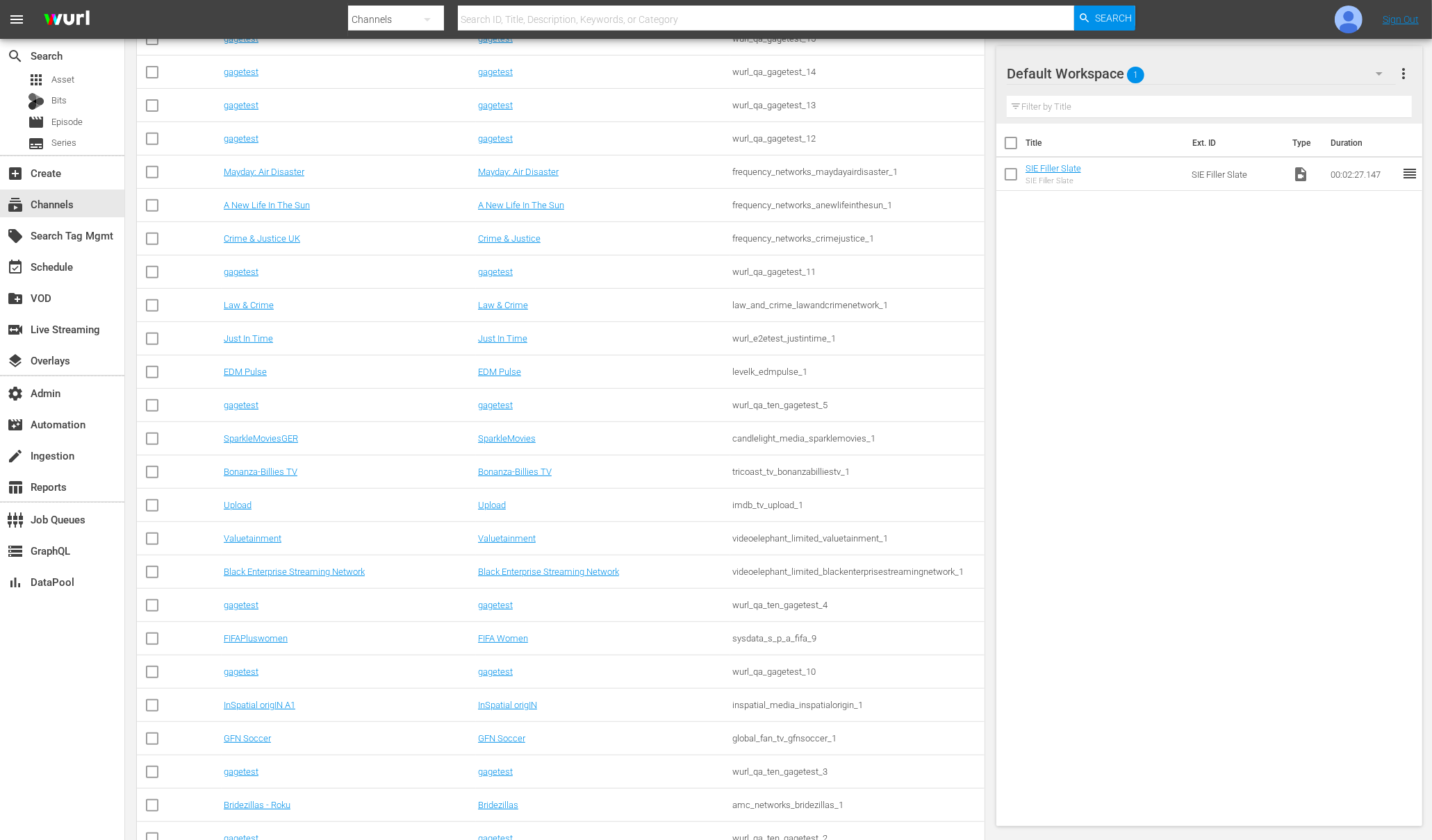
click at [529, 16] on input "text" at bounding box center [766, 20] width 617 height 34
type input "wurl"
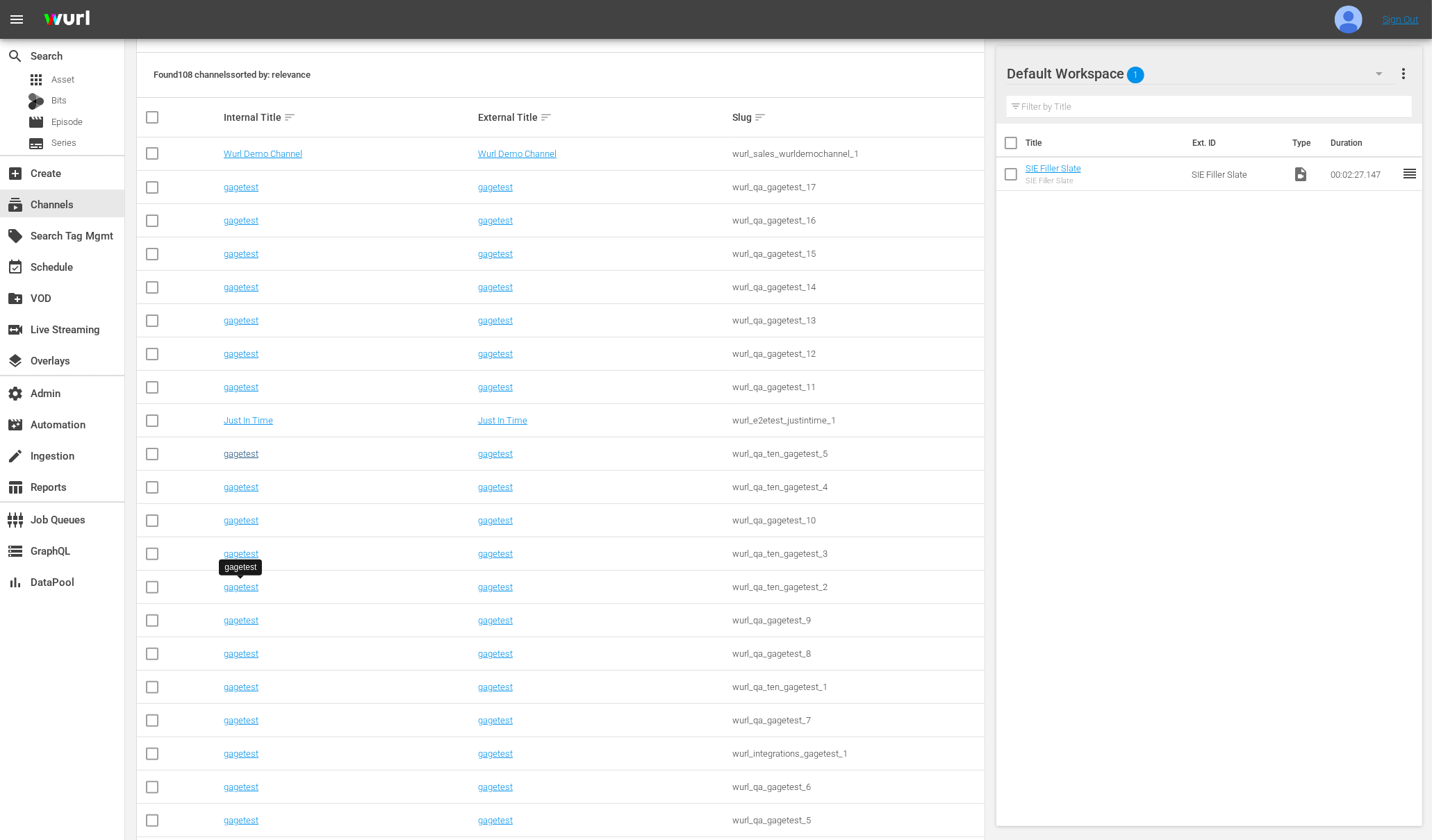
scroll to position [192, 0]
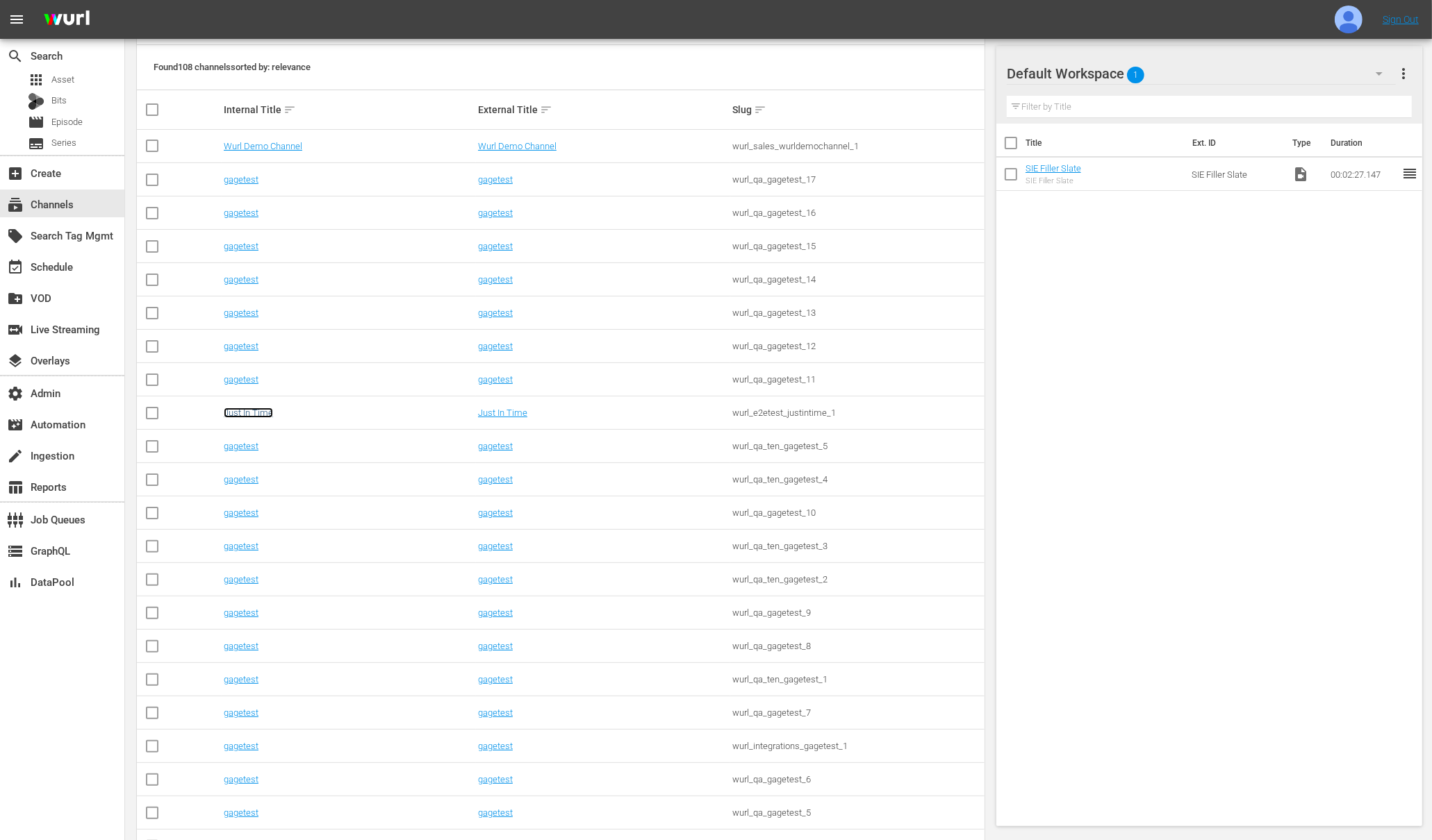
click at [246, 414] on link "Just In Time" at bounding box center [248, 413] width 49 height 10
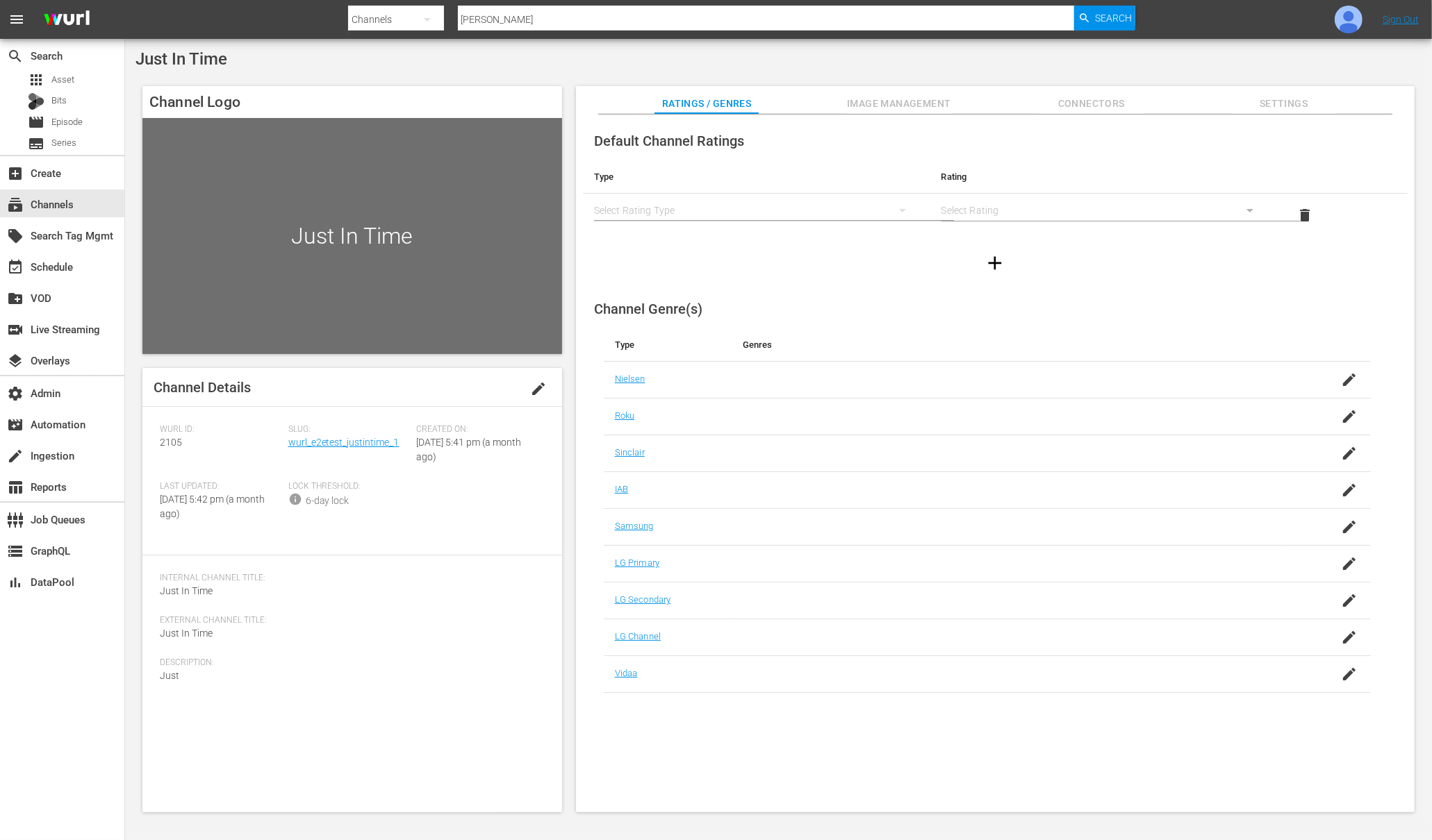
click at [875, 99] on span "Image Management" at bounding box center [899, 104] width 104 height 18
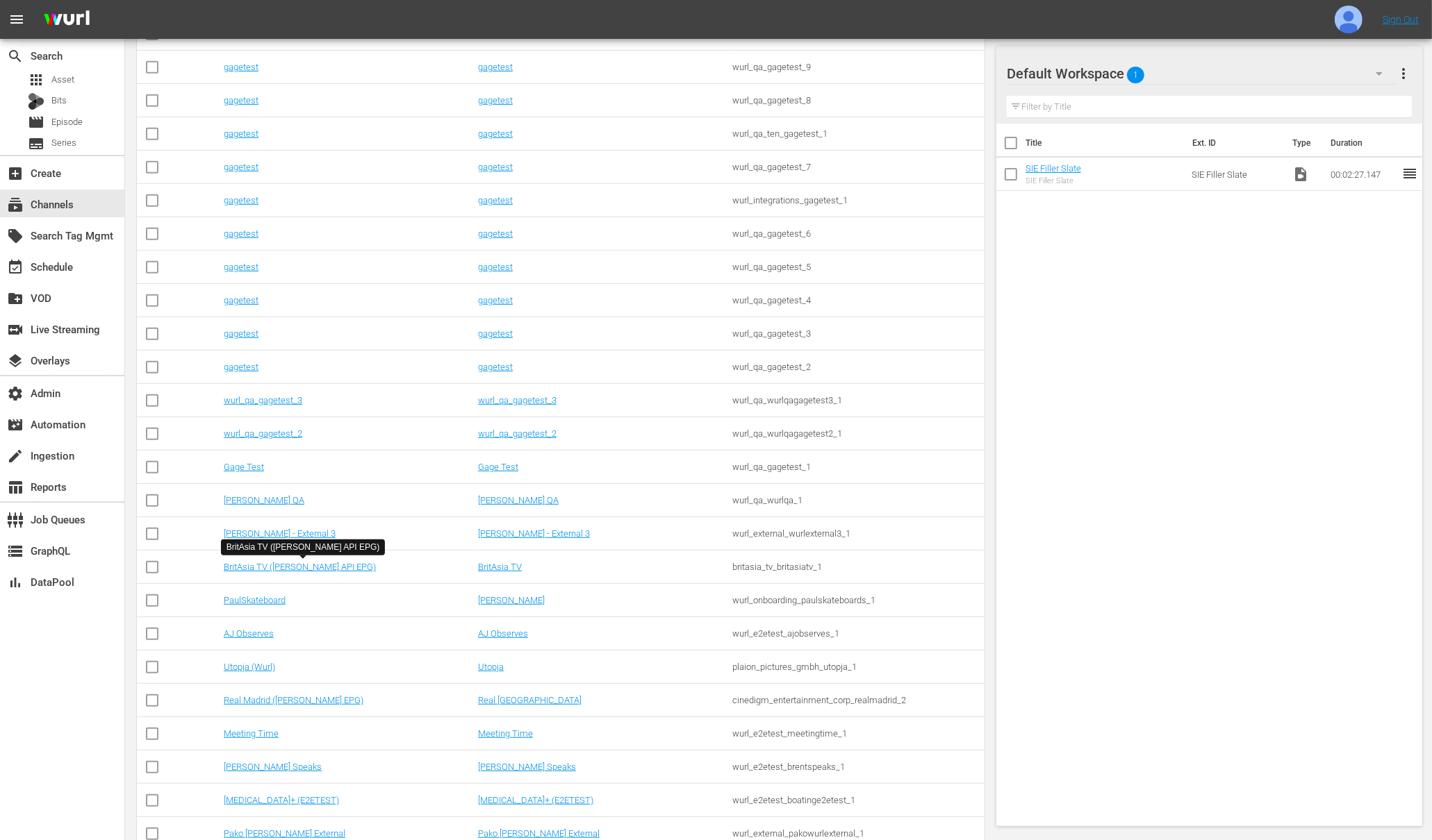
scroll to position [765, 0]
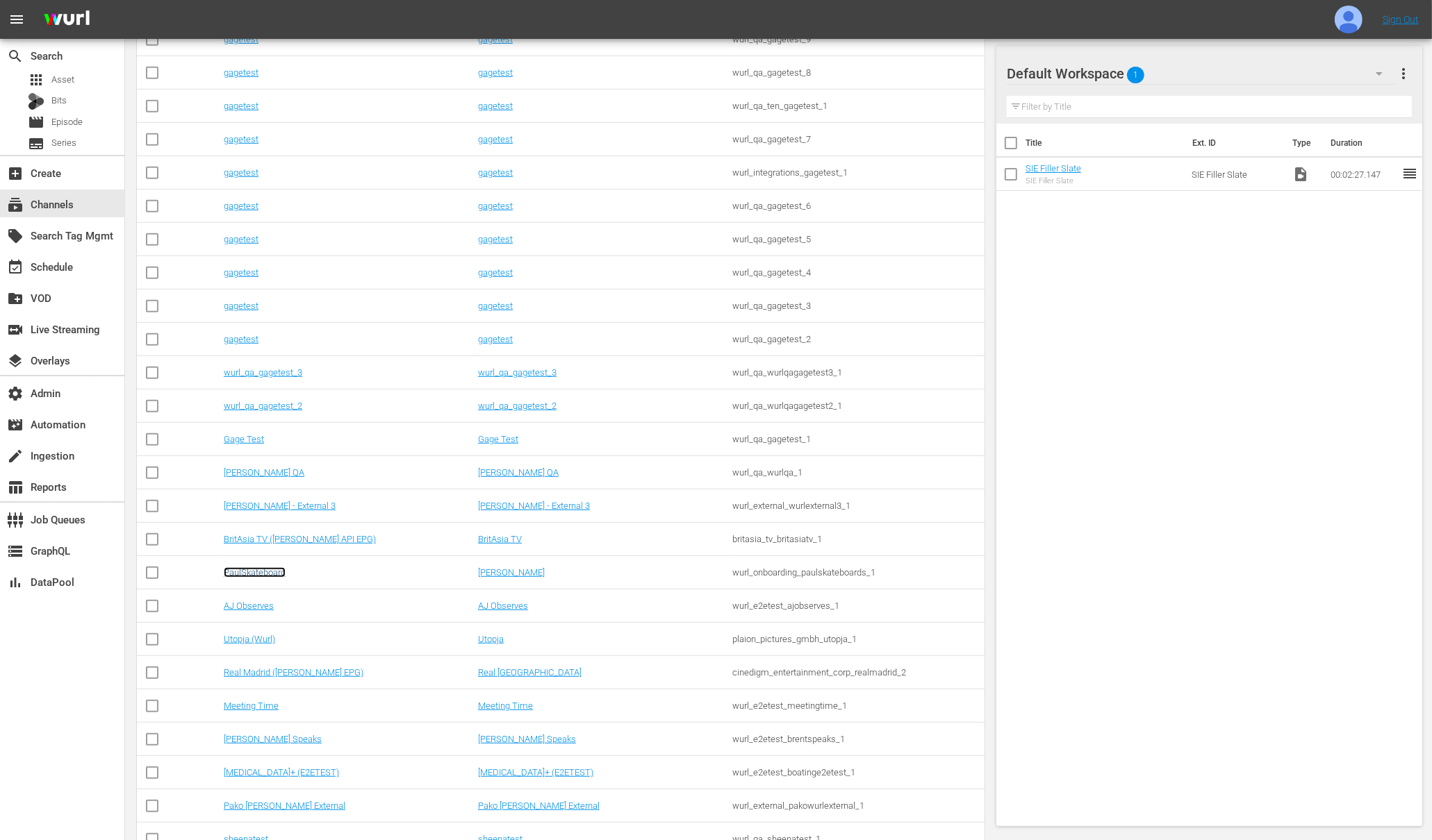
click at [251, 569] on link "PaulSkateboard" at bounding box center [255, 572] width 61 height 10
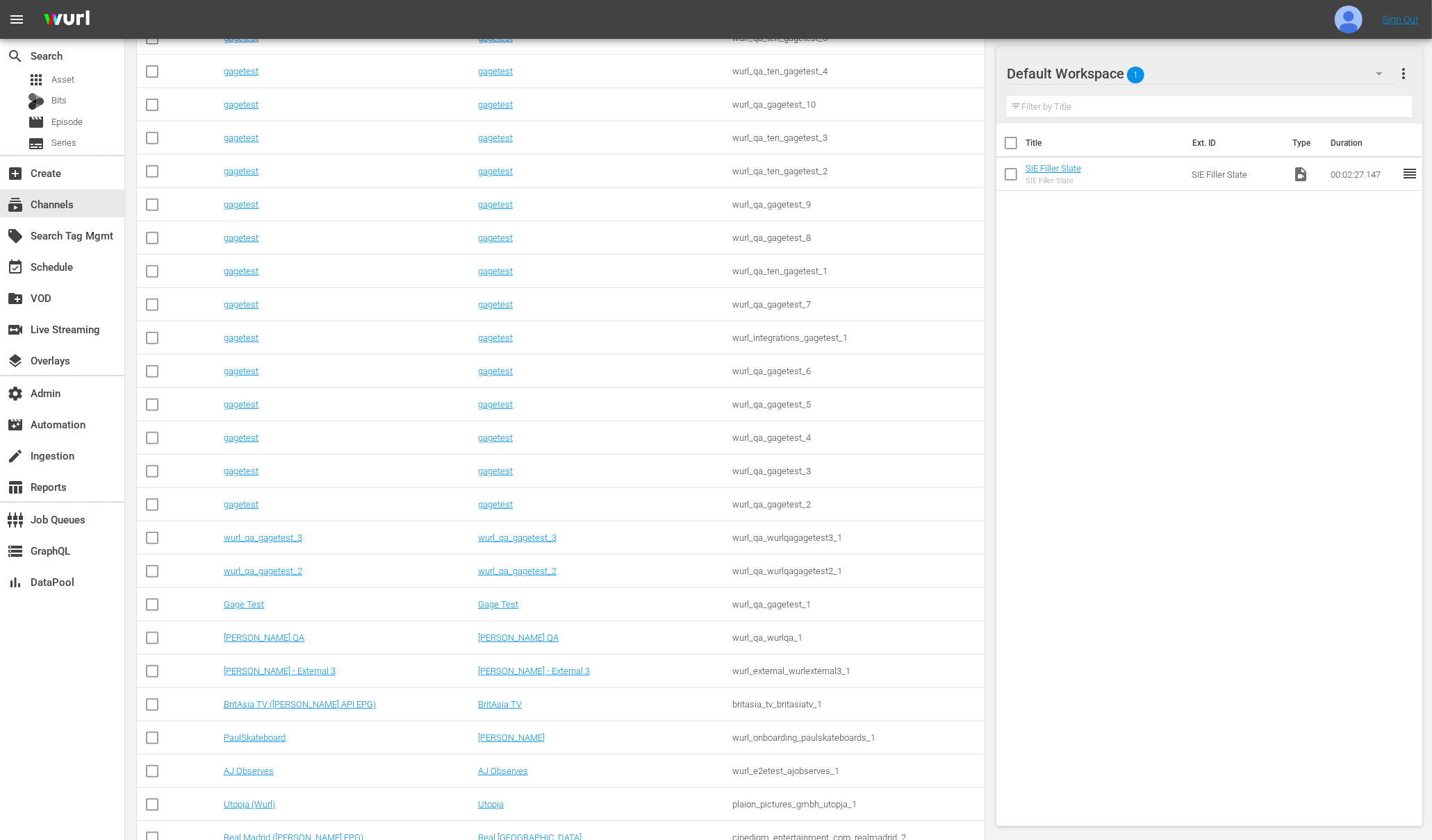
scroll to position [601, 0]
click at [264, 669] on link "Wurl - External 3" at bounding box center [280, 670] width 112 height 10
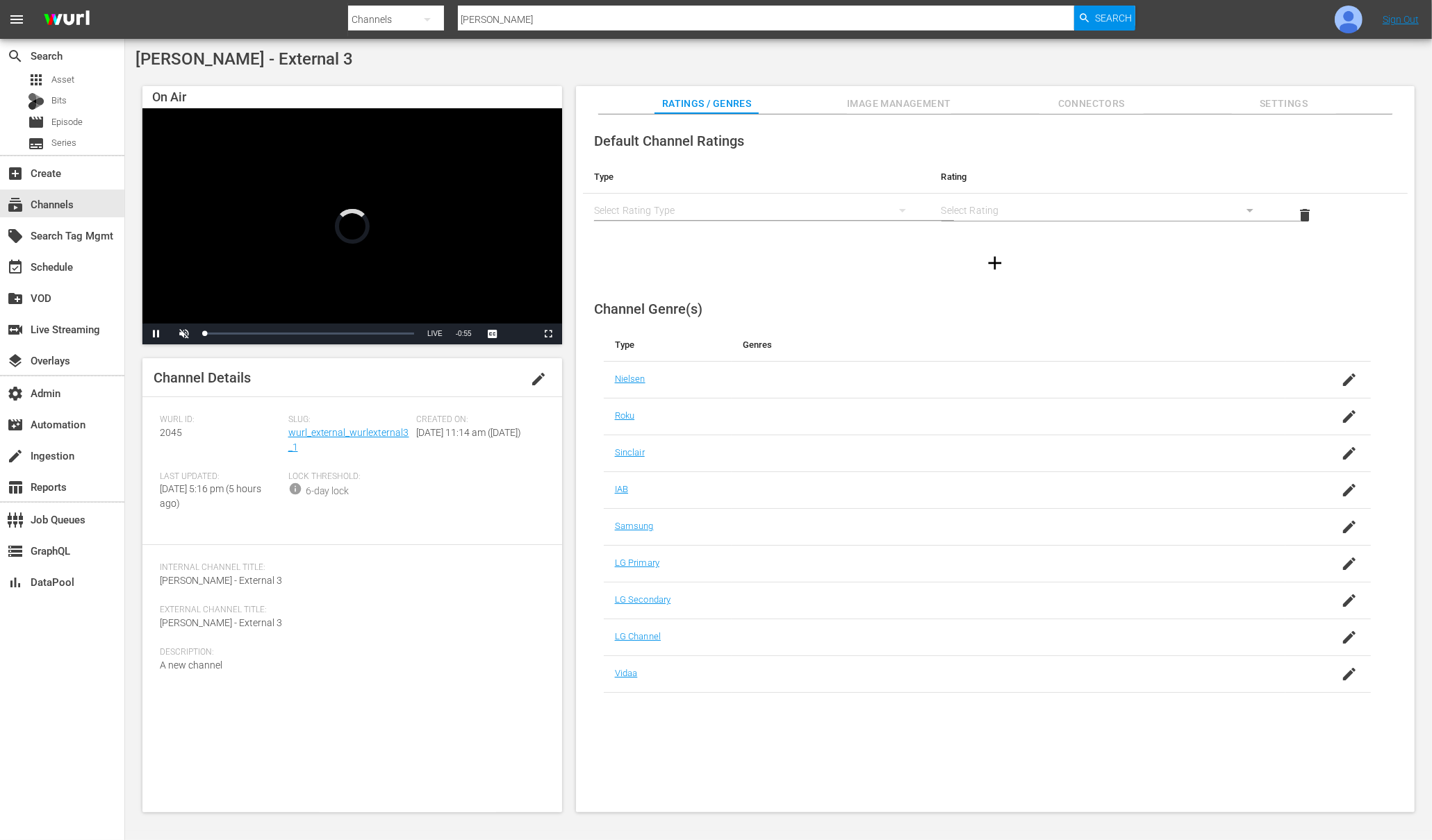
click at [917, 102] on span "Image Management" at bounding box center [899, 104] width 104 height 18
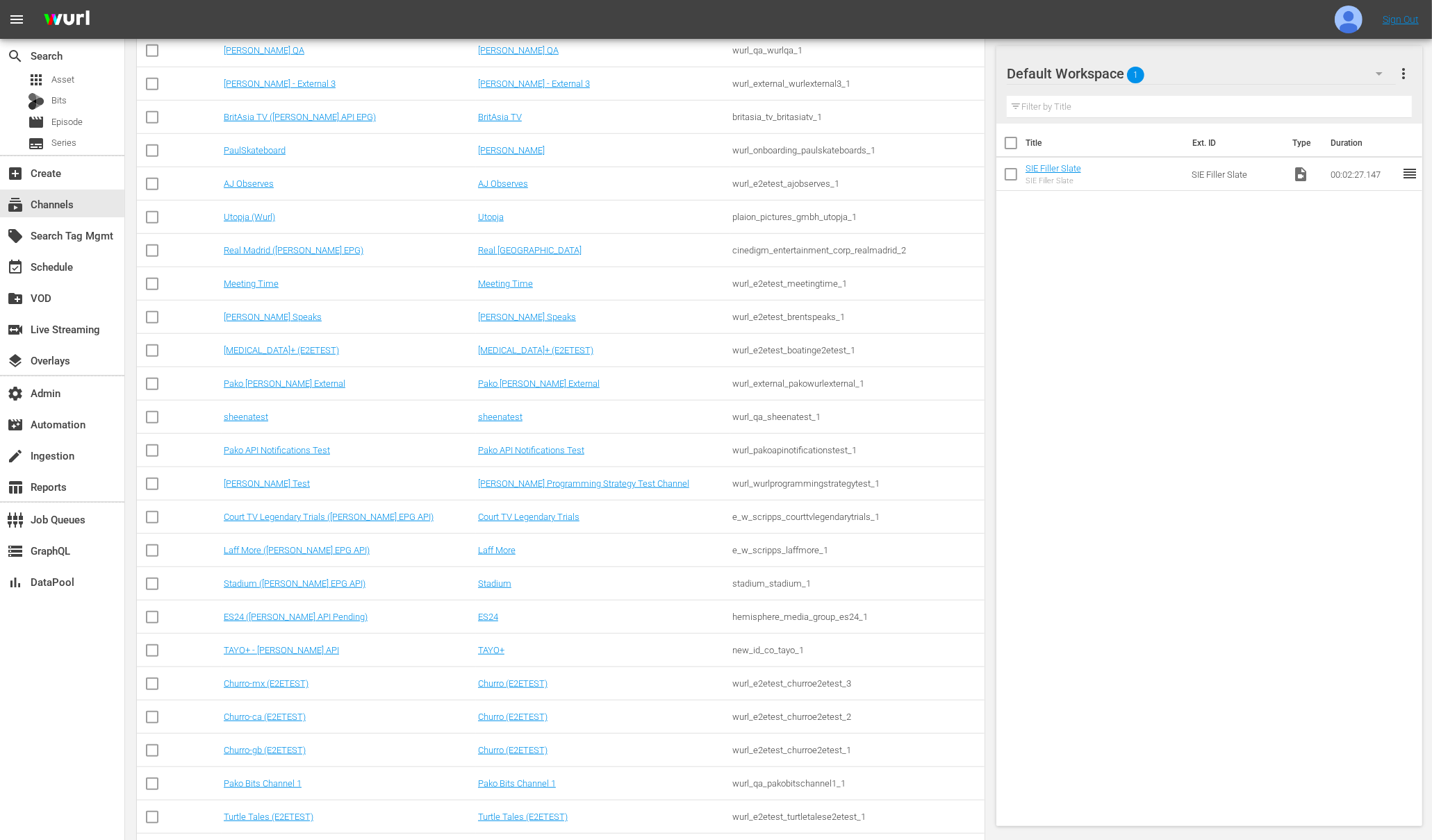
scroll to position [1203, 0]
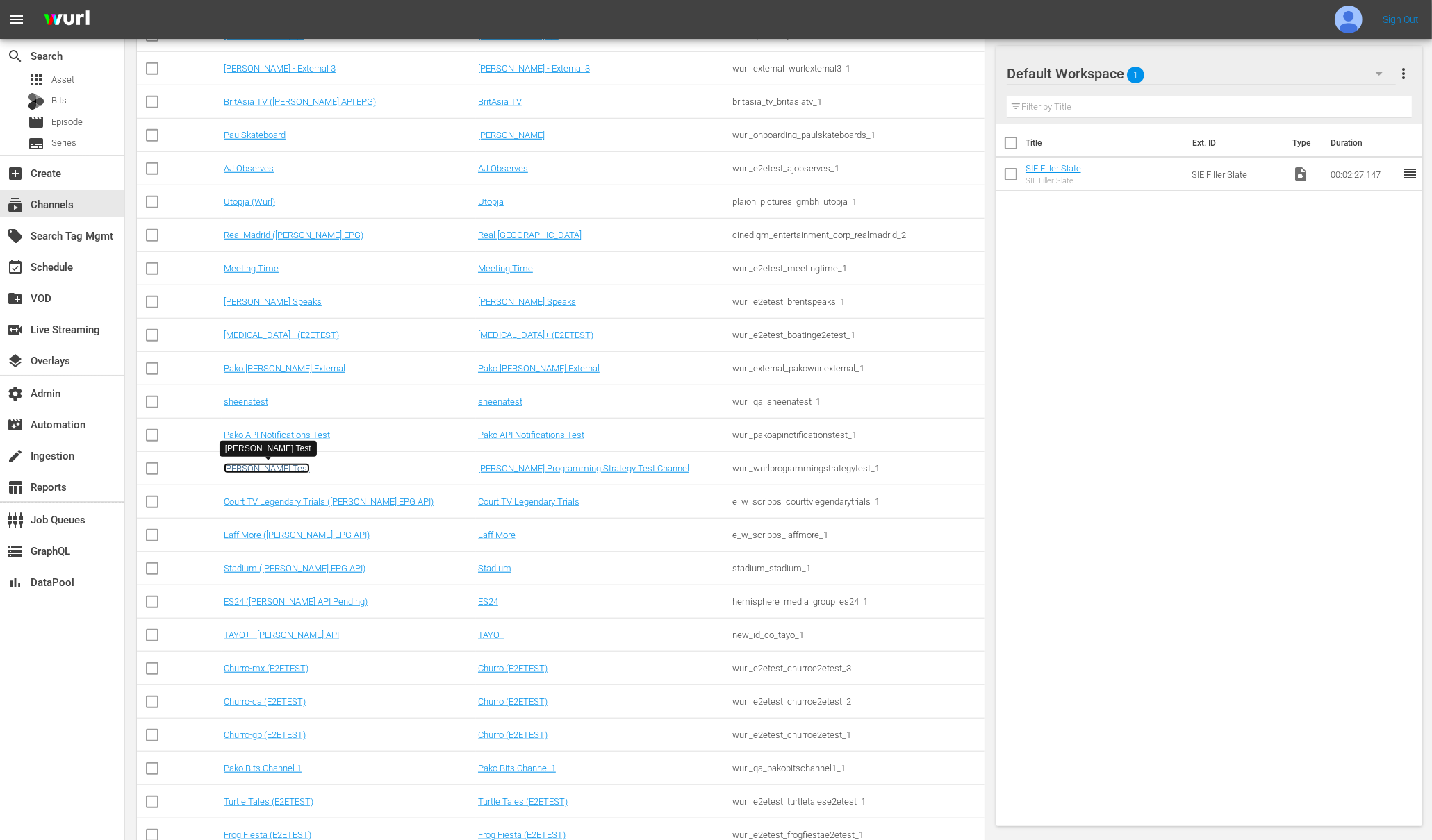
click at [258, 467] on link "Wurl PS Test" at bounding box center [267, 468] width 86 height 10
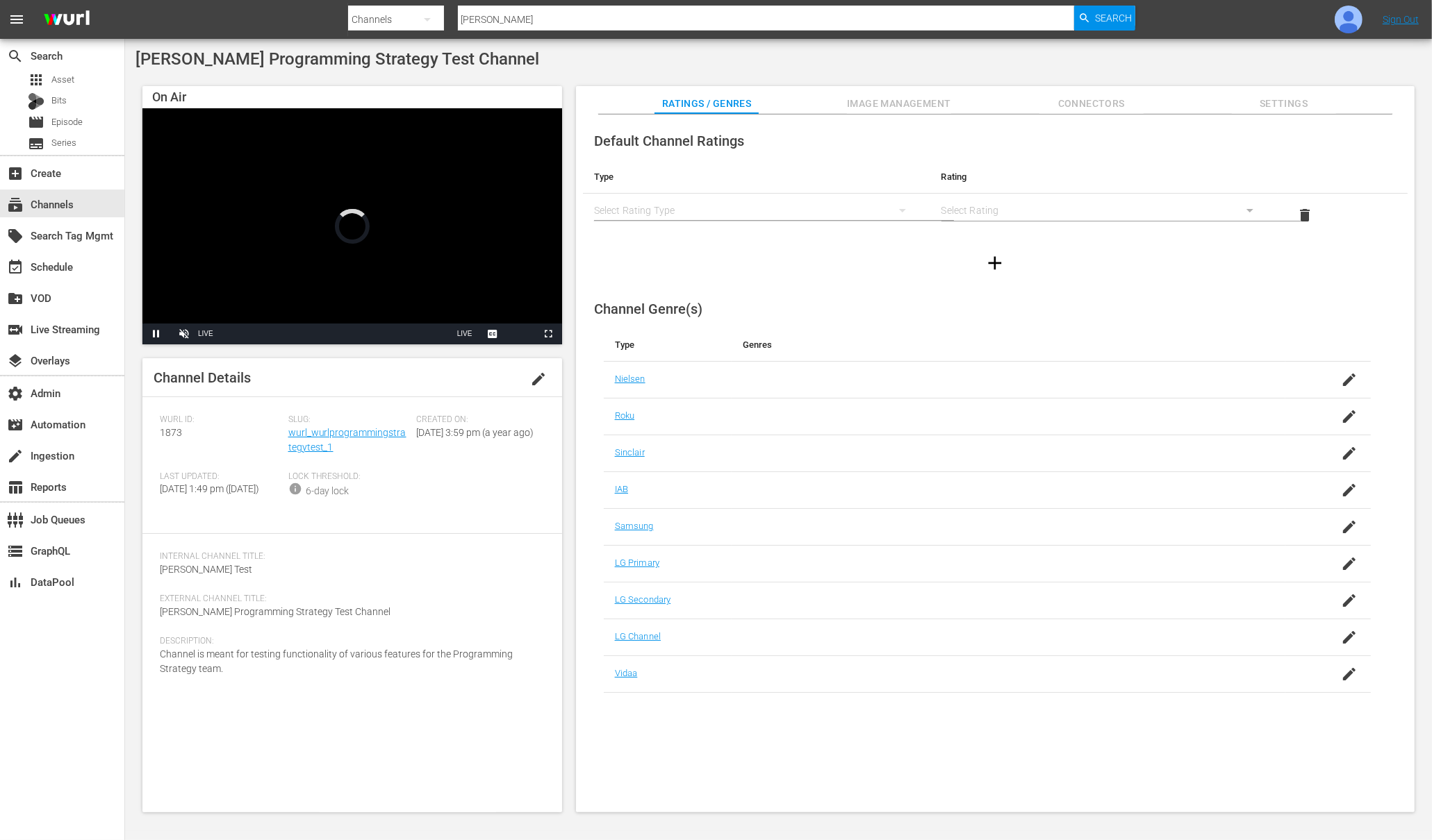
click at [911, 103] on span "Image Management" at bounding box center [899, 104] width 104 height 18
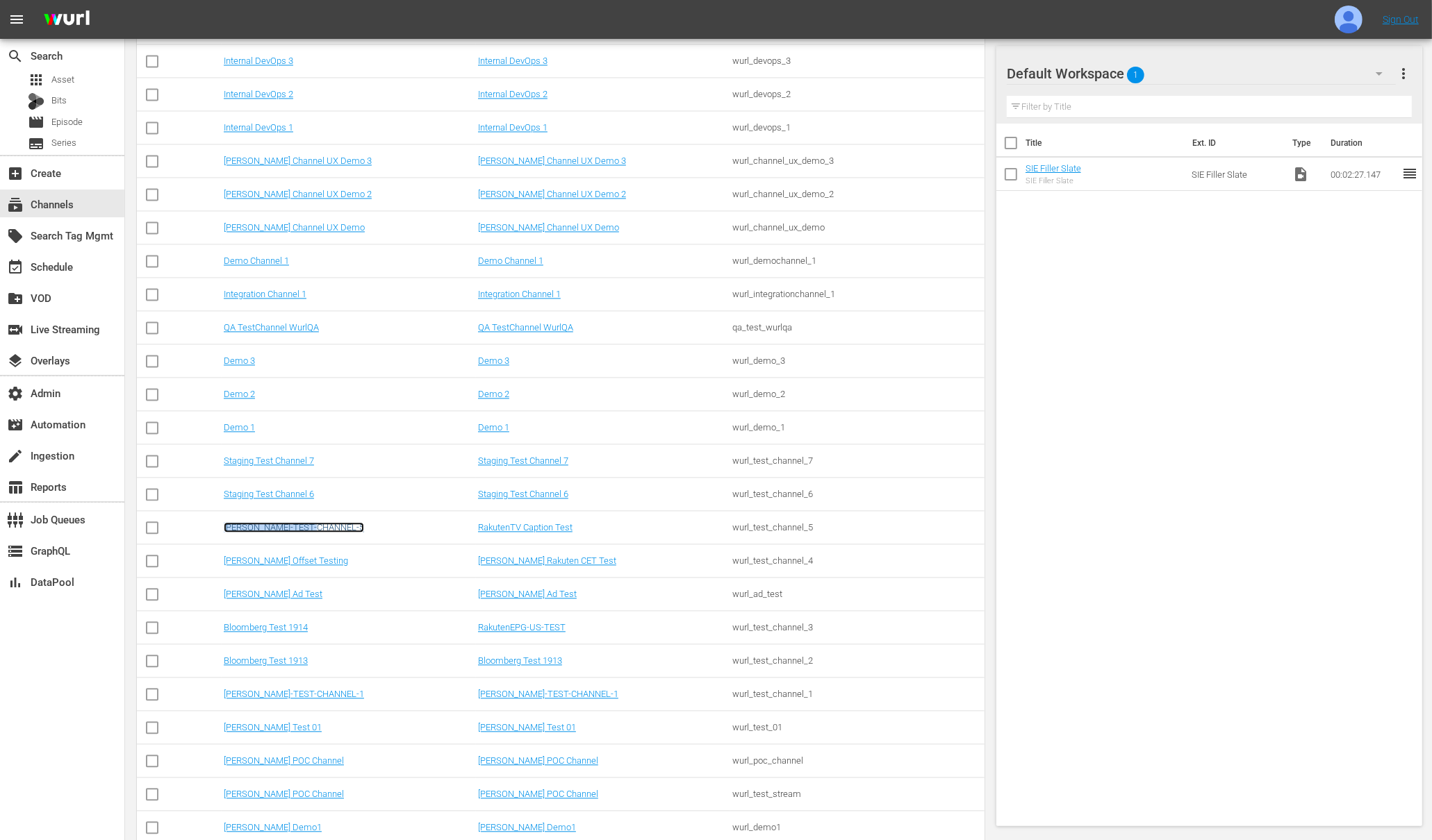
scroll to position [3105, 0]
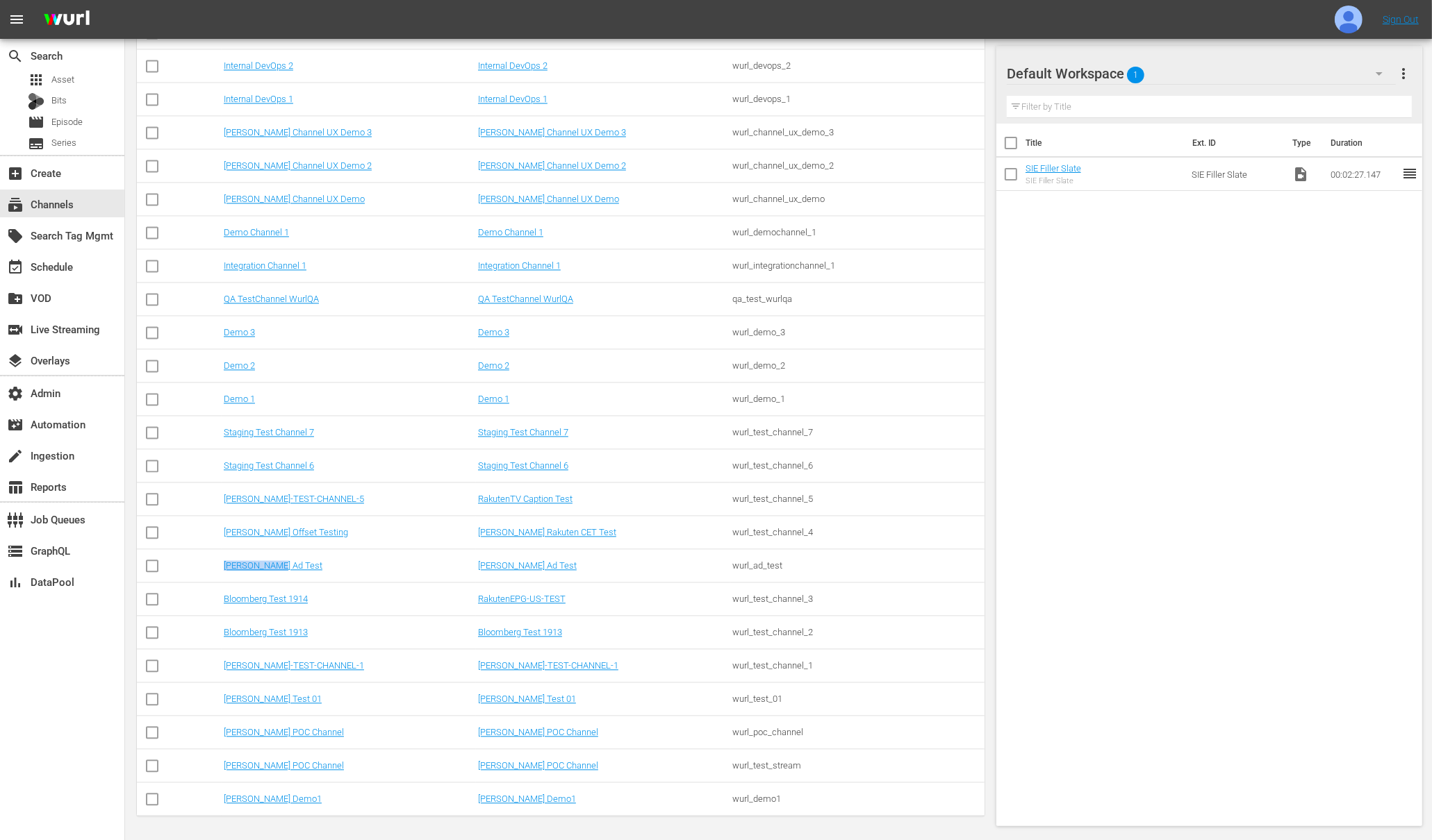
click at [330, 218] on td "Demo Channel 1" at bounding box center [348, 233] width 254 height 34
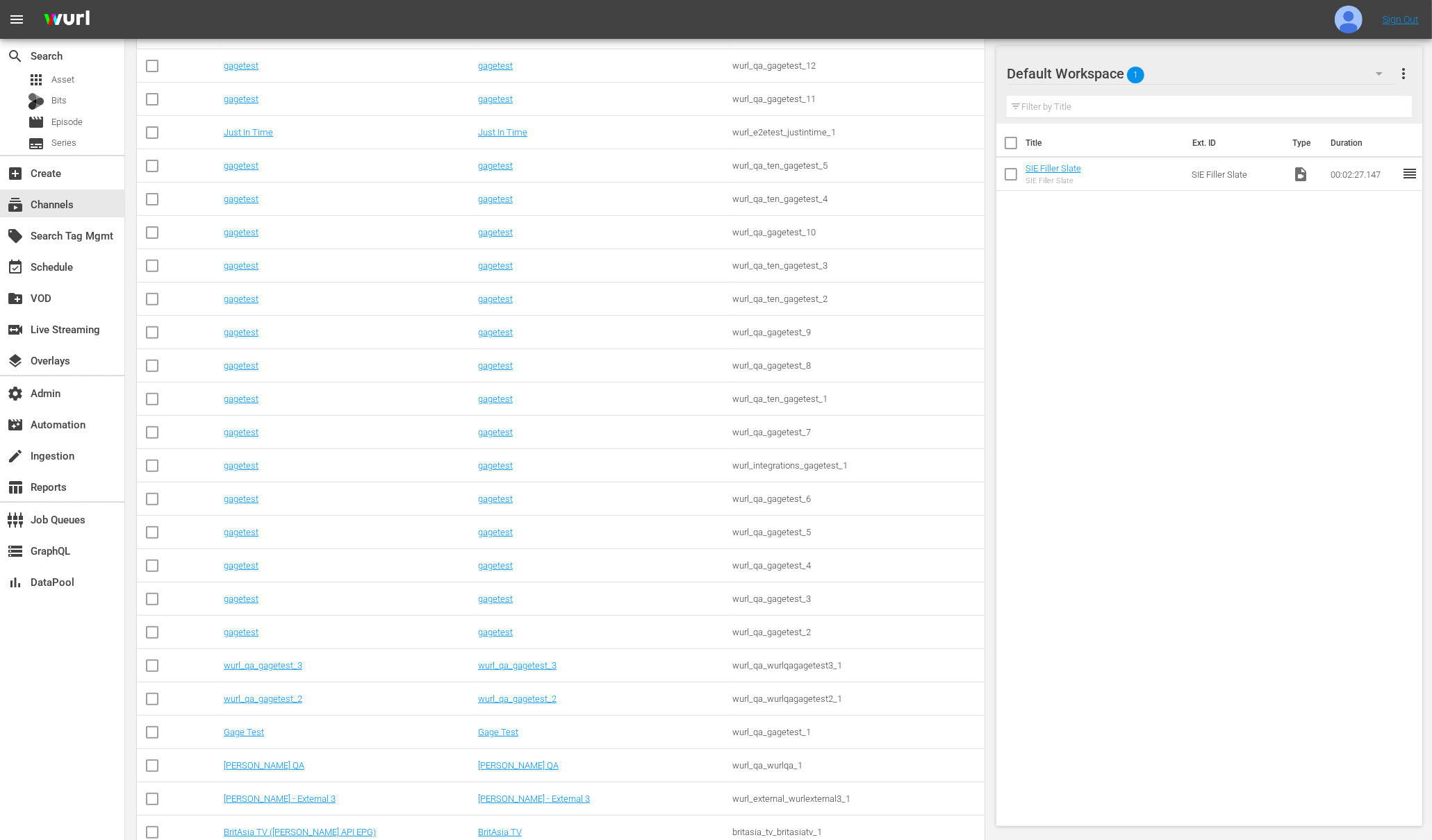
scroll to position [0, 0]
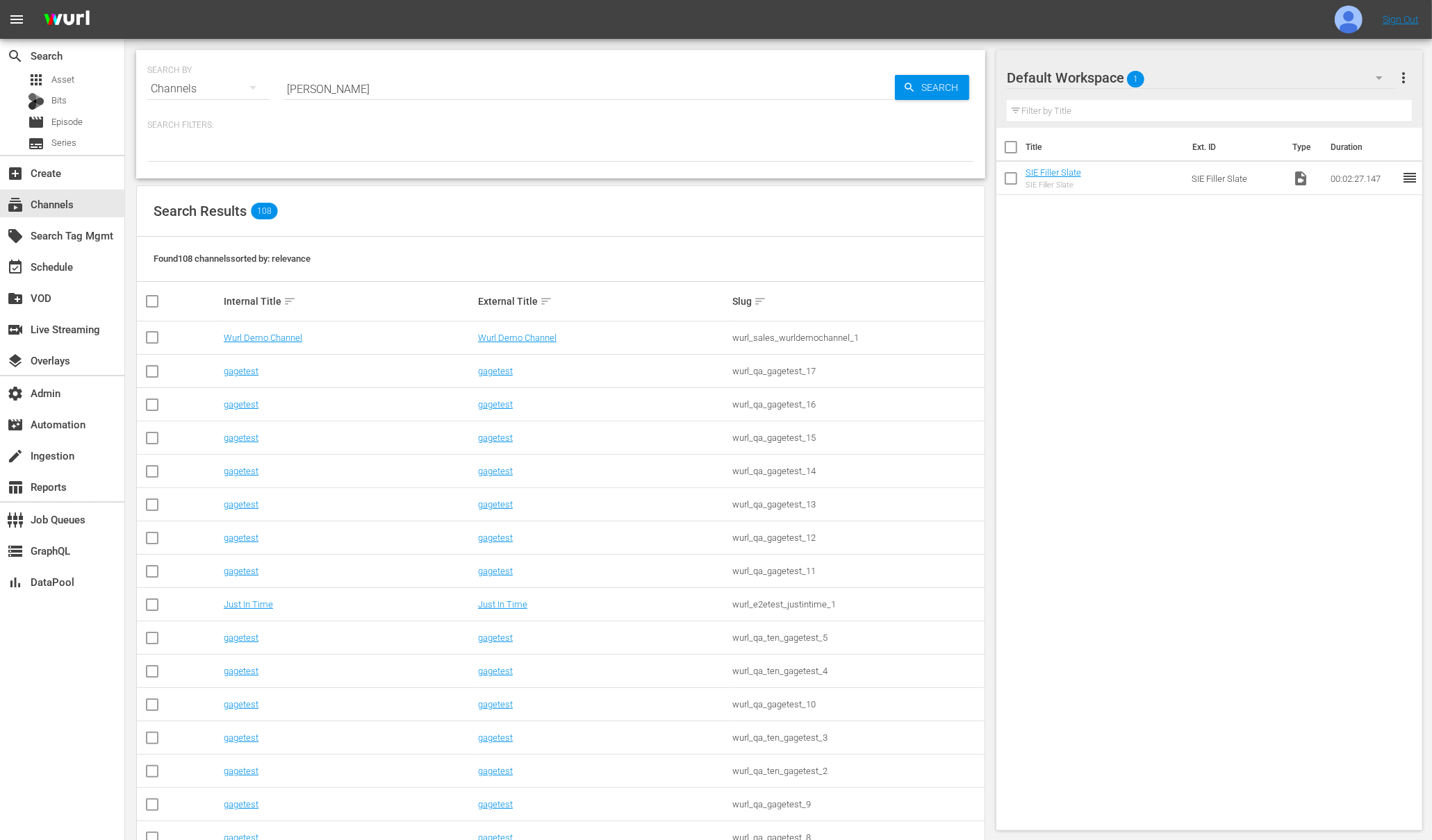
click at [334, 94] on input "wurl" at bounding box center [589, 89] width 611 height 34
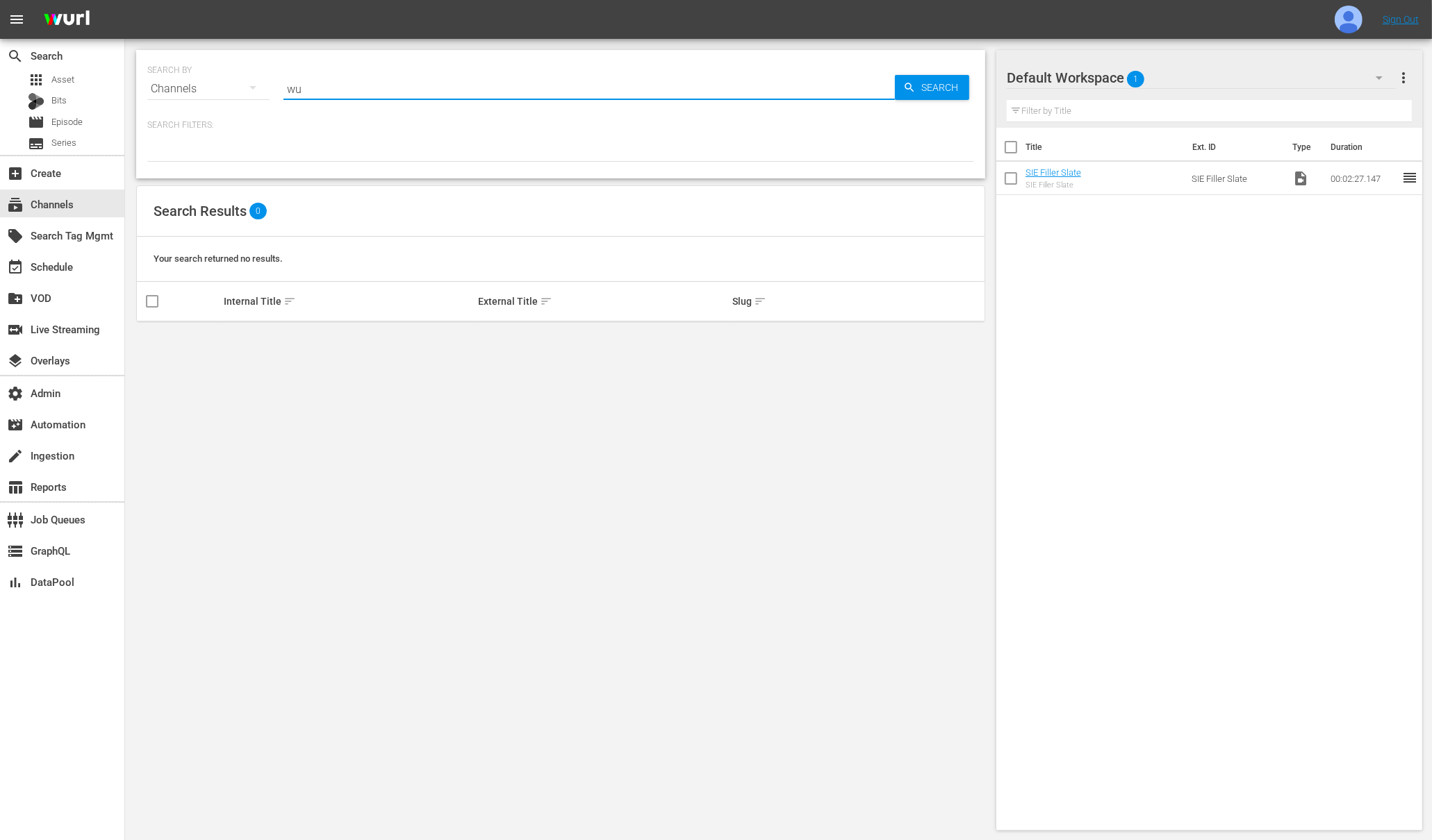
type input "w"
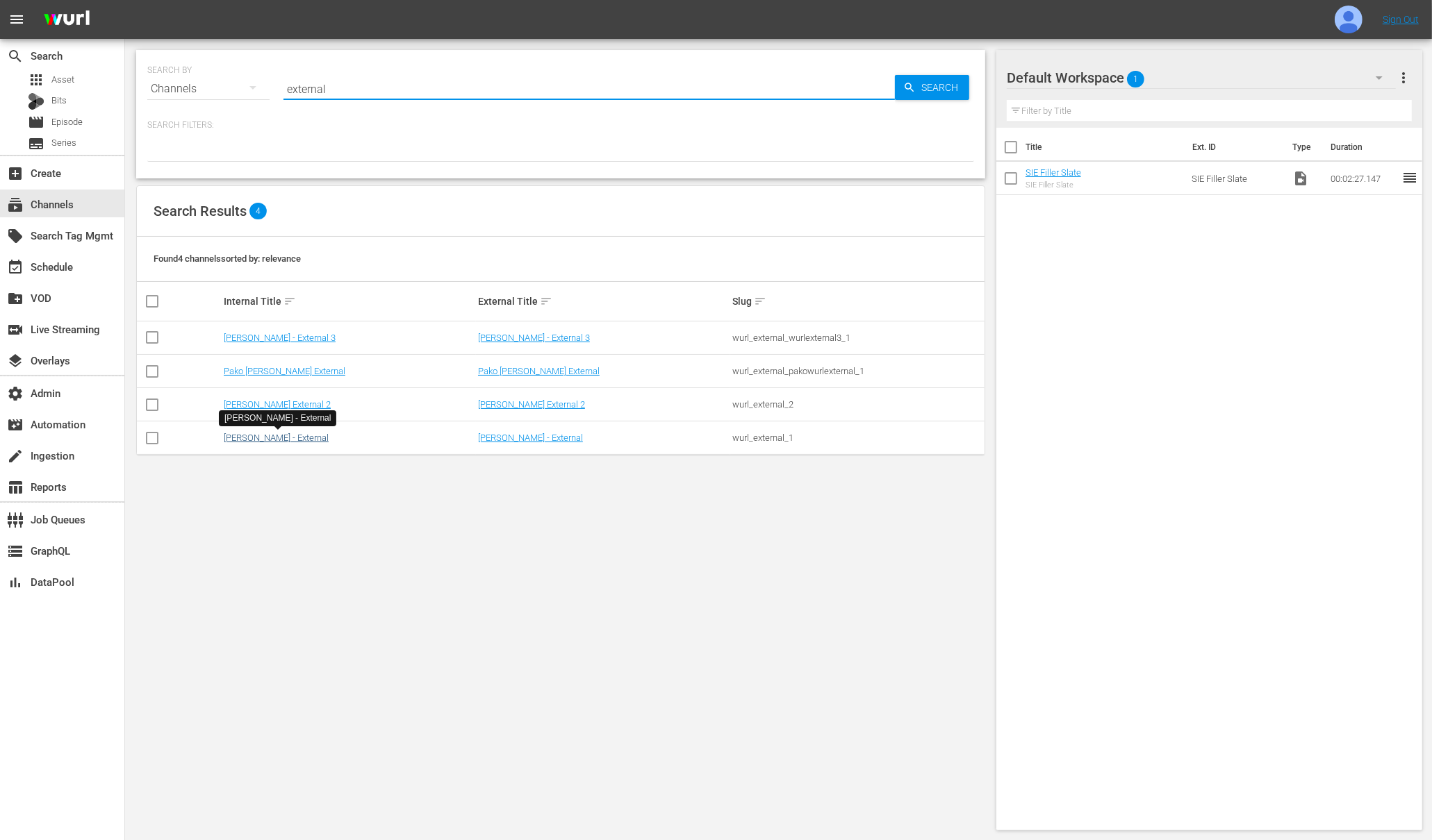
type input "external"
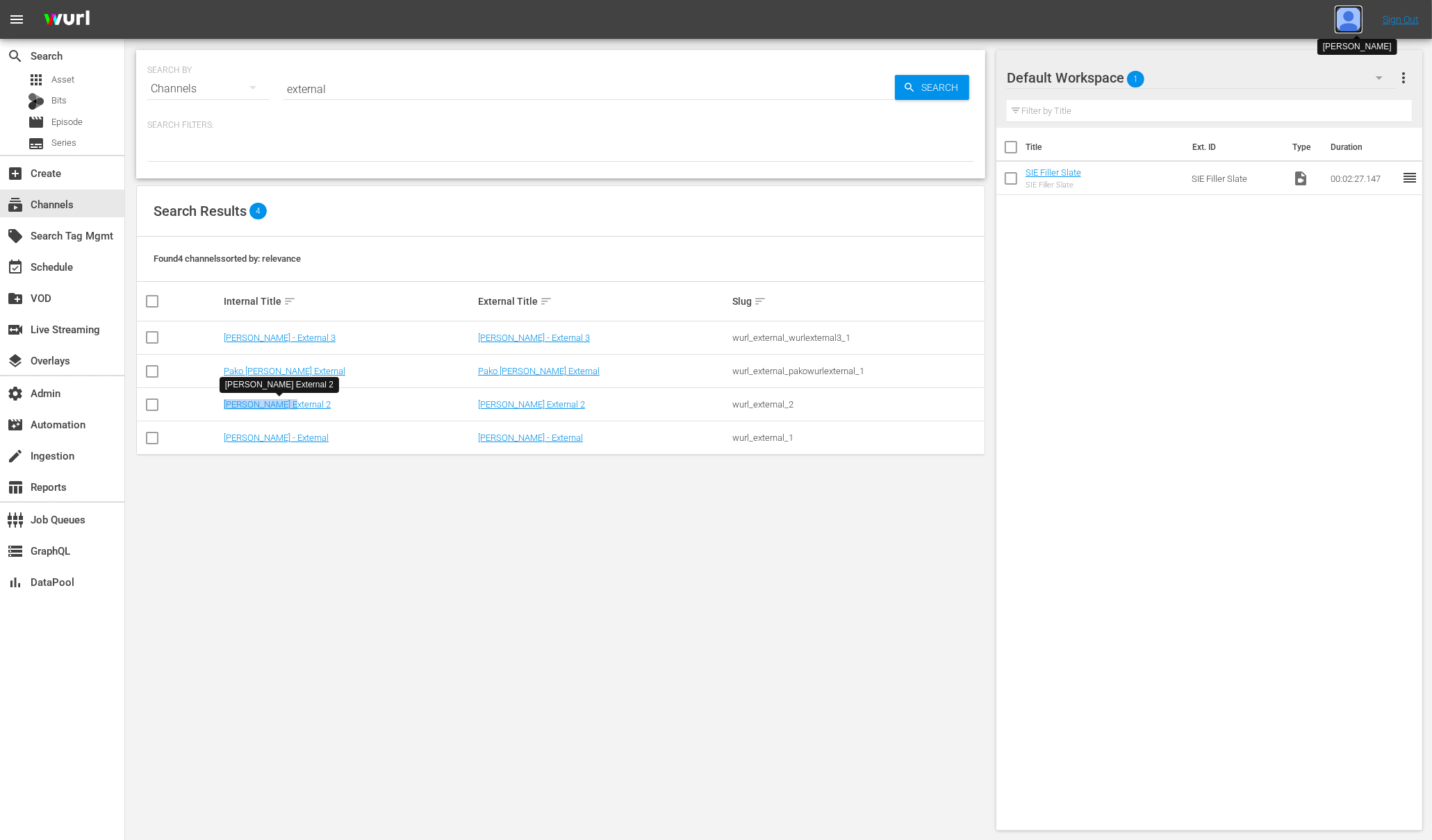
click at [1350, 15] on img at bounding box center [1349, 20] width 28 height 28
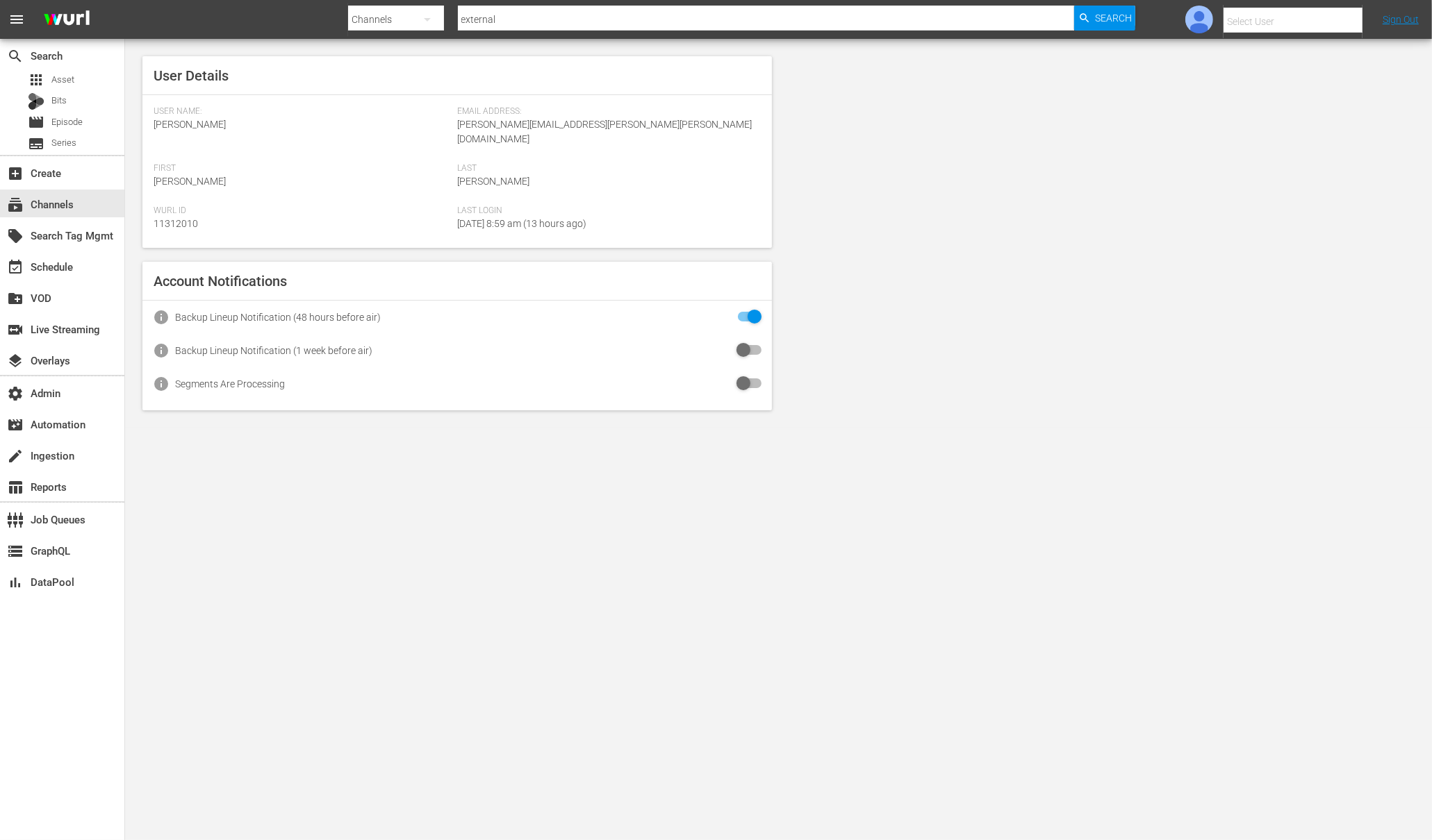
click at [1275, 17] on input "text" at bounding box center [1312, 22] width 178 height 34
click at [1277, 89] on div "Amalia1 Garcia1 <amalia.garcia+testing1@wurl.com>" at bounding box center [1282, 93] width 217 height 34
type input "Amalia1 Garcia1 (11312213)"
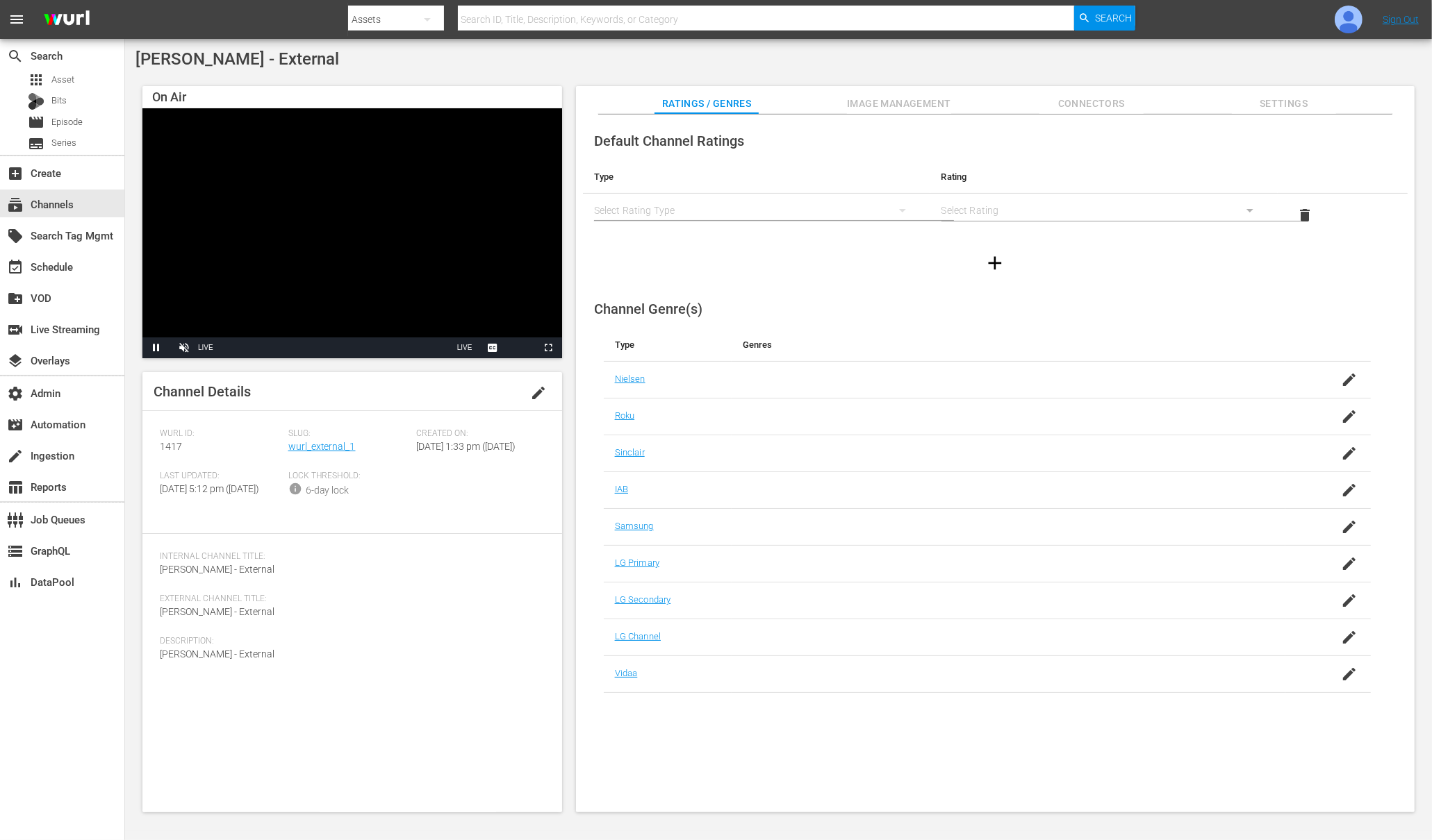
click at [913, 92] on button "Image Management" at bounding box center [899, 100] width 104 height 28
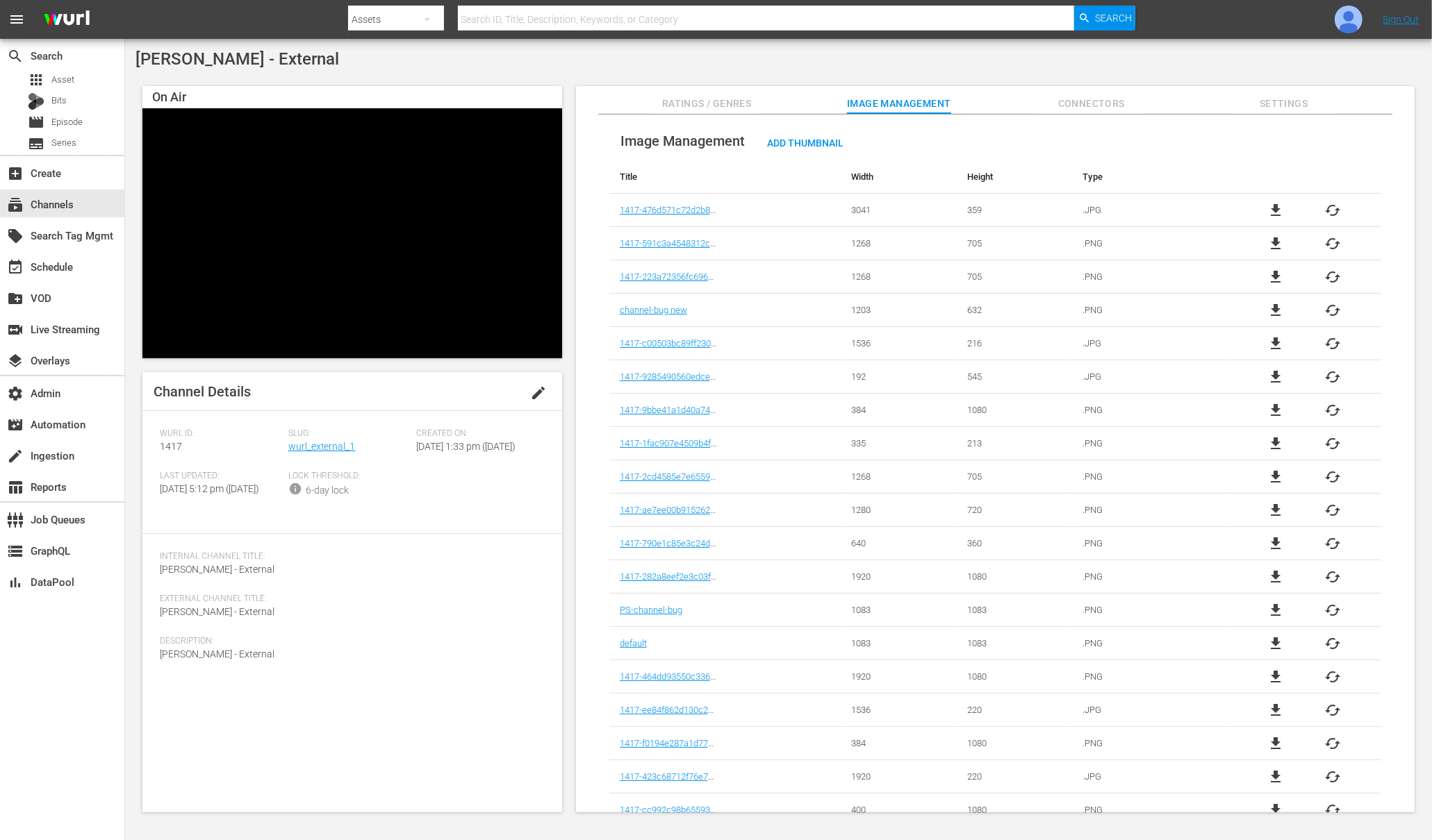
click at [1145, 672] on span "file_download" at bounding box center [1275, 677] width 17 height 17
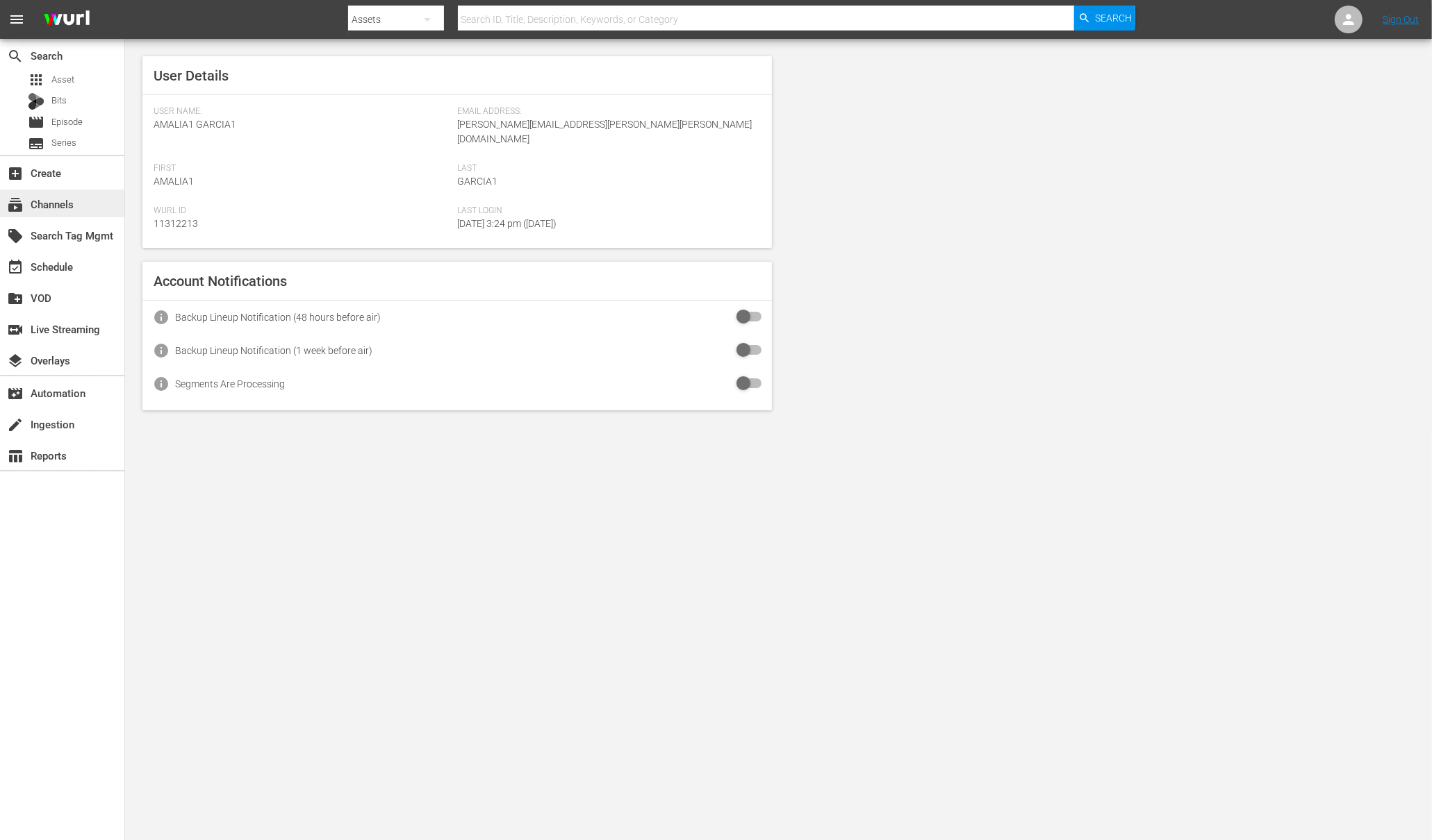
click at [56, 198] on div "subscriptions Channels" at bounding box center [39, 202] width 78 height 12
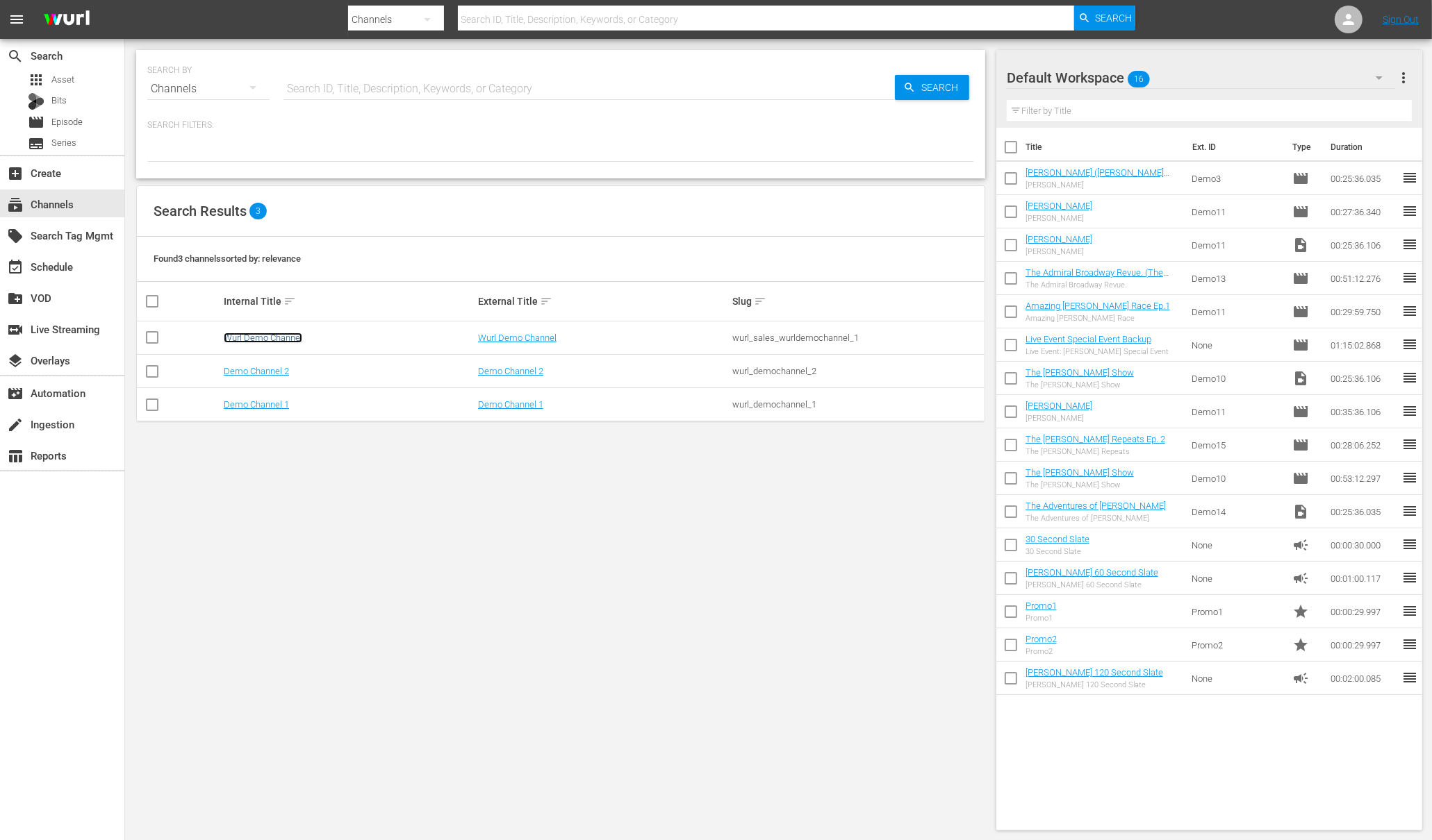
click at [284, 337] on link "Wurl Demo Channel" at bounding box center [263, 338] width 78 height 10
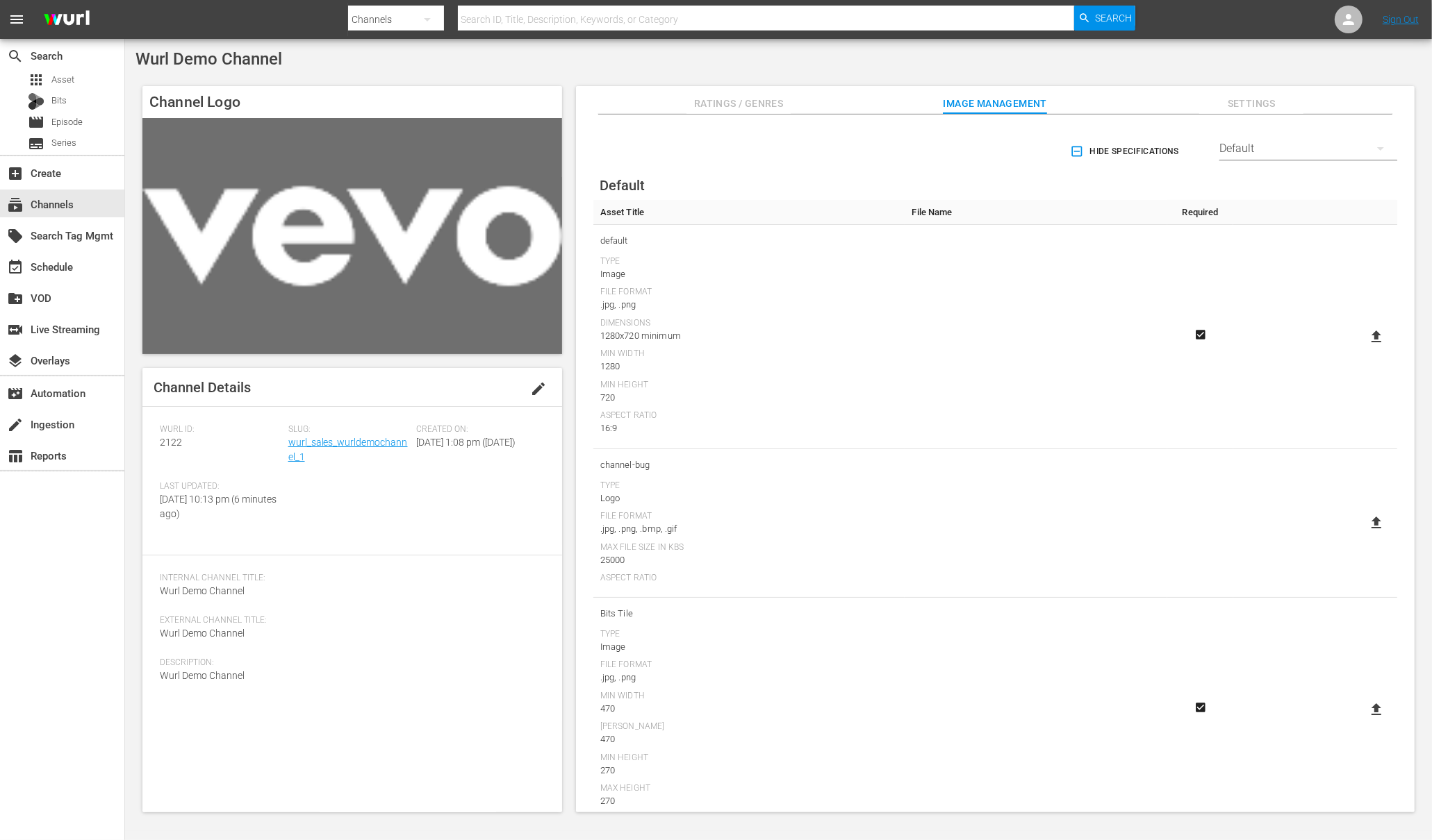
click at [1368, 340] on icon at bounding box center [1376, 337] width 17 height 17
click at [1363, 348] on input "file" at bounding box center [1362, 348] width 1 height 1
type input "C:\fakepath\wurl2_channel.png"
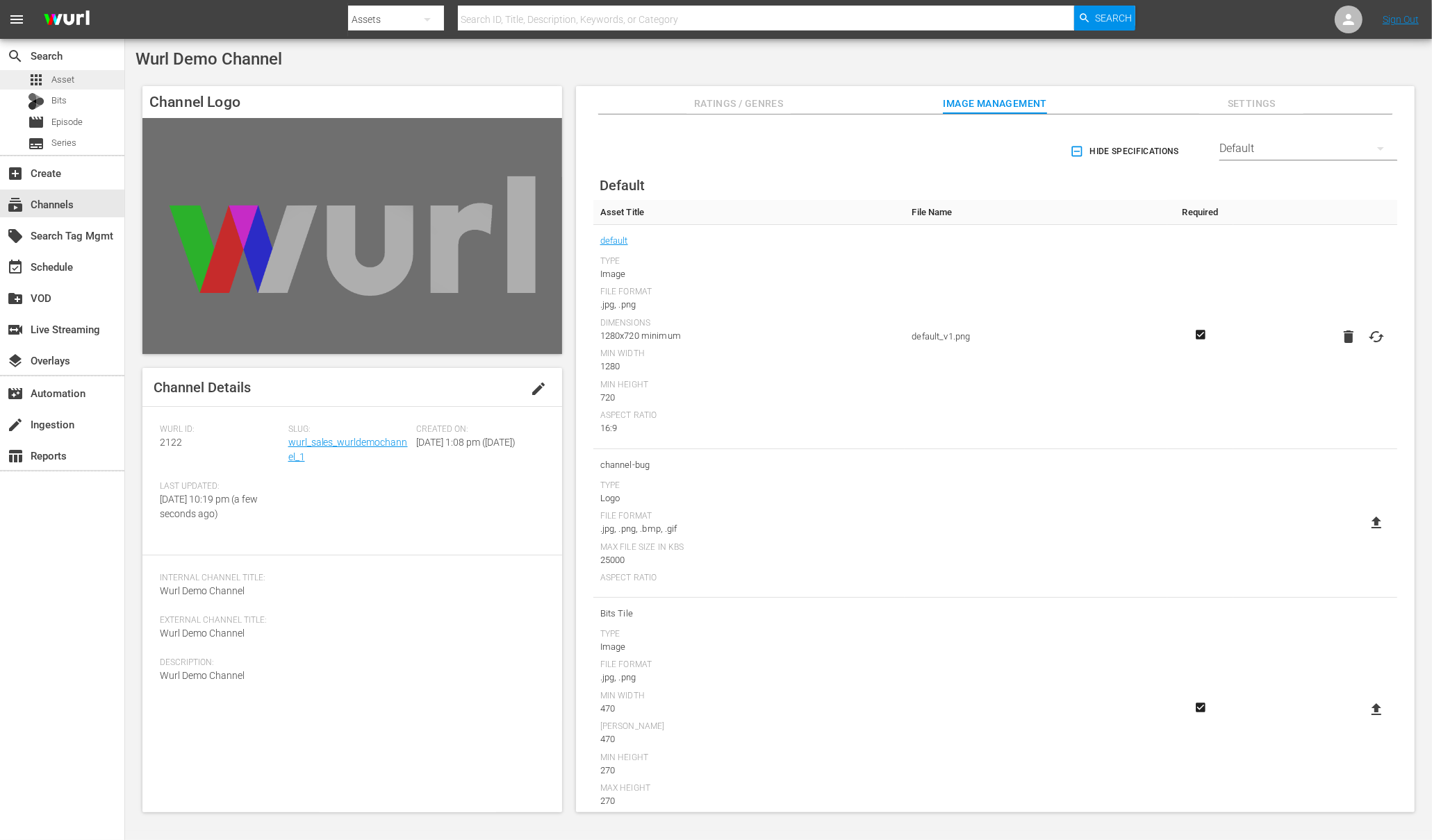
click at [72, 87] on div "apps Asset" at bounding box center [51, 80] width 47 height 20
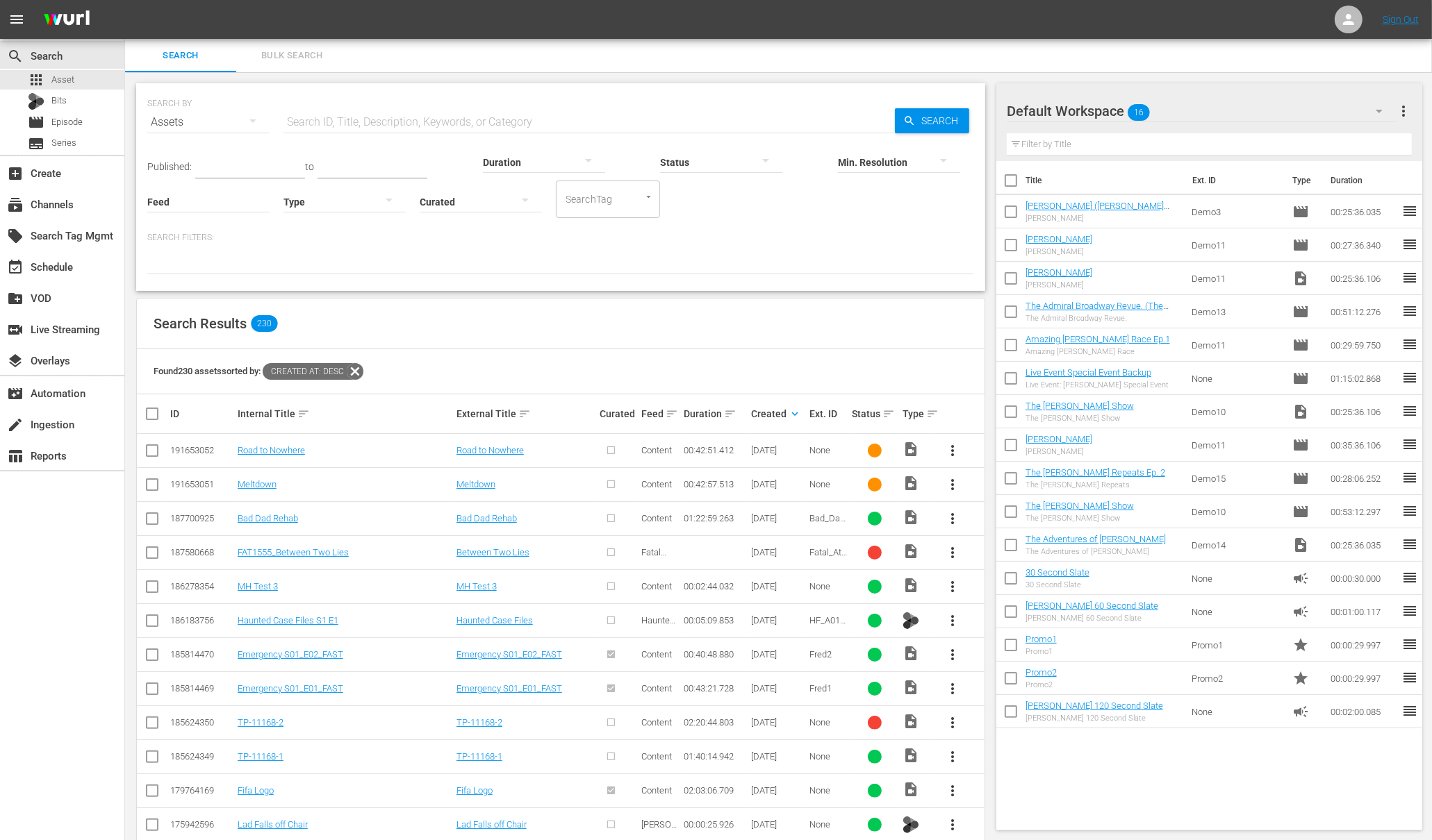
click at [867, 70] on div "Search Bulk Search" at bounding box center [778, 56] width 1307 height 34
click at [151, 447] on input "checkbox" at bounding box center [152, 453] width 17 height 17
checkbox input "true"
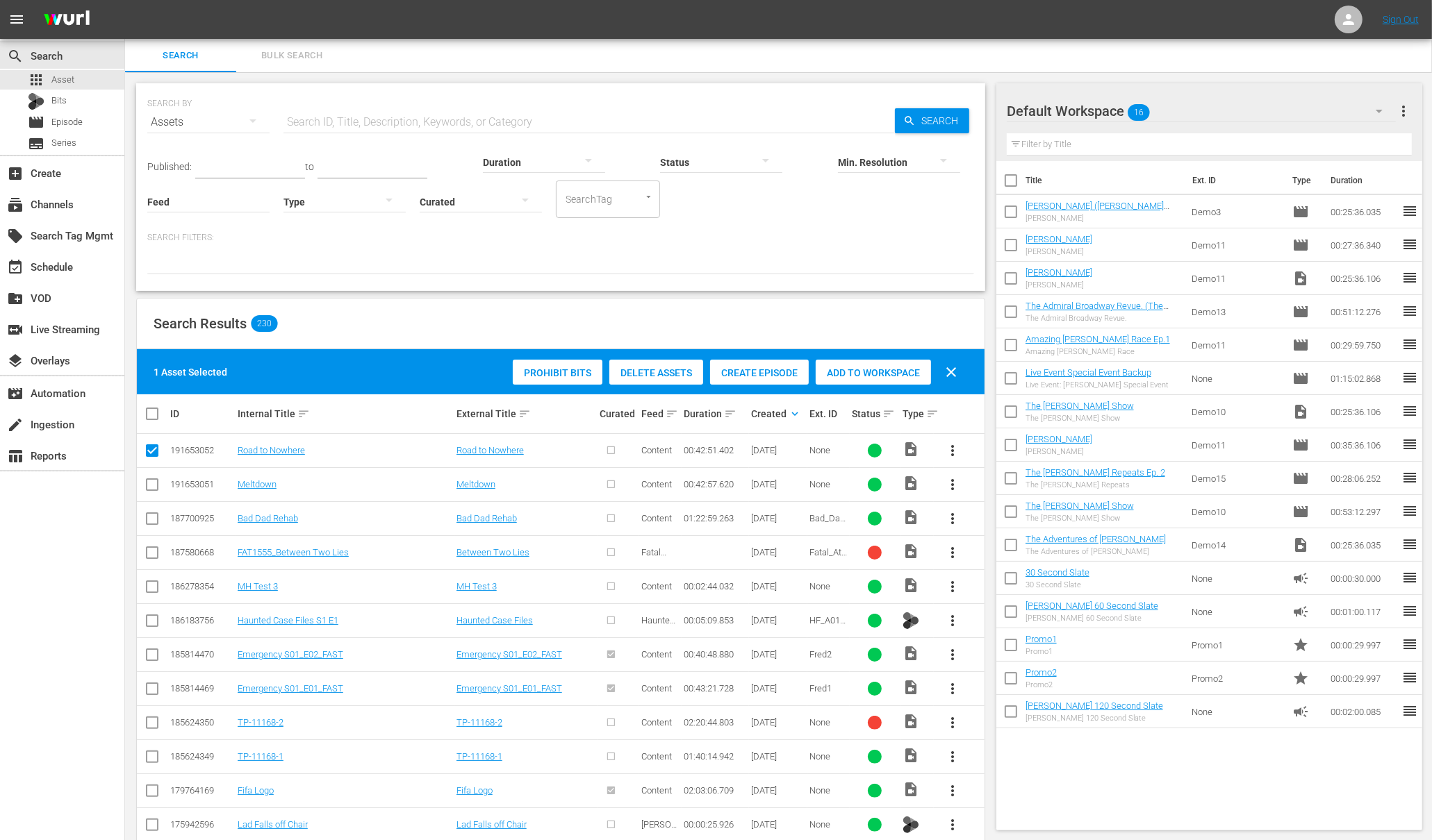
click at [151, 484] on input "checkbox" at bounding box center [152, 487] width 17 height 17
checkbox input "true"
click at [862, 375] on span "Add to Workspace" at bounding box center [873, 372] width 116 height 11
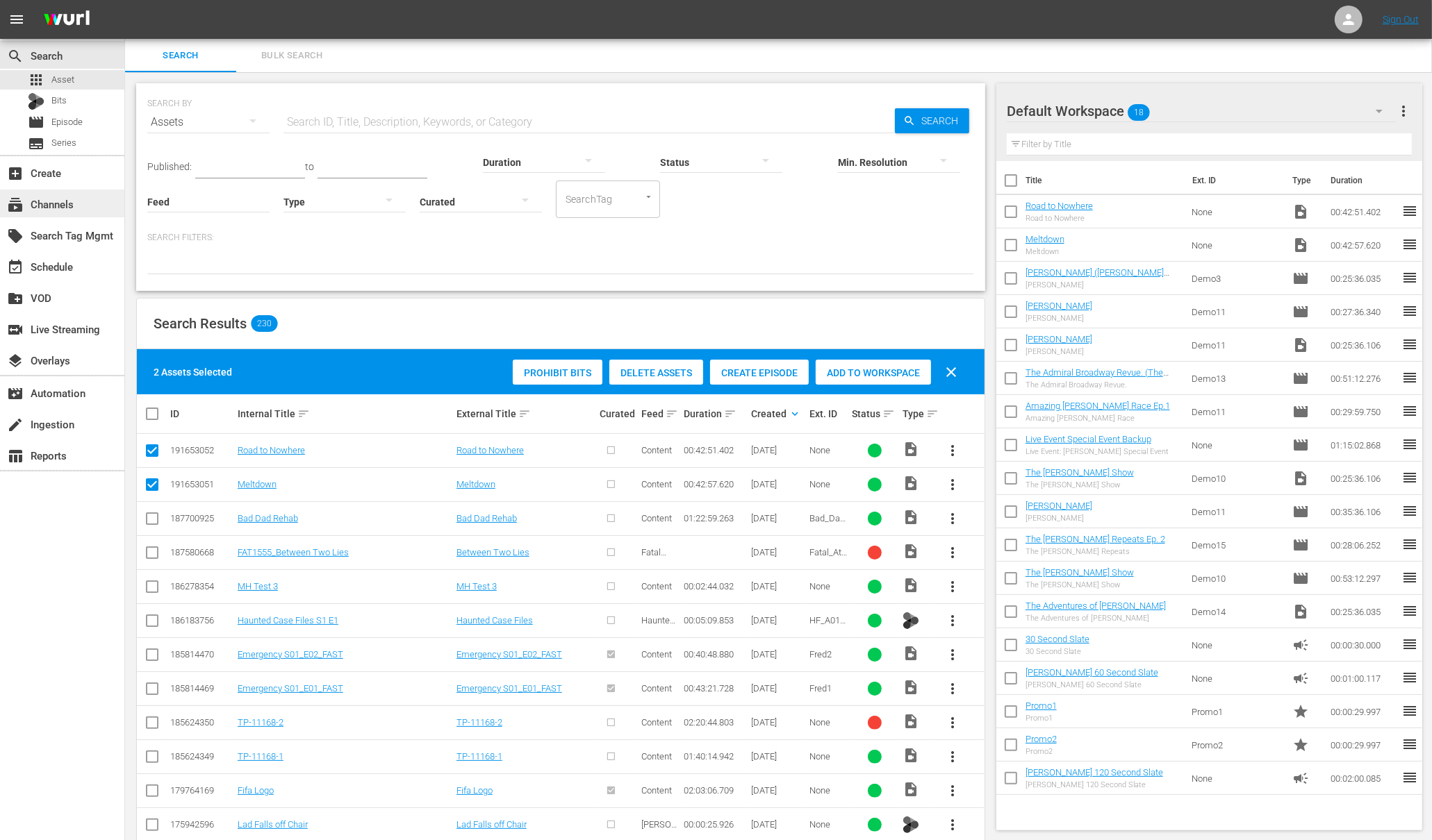
click at [61, 204] on div "subscriptions Channels" at bounding box center [39, 202] width 78 height 12
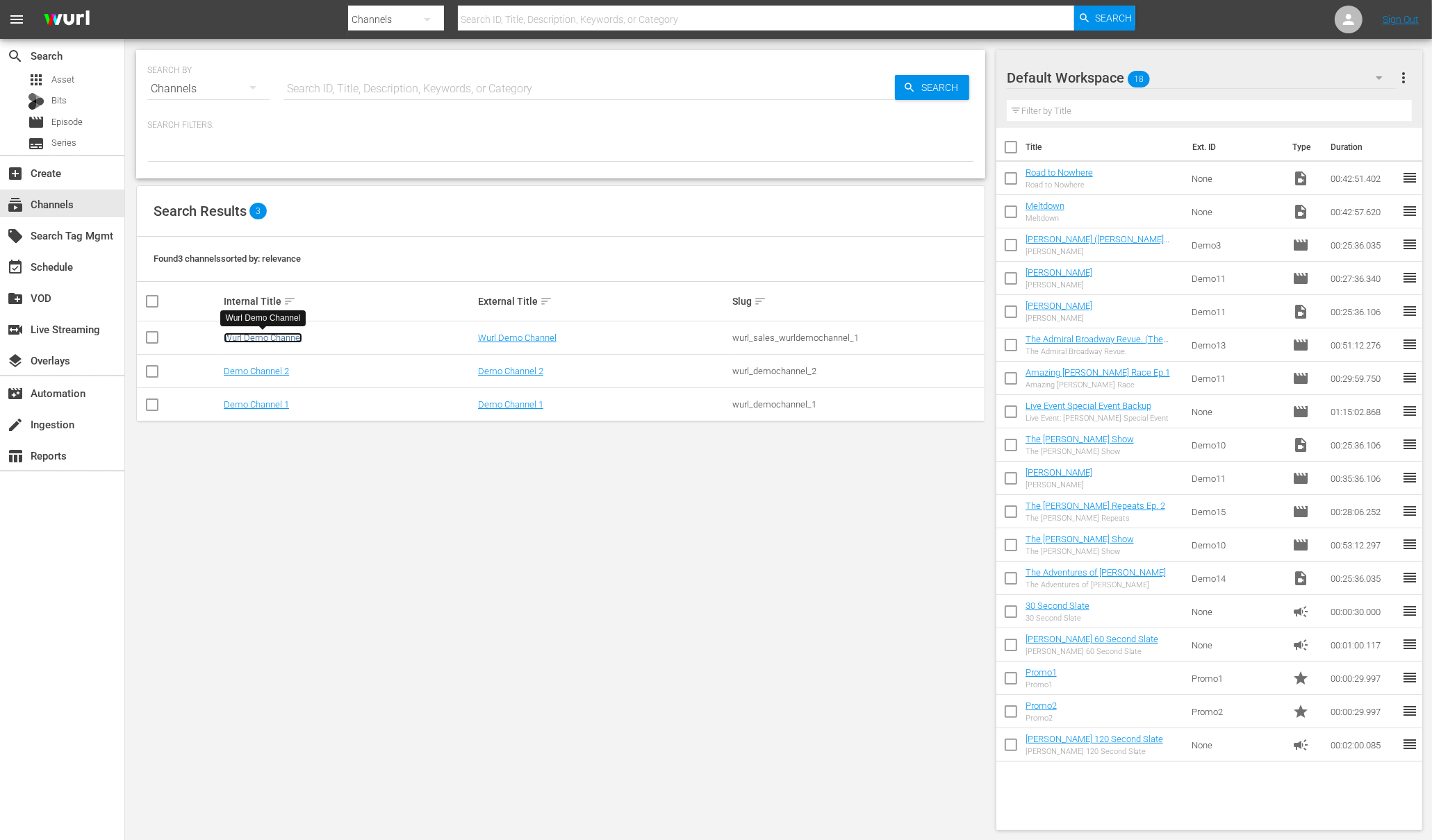
click at [287, 336] on link "Wurl Demo Channel" at bounding box center [263, 338] width 78 height 10
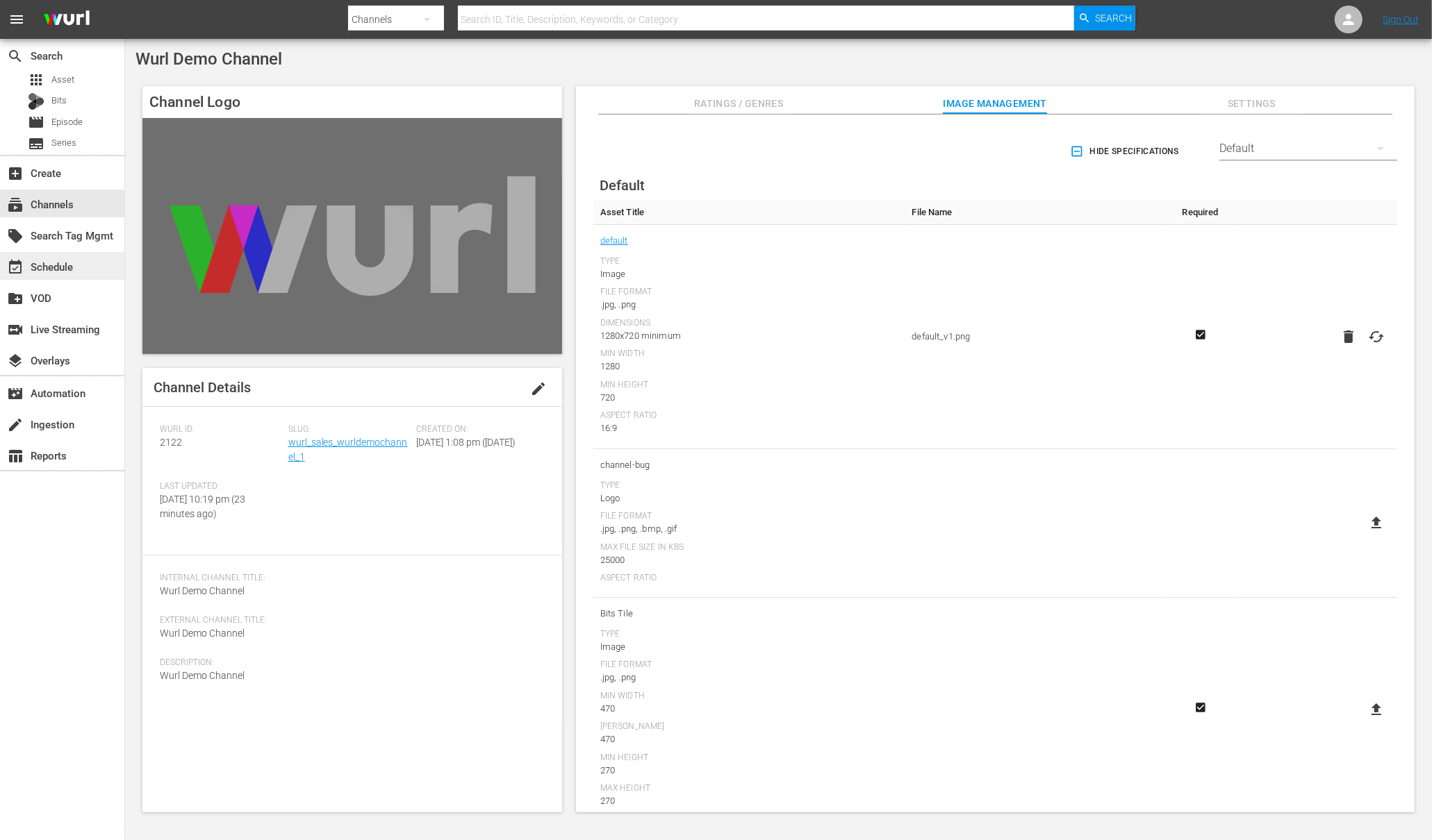
click at [53, 266] on div "event_available Schedule" at bounding box center [39, 264] width 78 height 12
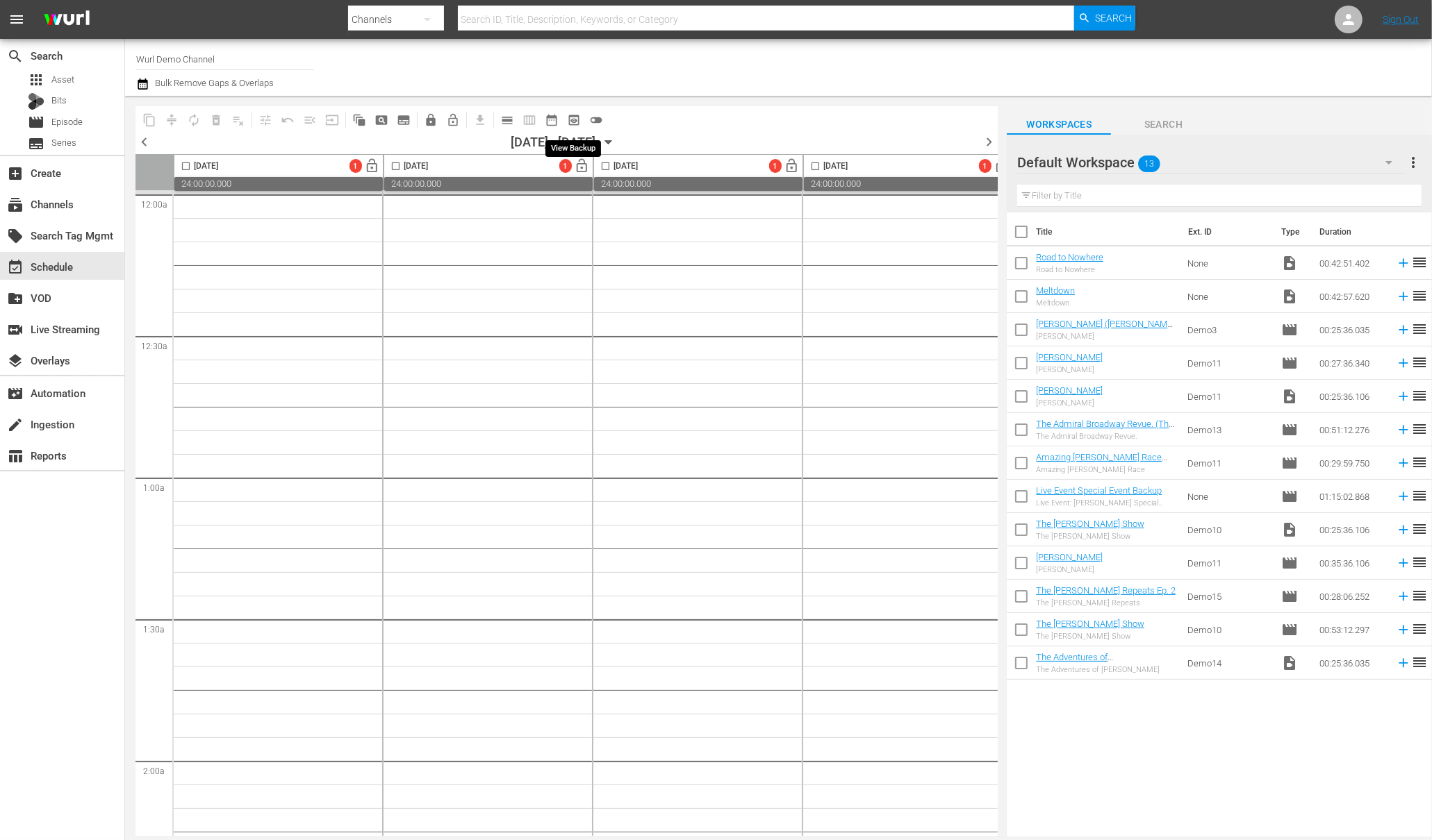
click at [578, 119] on span "preview_outlined" at bounding box center [573, 120] width 14 height 14
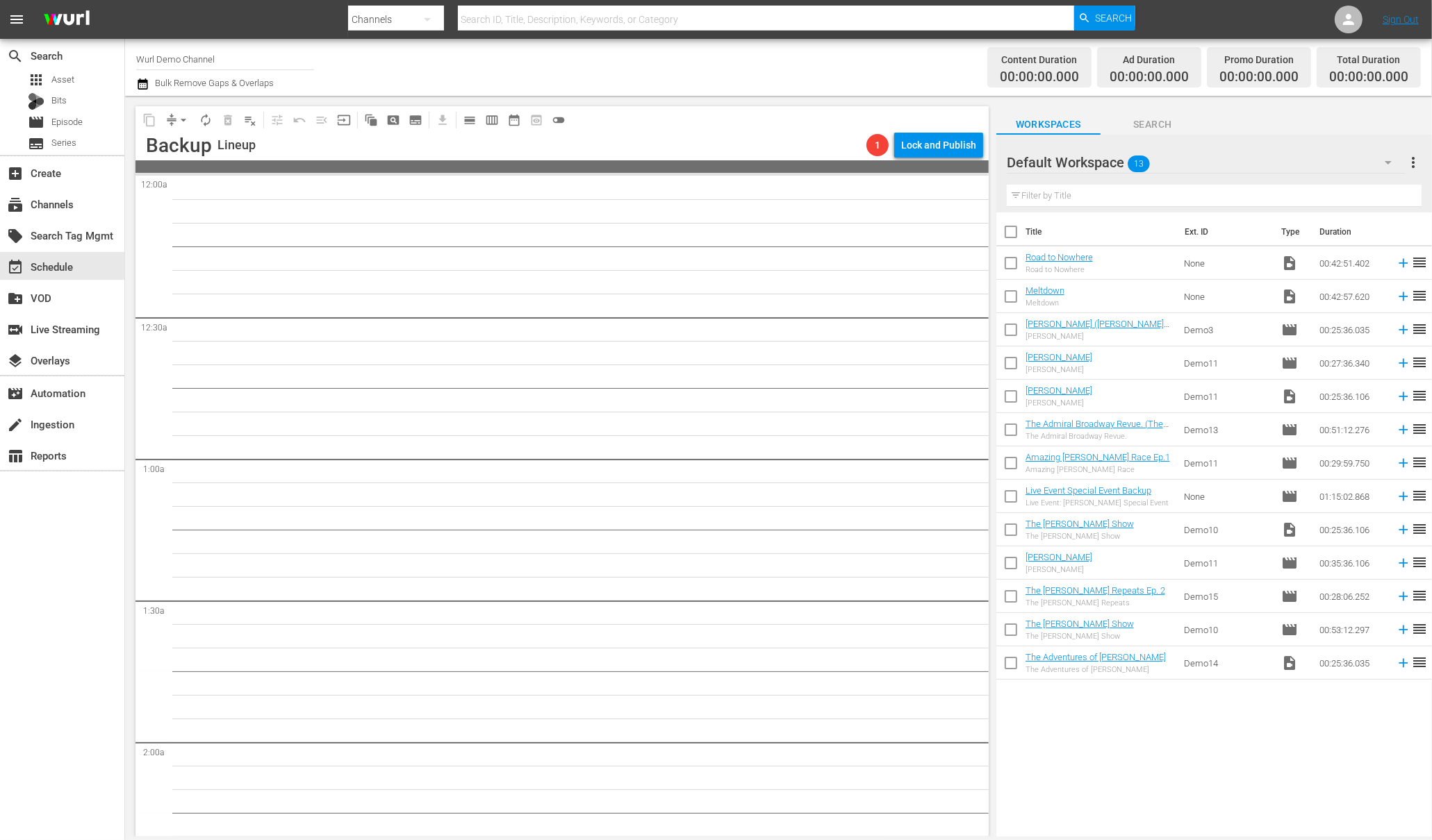
click at [1015, 260] on input "checkbox" at bounding box center [1011, 266] width 29 height 29
checkbox input "true"
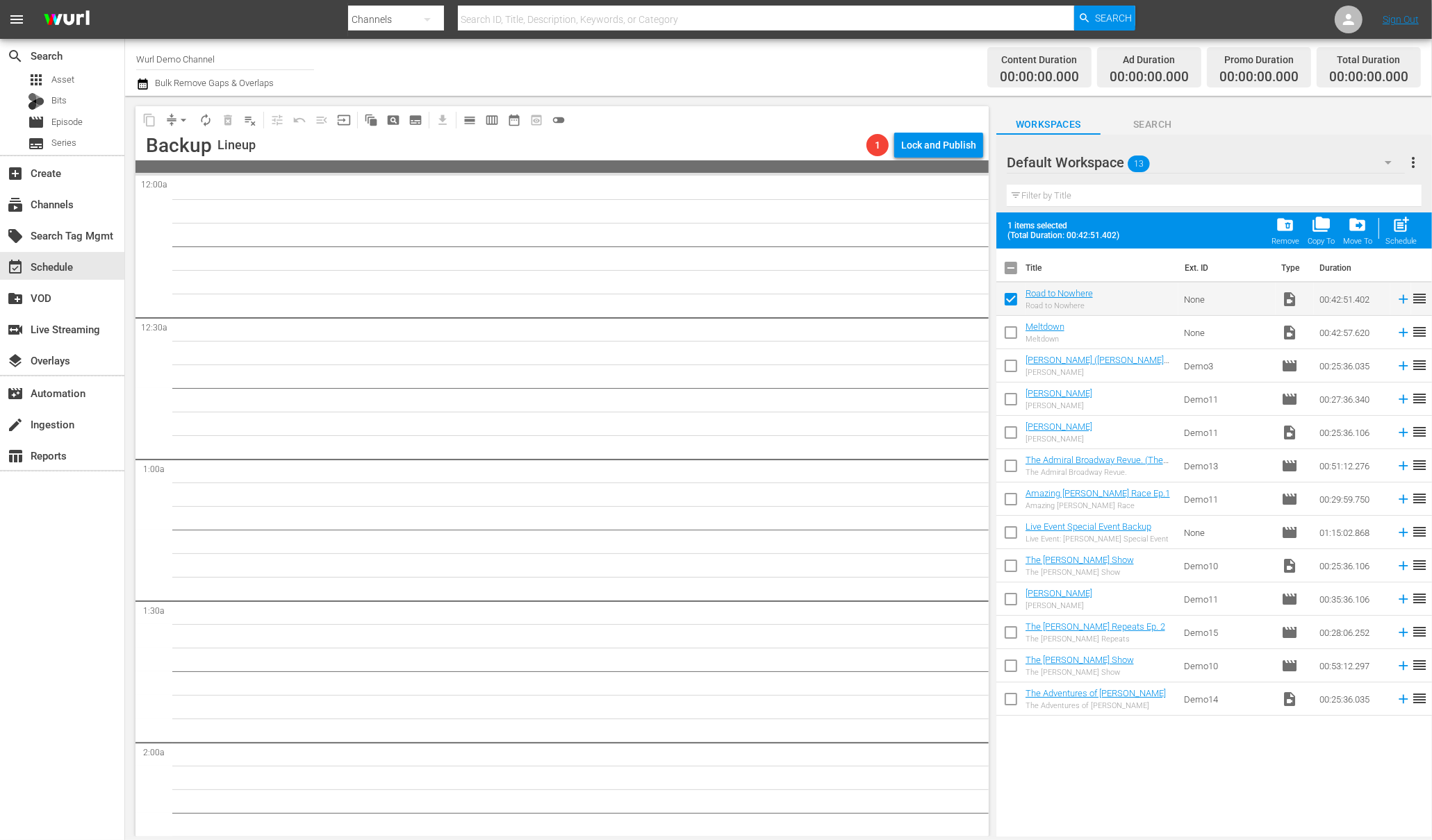
click at [1010, 326] on input "checkbox" at bounding box center [1011, 335] width 29 height 29
checkbox input "true"
click at [1409, 229] on span "post_add" at bounding box center [1401, 225] width 19 height 19
checkbox input "false"
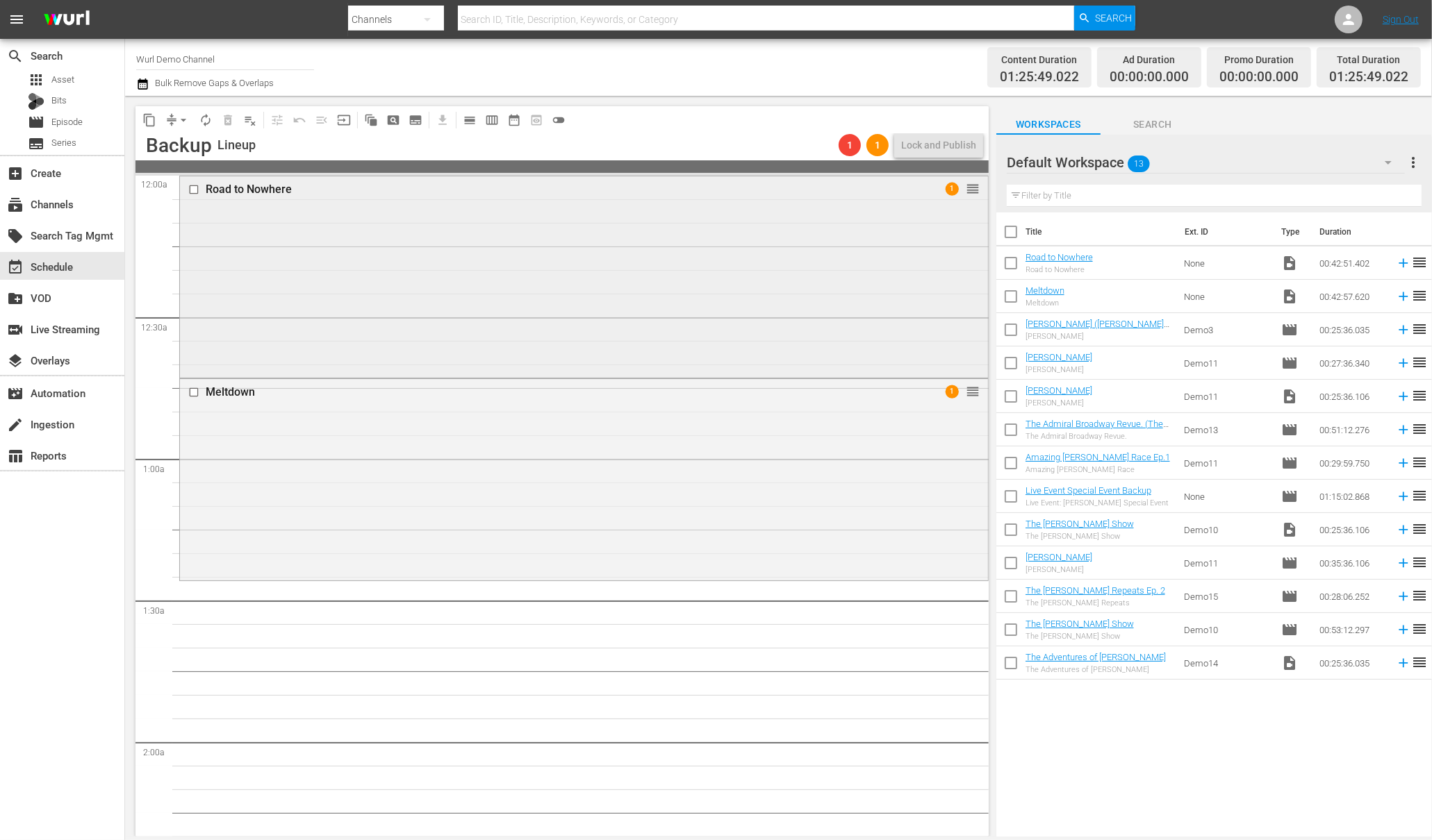
click at [198, 189] on input "checkbox" at bounding box center [195, 190] width 15 height 12
click at [190, 389] on input "checkbox" at bounding box center [195, 392] width 15 height 12
click at [317, 120] on span "menu_open" at bounding box center [321, 120] width 22 height 22
click at [310, 230] on div "Road to Nowhere 1 reorder" at bounding box center [584, 275] width 808 height 198
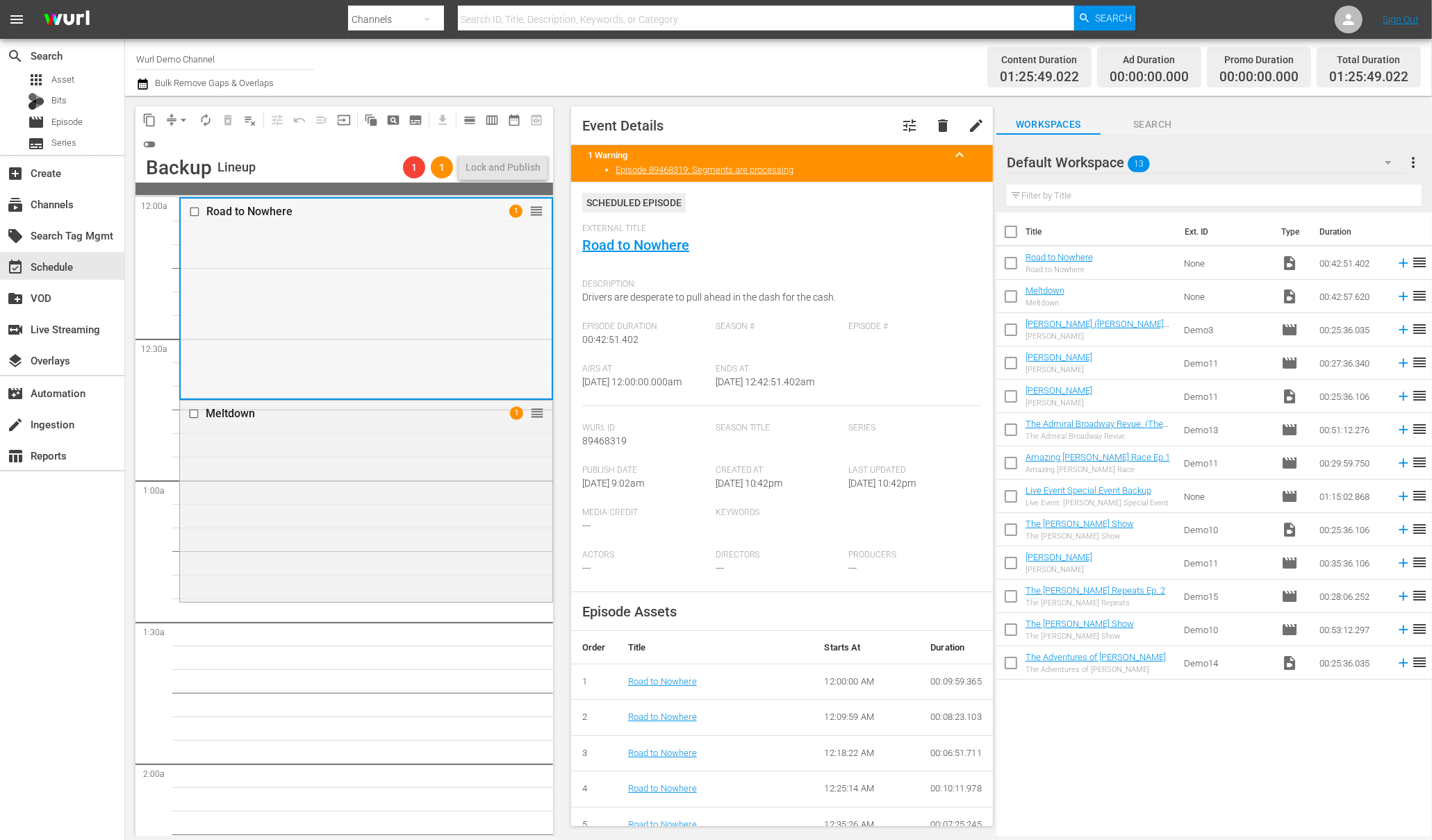
click at [190, 214] on input "checkbox" at bounding box center [196, 212] width 15 height 12
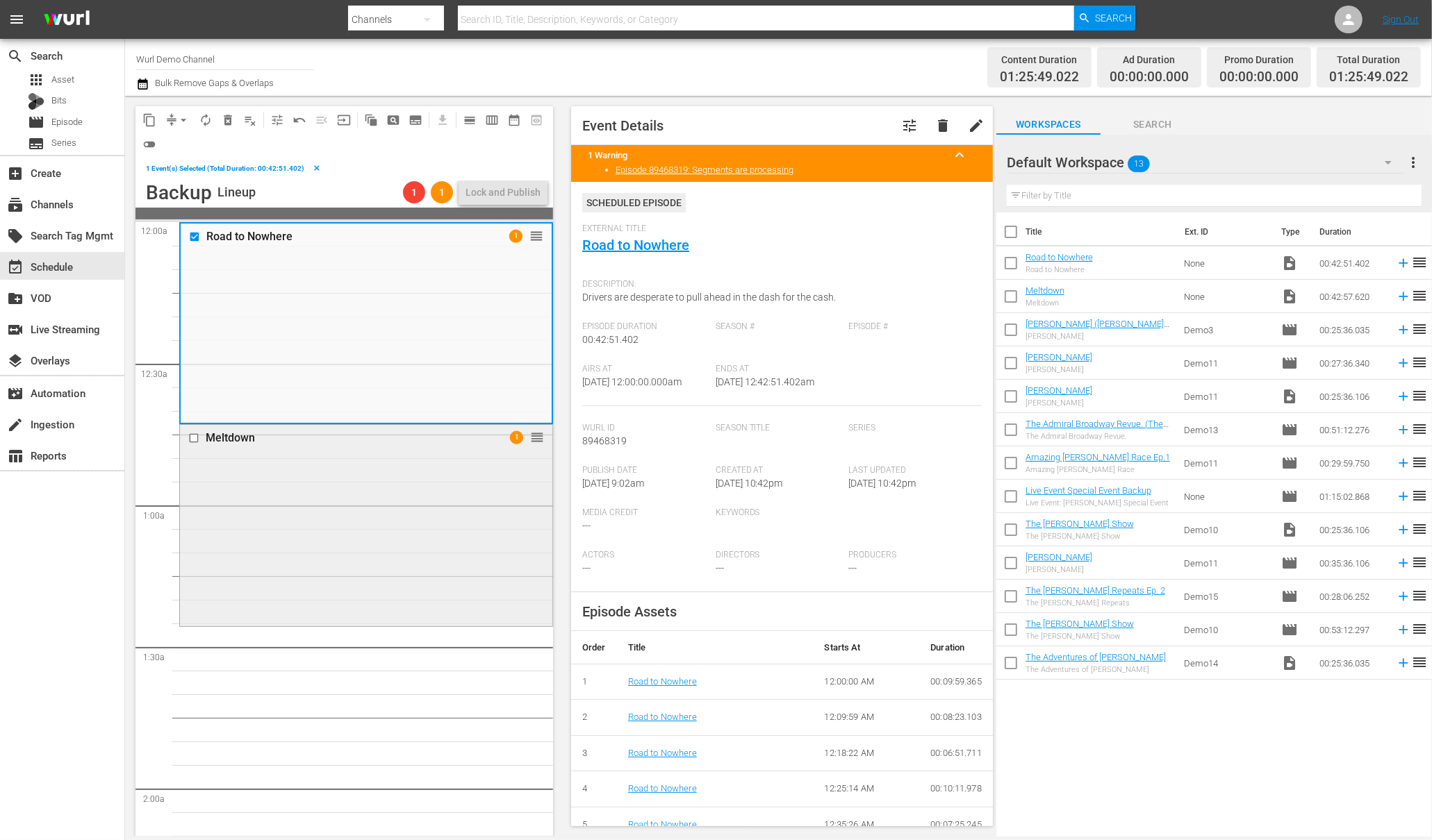
click at [192, 433] on input "checkbox" at bounding box center [195, 438] width 15 height 12
click at [204, 119] on span "autorenew_outlined" at bounding box center [205, 120] width 14 height 14
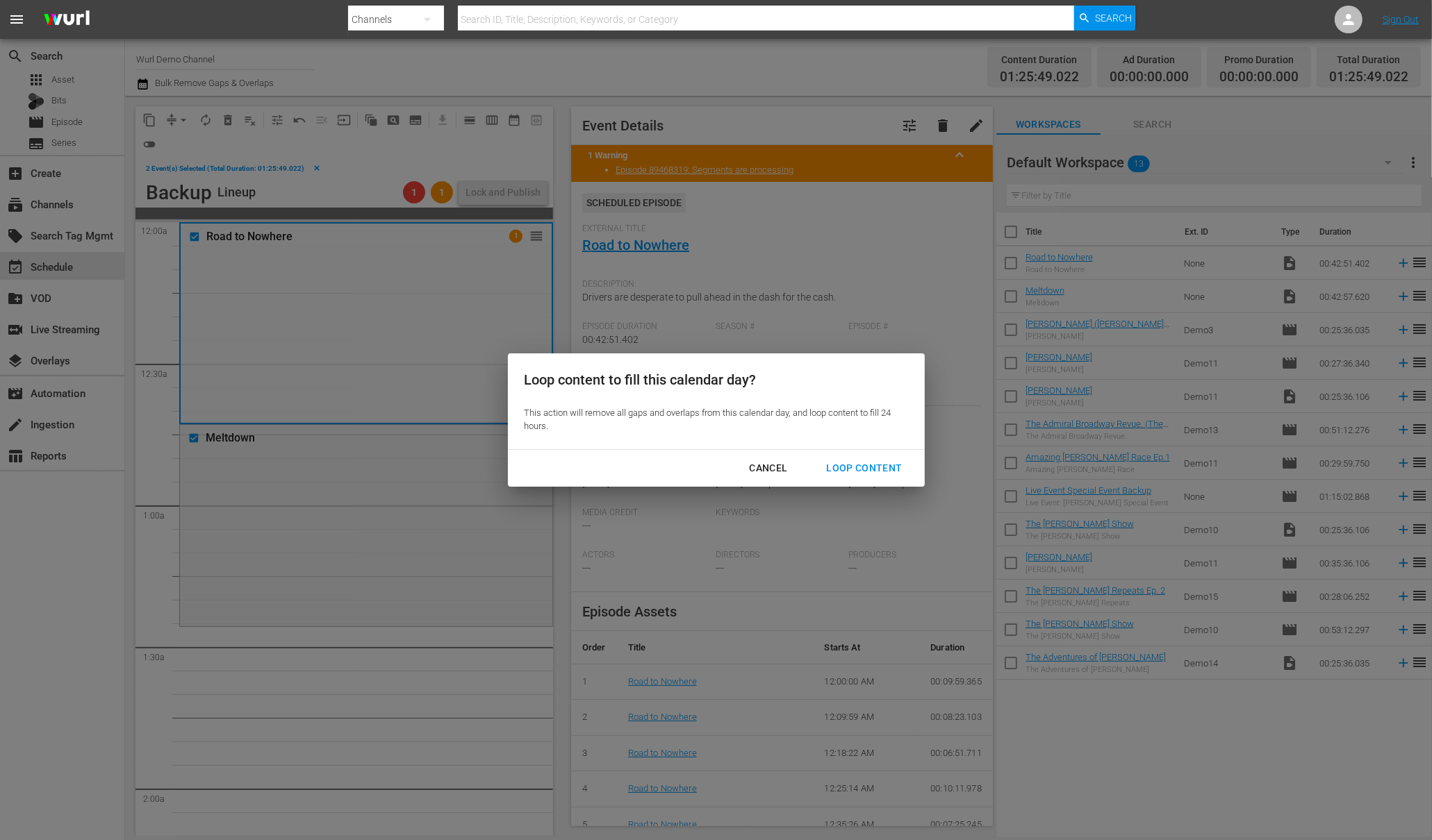
click at [860, 462] on div "Loop Content" at bounding box center [864, 468] width 98 height 18
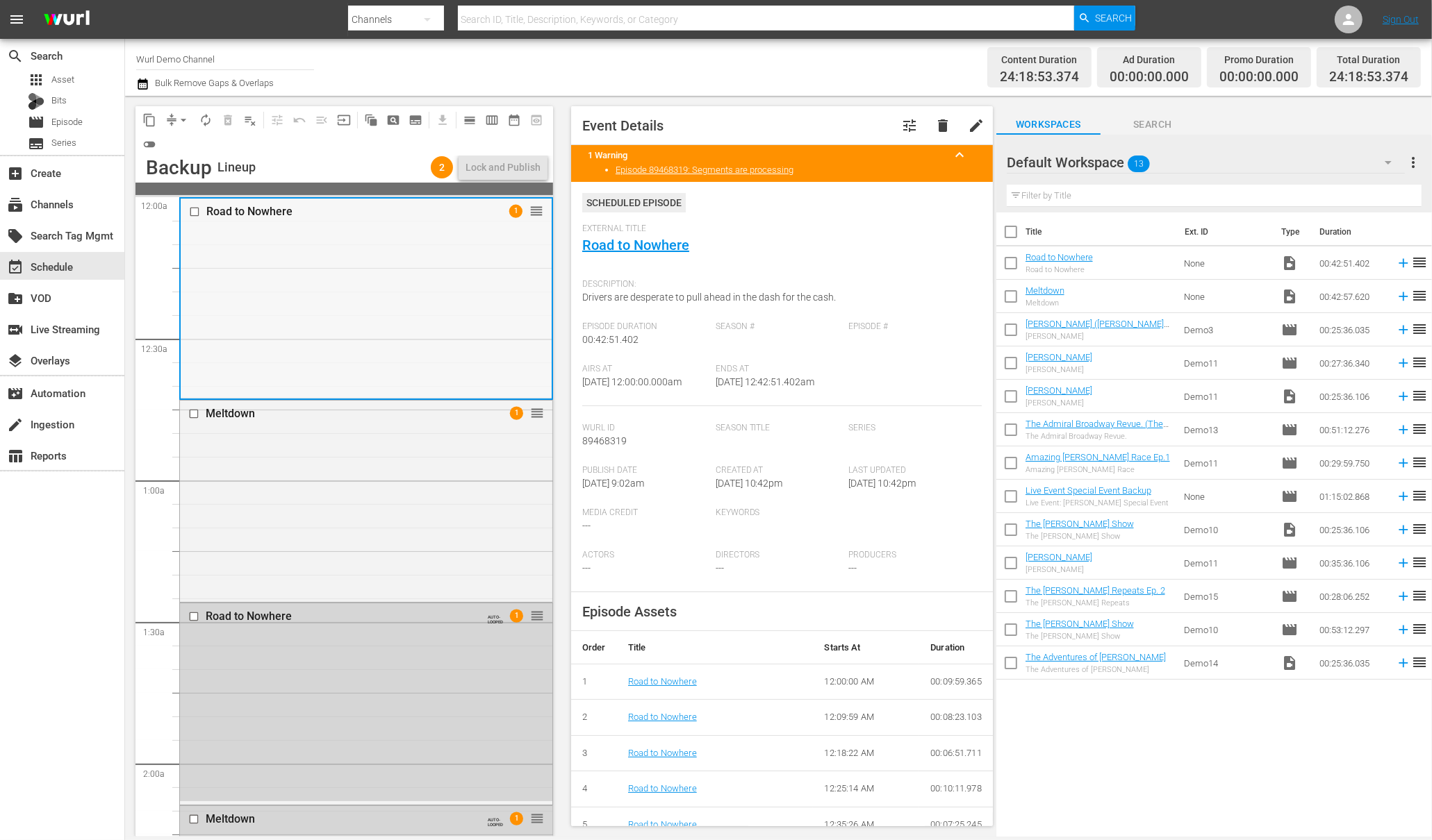
click at [199, 209] on input "checkbox" at bounding box center [196, 212] width 15 height 12
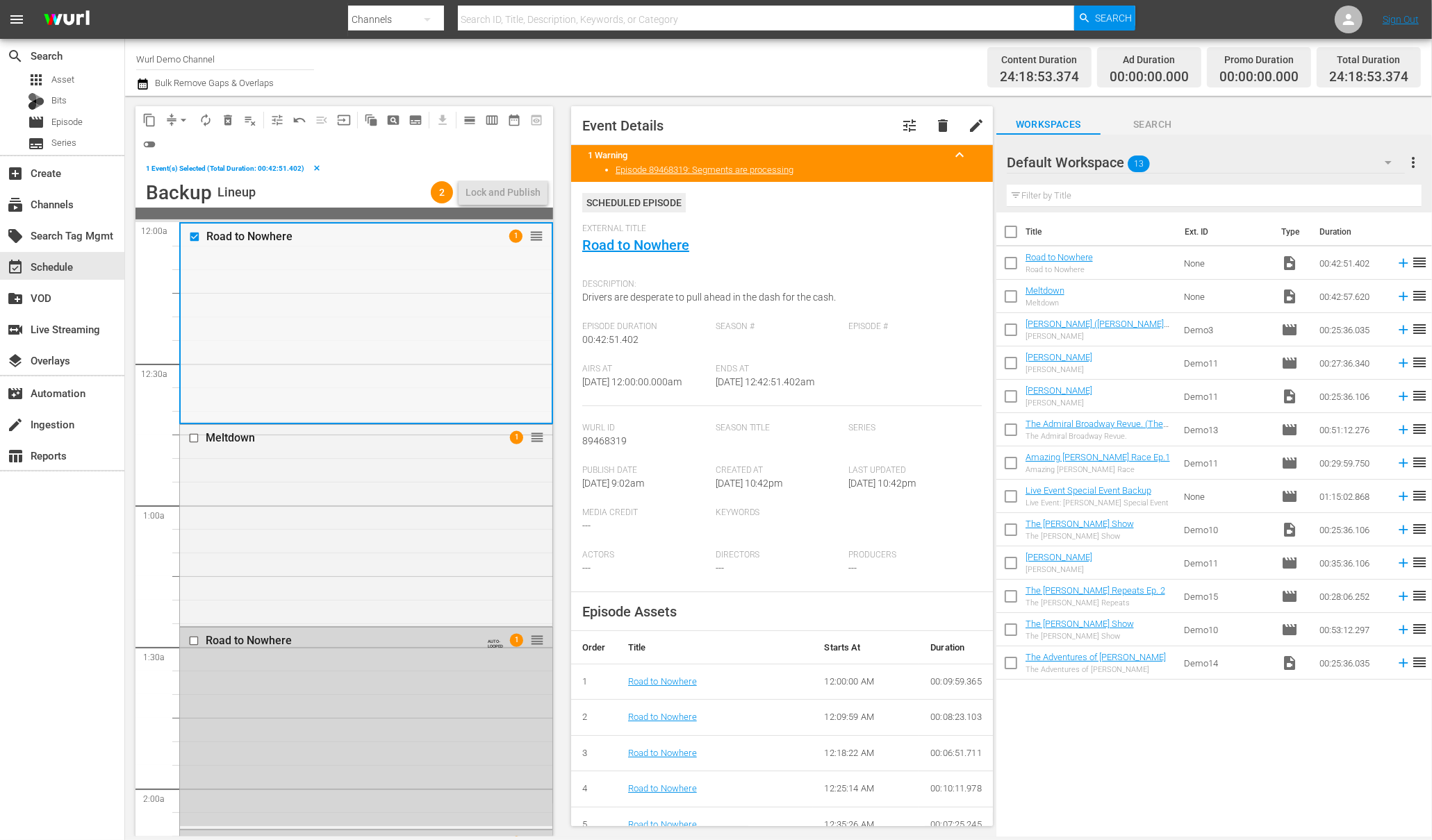
click at [196, 237] on input "checkbox" at bounding box center [196, 236] width 15 height 12
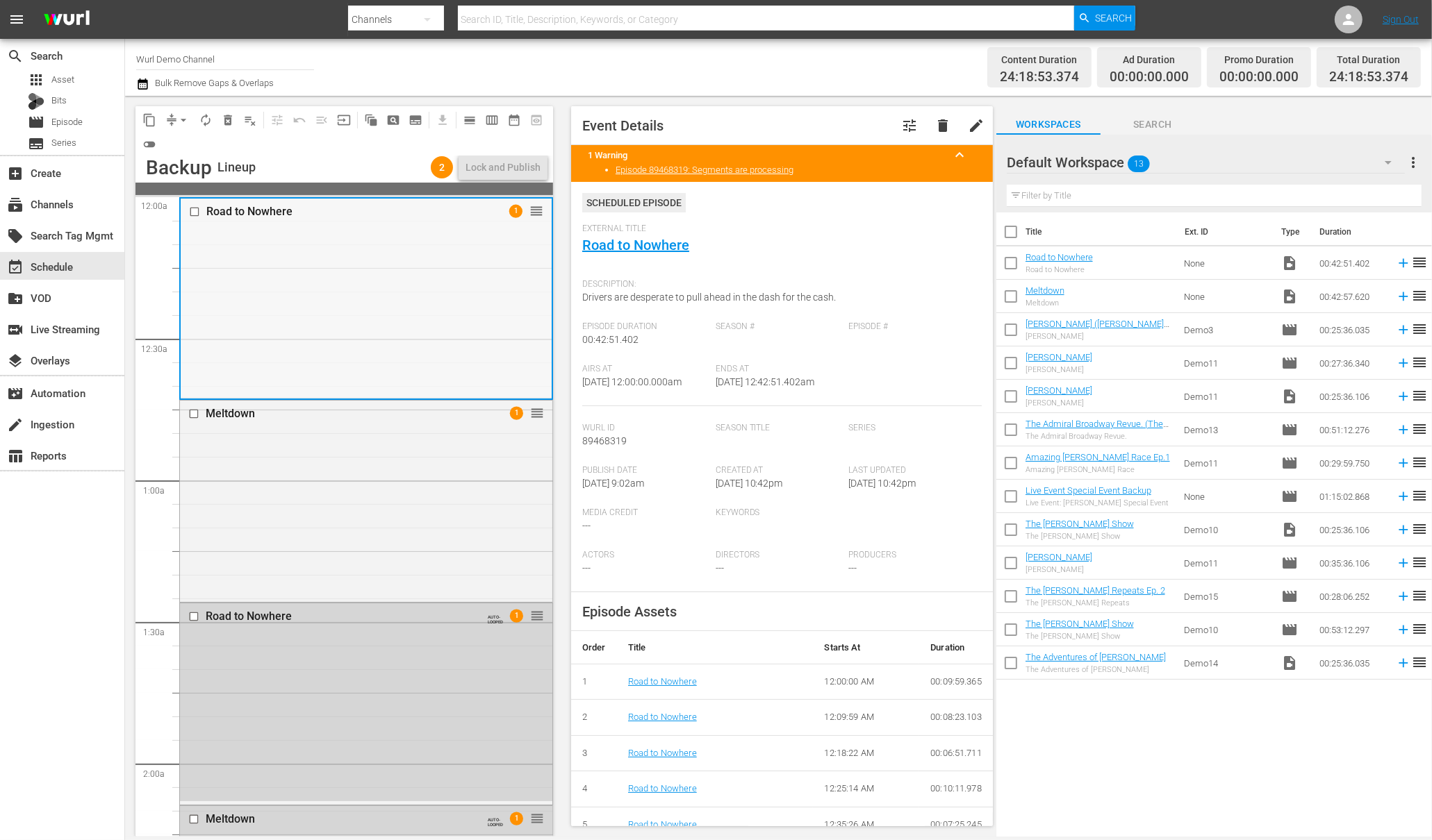
click at [199, 211] on input "checkbox" at bounding box center [196, 212] width 15 height 12
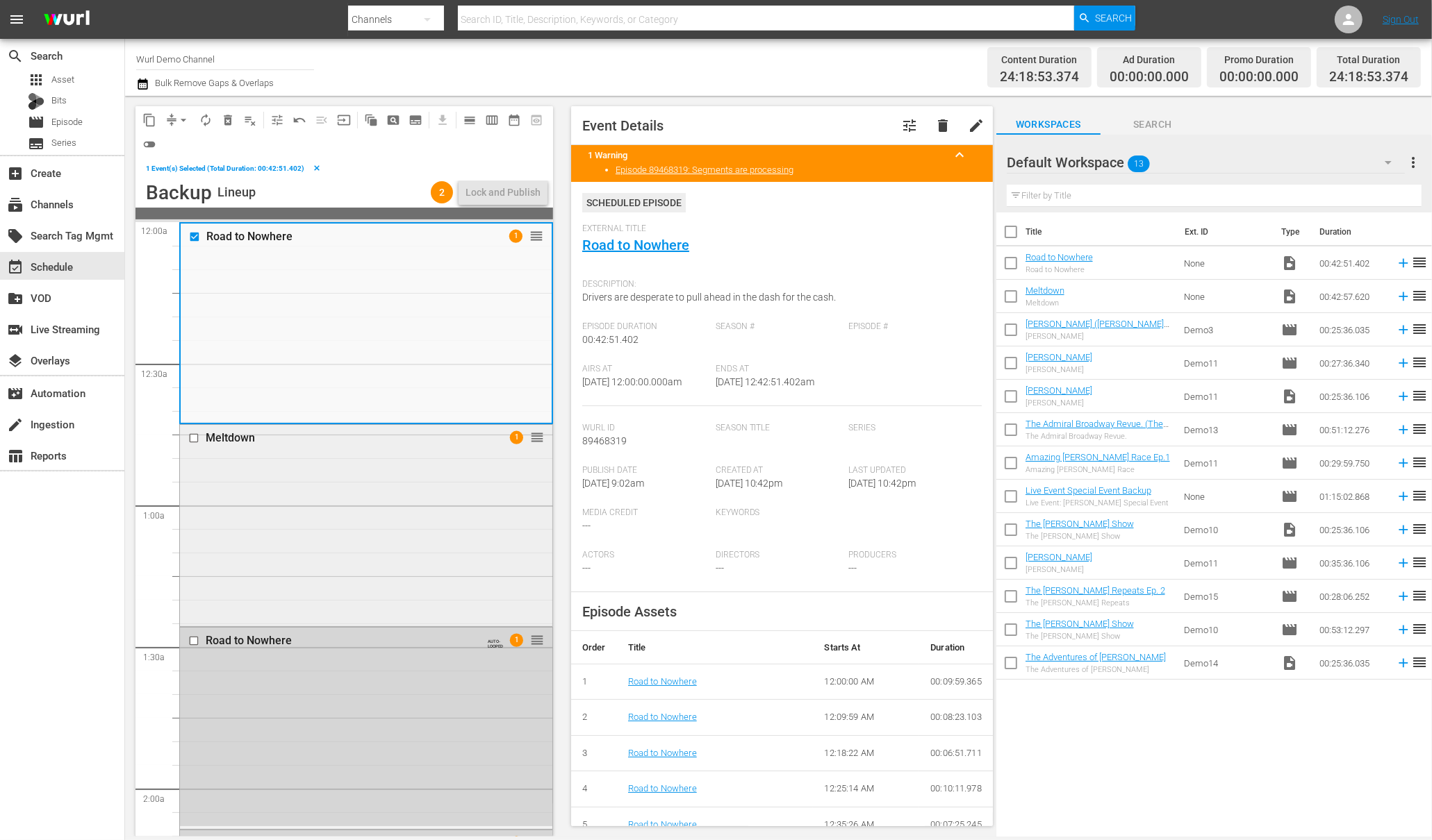
click at [199, 443] on input "checkbox" at bounding box center [195, 438] width 15 height 12
click at [318, 117] on span "menu_open" at bounding box center [321, 120] width 22 height 22
click at [155, 120] on span "content_copy" at bounding box center [149, 120] width 14 height 14
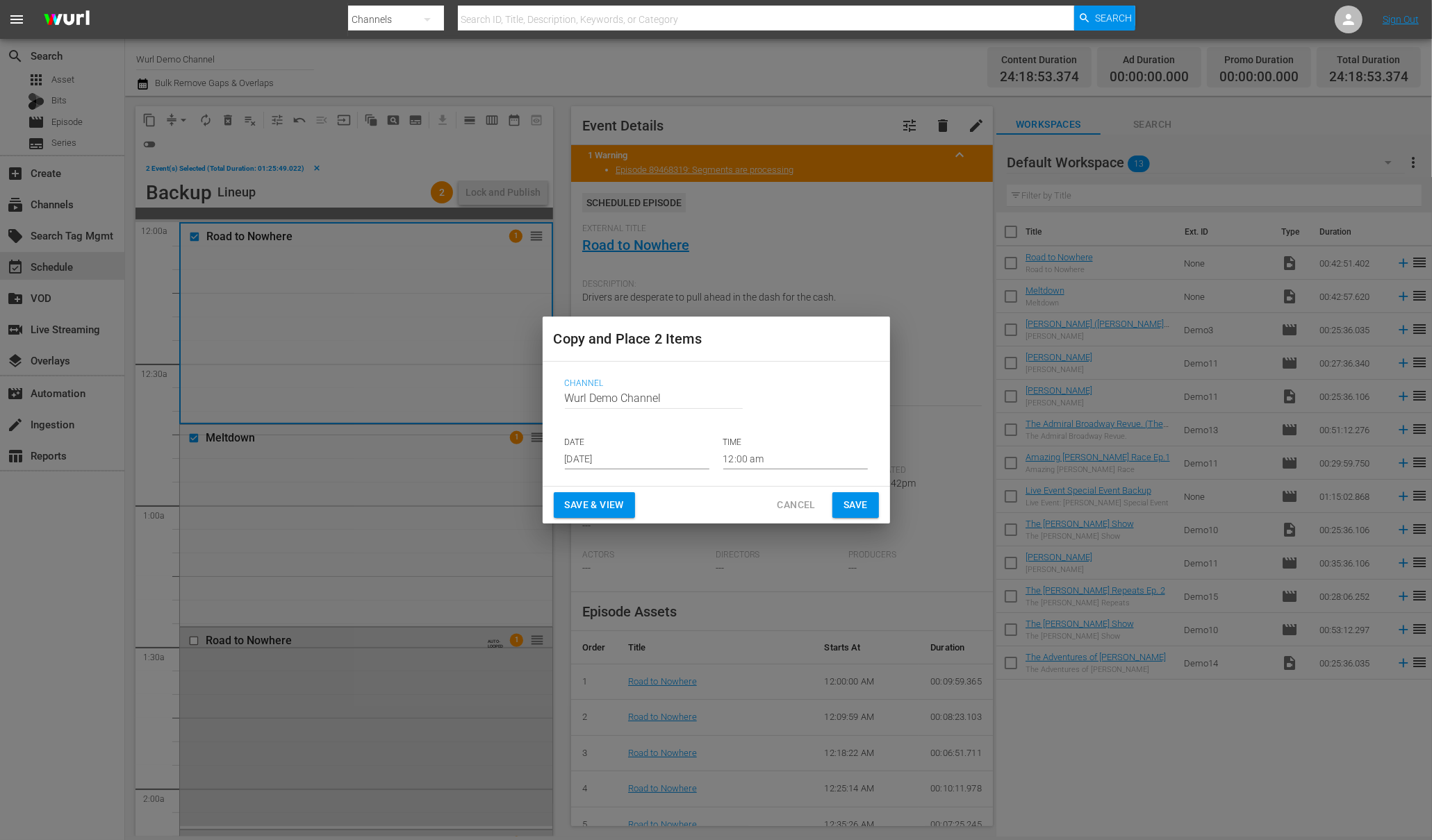
click at [809, 503] on span "Cancel" at bounding box center [796, 506] width 38 height 18
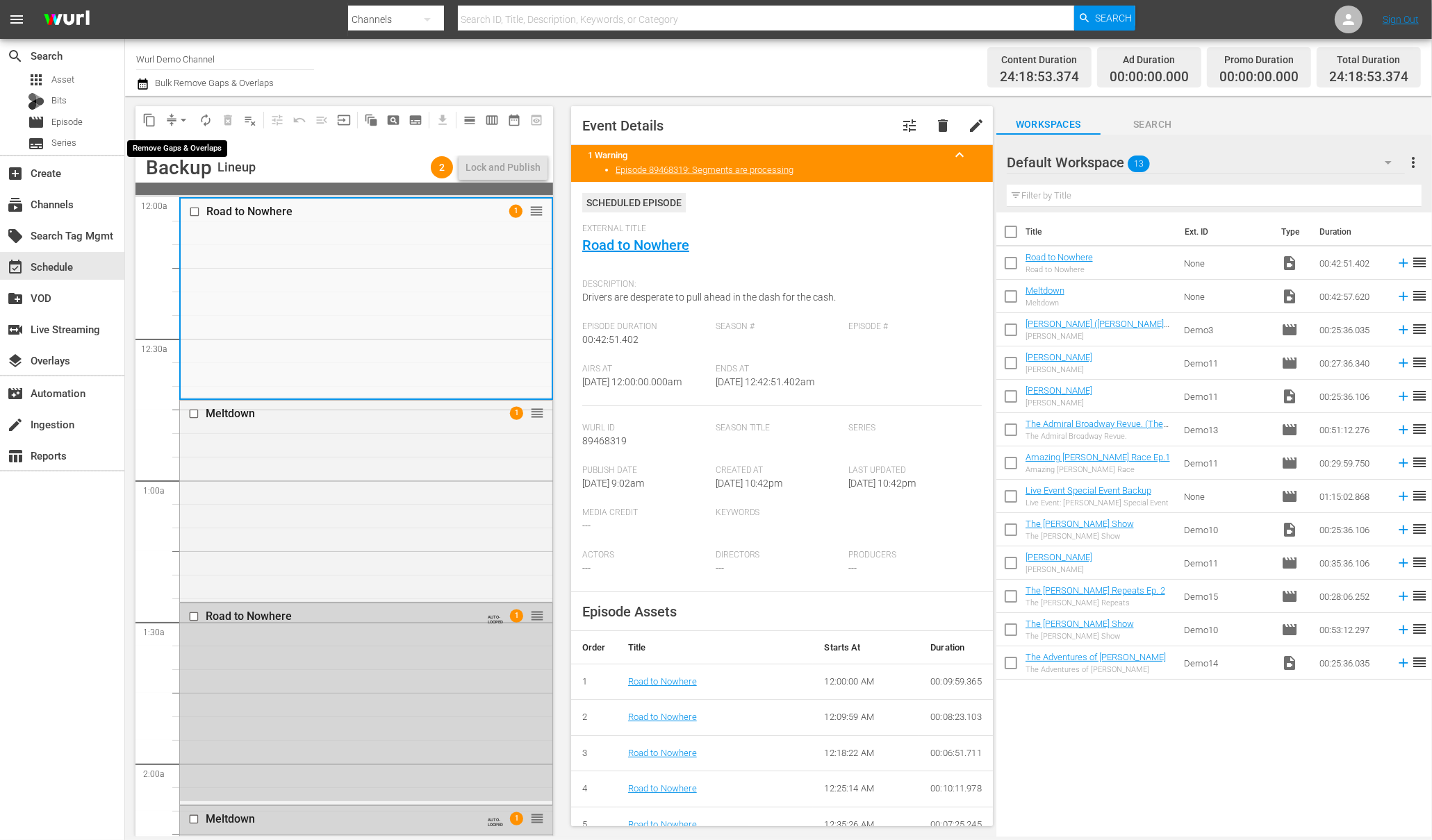
click at [174, 118] on button "arrow_drop_down" at bounding box center [183, 120] width 22 height 22
click at [281, 146] on div "content_copy compress arrow_drop_down autorenew_outlined delete_forever_outline…" at bounding box center [344, 130] width 417 height 49
click at [148, 140] on span "toggle_off" at bounding box center [149, 144] width 14 height 14
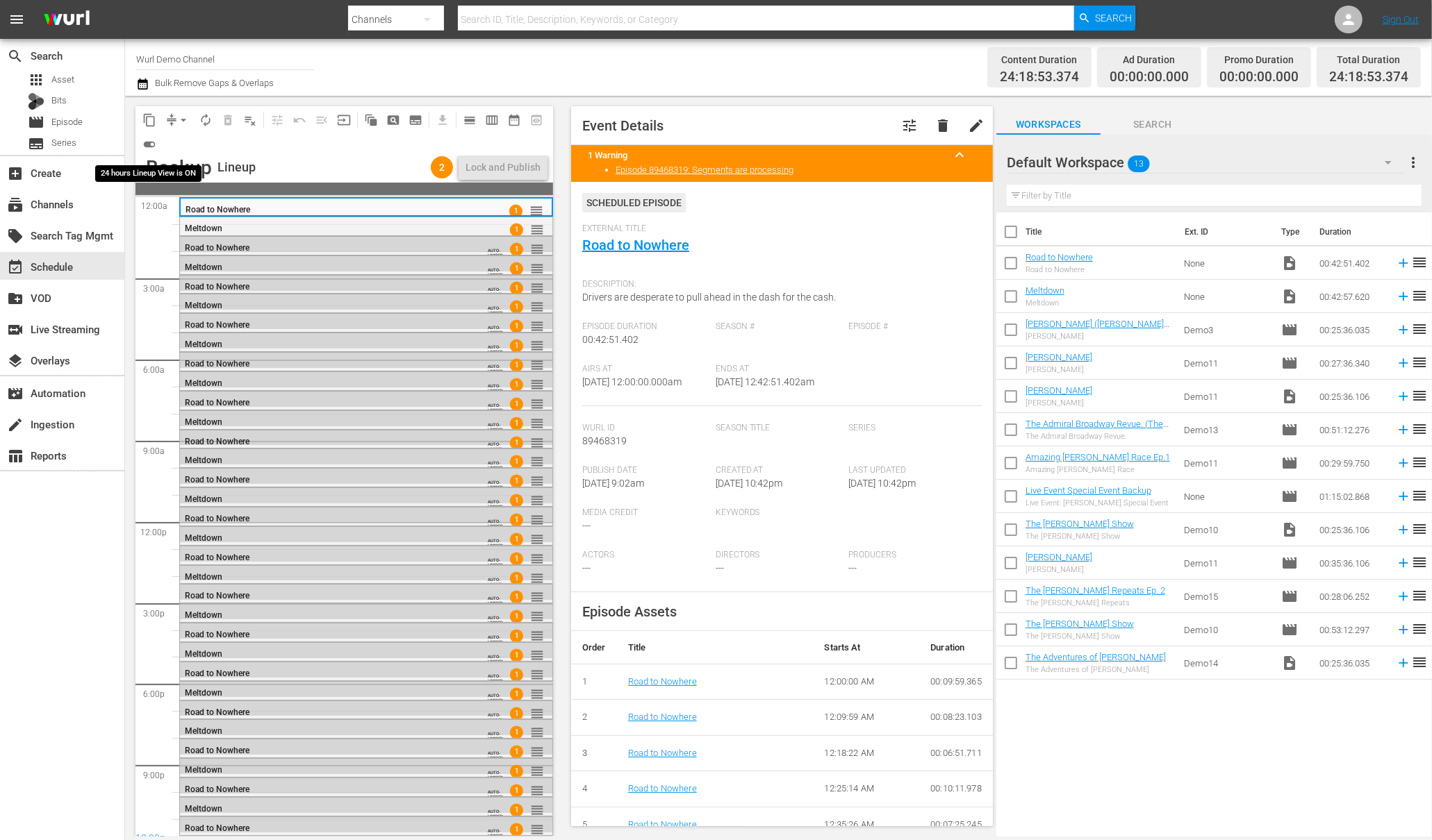
click at [148, 140] on span "toggle_on" at bounding box center [149, 144] width 14 height 14
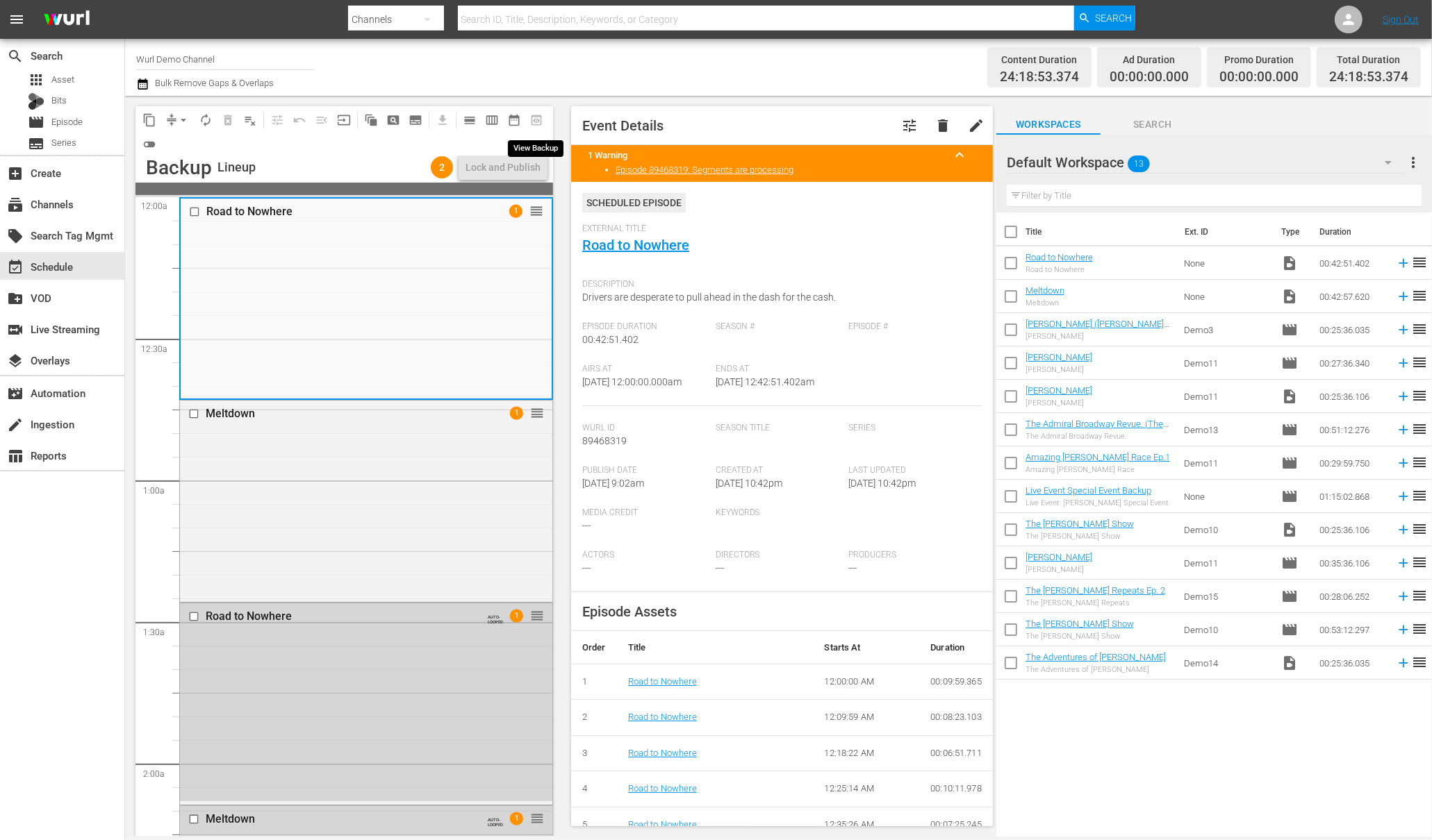
click at [538, 124] on span "preview_outlined" at bounding box center [536, 120] width 22 height 22
click at [193, 209] on input "checkbox" at bounding box center [196, 212] width 15 height 12
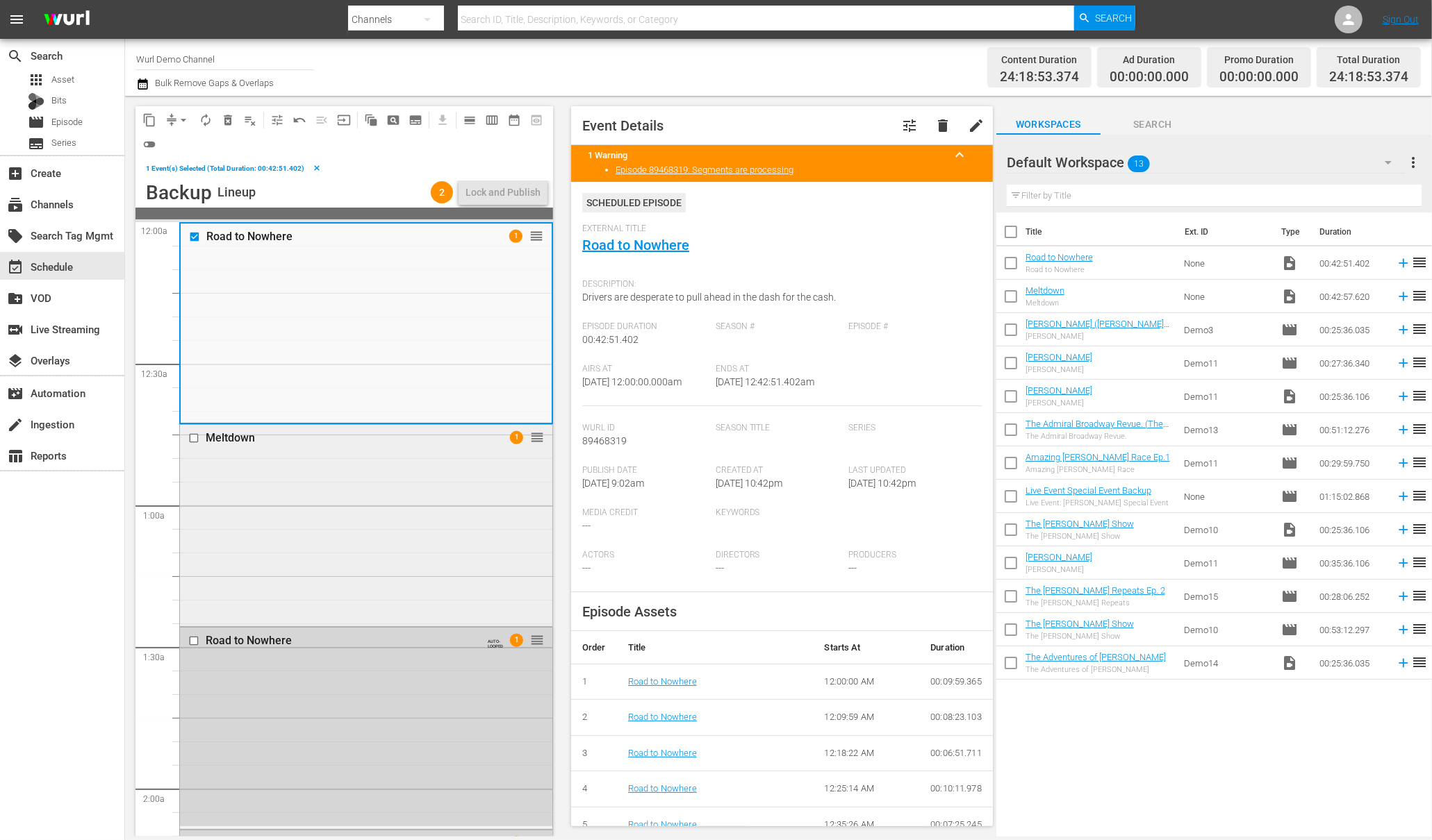
click at [193, 433] on input "checkbox" at bounding box center [195, 438] width 15 height 12
click at [195, 640] on input "checkbox" at bounding box center [195, 641] width 15 height 12
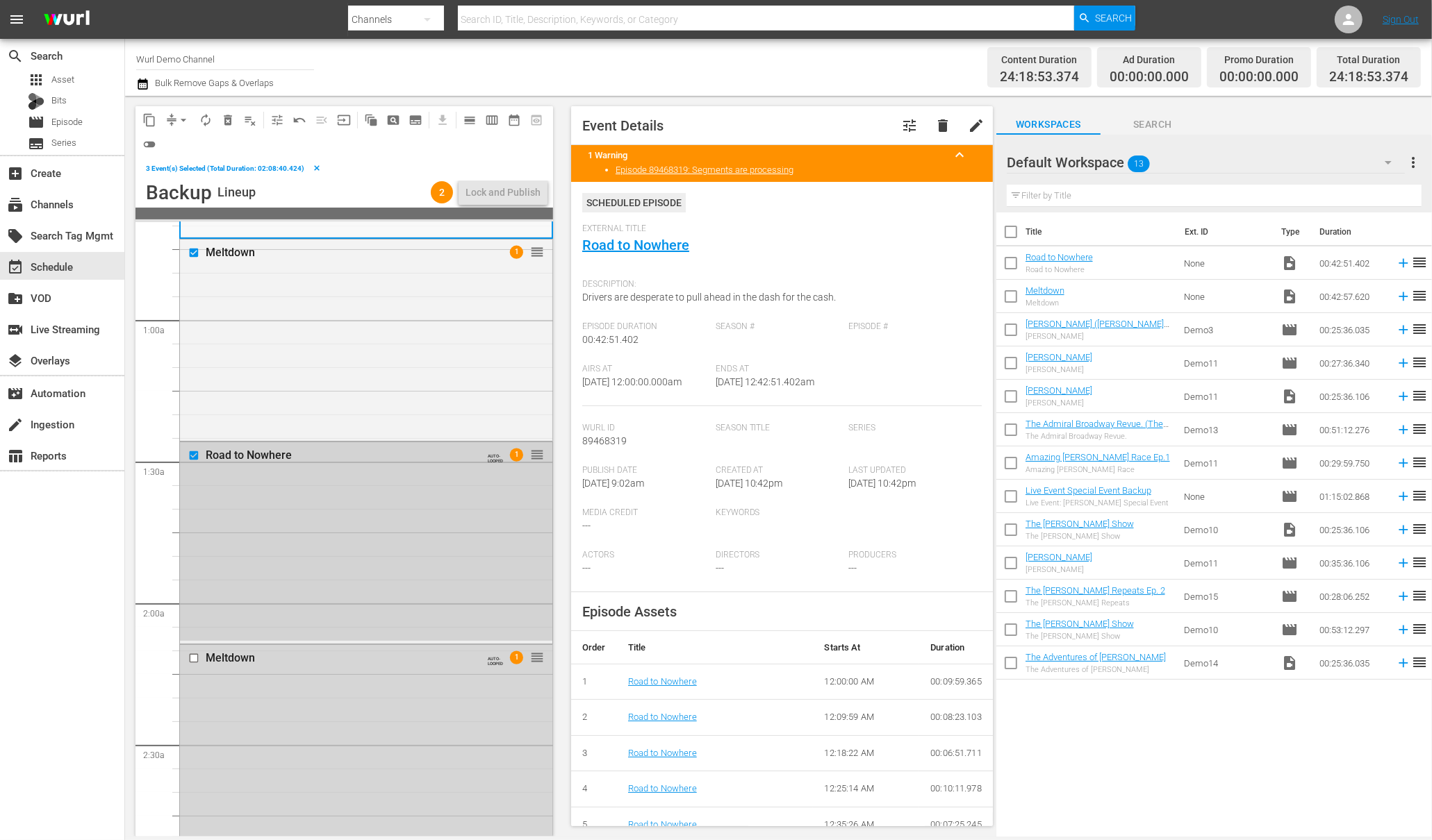
scroll to position [175, 0]
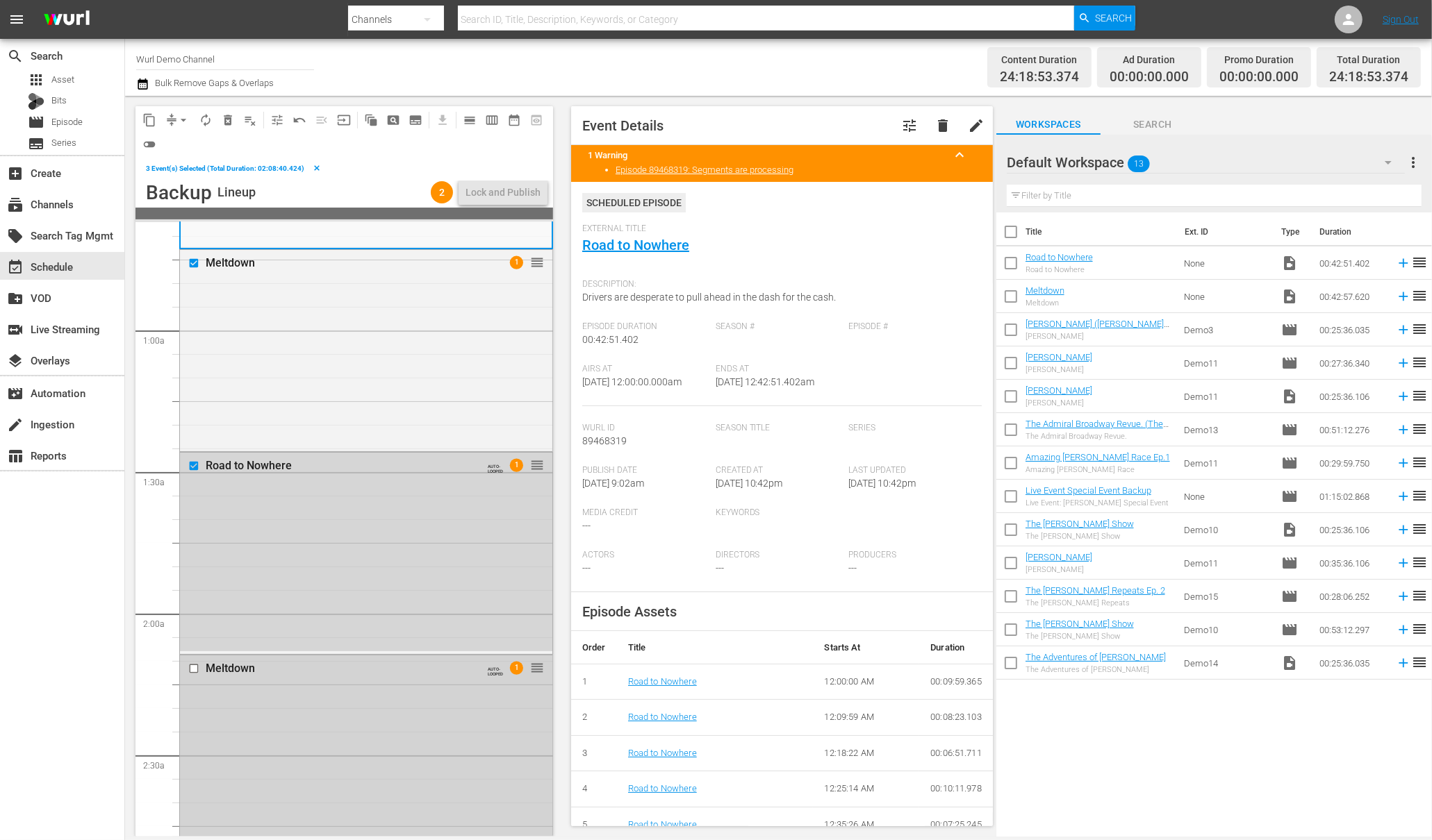
click at [194, 669] on input "checkbox" at bounding box center [195, 669] width 15 height 12
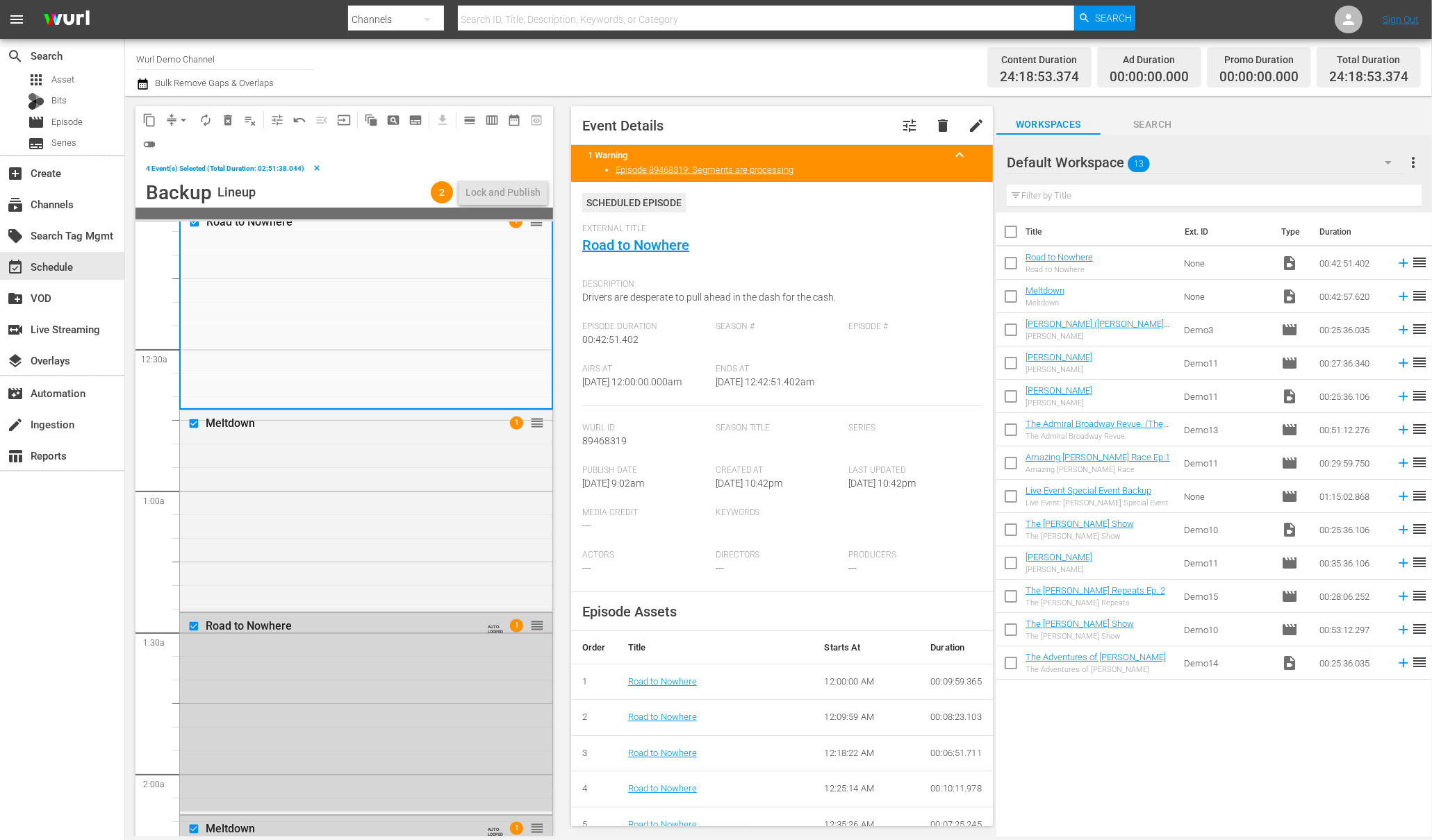
scroll to position [0, 0]
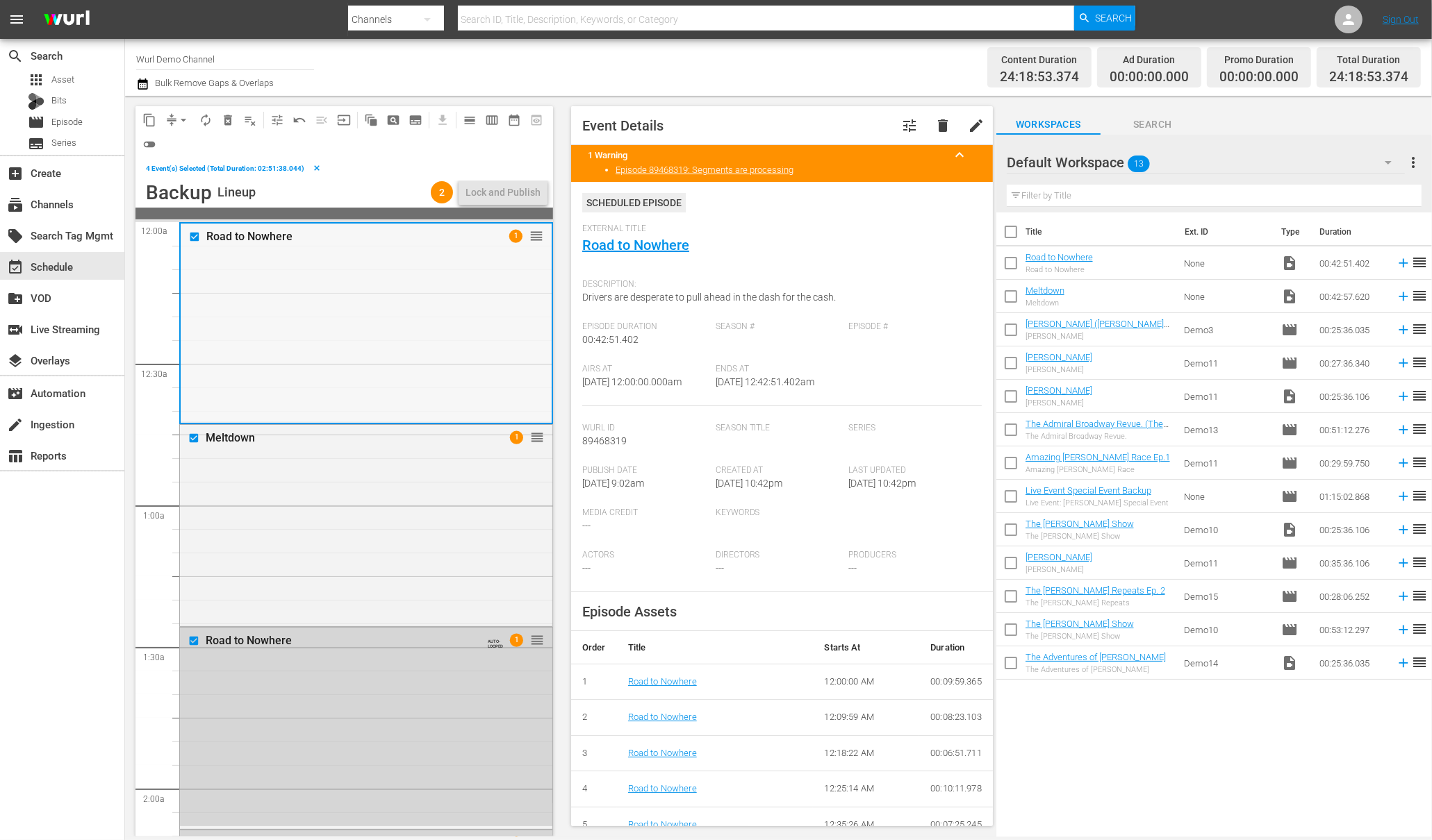
click at [198, 238] on input "checkbox" at bounding box center [196, 236] width 15 height 12
click at [201, 438] on input "checkbox" at bounding box center [195, 438] width 15 height 12
click at [196, 637] on input "checkbox" at bounding box center [195, 641] width 15 height 12
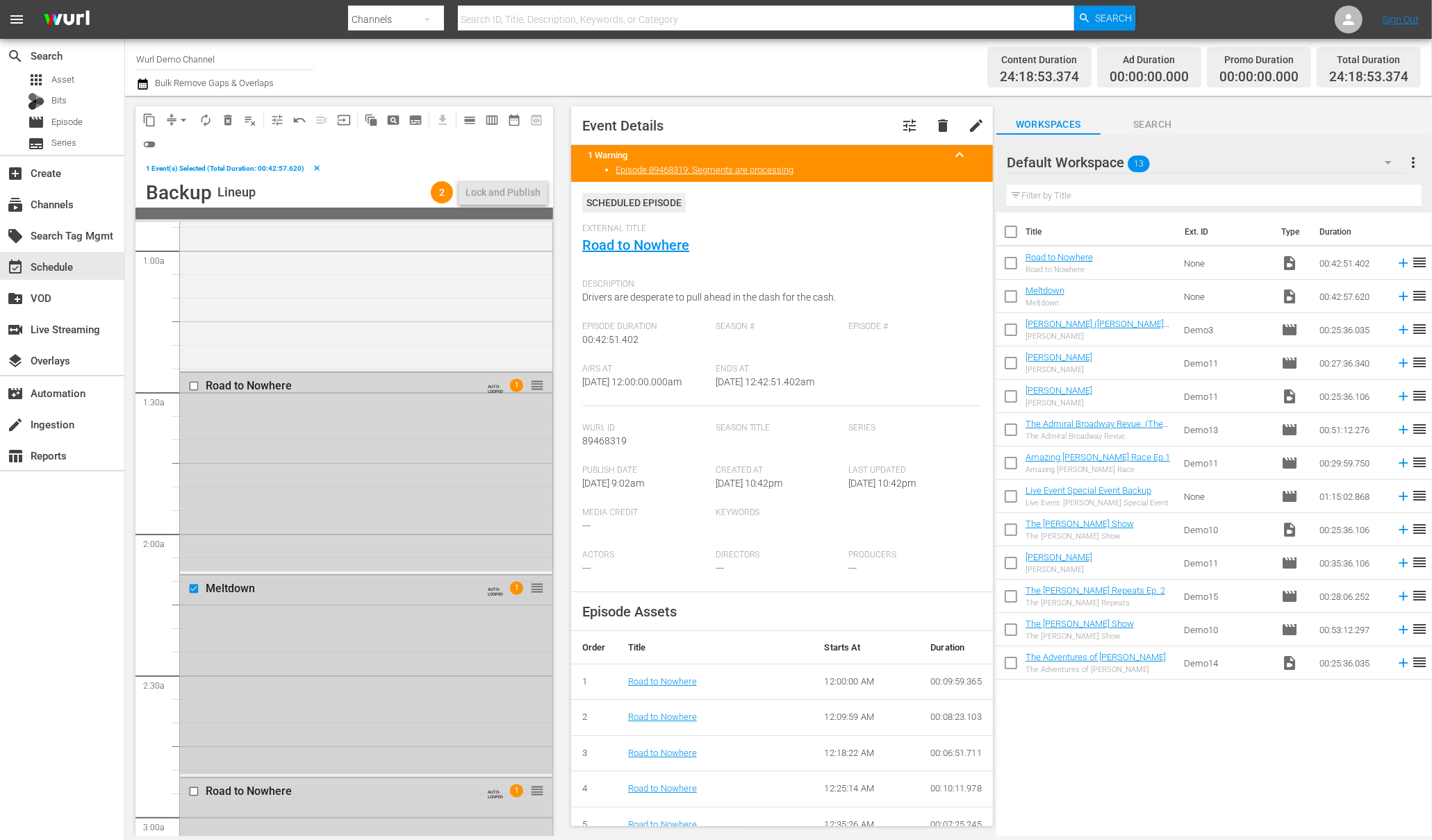
scroll to position [268, 0]
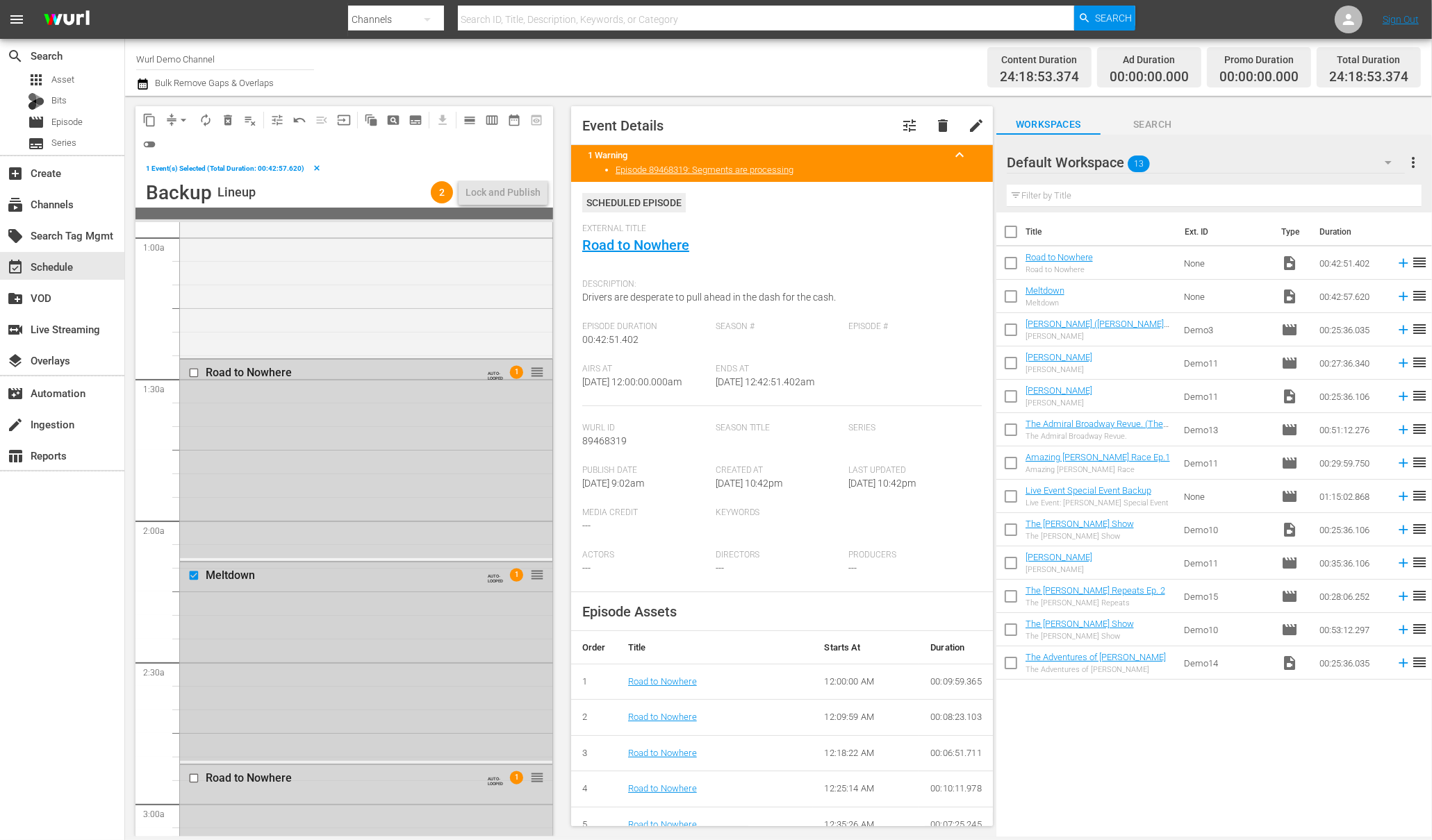
click at [196, 574] on input "checkbox" at bounding box center [195, 576] width 15 height 12
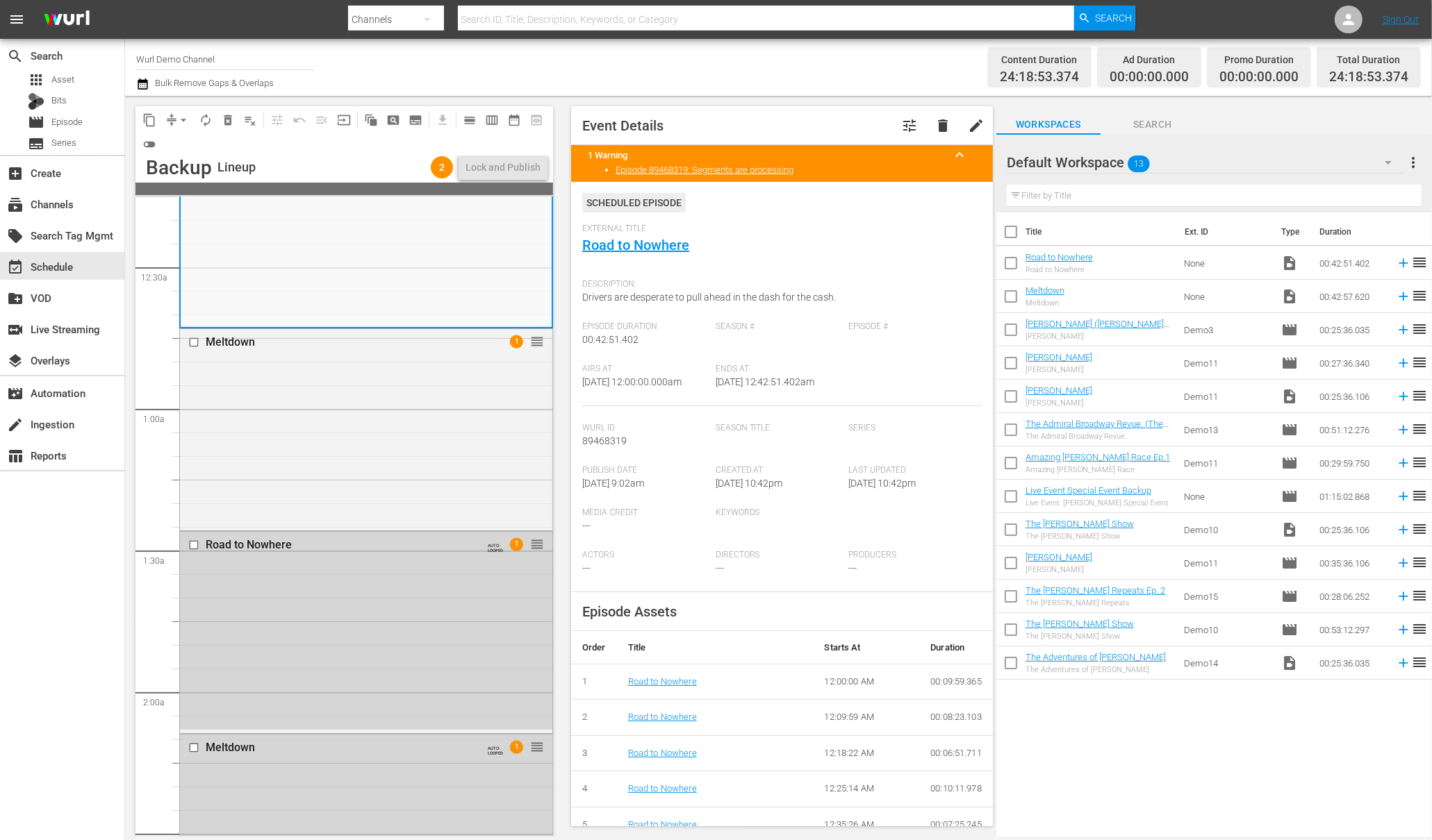
scroll to position [0, 0]
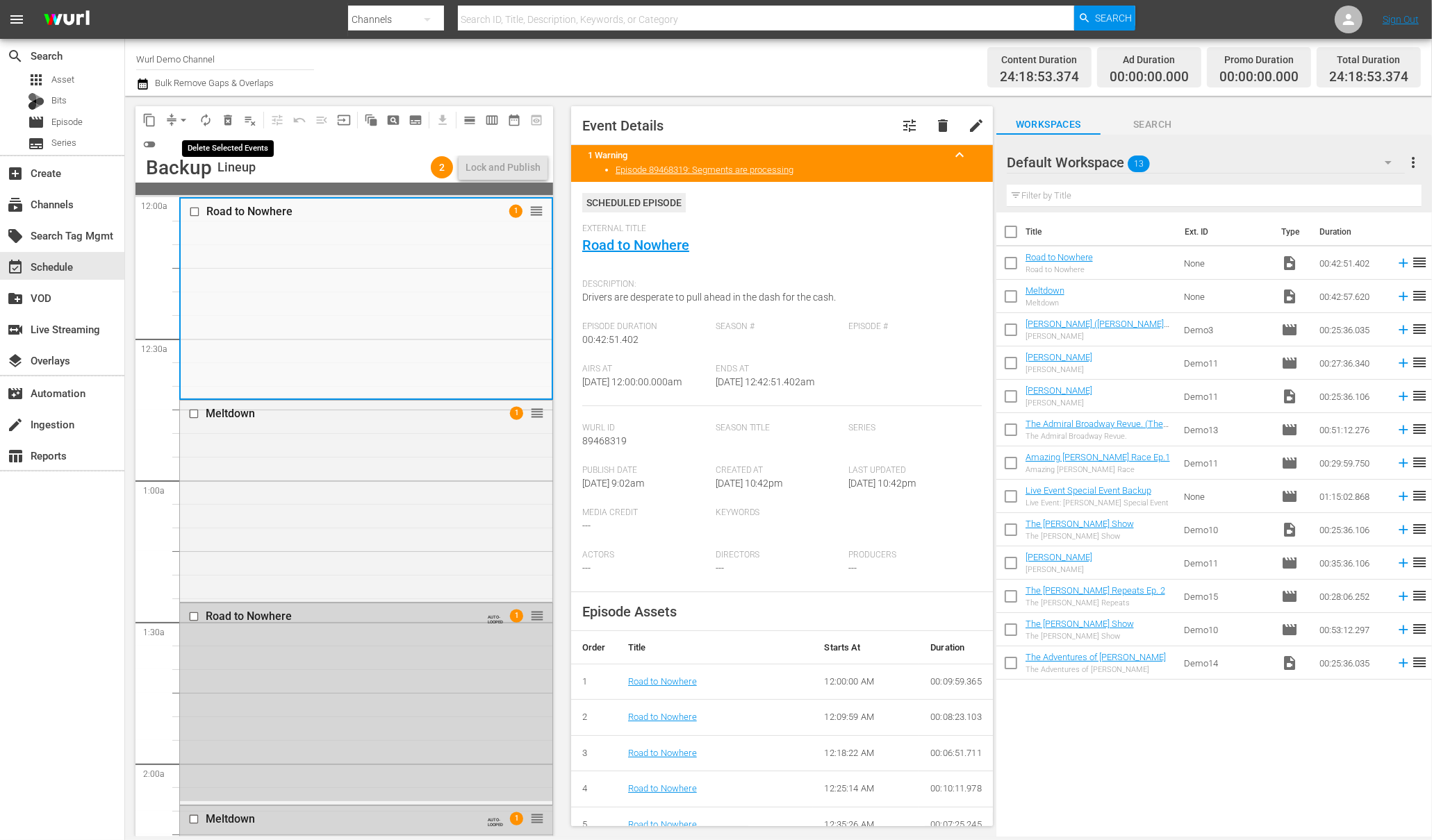
click at [228, 118] on span "delete_forever_outlined" at bounding box center [228, 120] width 14 height 14
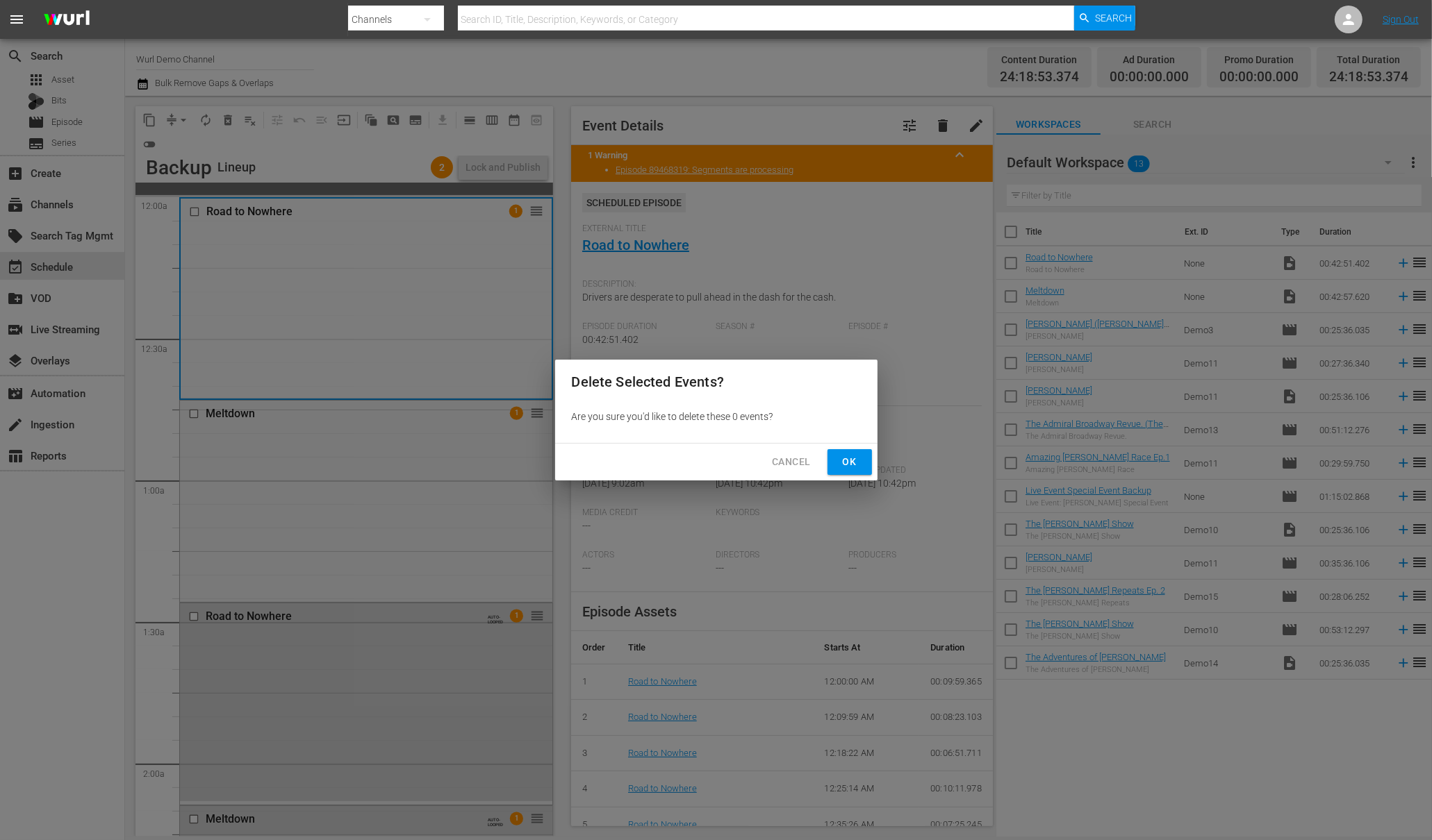
click at [846, 466] on span "Ok" at bounding box center [849, 462] width 22 height 18
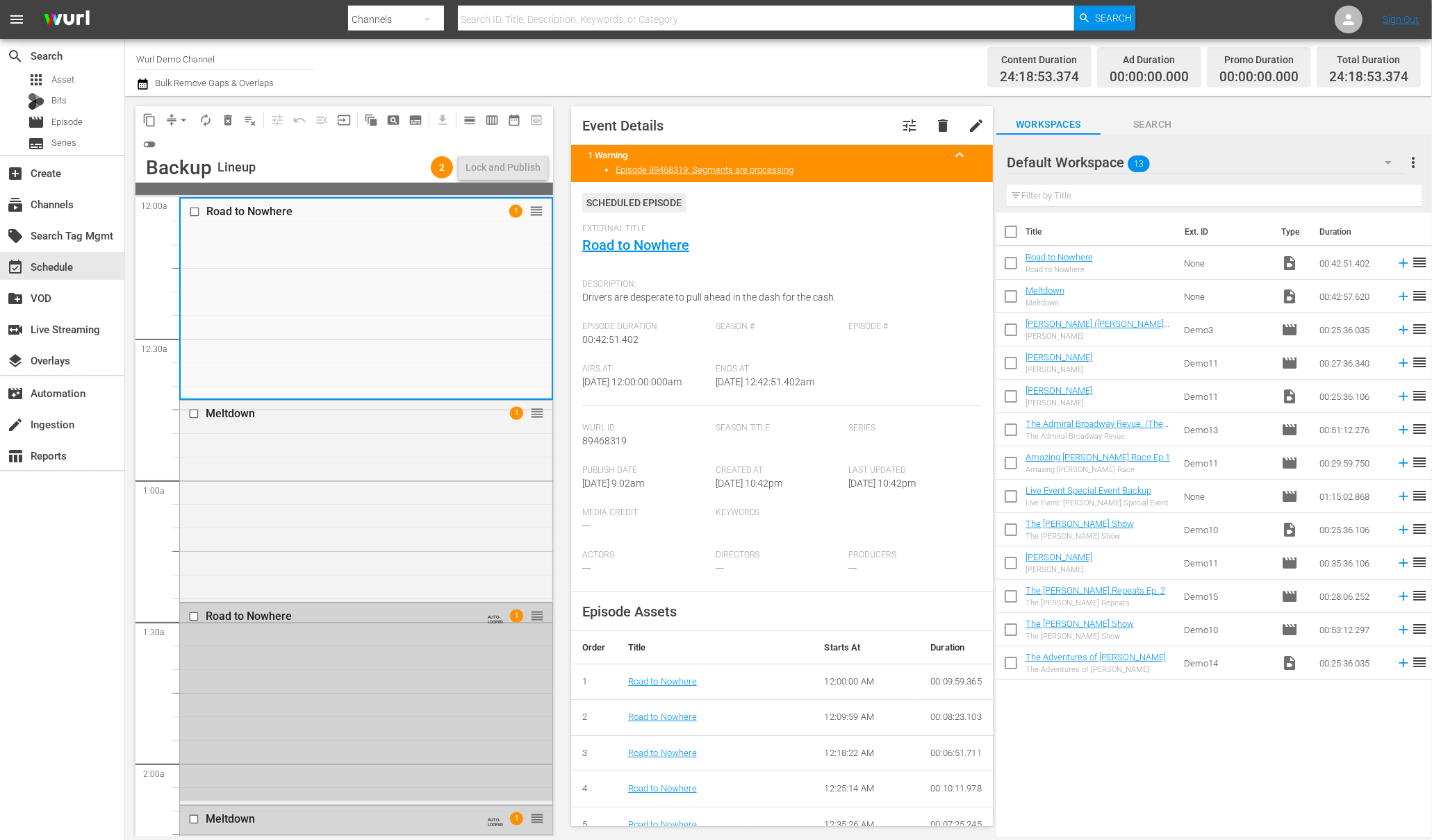
click at [195, 620] on input "checkbox" at bounding box center [195, 616] width 15 height 12
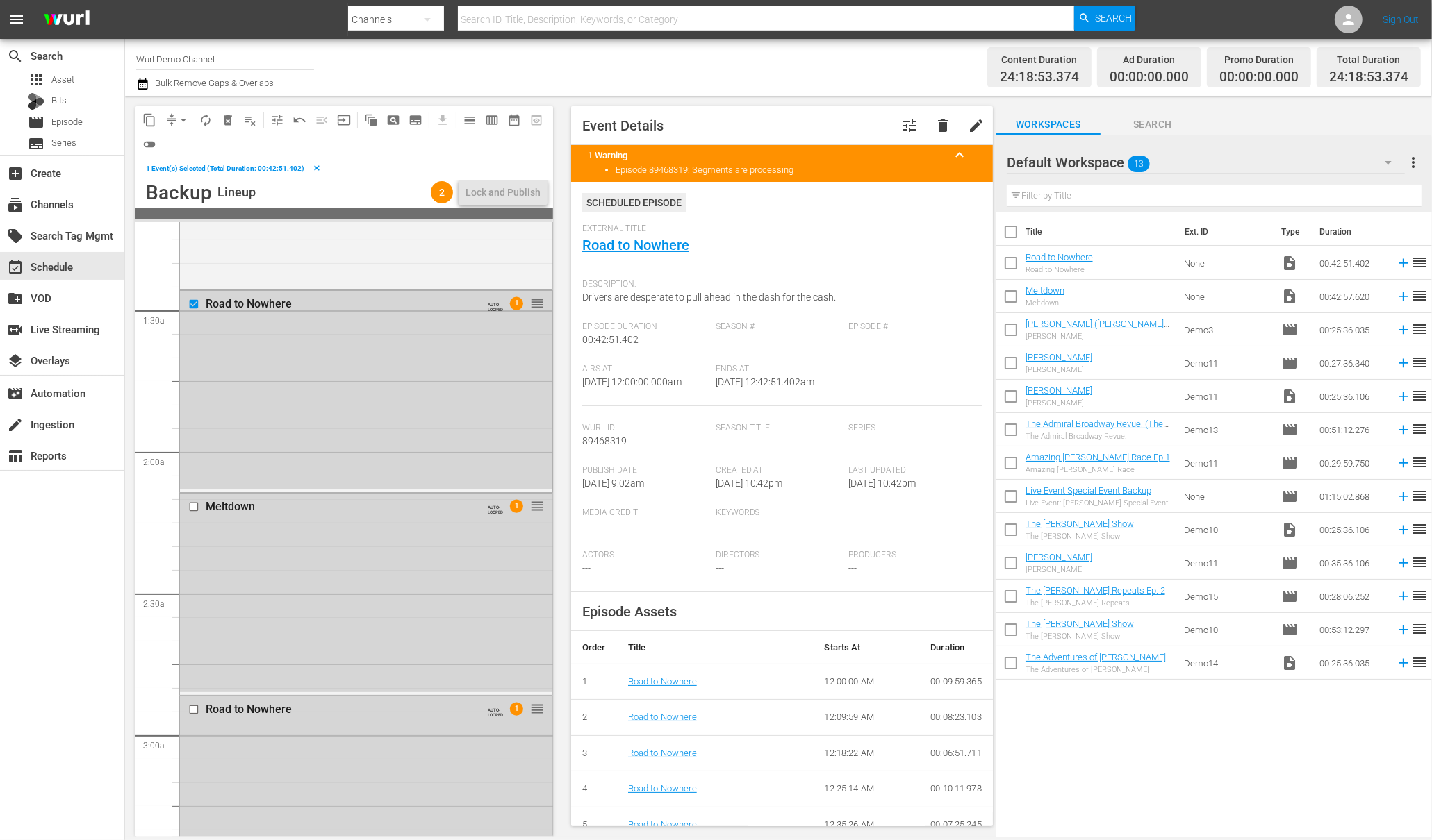
scroll to position [362, 0]
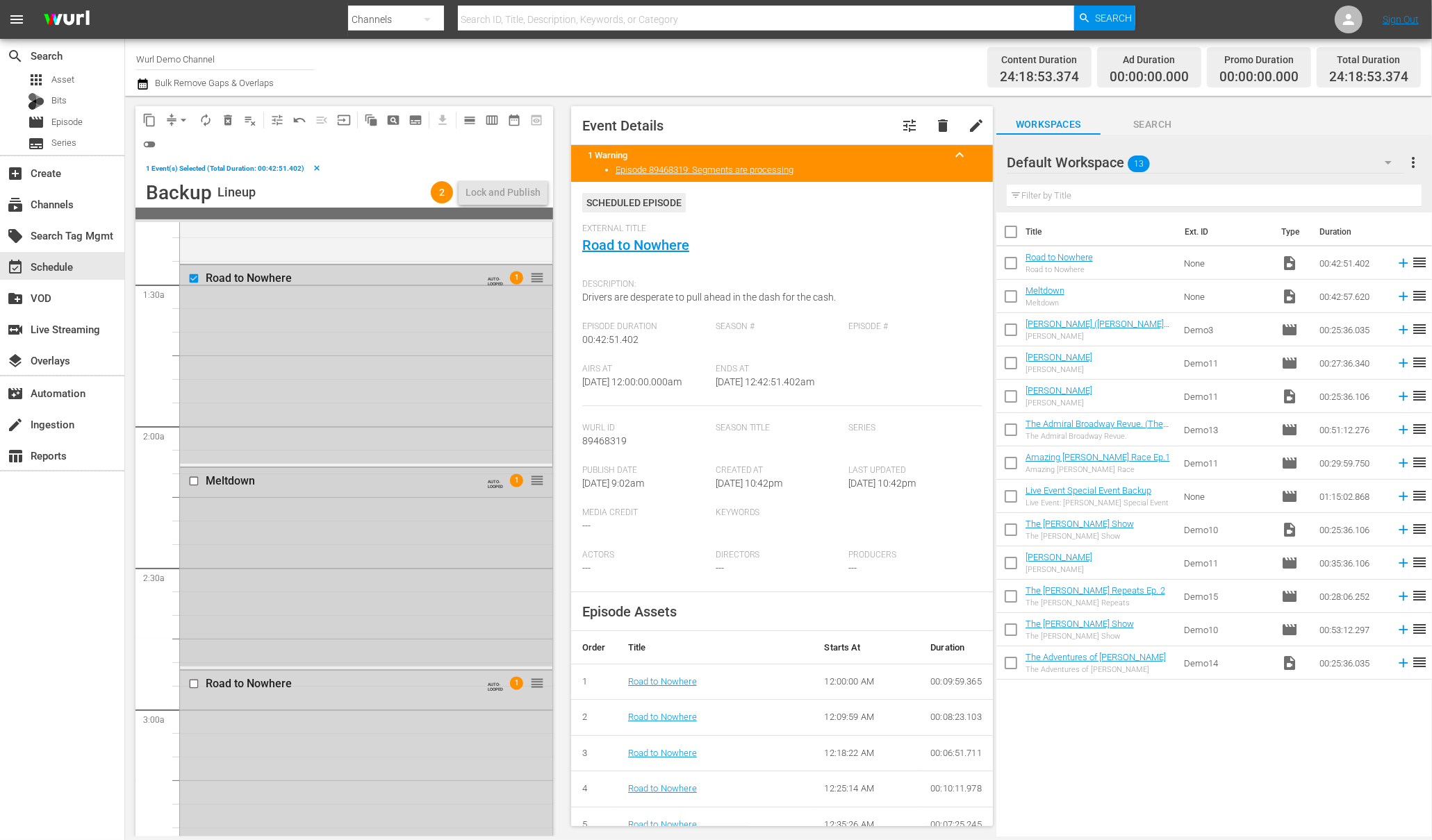
click at [194, 478] on input "checkbox" at bounding box center [195, 481] width 15 height 12
click at [192, 678] on input "checkbox" at bounding box center [195, 683] width 15 height 12
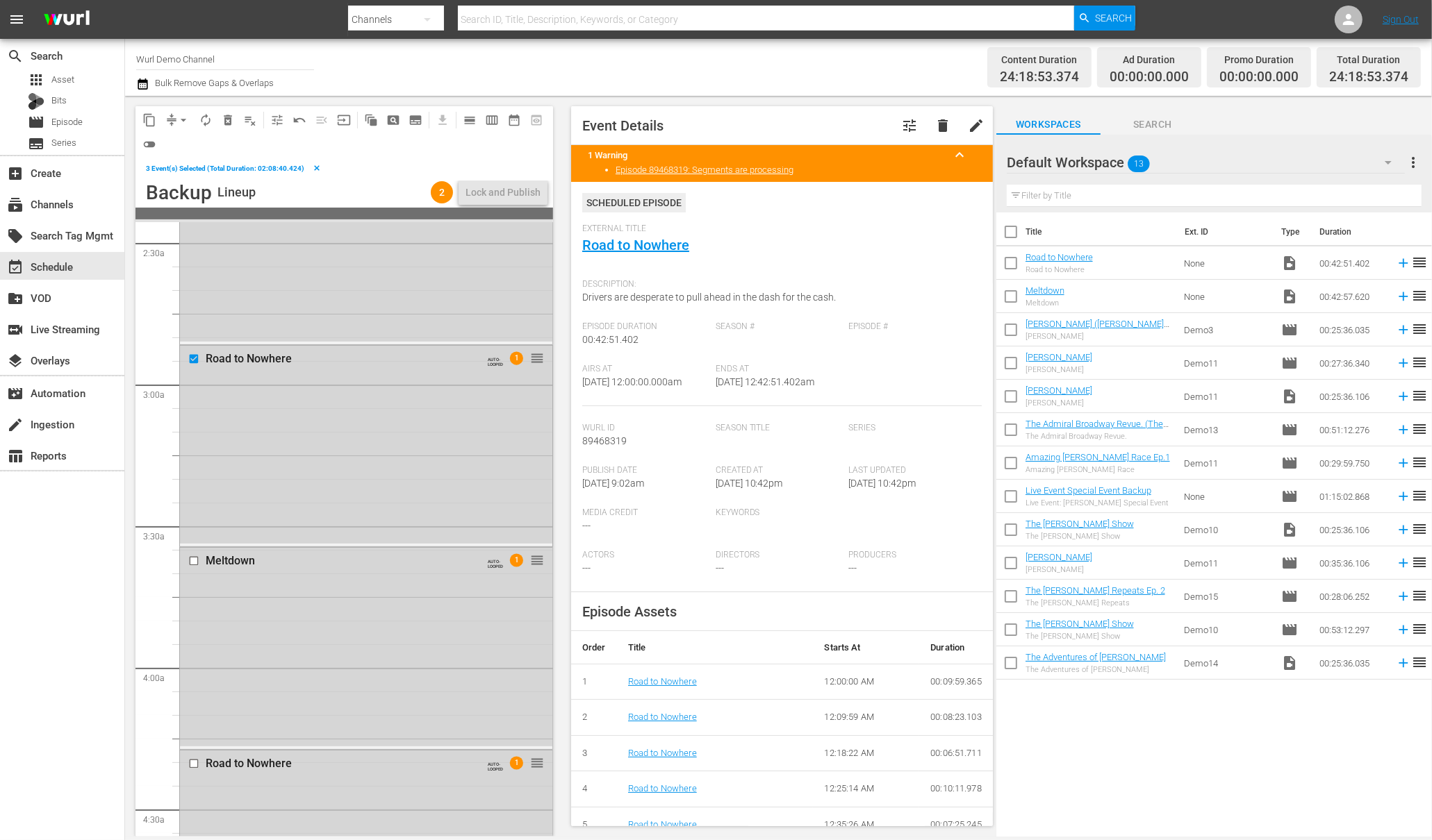
scroll to position [766, 0]
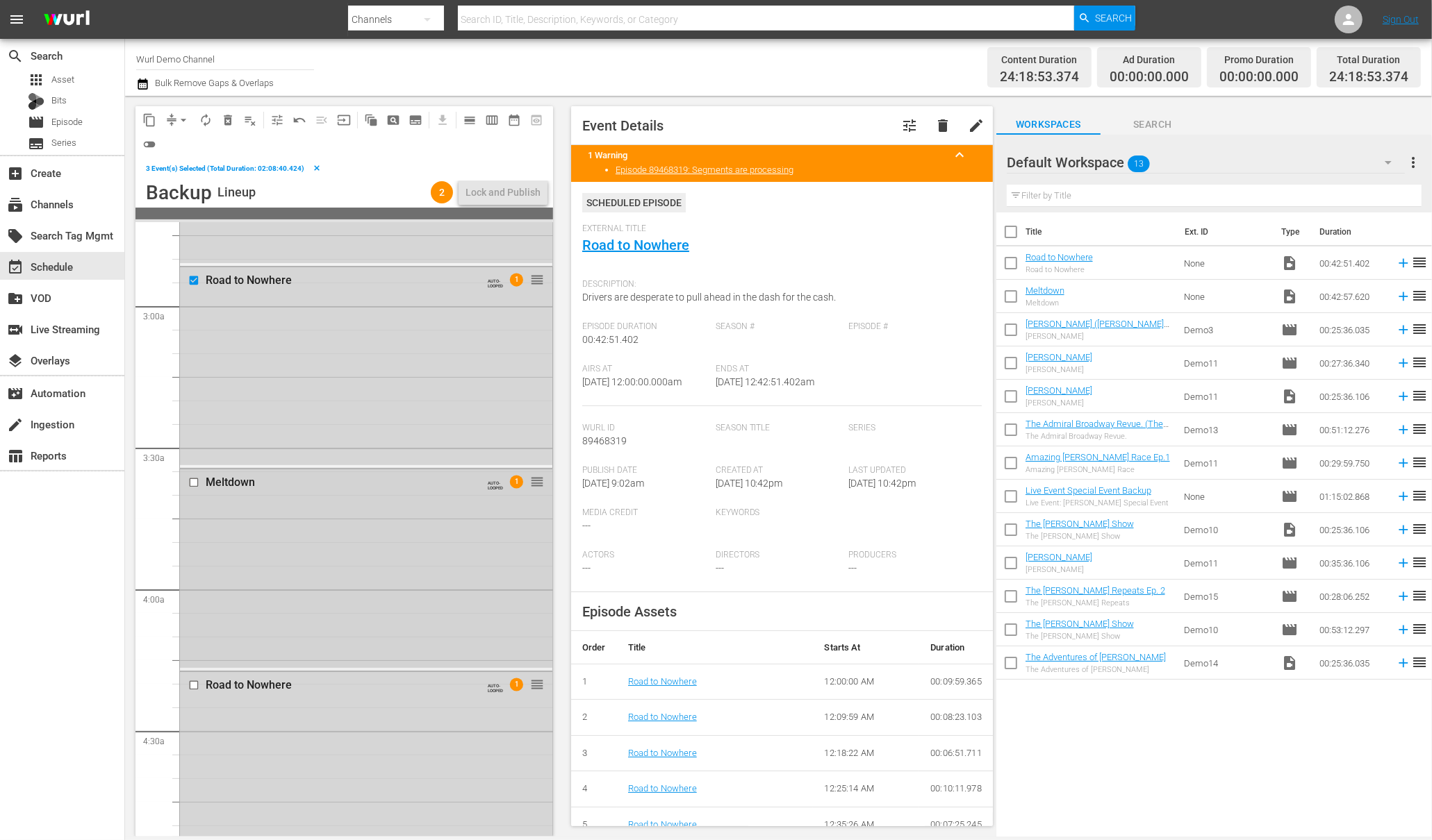
click at [196, 489] on div at bounding box center [195, 482] width 20 height 17
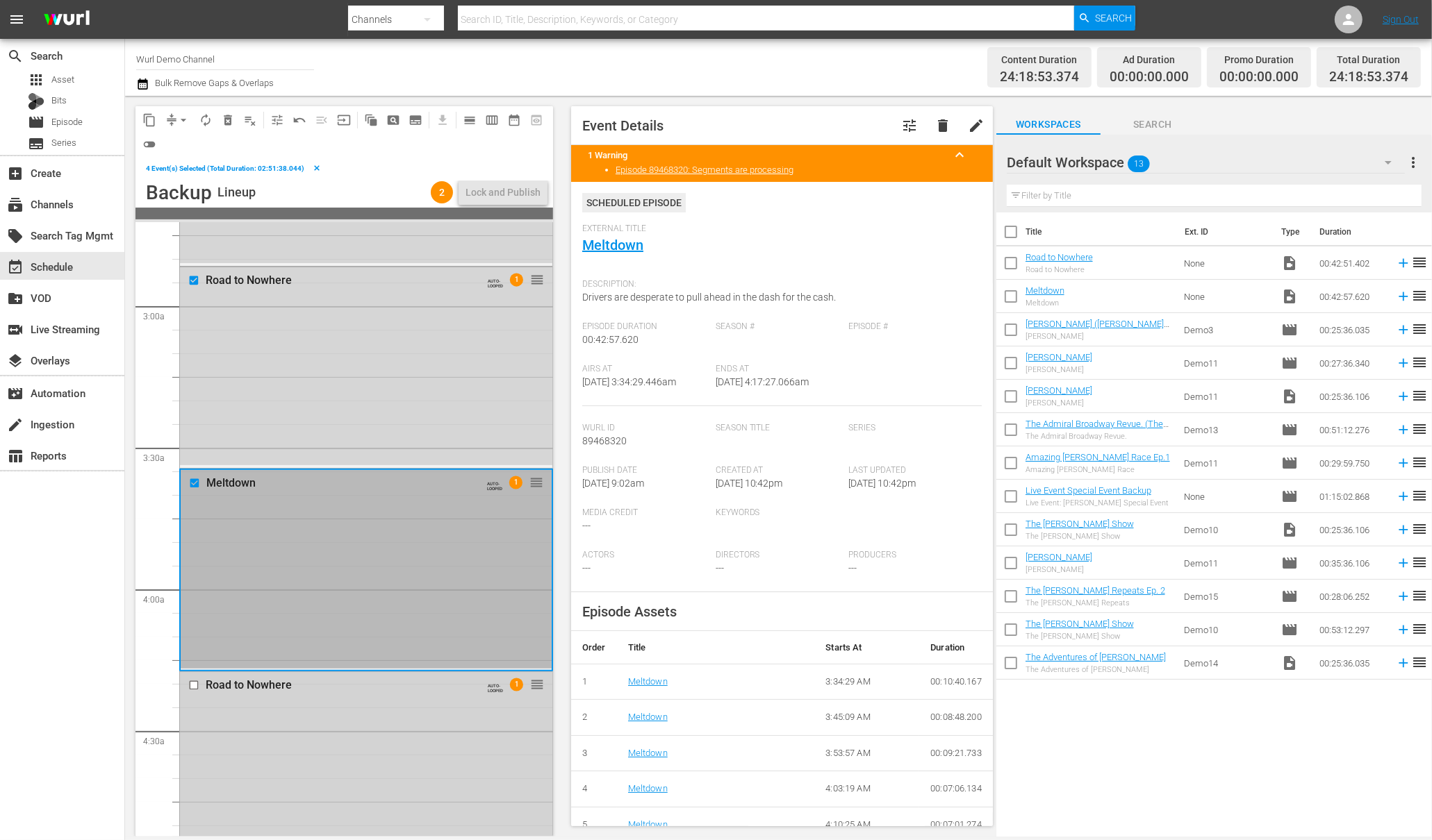
click at [195, 680] on input "checkbox" at bounding box center [195, 686] width 15 height 12
click at [227, 116] on span "delete_forever_outlined" at bounding box center [228, 120] width 14 height 14
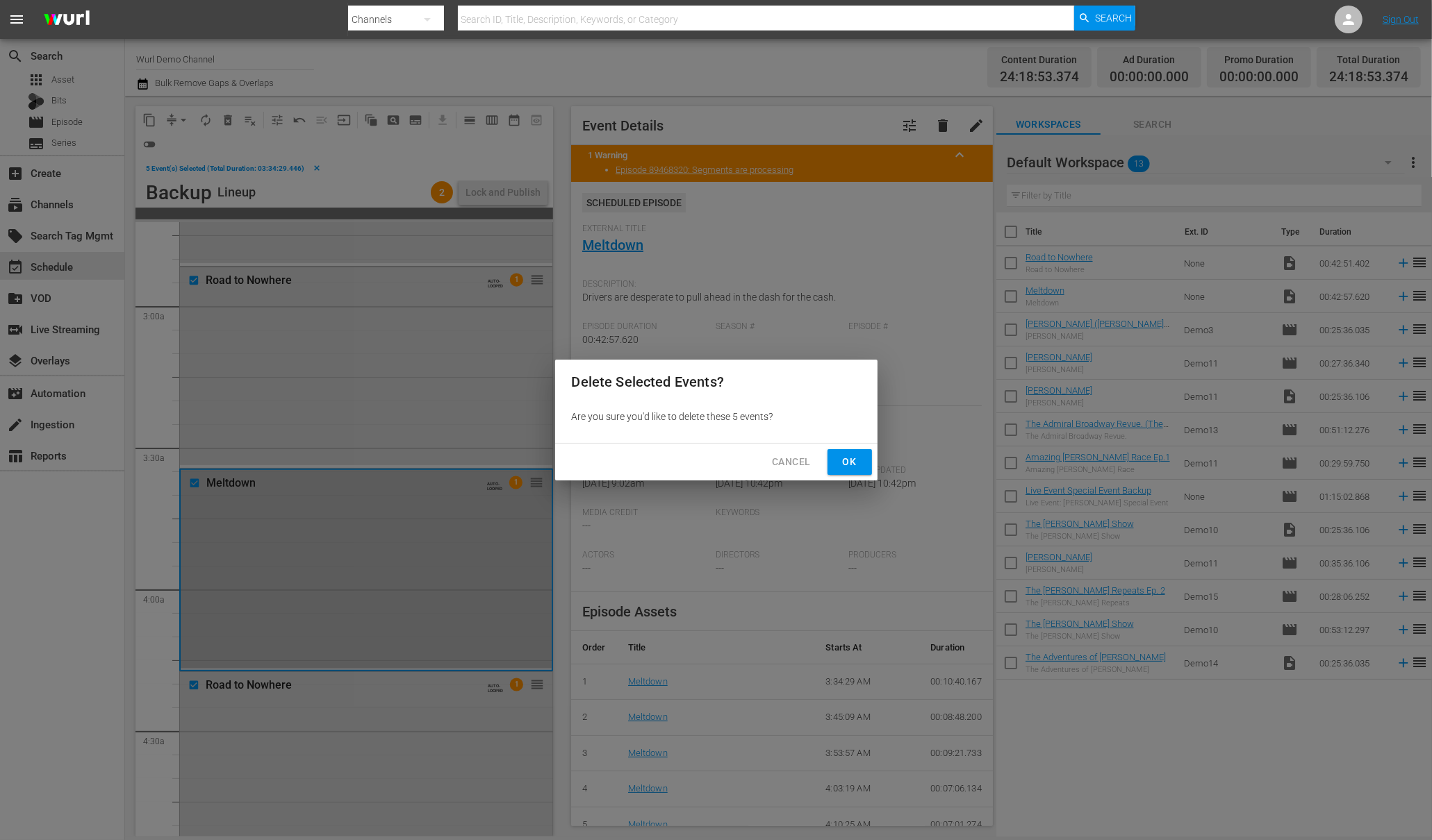
click at [843, 465] on span "Ok" at bounding box center [849, 462] width 22 height 18
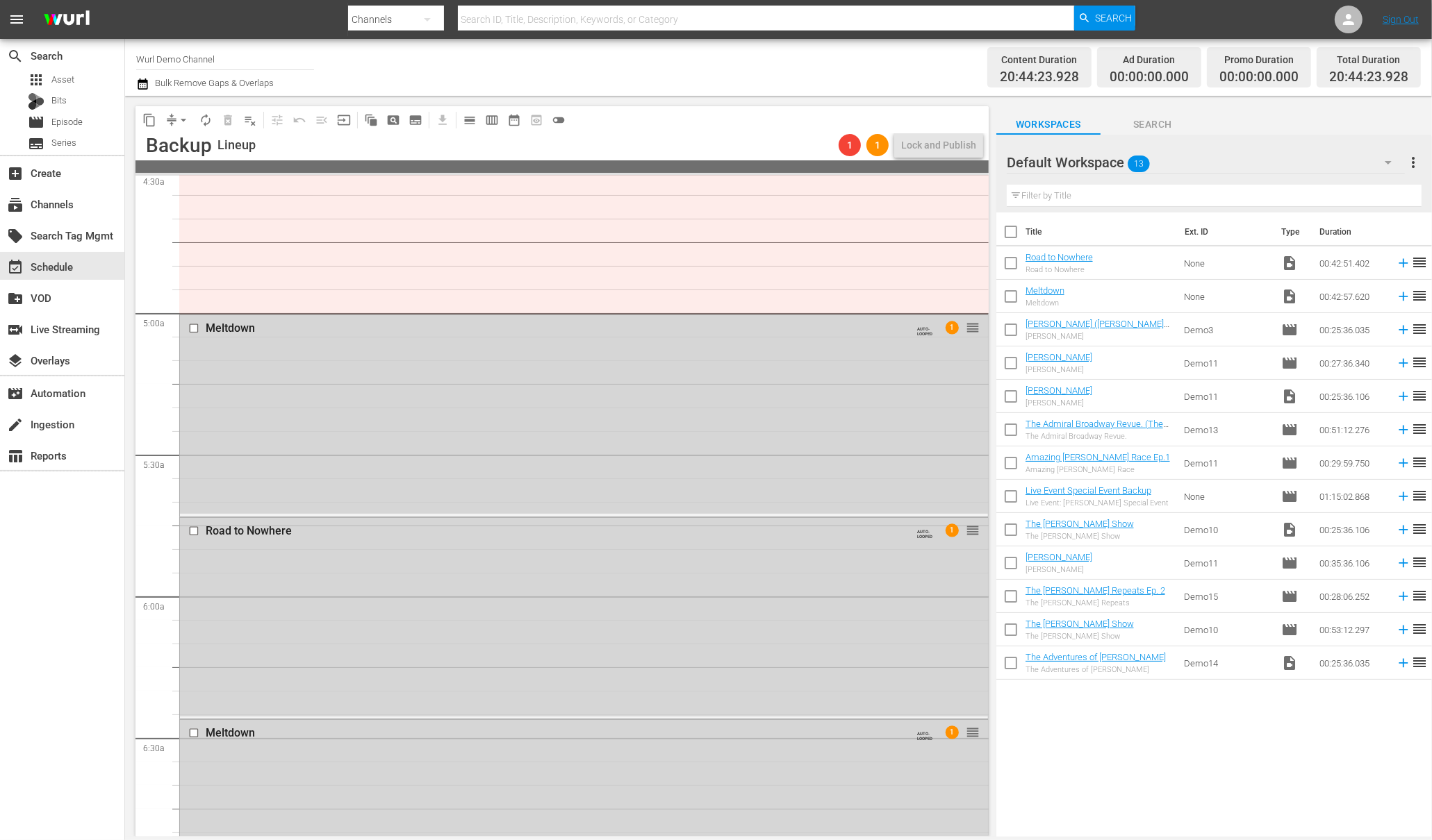
scroll to position [1379, 0]
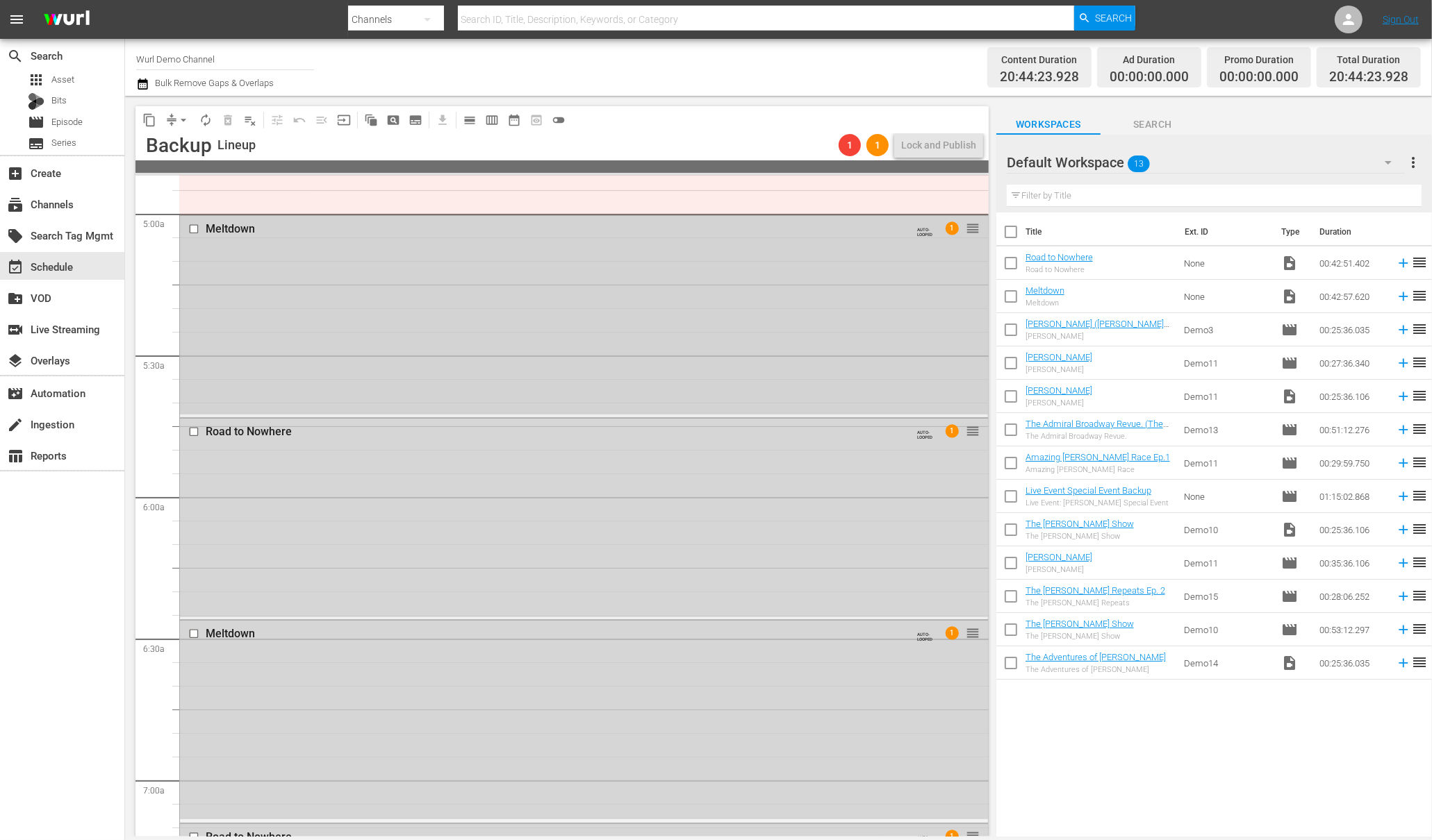
click at [197, 222] on div at bounding box center [195, 229] width 20 height 17
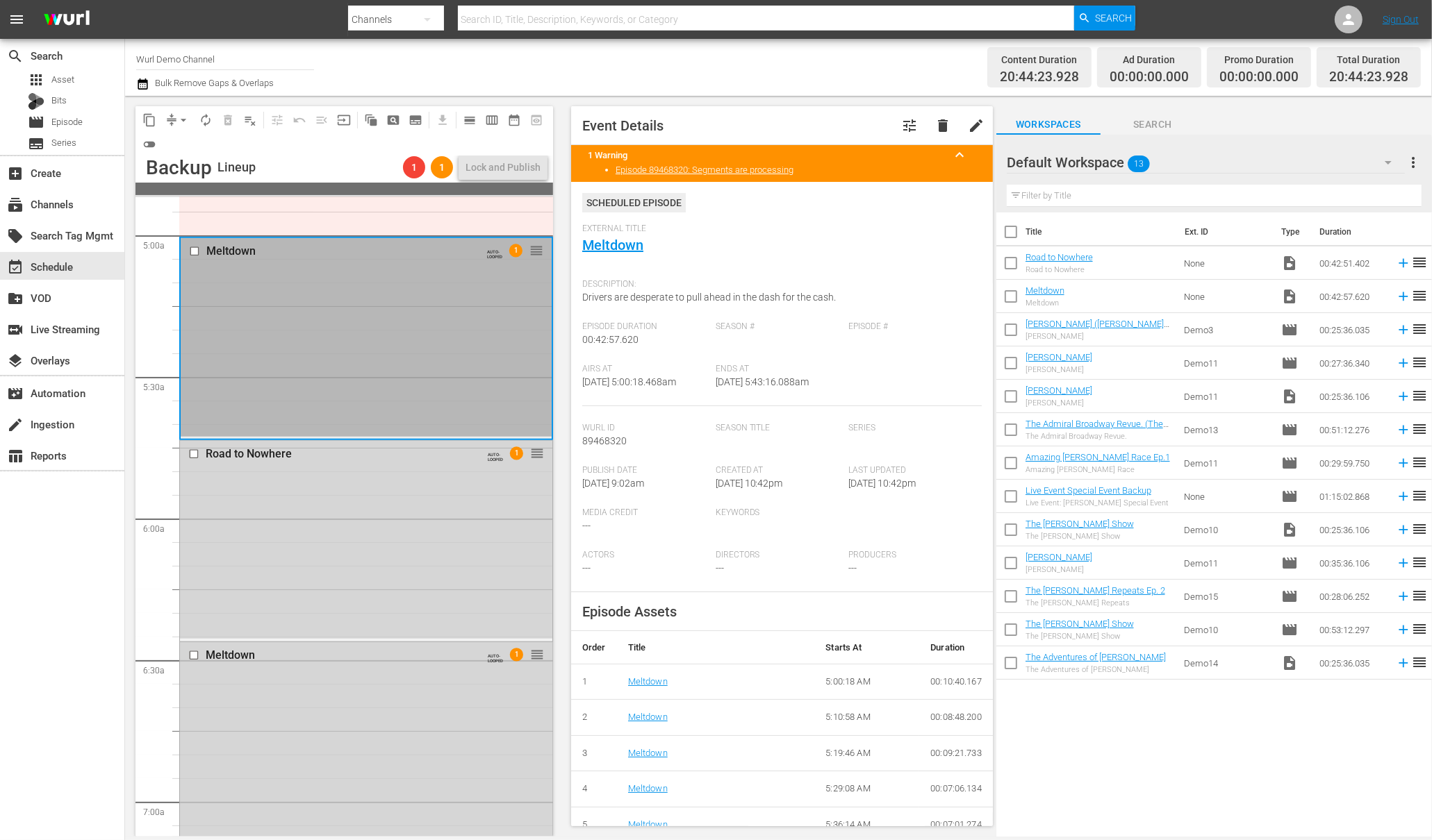
click at [194, 249] on input "checkbox" at bounding box center [196, 251] width 15 height 12
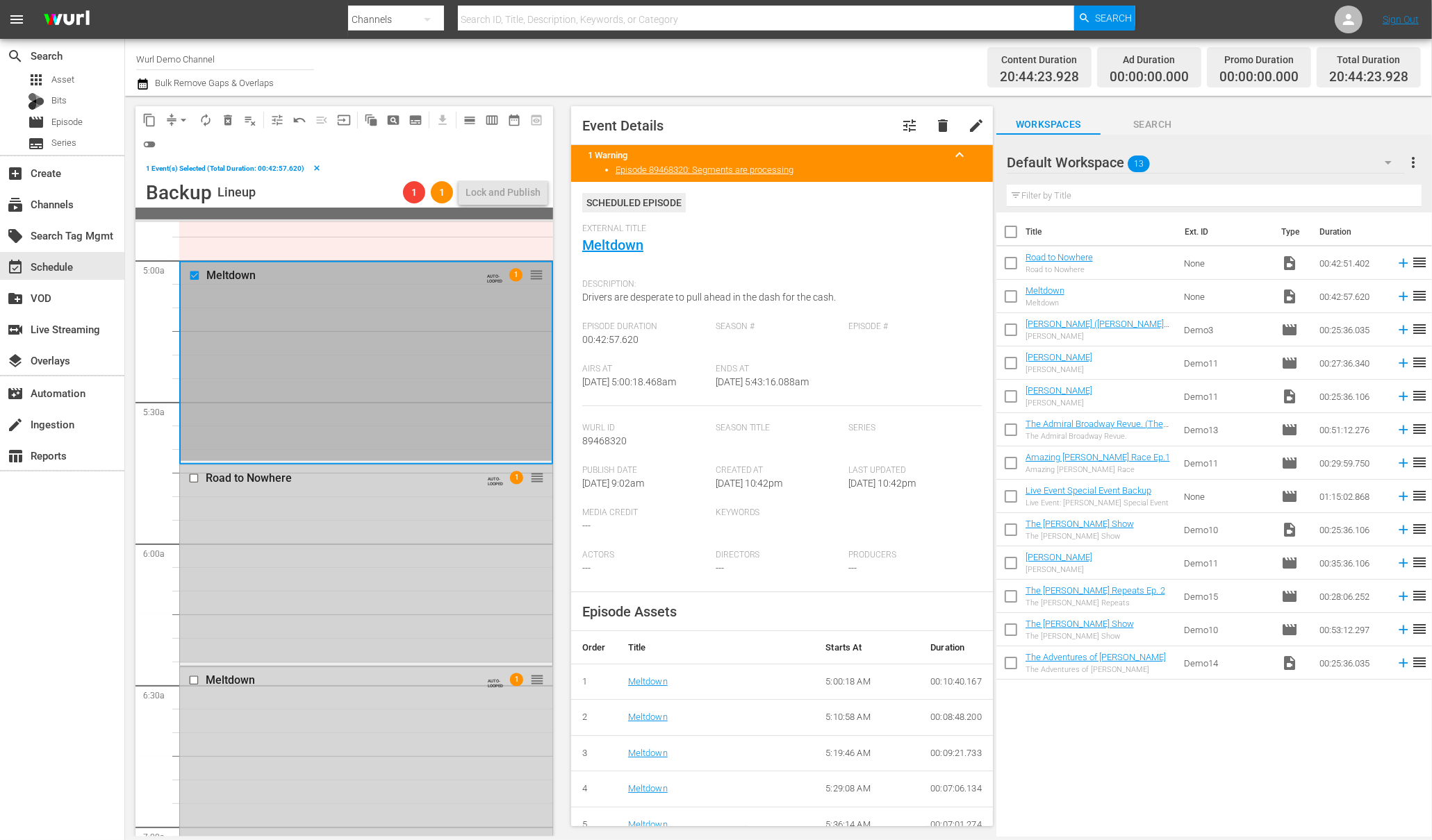
click at [197, 479] on input "checkbox" at bounding box center [195, 479] width 15 height 12
click at [192, 676] on input "checkbox" at bounding box center [195, 680] width 15 height 12
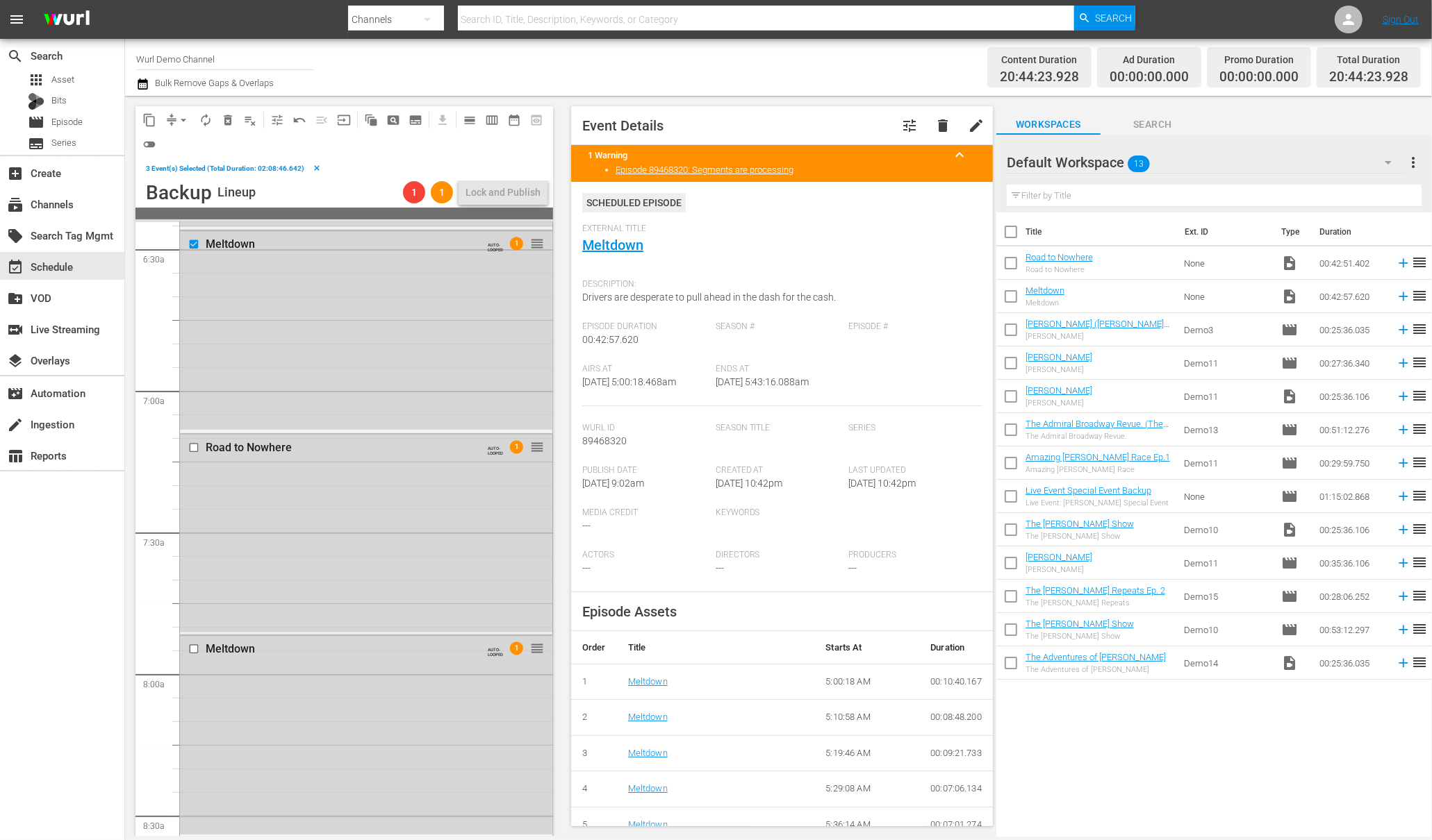
scroll to position [1832, 0]
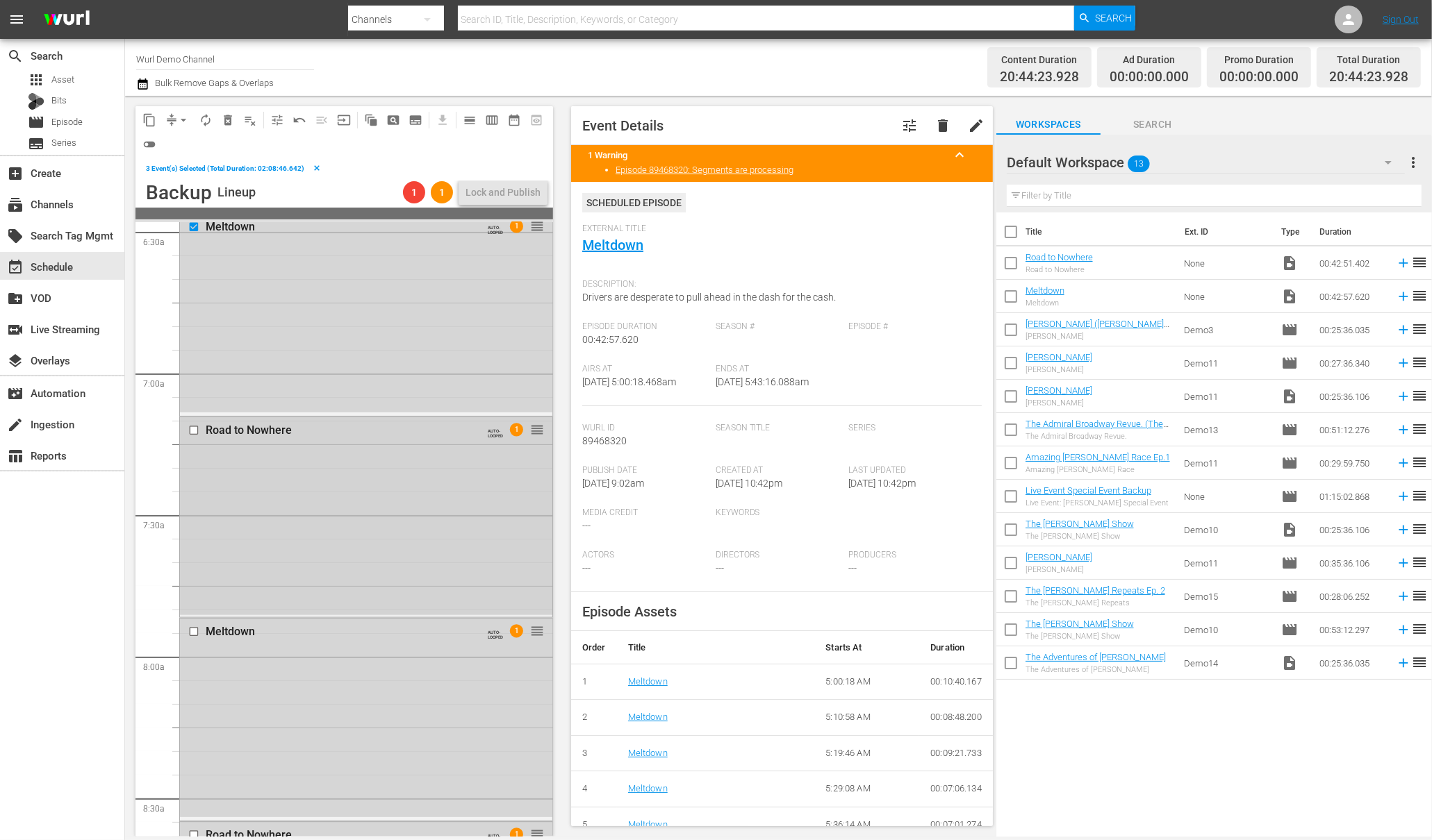
click at [196, 424] on input "checkbox" at bounding box center [195, 430] width 15 height 12
click at [195, 634] on input "checkbox" at bounding box center [195, 632] width 15 height 12
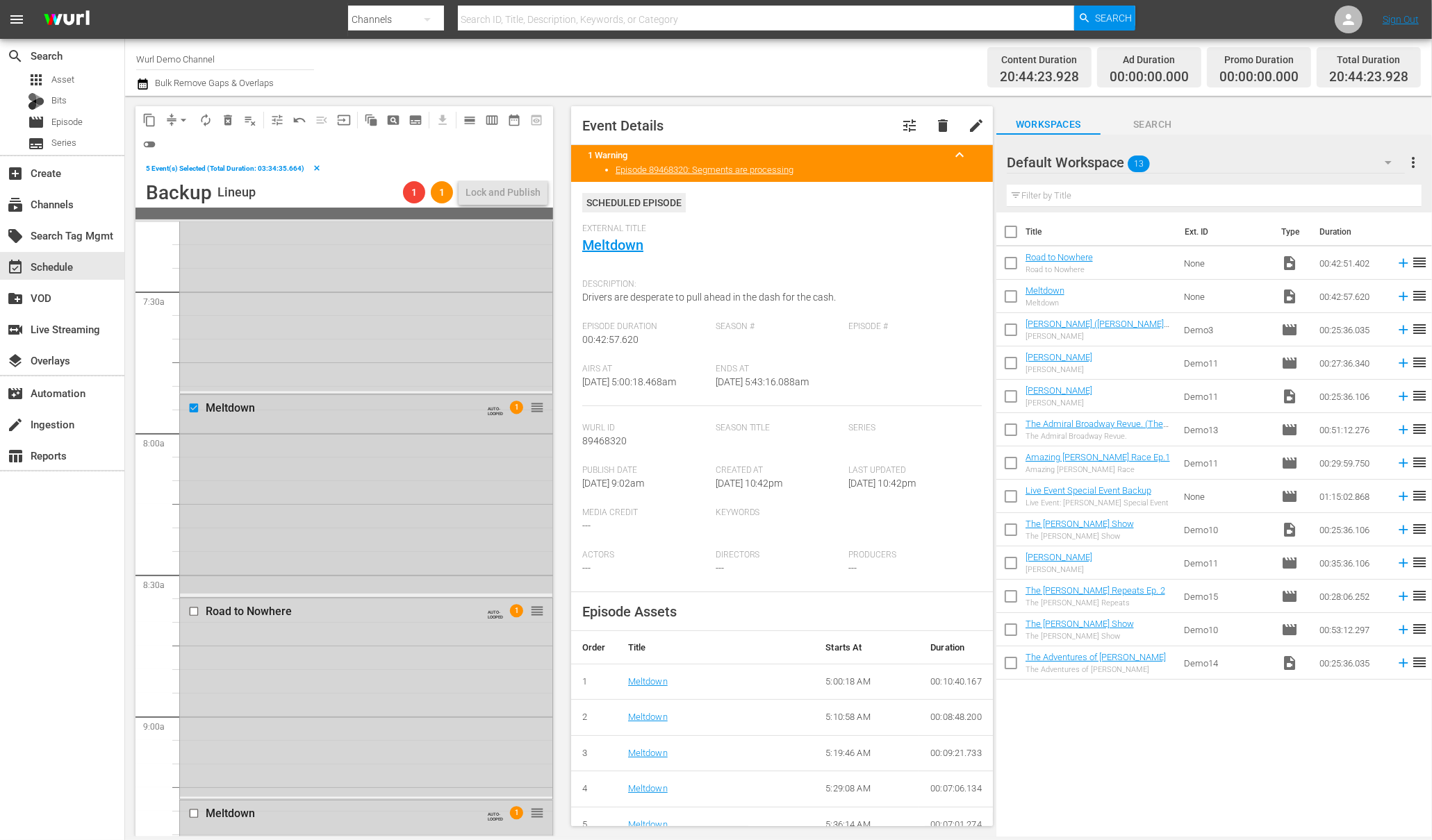
scroll to position [2129, 0]
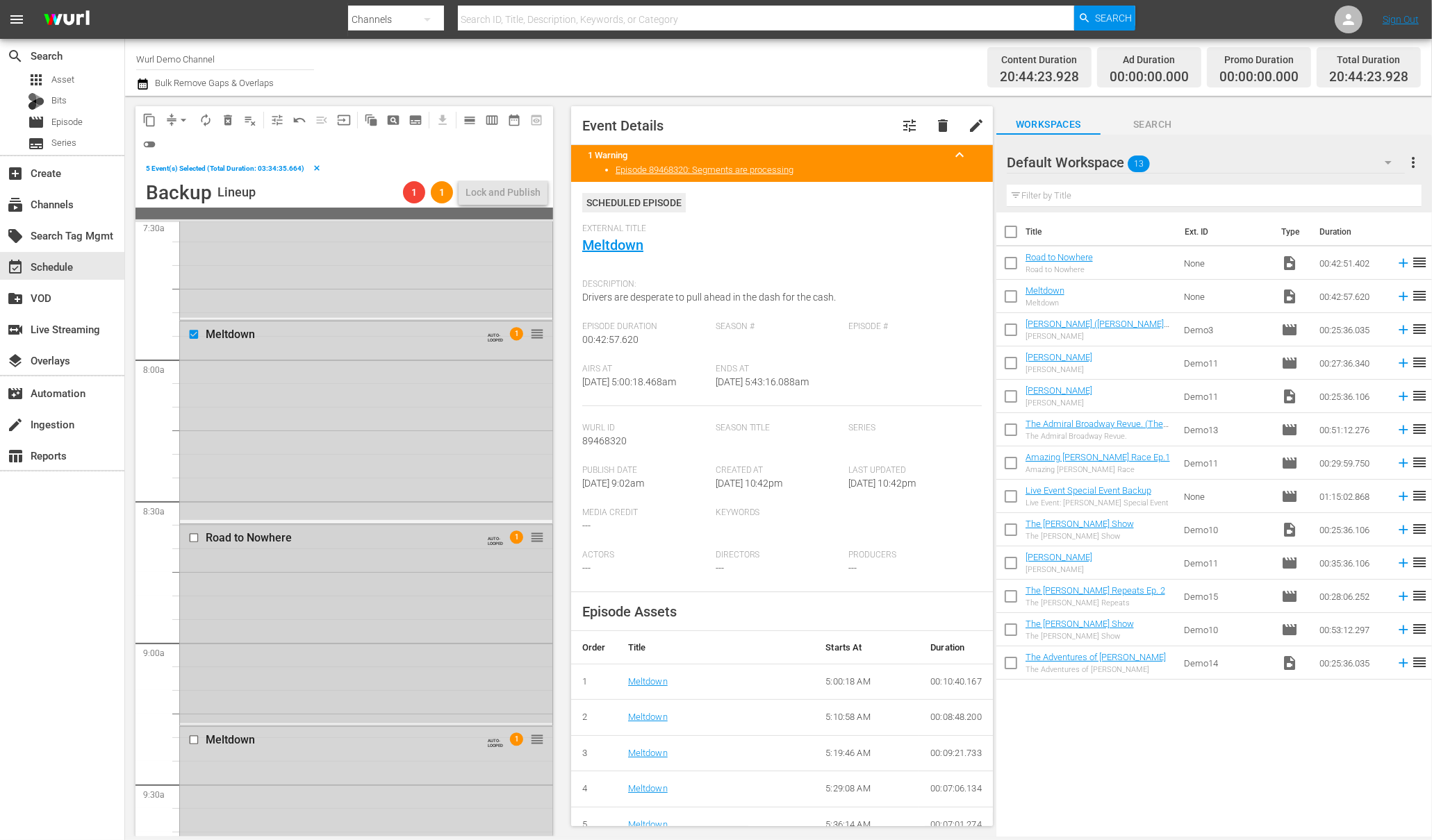
click at [194, 535] on input "checkbox" at bounding box center [195, 539] width 15 height 12
click at [194, 739] on input "checkbox" at bounding box center [195, 740] width 15 height 12
click at [235, 117] on button "delete_forever_outlined" at bounding box center [228, 120] width 22 height 22
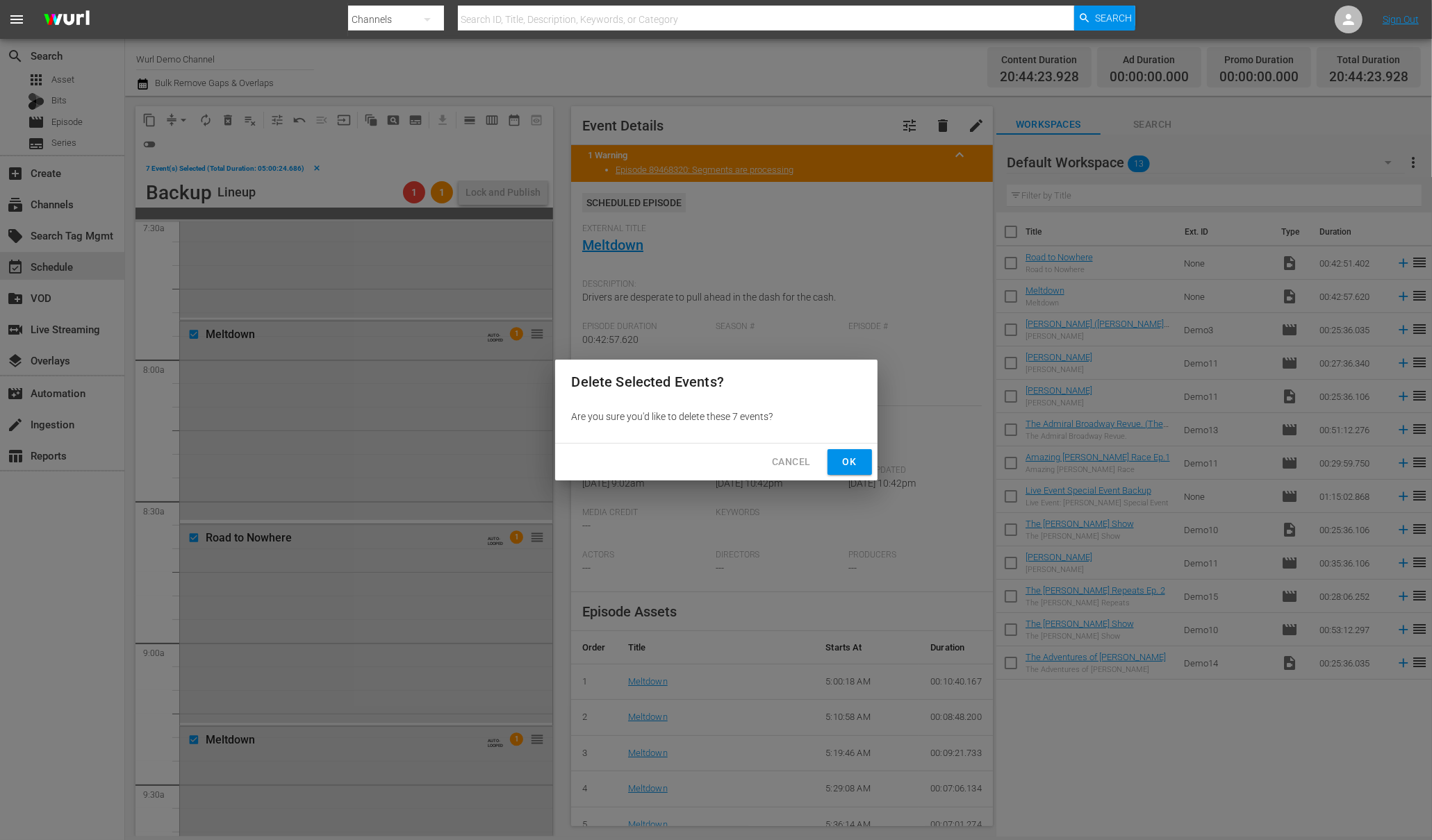
click at [845, 460] on span "Ok" at bounding box center [849, 462] width 22 height 18
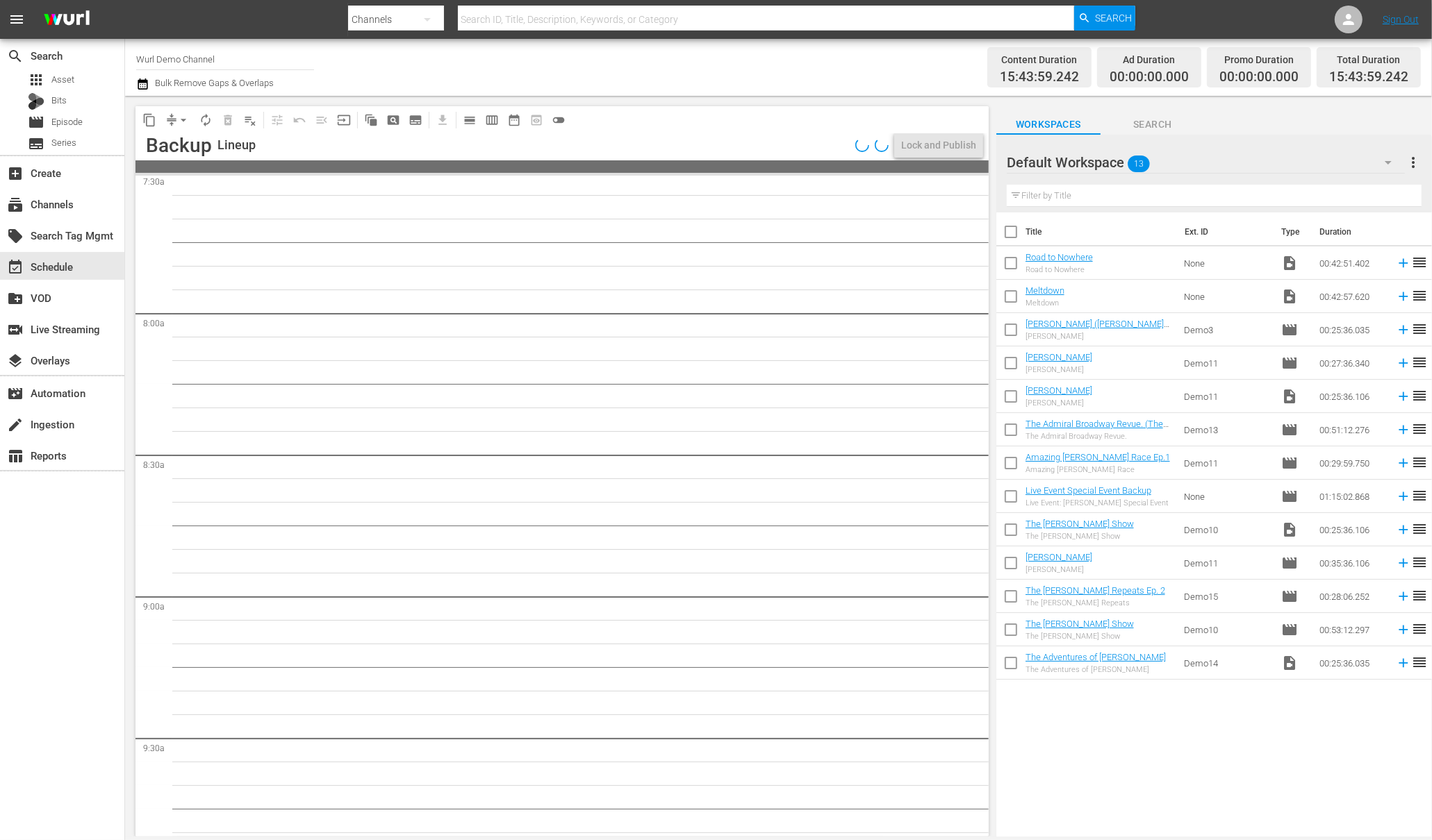
scroll to position [2176, 0]
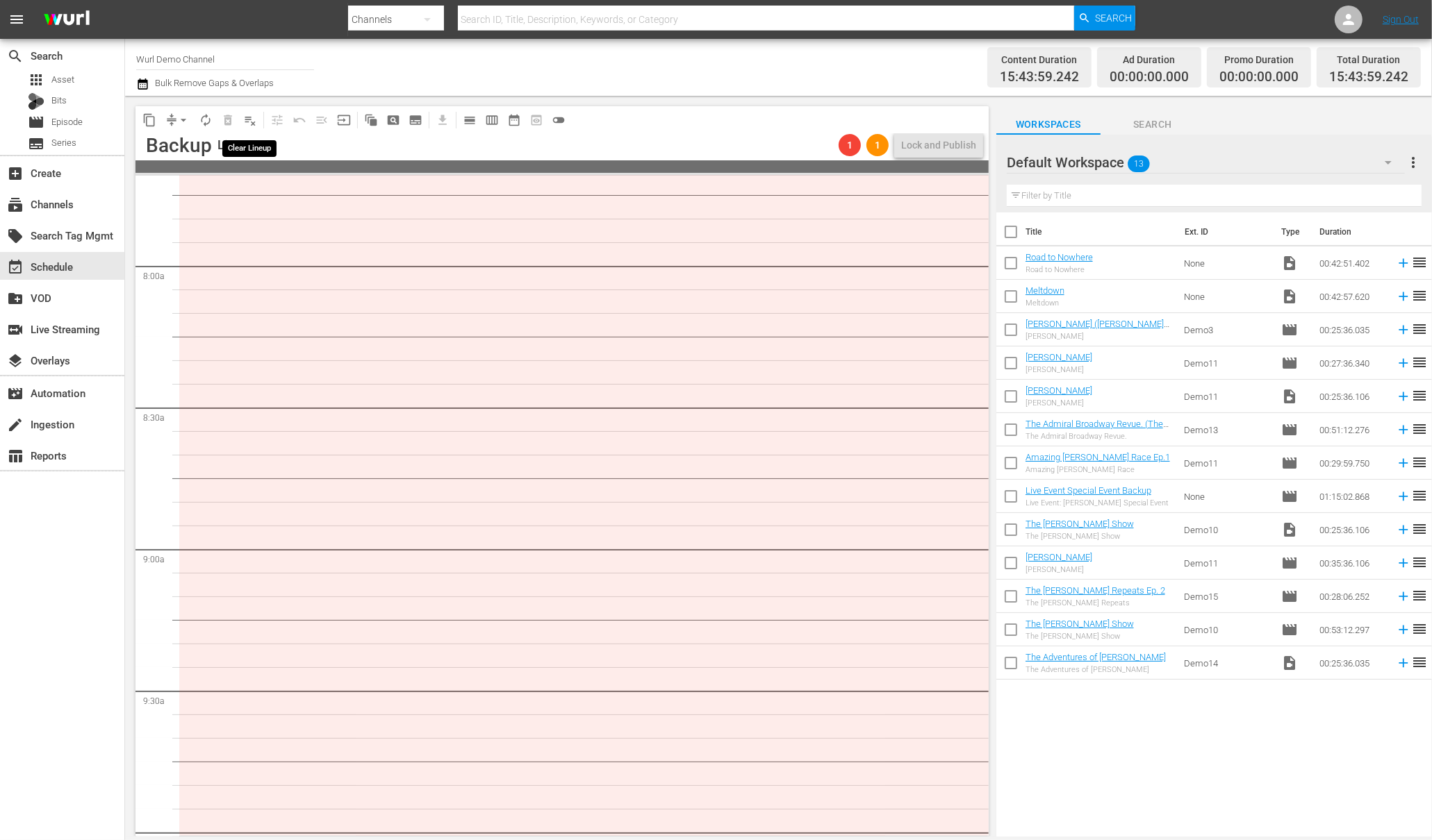
click at [249, 116] on span "playlist_remove_outlined" at bounding box center [250, 120] width 14 height 14
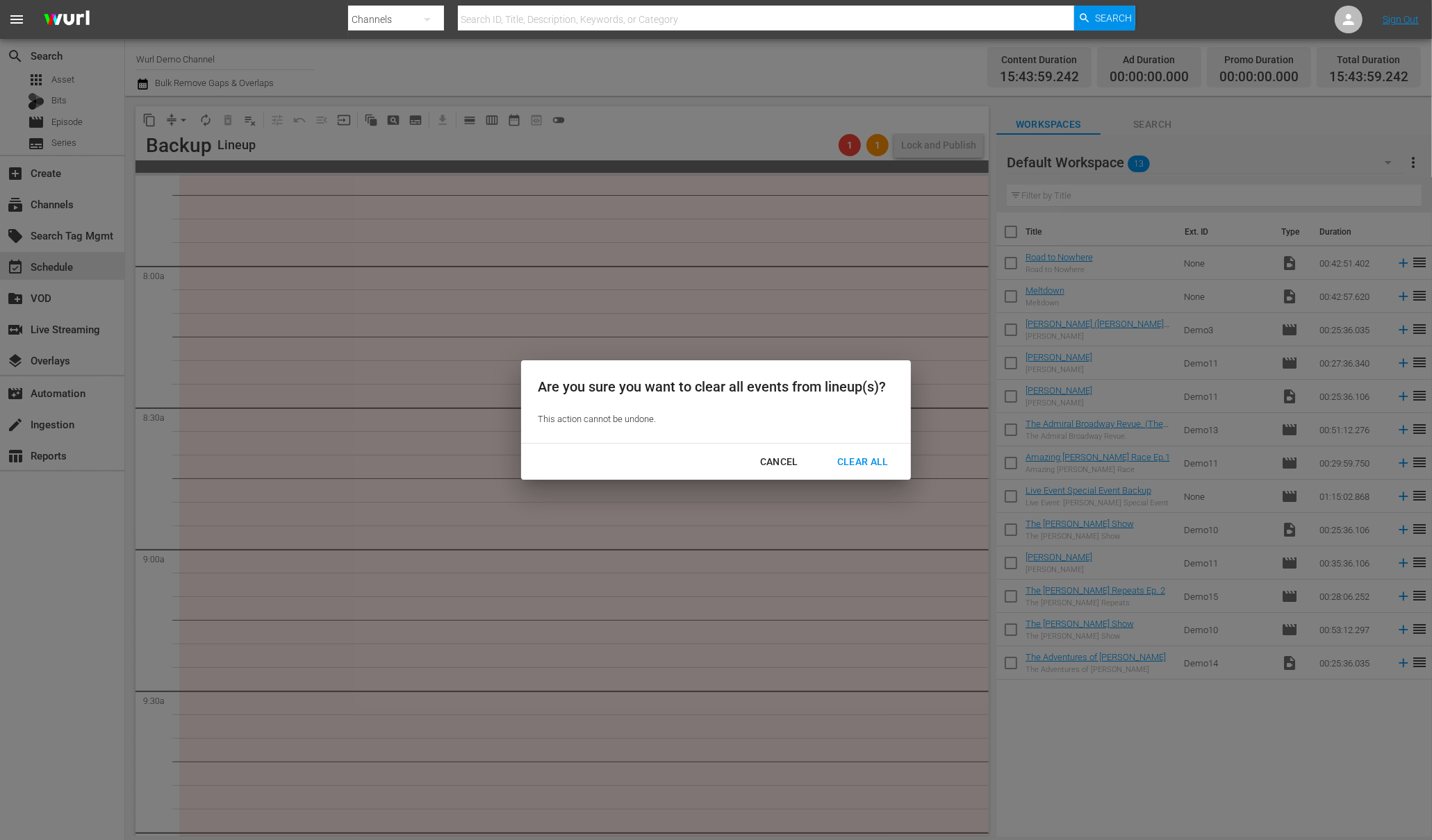
click at [854, 460] on div "Clear All" at bounding box center [862, 462] width 74 height 18
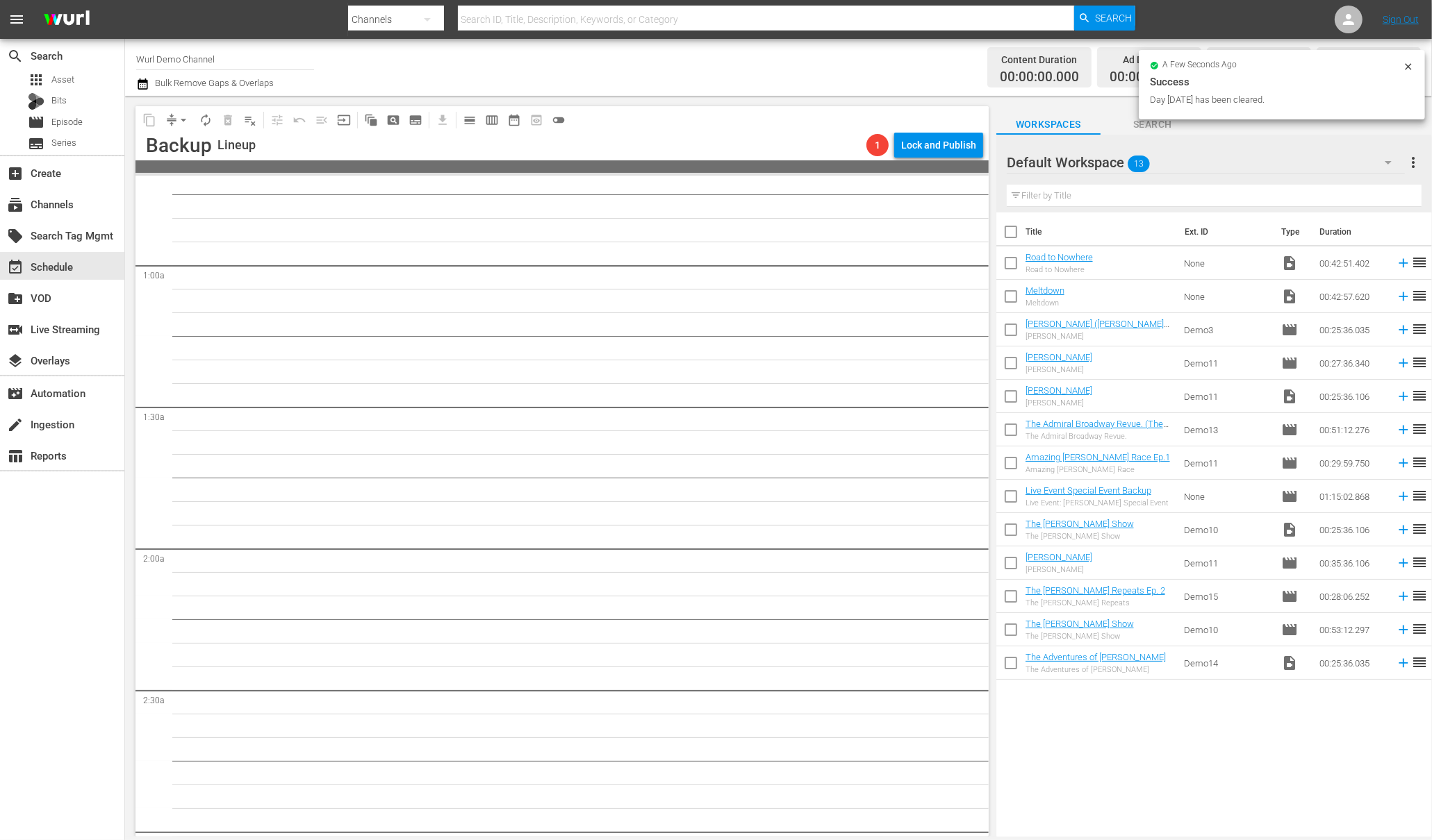
scroll to position [0, 0]
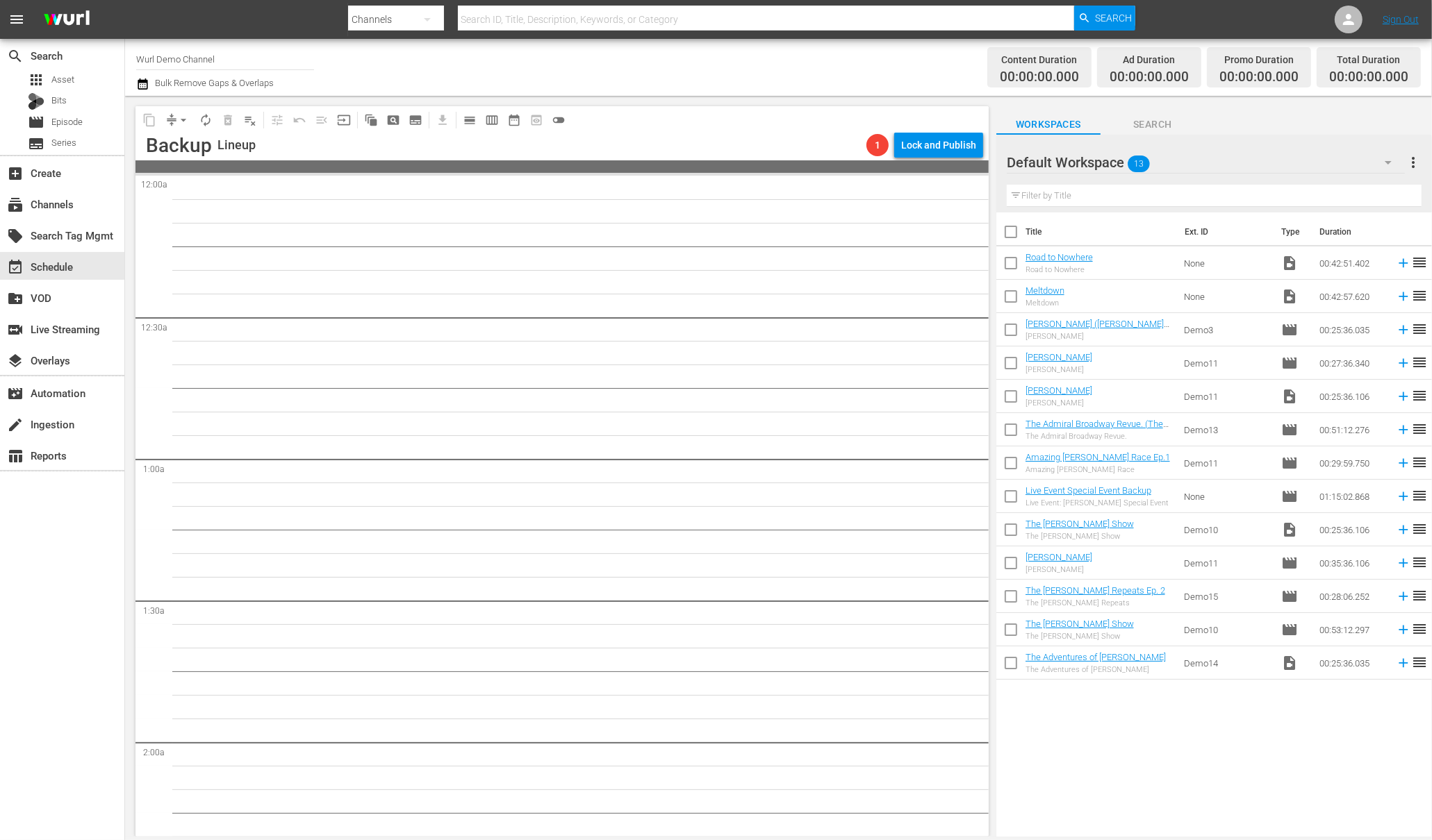
click at [1020, 257] on input "checkbox" at bounding box center [1011, 266] width 29 height 29
checkbox input "true"
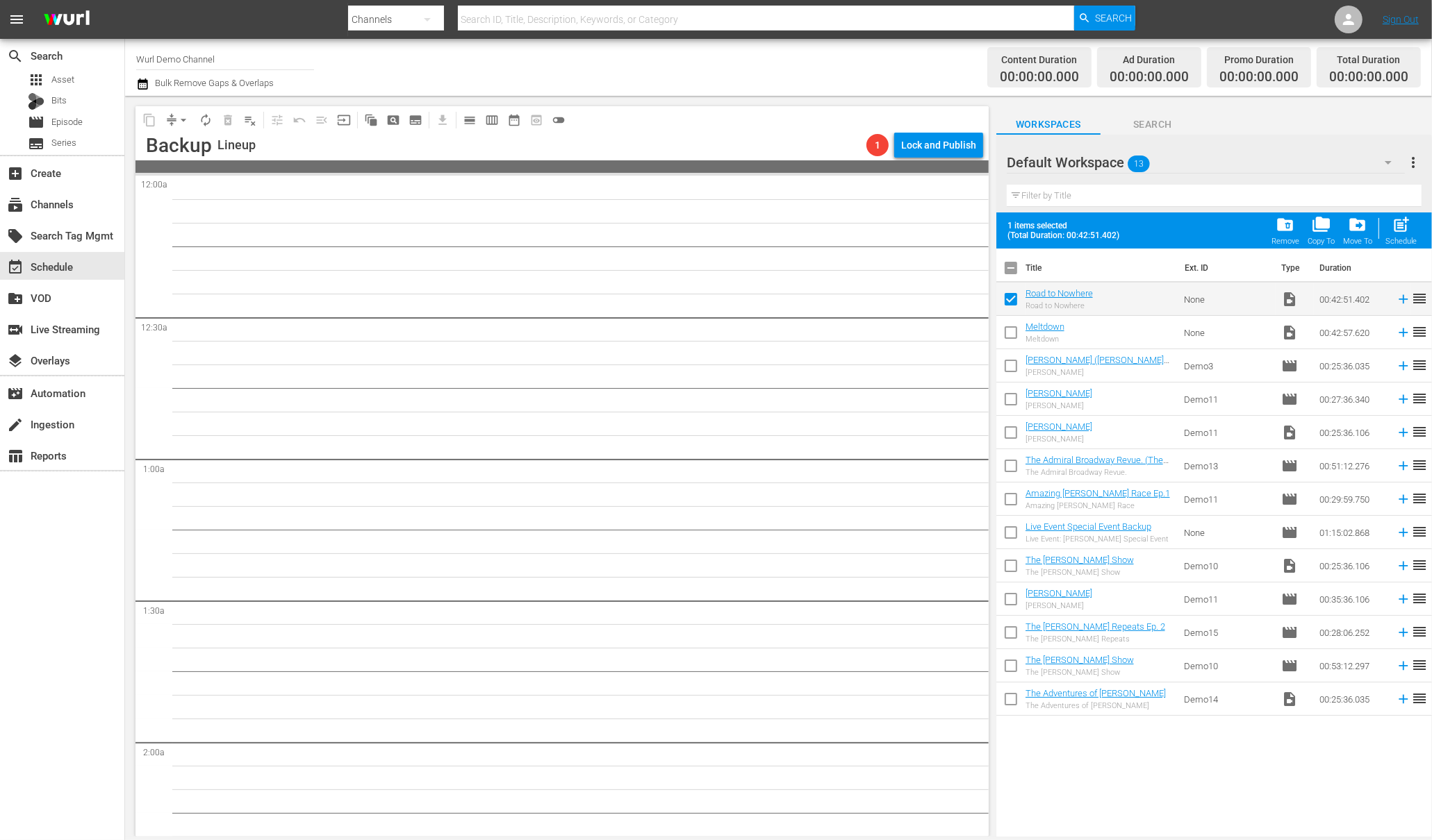
click at [1008, 334] on input "checkbox" at bounding box center [1011, 335] width 29 height 29
checkbox input "true"
click at [1403, 221] on span "post_add" at bounding box center [1401, 225] width 19 height 19
checkbox input "false"
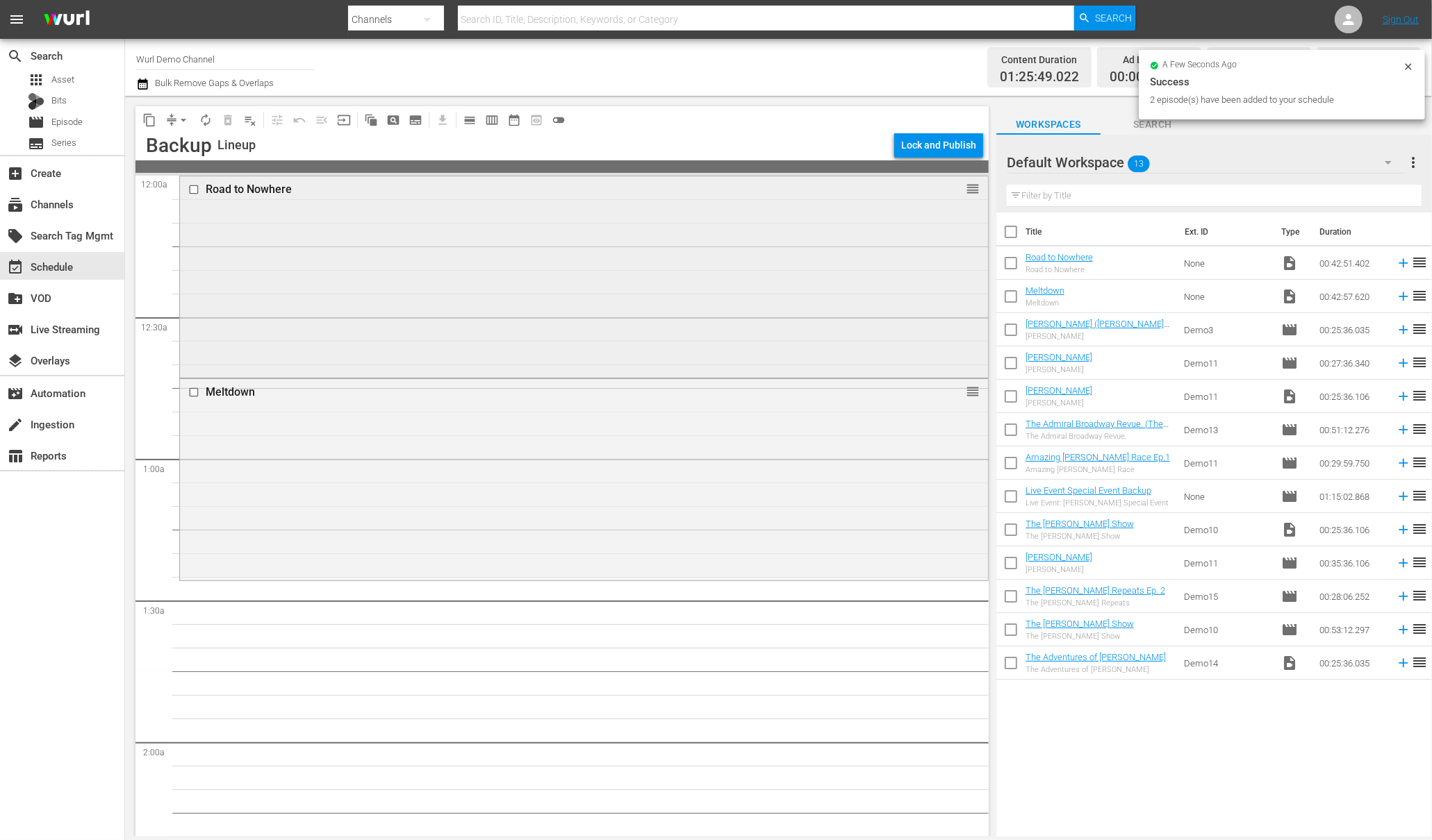
click at [375, 265] on div "Road to Nowhere reorder" at bounding box center [584, 275] width 808 height 198
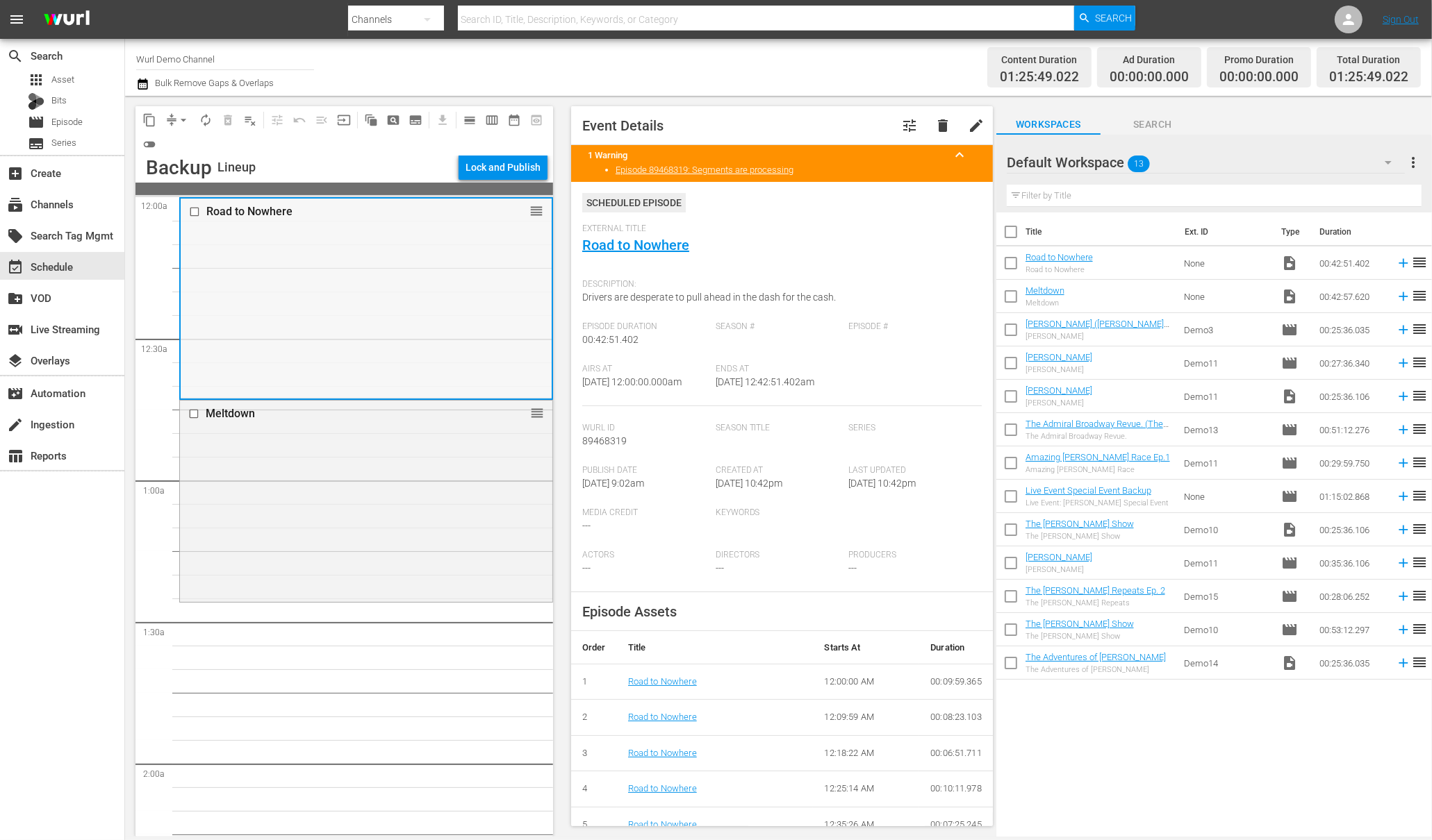
click at [408, 345] on div "Road to Nowhere reorder" at bounding box center [366, 297] width 371 height 198
click at [715, 165] on link "Episode 89468319: Segments are processing" at bounding box center [704, 170] width 178 height 10
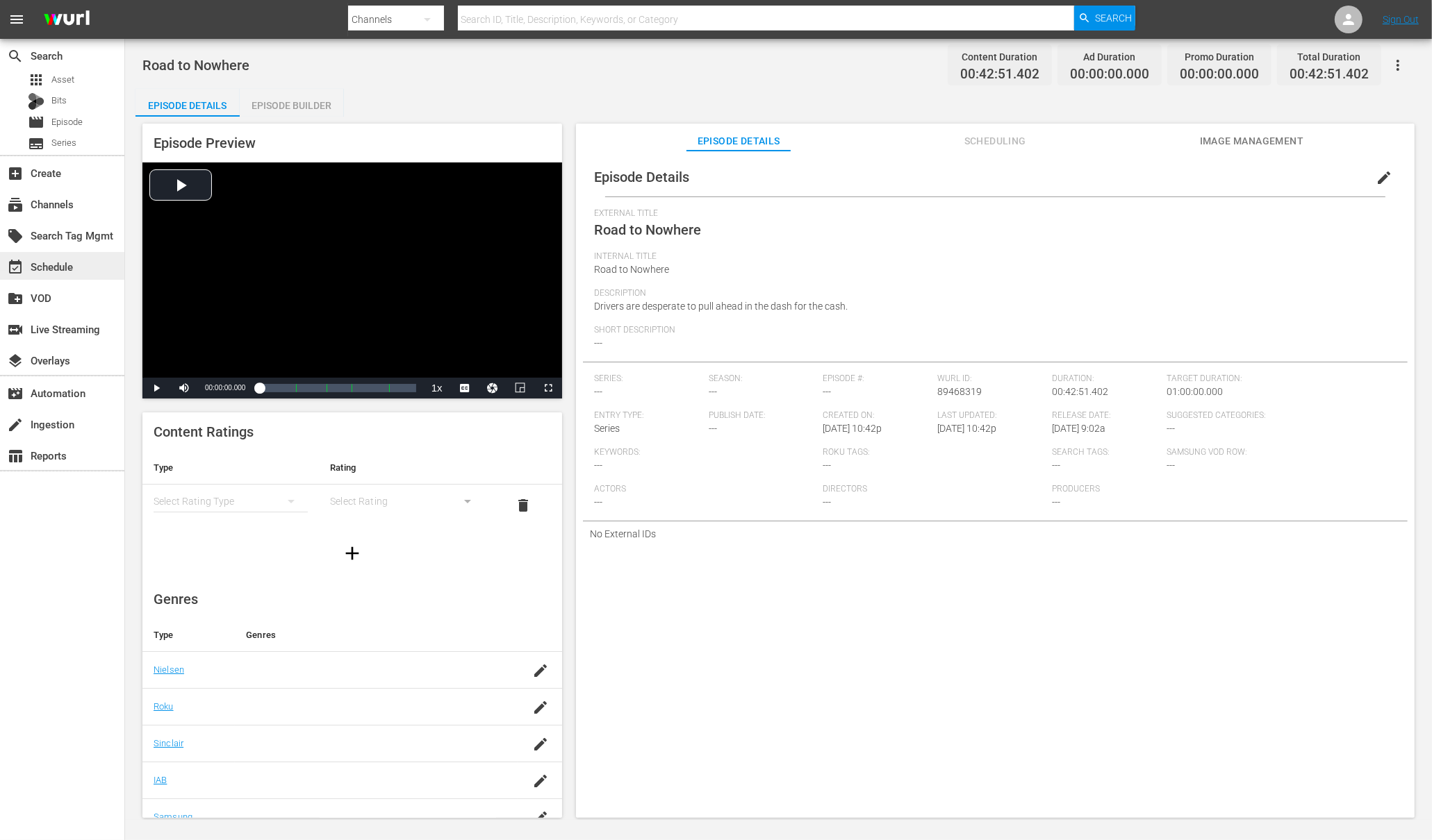
click at [56, 266] on div "event_available Schedule" at bounding box center [39, 264] width 78 height 12
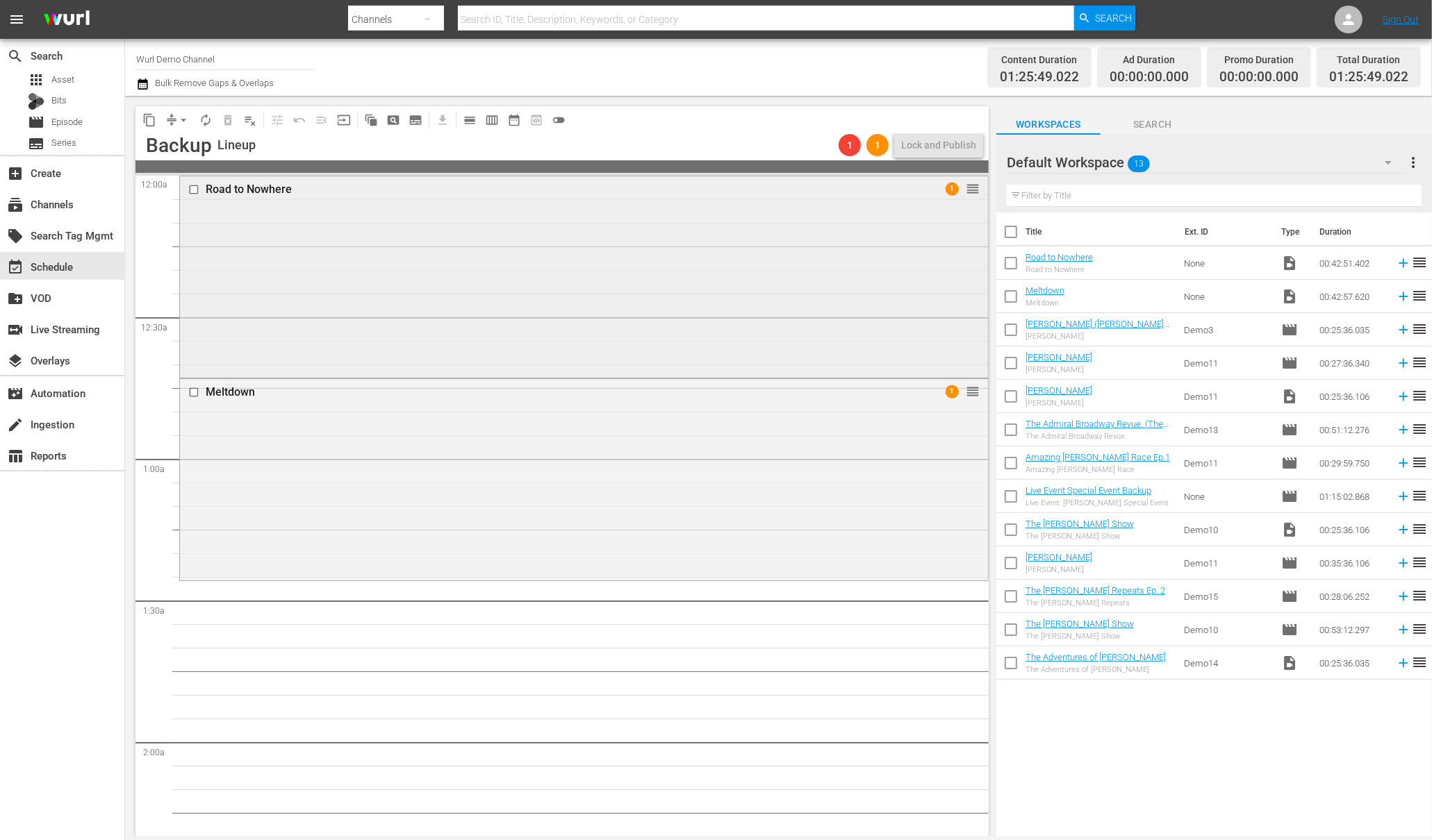
click at [955, 187] on span "1" at bounding box center [952, 190] width 13 height 13
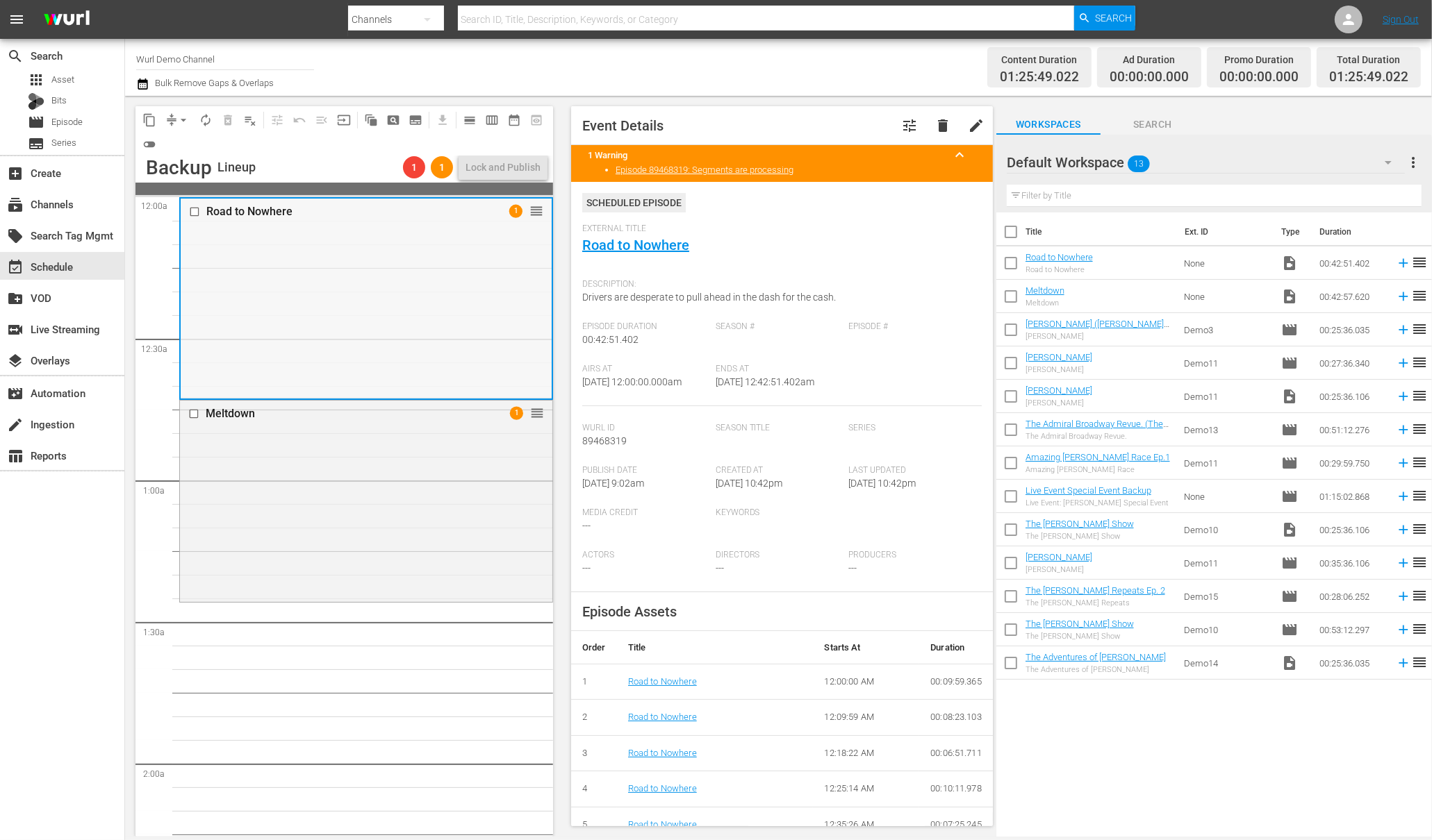
click at [199, 217] on input "checkbox" at bounding box center [196, 212] width 15 height 12
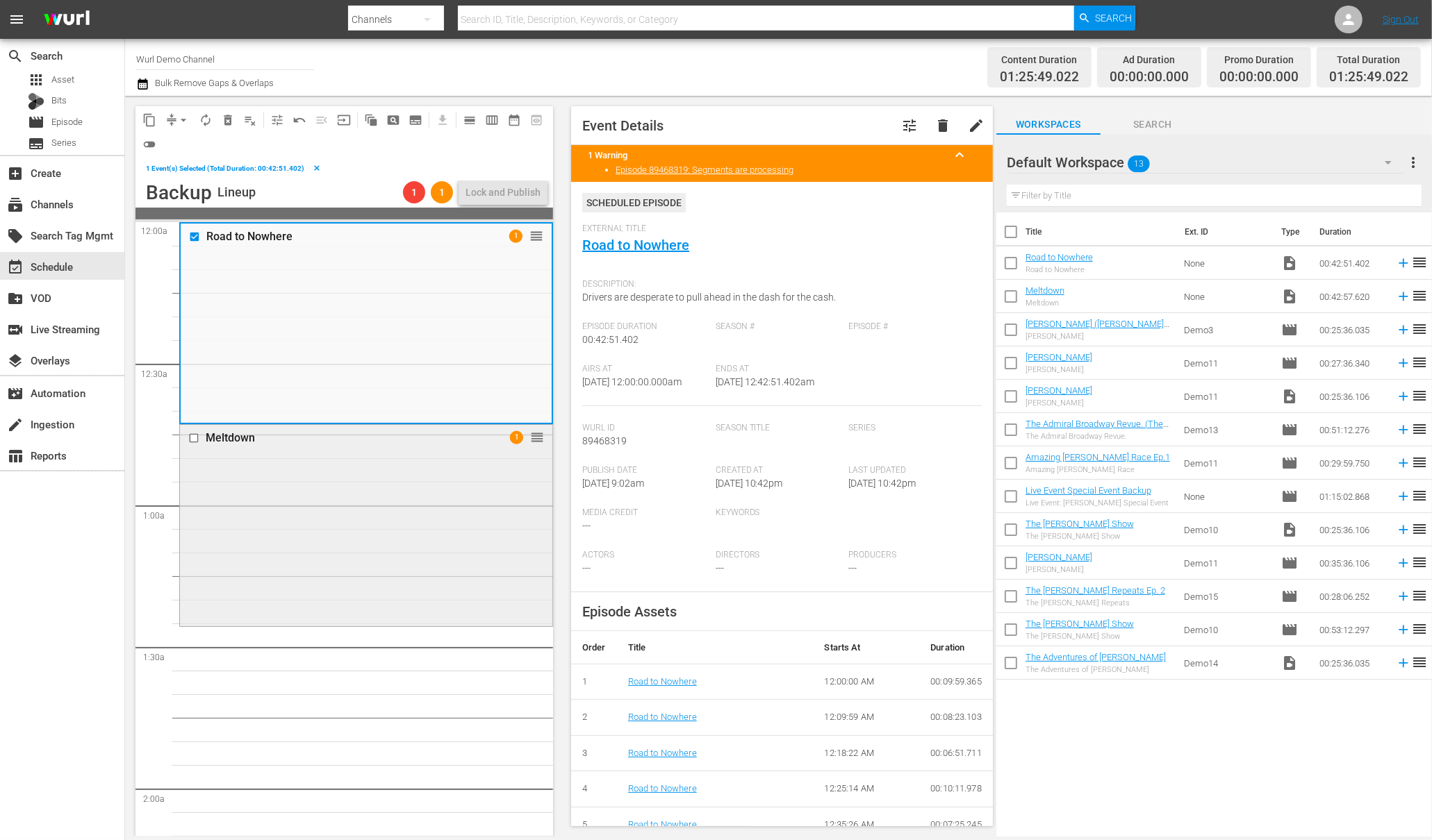
click at [198, 440] on input "checkbox" at bounding box center [195, 438] width 15 height 12
click at [1014, 263] on input "checkbox" at bounding box center [1011, 266] width 29 height 29
checkbox input "true"
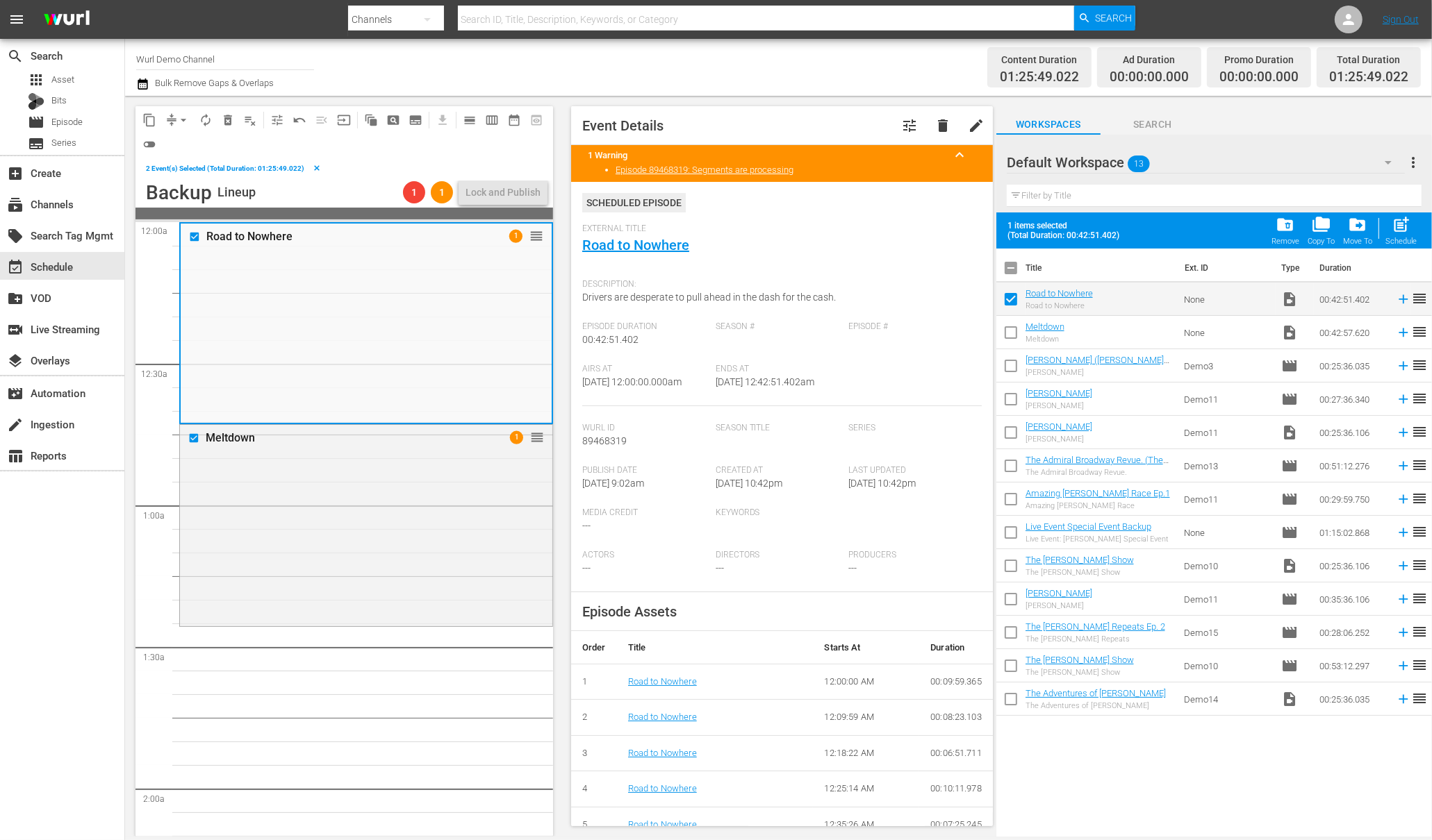
click at [1016, 338] on input "checkbox" at bounding box center [1011, 335] width 29 height 29
checkbox input "true"
click at [1397, 229] on span "post_add" at bounding box center [1401, 225] width 19 height 19
checkbox input "false"
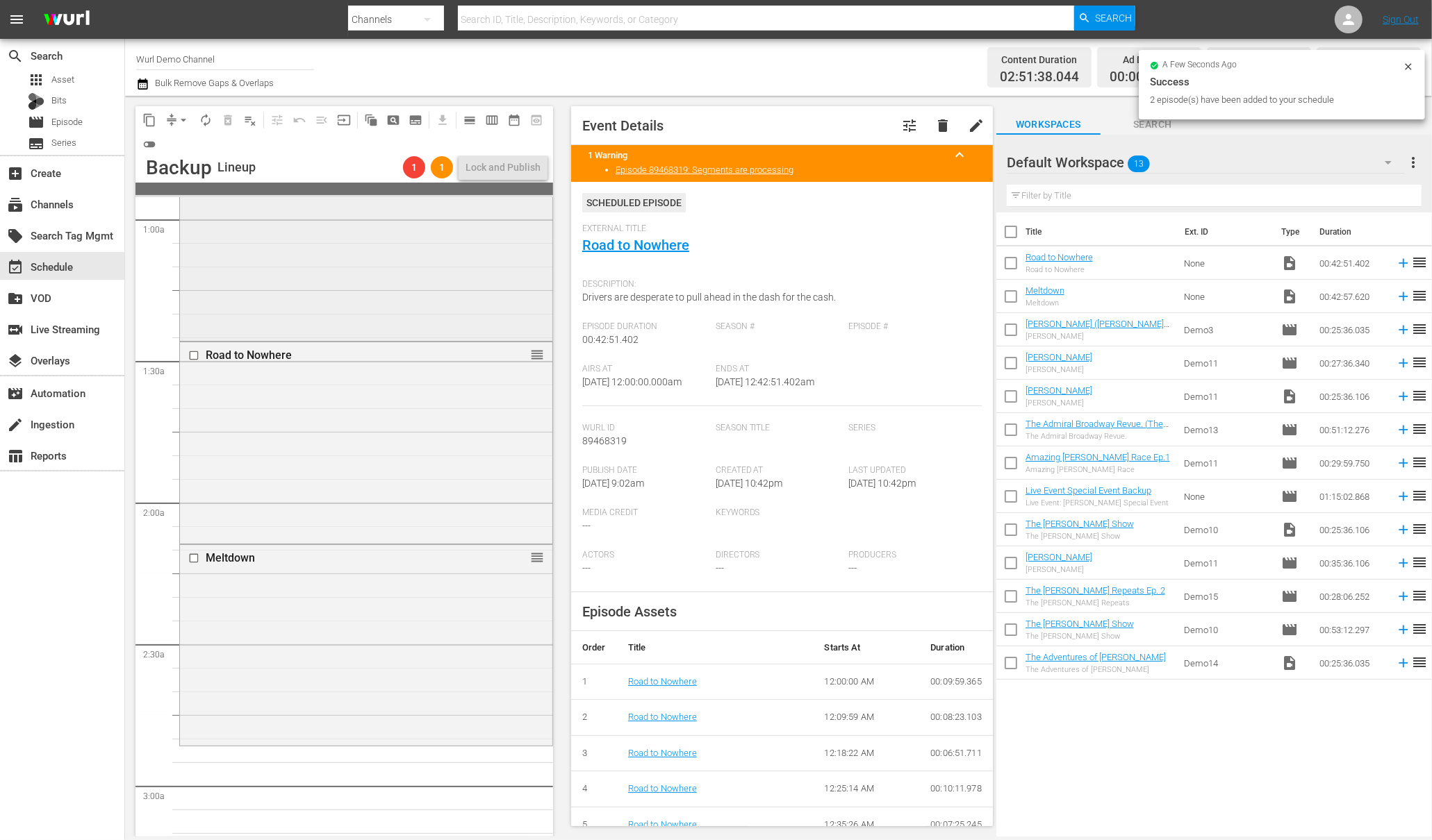
scroll to position [273, 0]
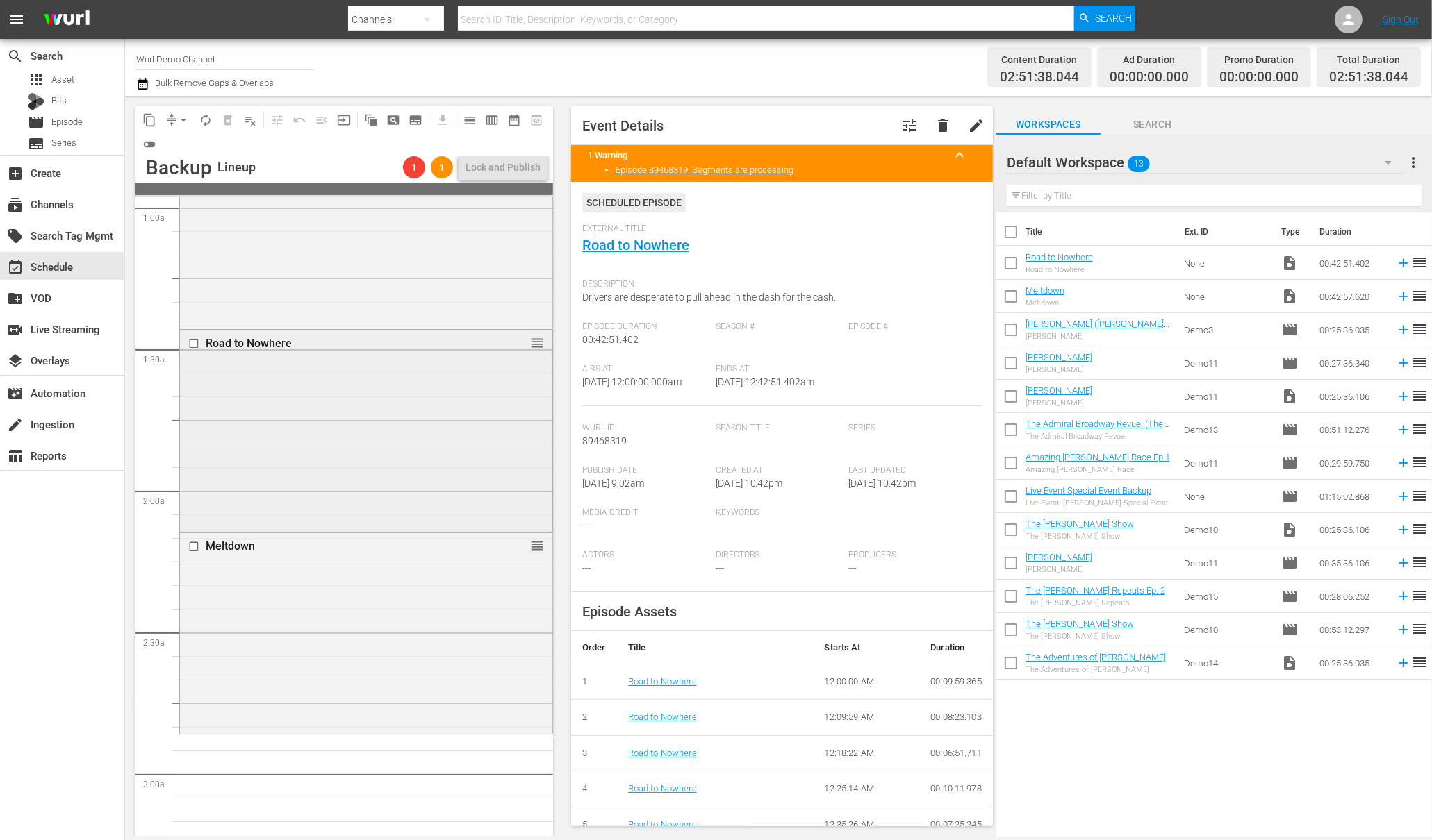
click at [253, 387] on div "Road to Nowhere reorder" at bounding box center [366, 430] width 373 height 198
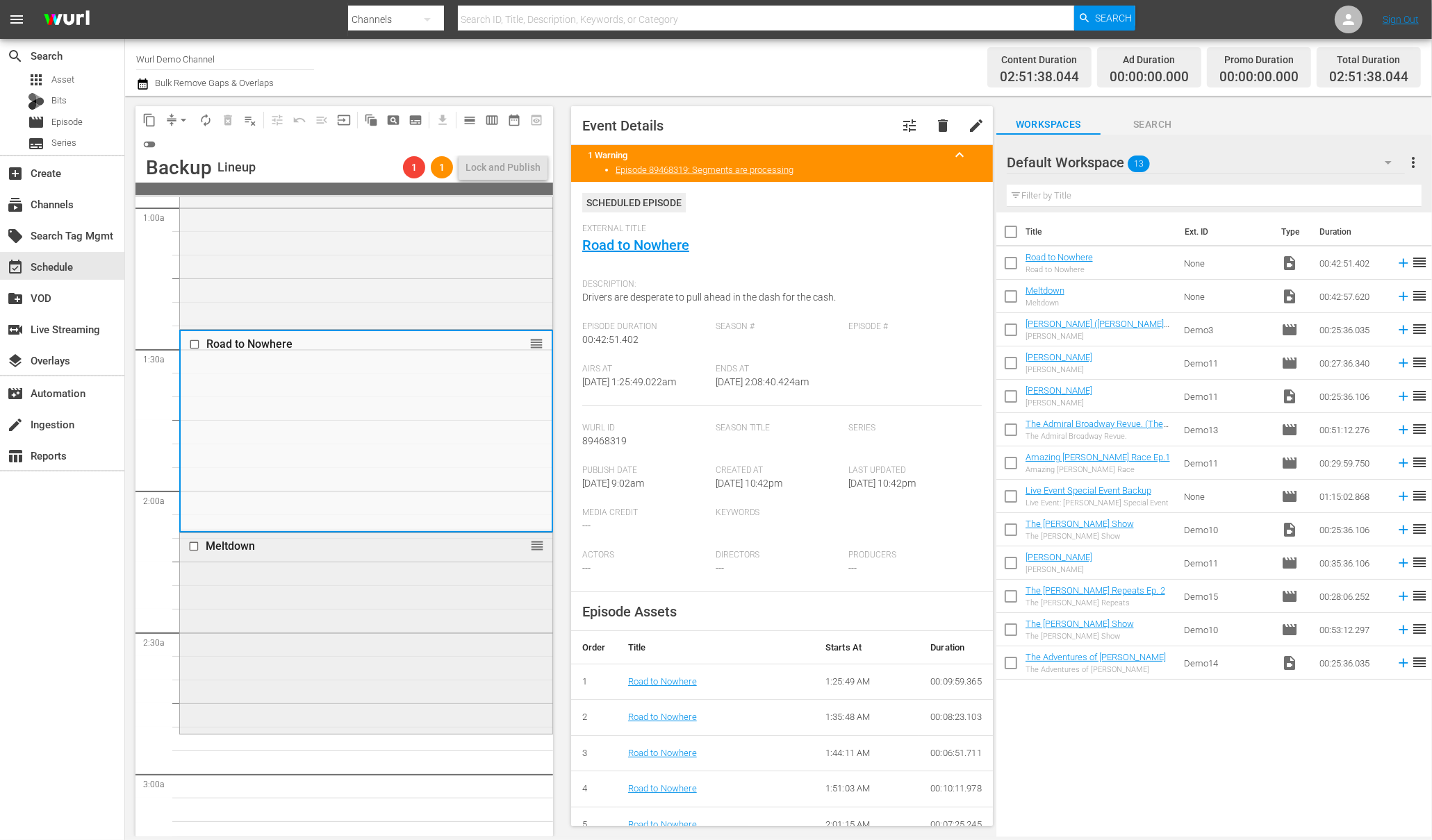
click at [233, 574] on div "Meltdown reorder" at bounding box center [366, 632] width 373 height 198
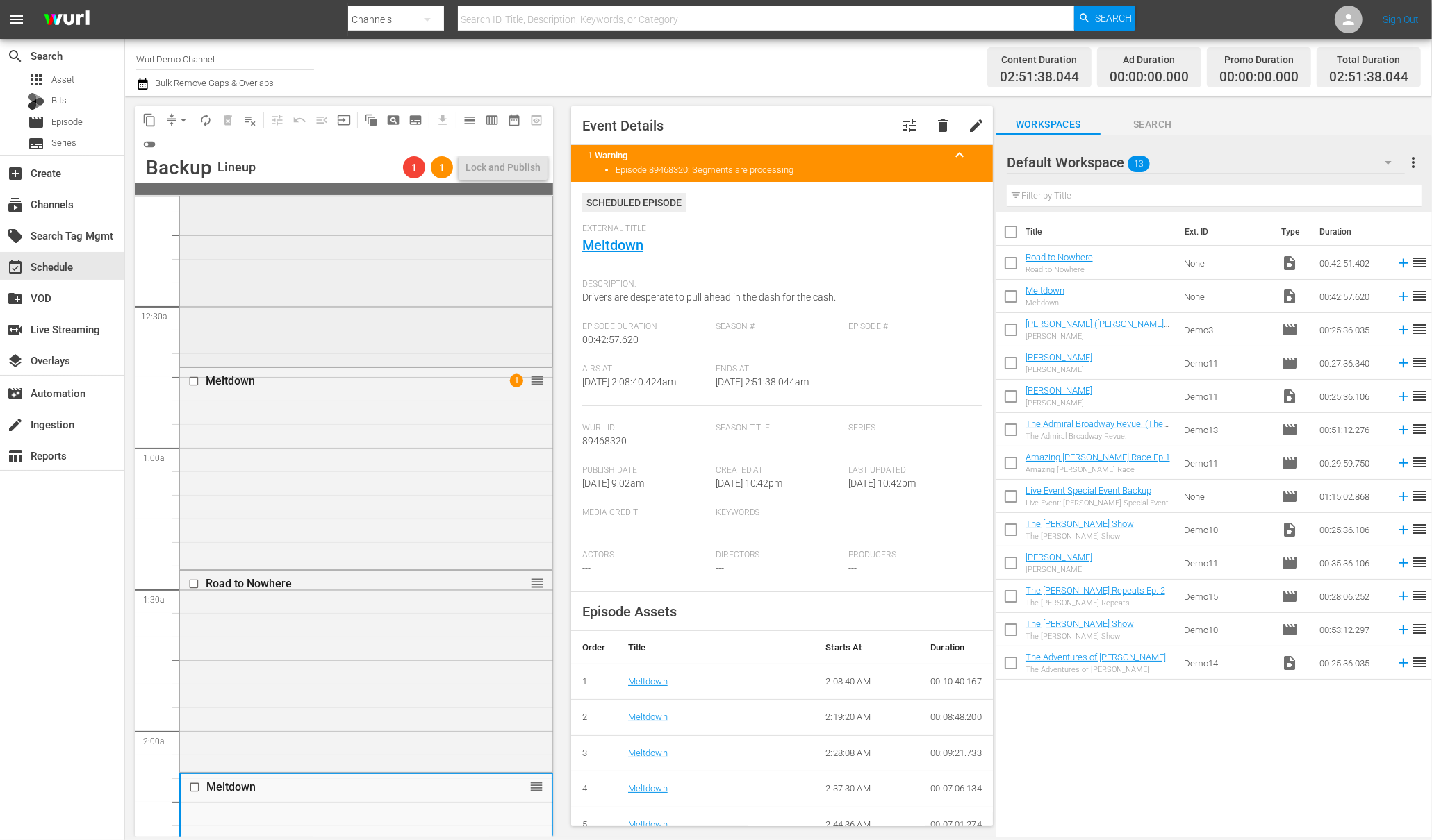
scroll to position [0, 0]
